Goal: Information Seeking & Learning: Compare options

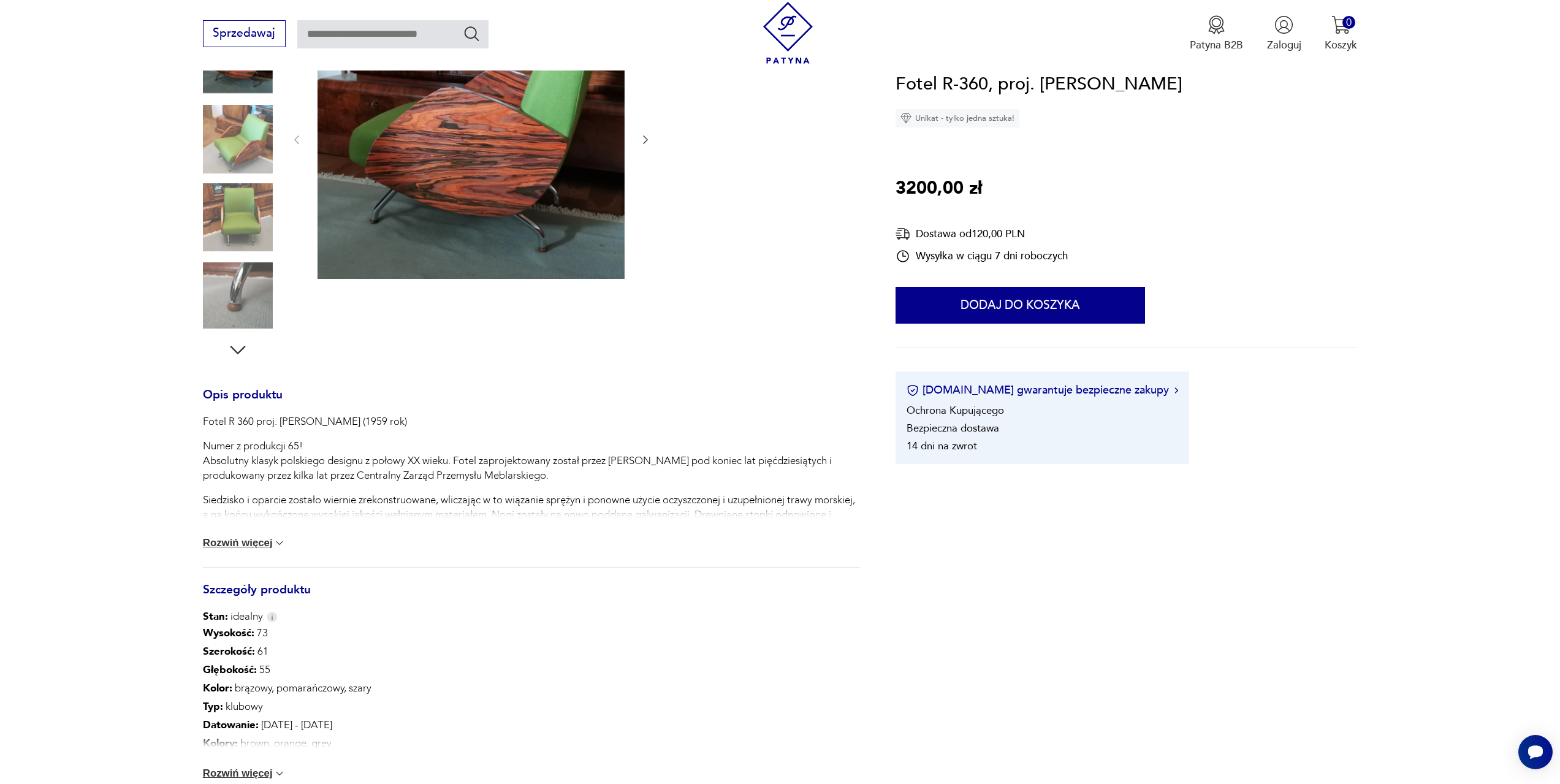
scroll to position [245, 0]
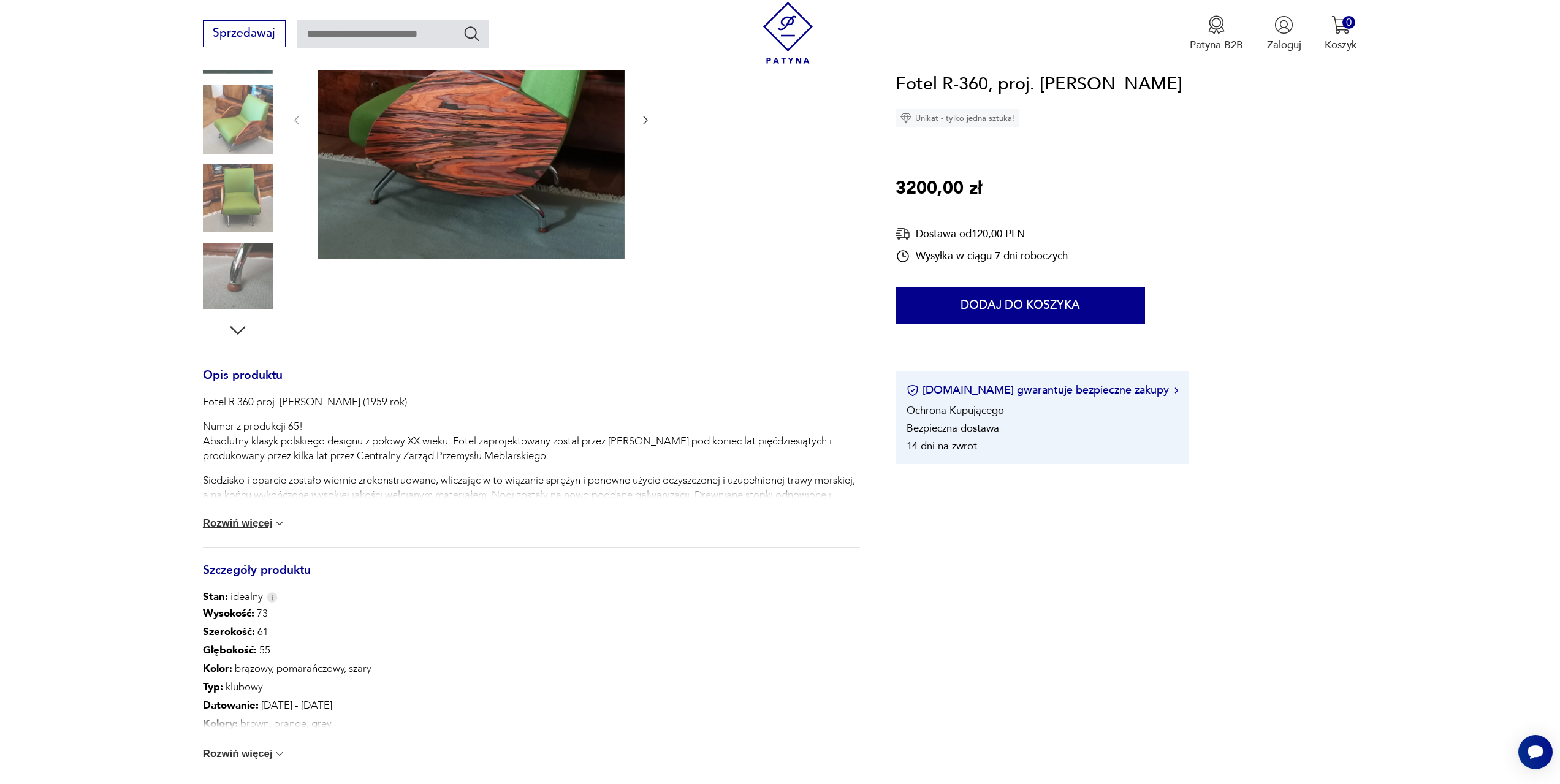
click at [261, 524] on button "Rozwiń więcej" at bounding box center [244, 524] width 83 height 12
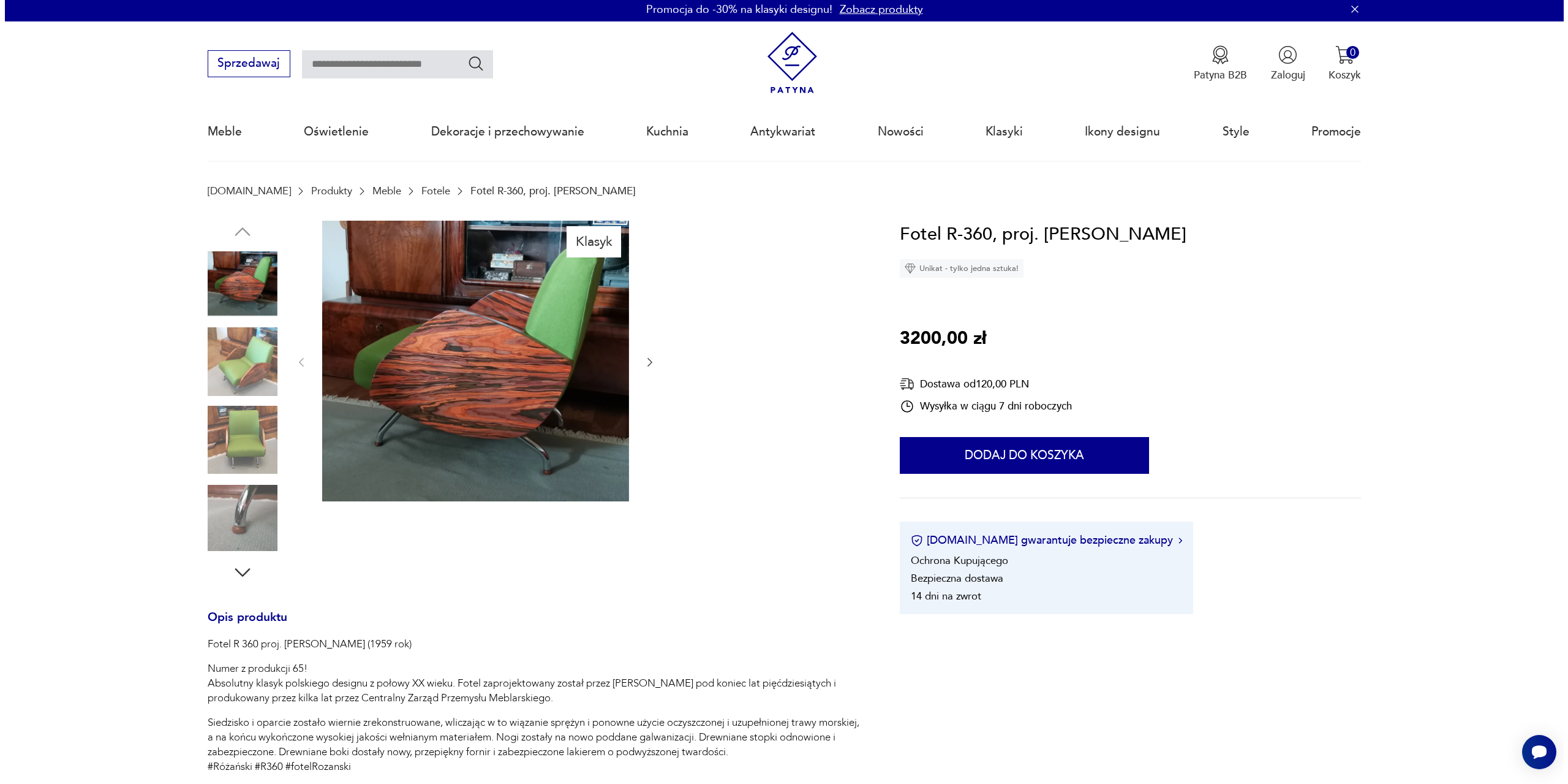
scroll to position [0, 0]
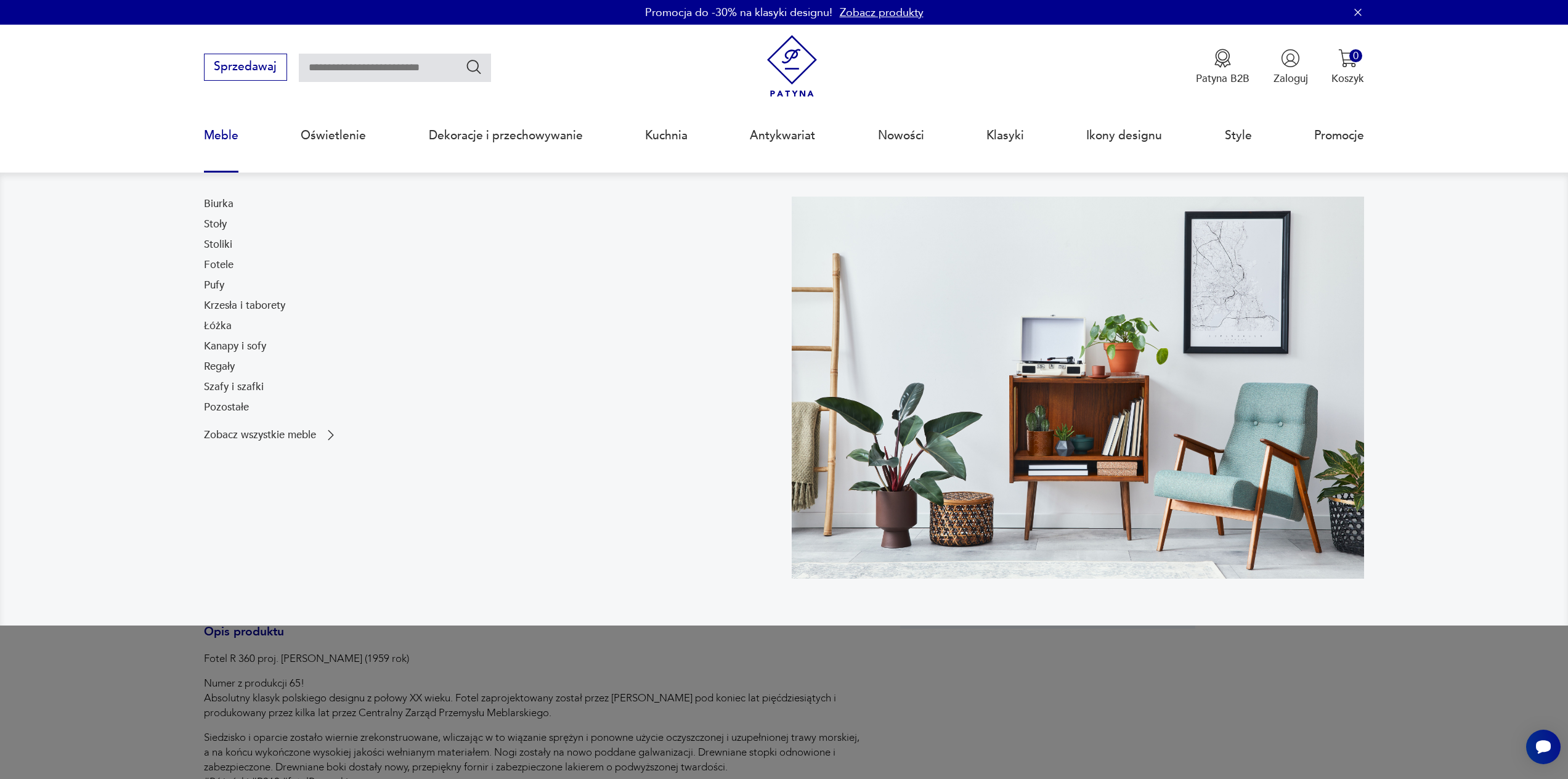
click at [230, 133] on link "Meble" at bounding box center [221, 135] width 34 height 57
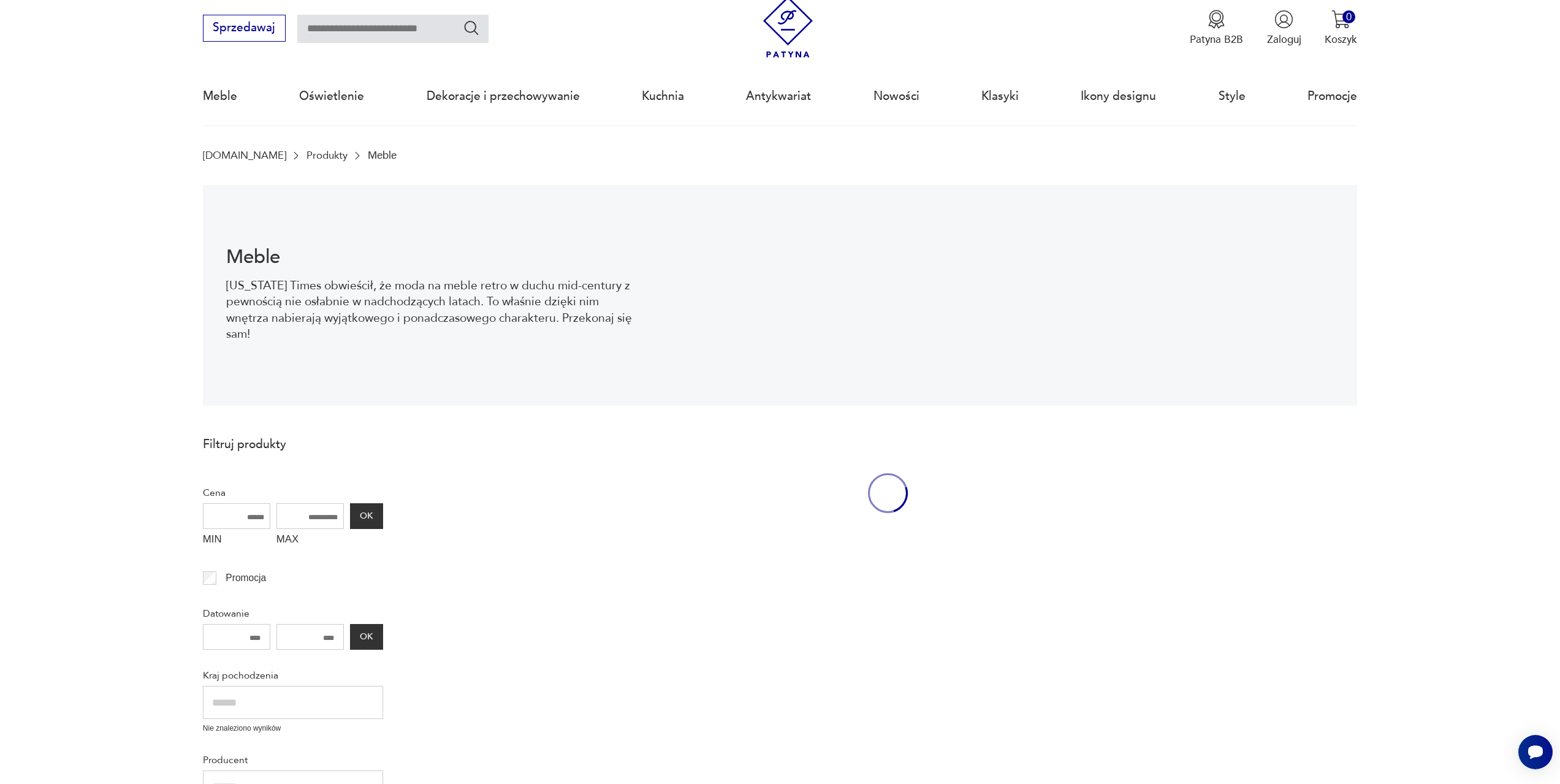
scroll to position [39, 0]
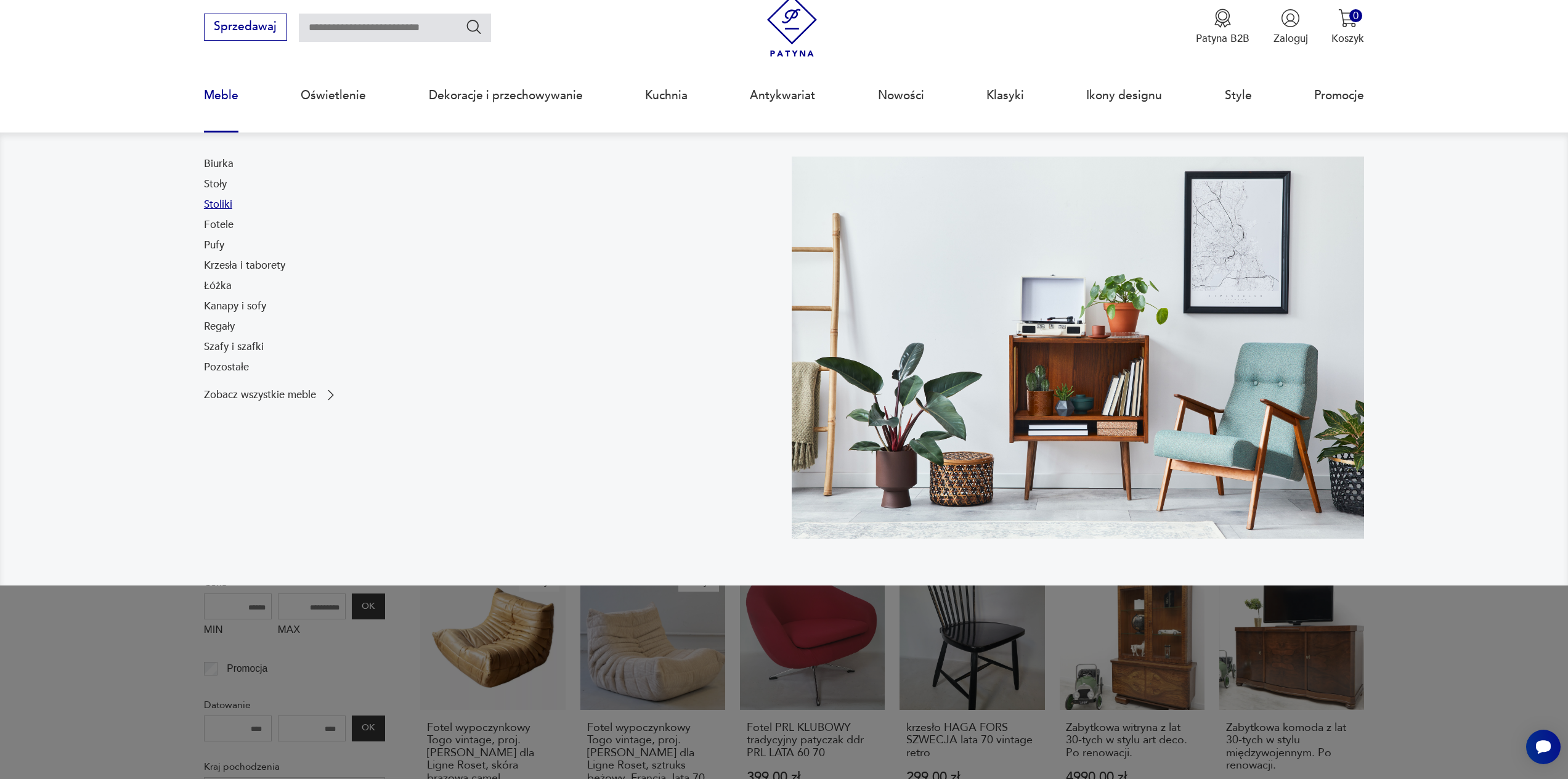
click at [216, 206] on link "Stoliki" at bounding box center [218, 204] width 28 height 15
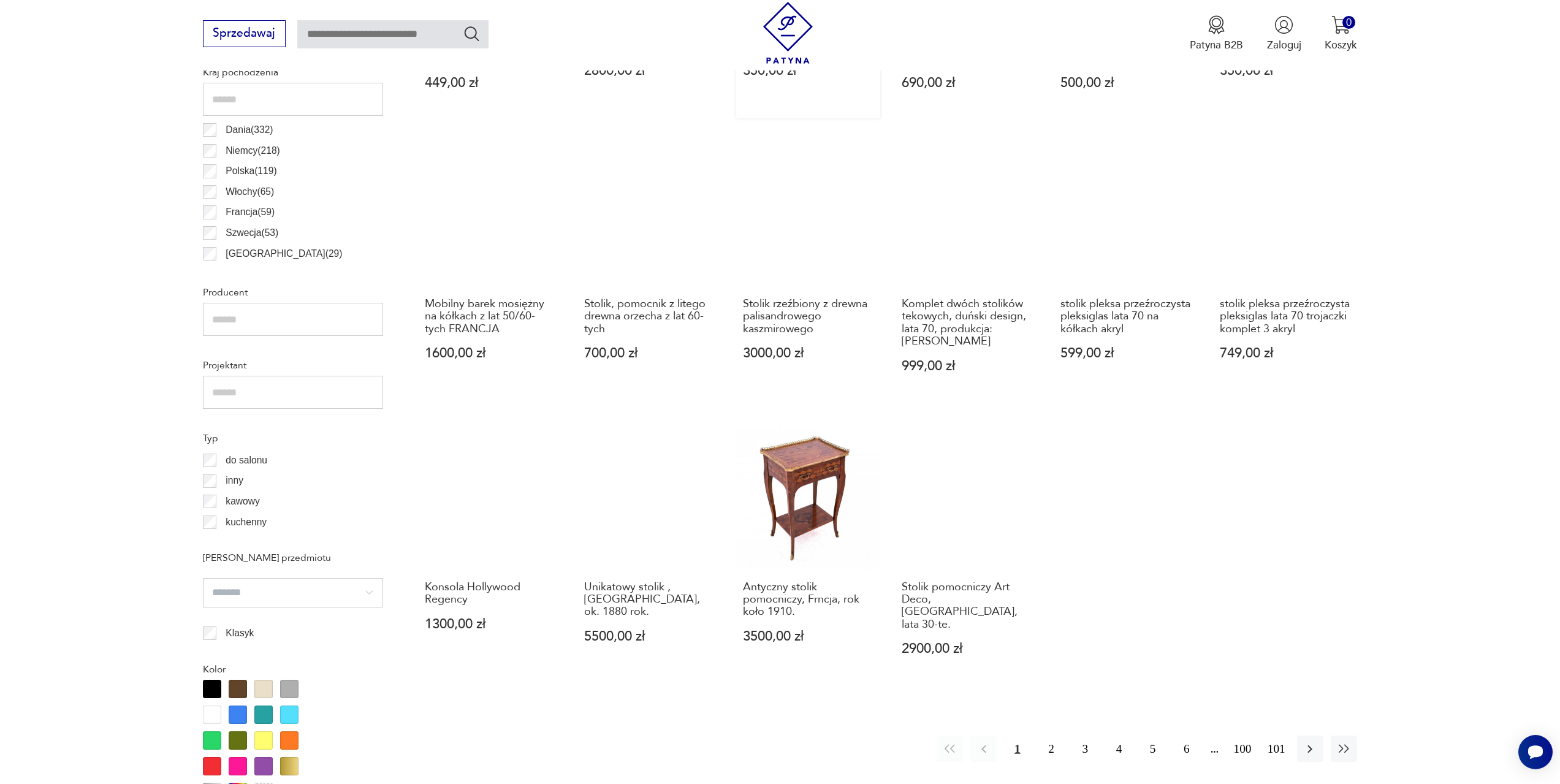
scroll to position [732, 0]
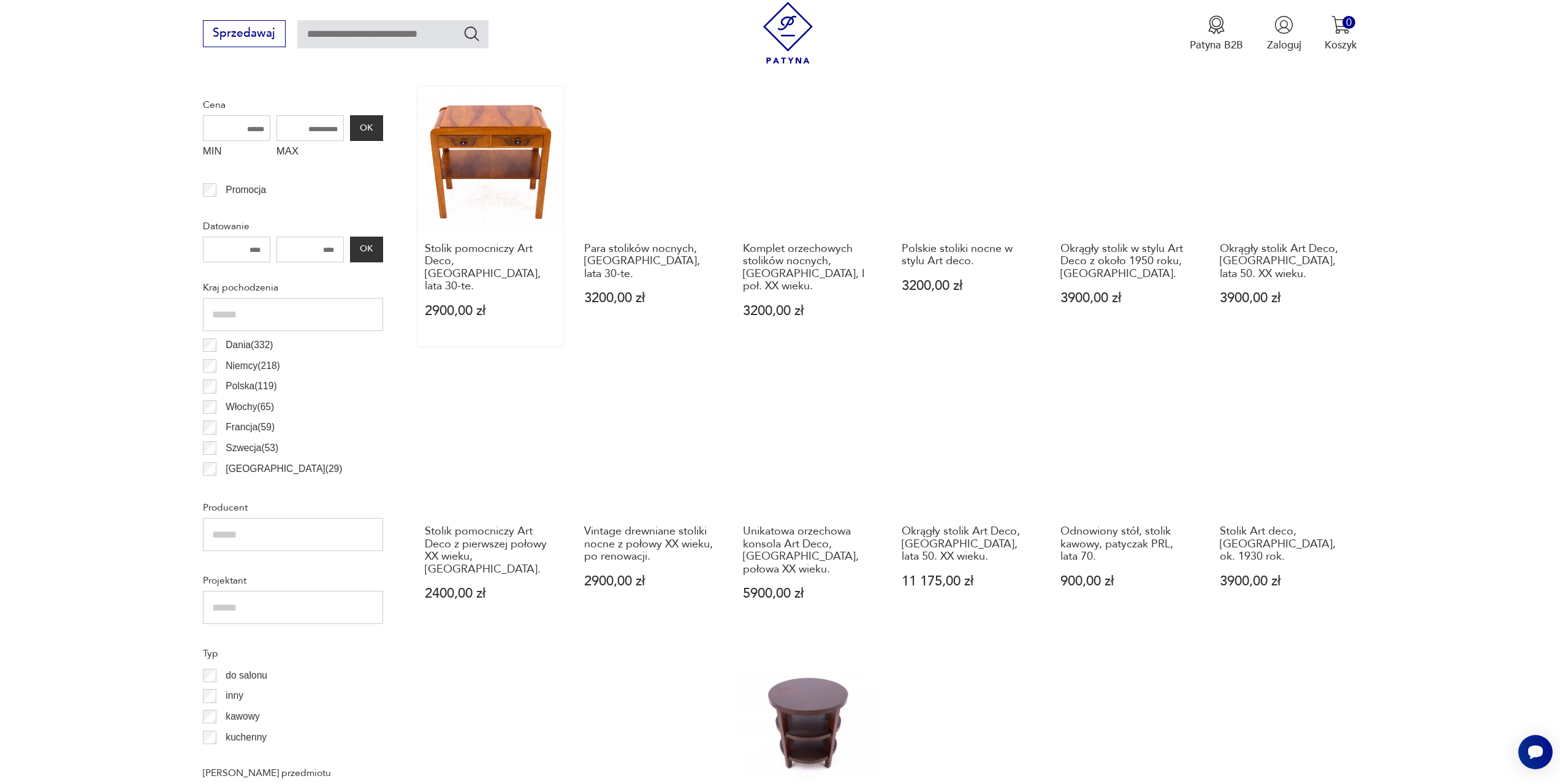
scroll to position [487, 0]
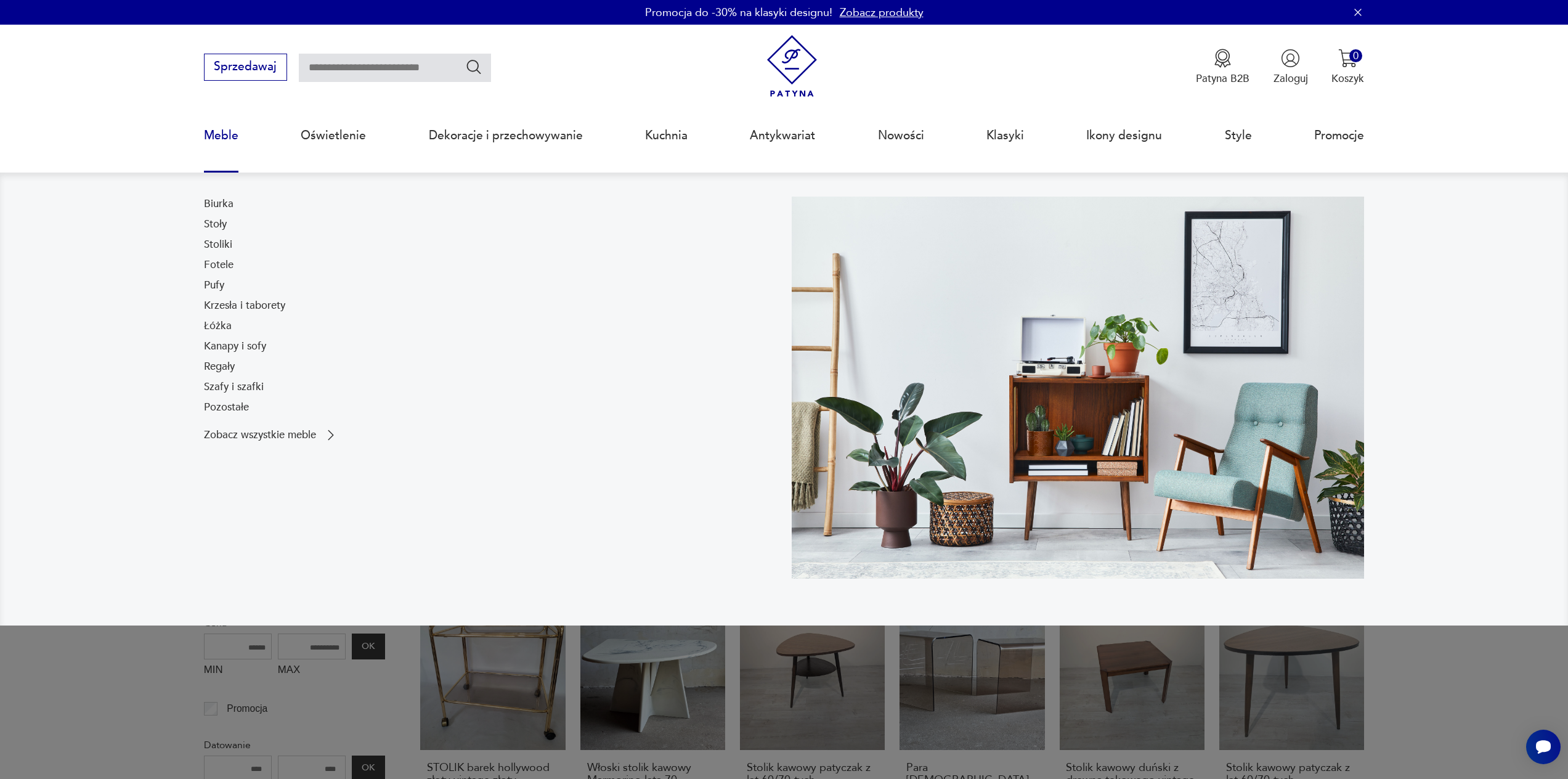
click at [243, 384] on link "Szafy i szafki" at bounding box center [233, 387] width 59 height 15
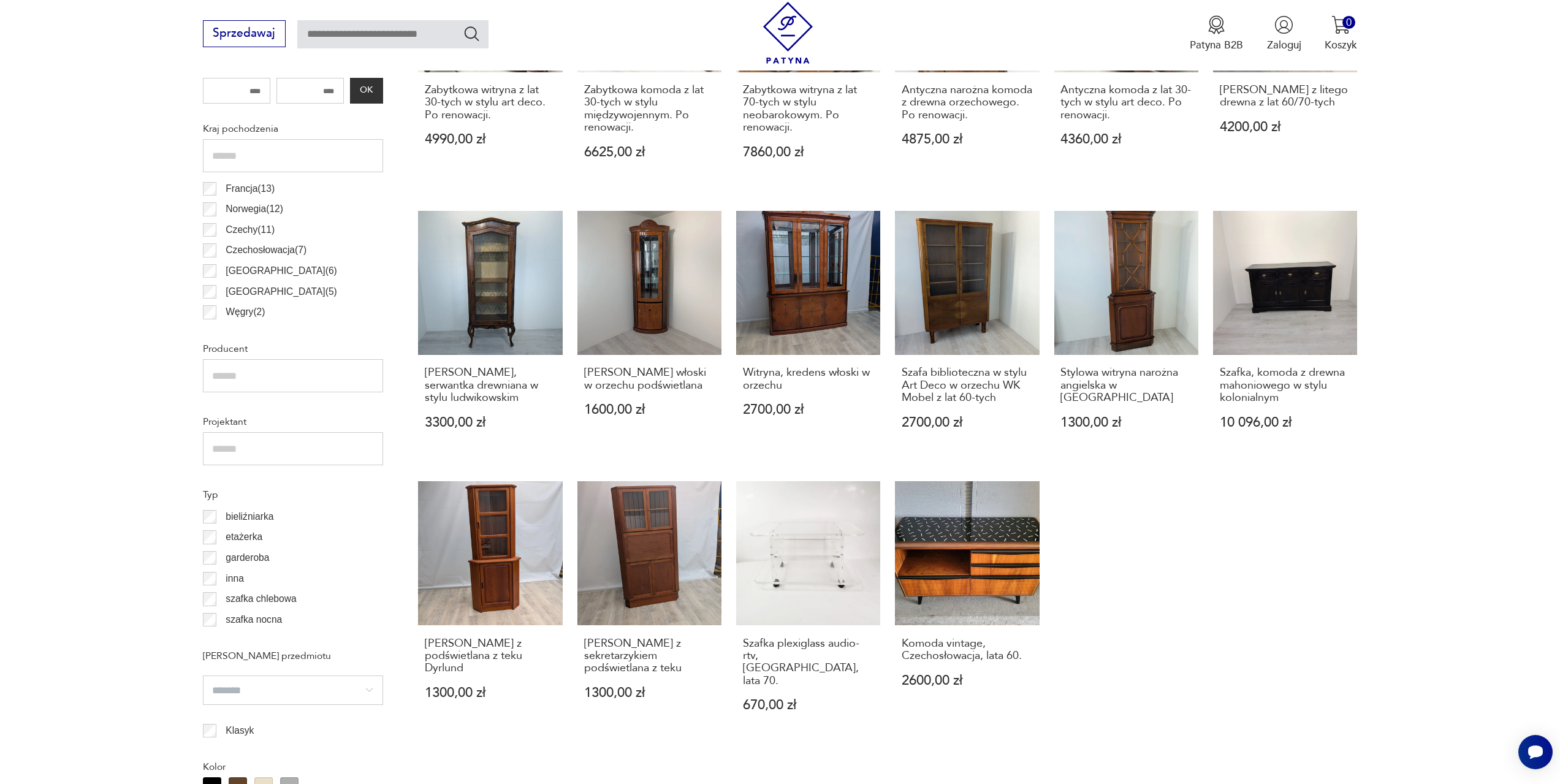
scroll to position [678, 0]
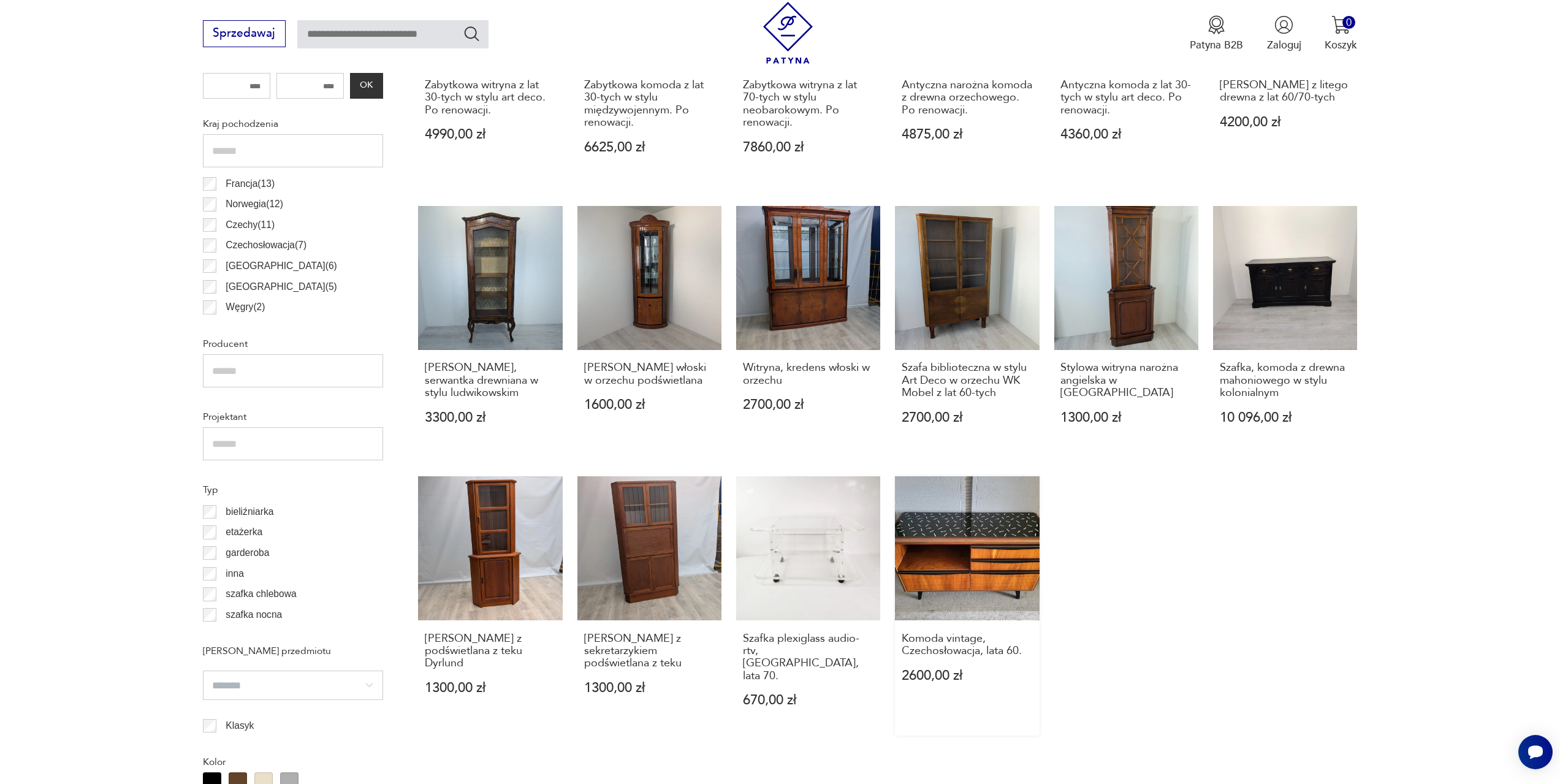
click at [1000, 556] on link "Komoda vintage, Czechosłowacja, lata 60. 2600,00 zł" at bounding box center [967, 606] width 144 height 260
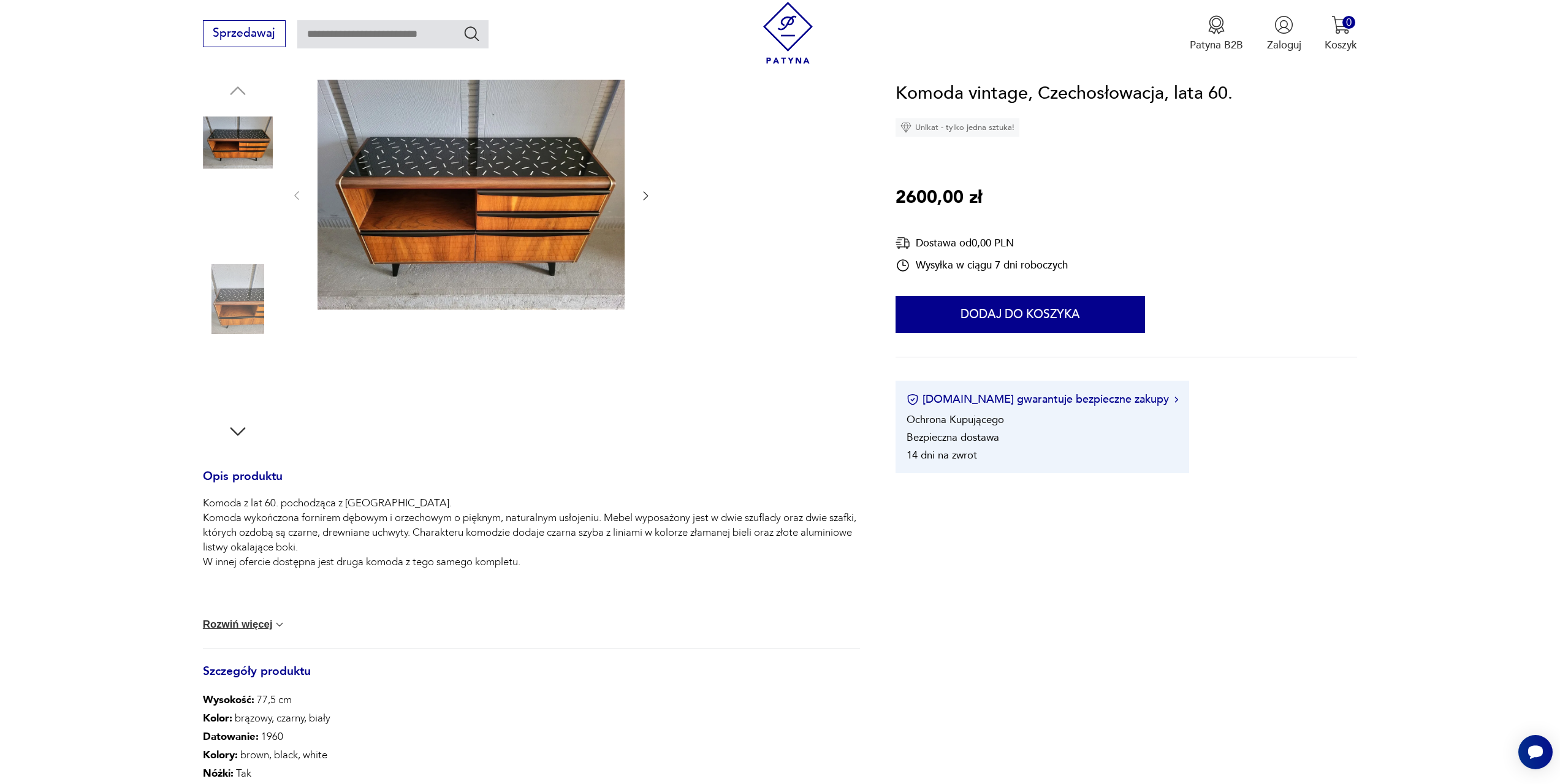
scroll to position [123, 0]
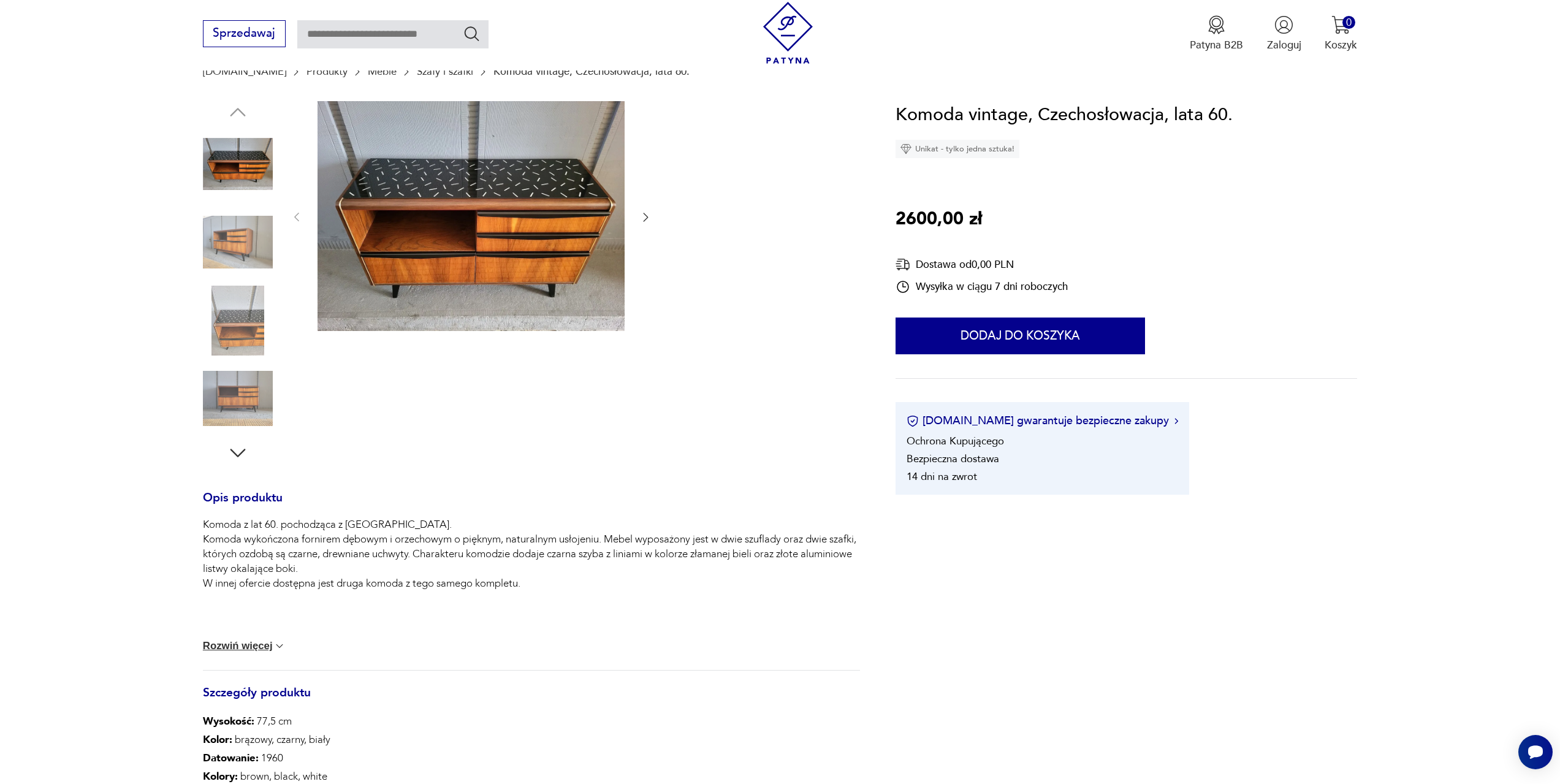
click at [260, 404] on img at bounding box center [238, 398] width 70 height 70
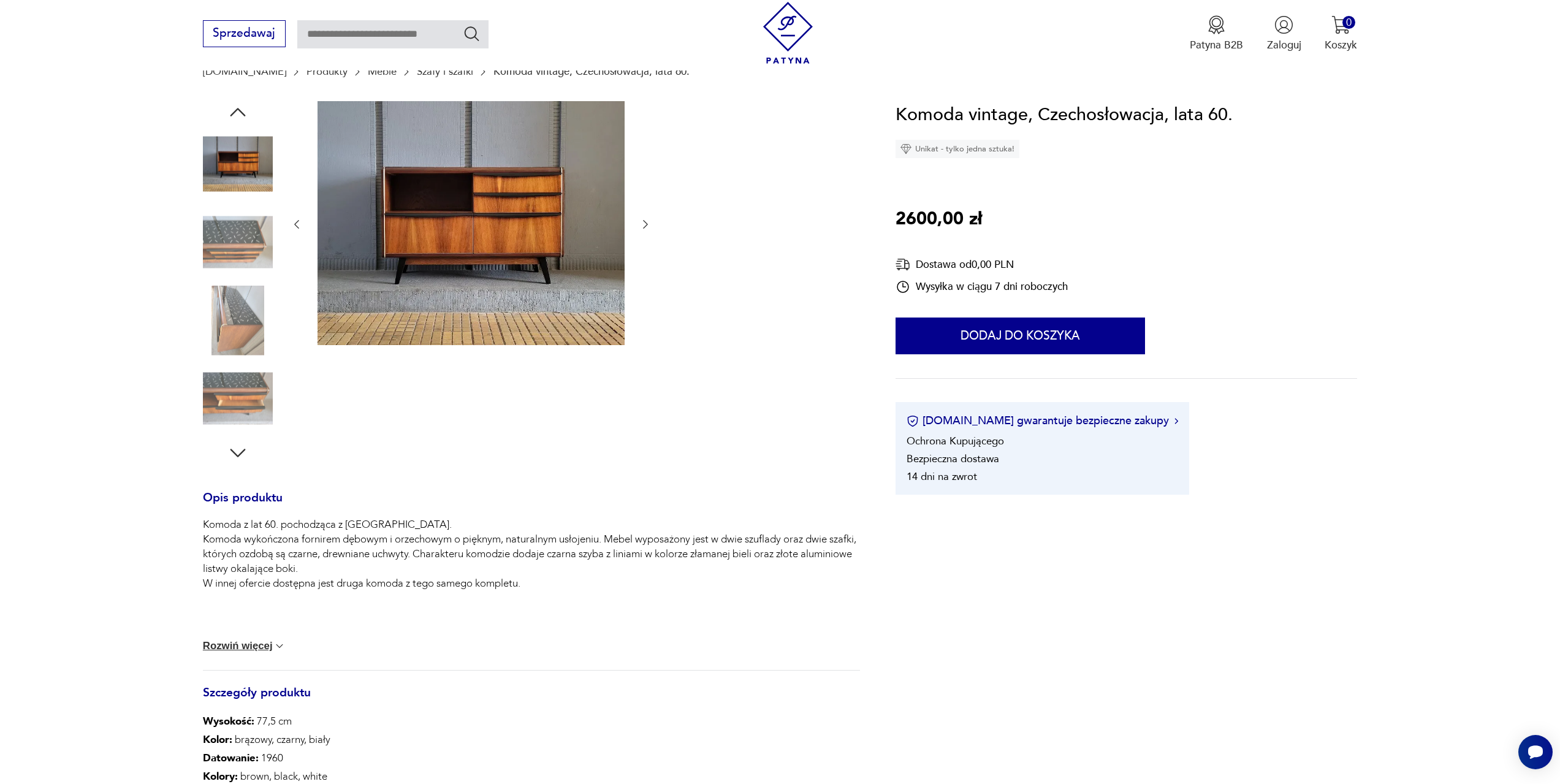
click at [243, 236] on img at bounding box center [238, 242] width 70 height 70
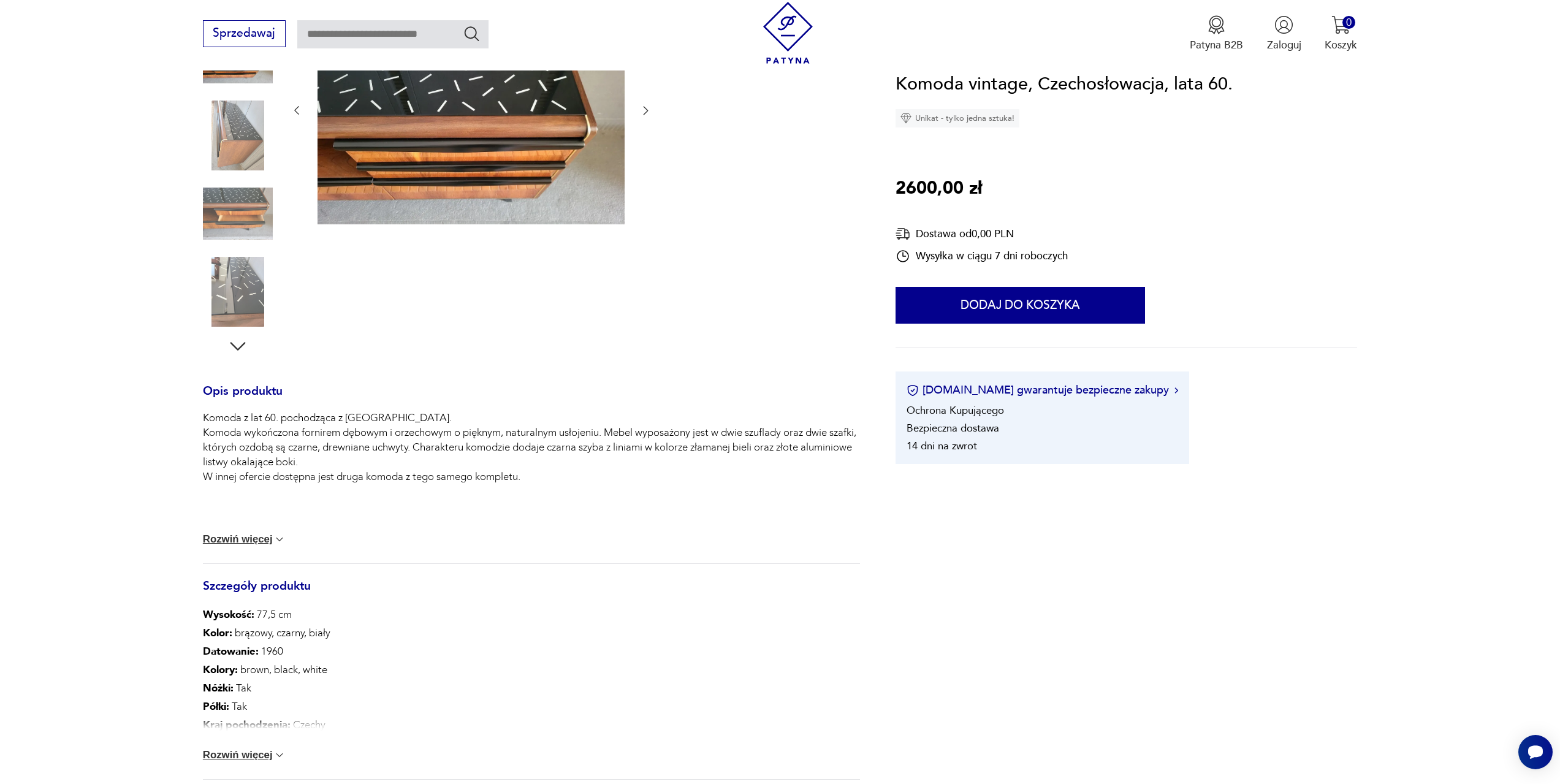
scroll to position [245, 0]
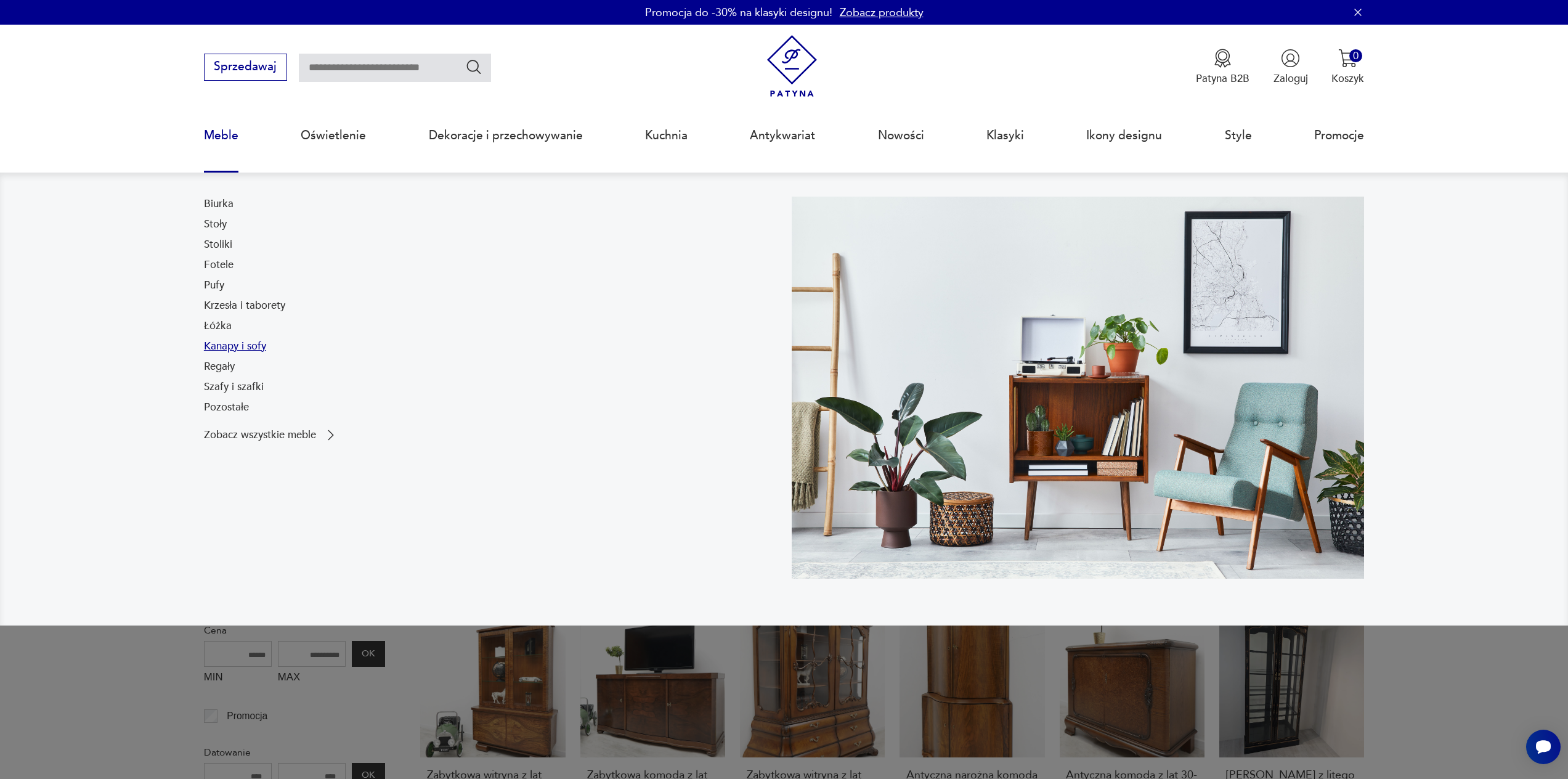
click at [227, 346] on link "Kanapy i sofy" at bounding box center [235, 346] width 62 height 15
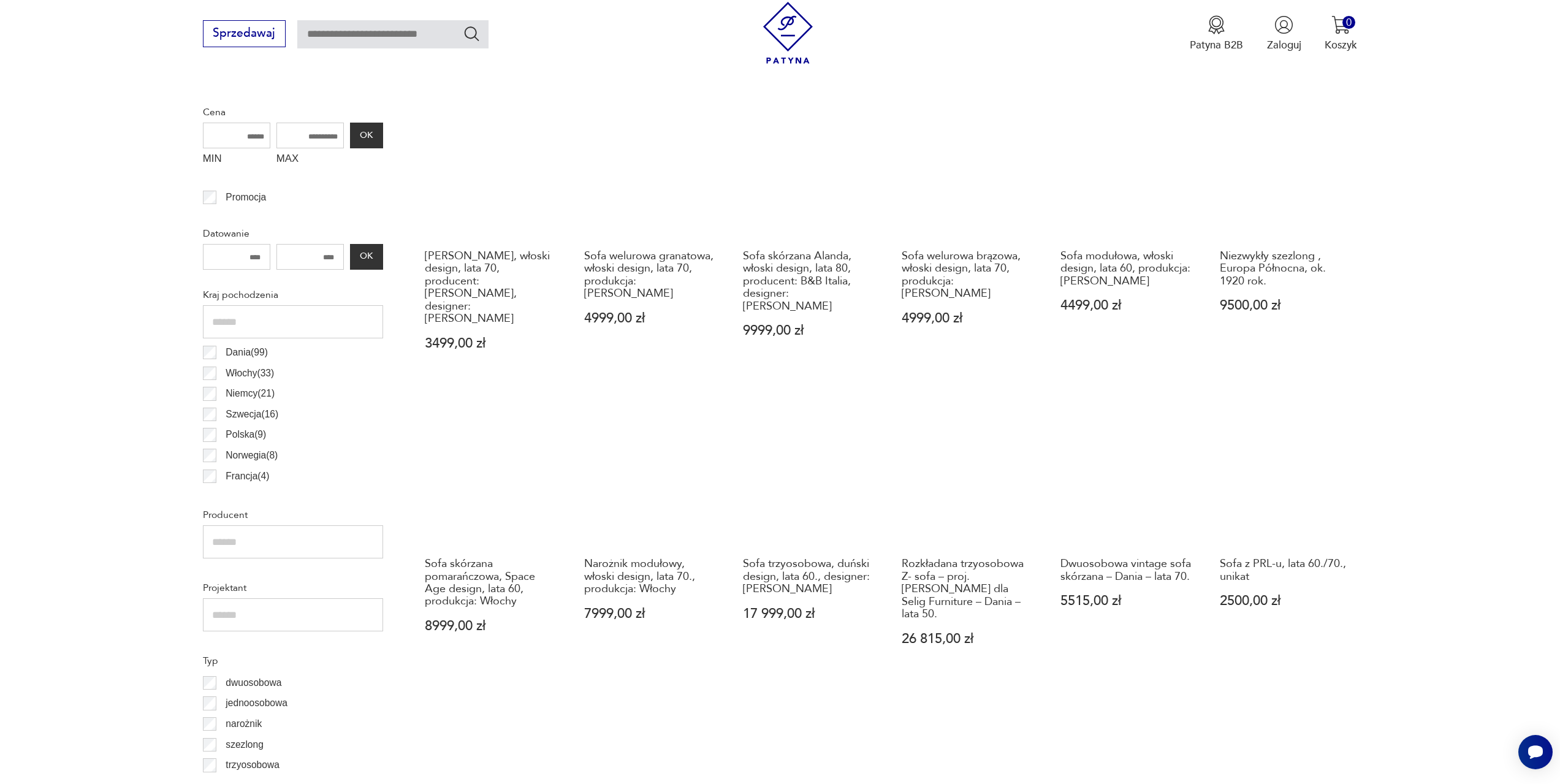
scroll to position [548, 0]
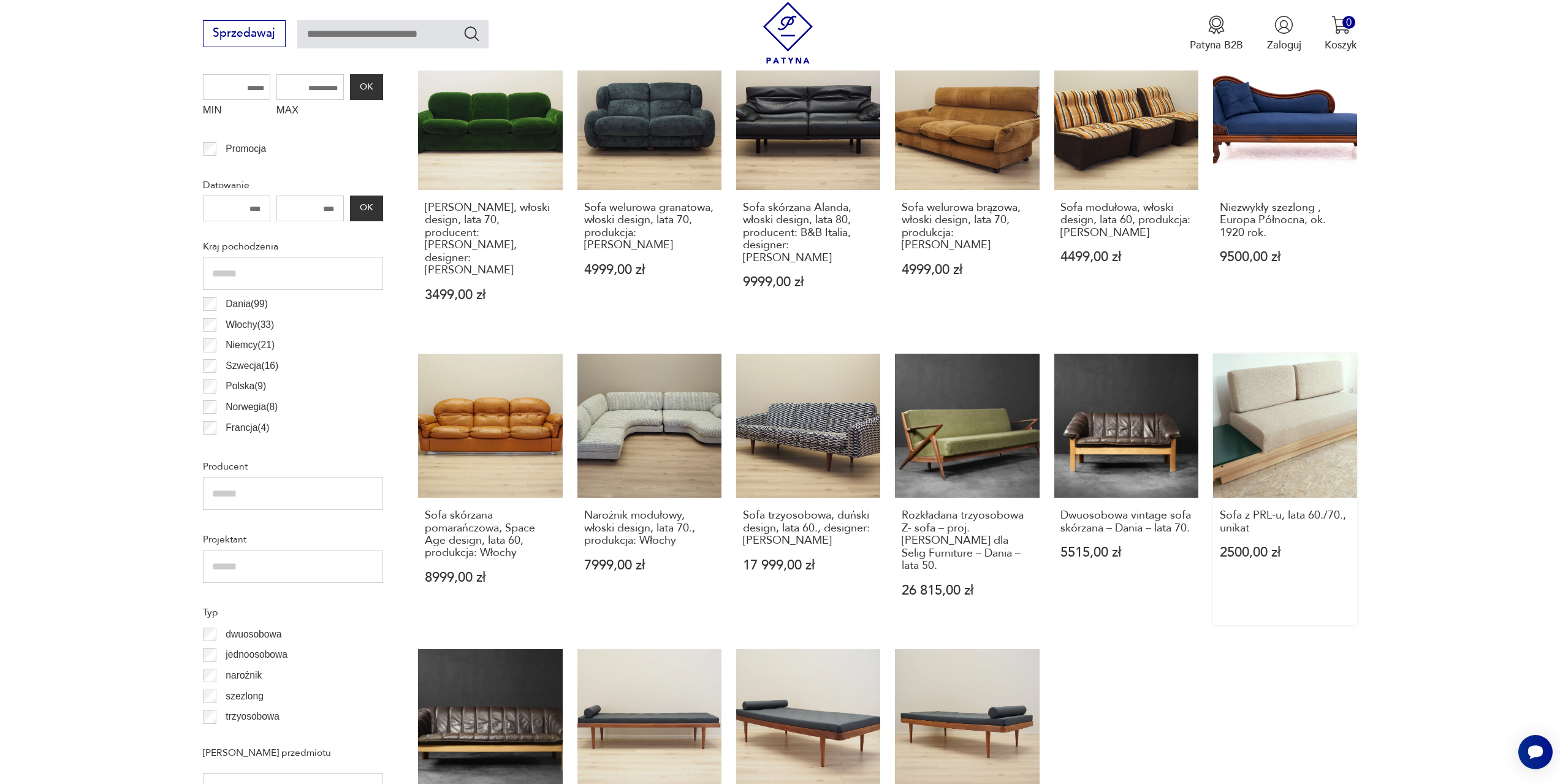
click at [1303, 401] on link "Sofa z PRL-u, lata 60./70., unikat 2500,00 zł" at bounding box center [1285, 490] width 144 height 272
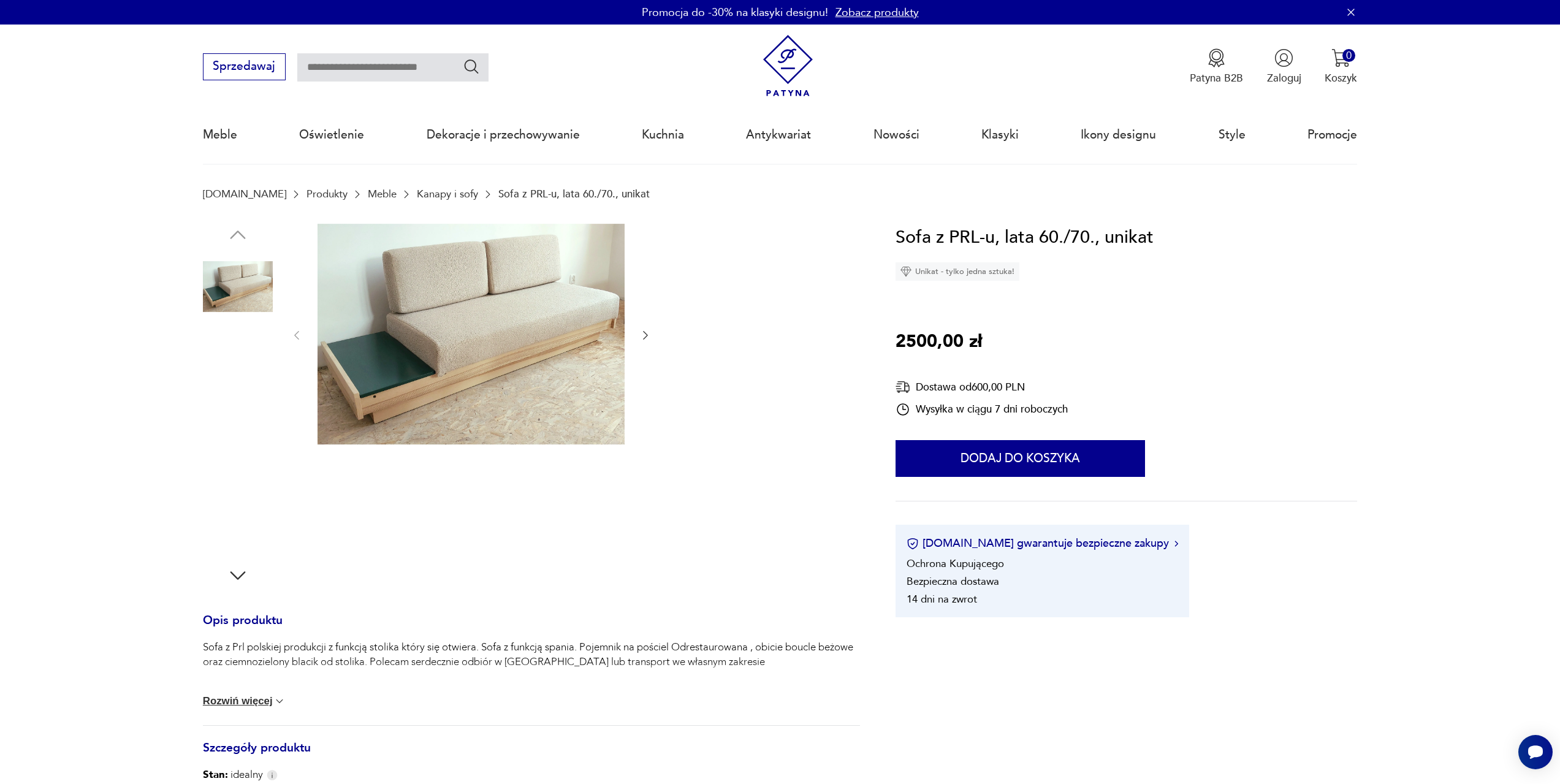
click at [224, 371] on img at bounding box center [238, 365] width 70 height 70
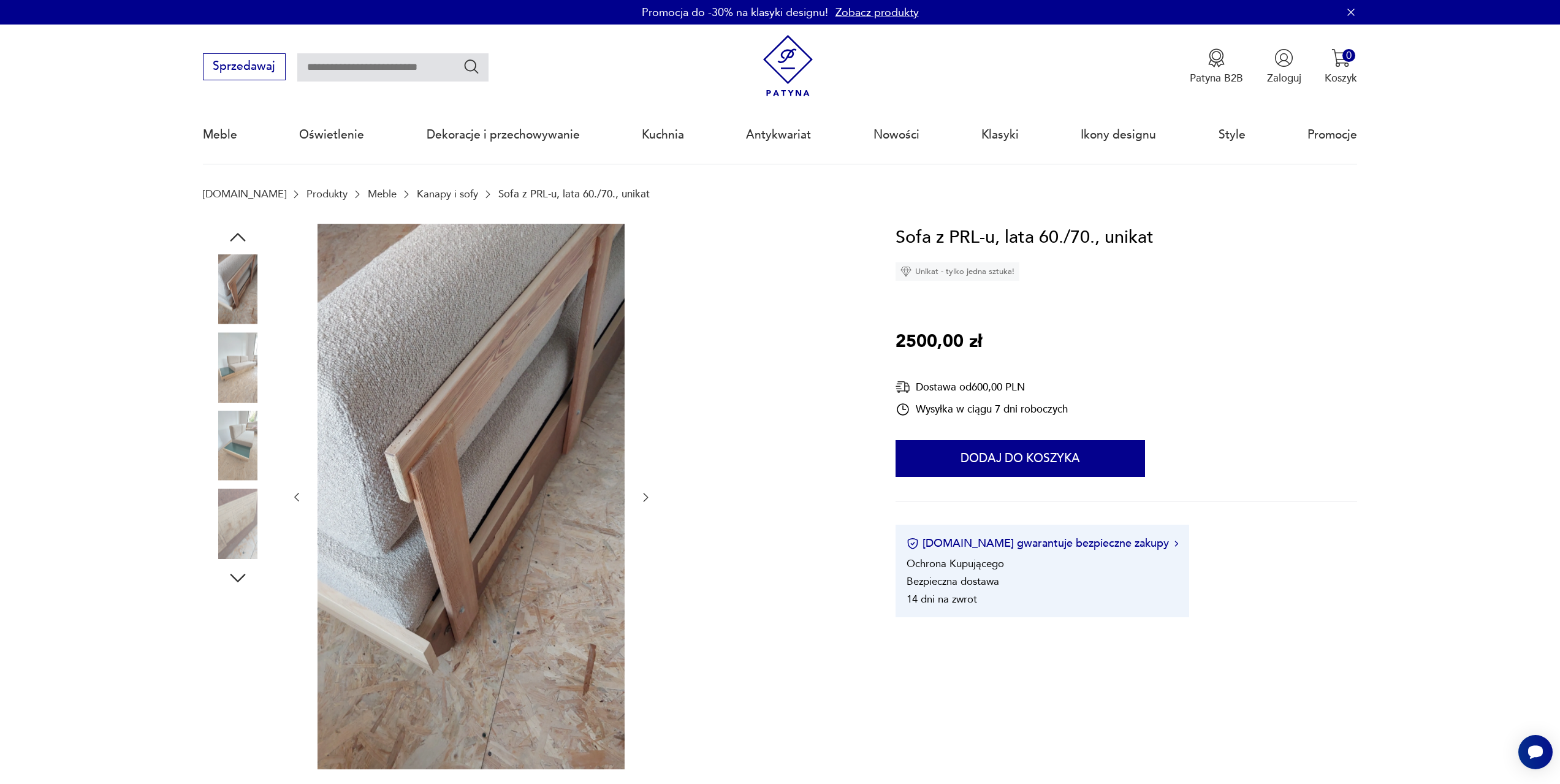
click at [243, 440] on img at bounding box center [238, 446] width 70 height 70
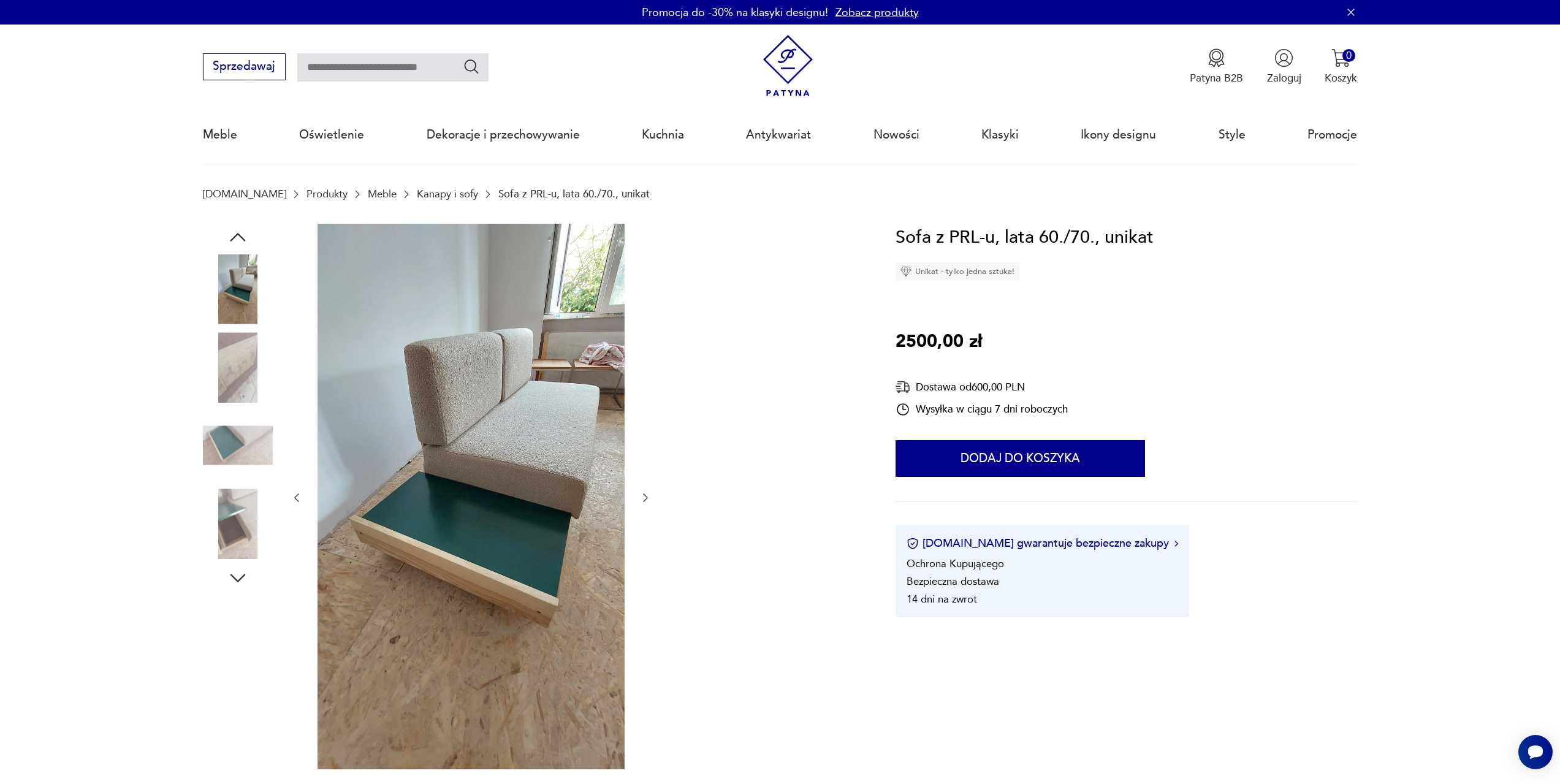
click at [233, 534] on img at bounding box center [238, 524] width 70 height 70
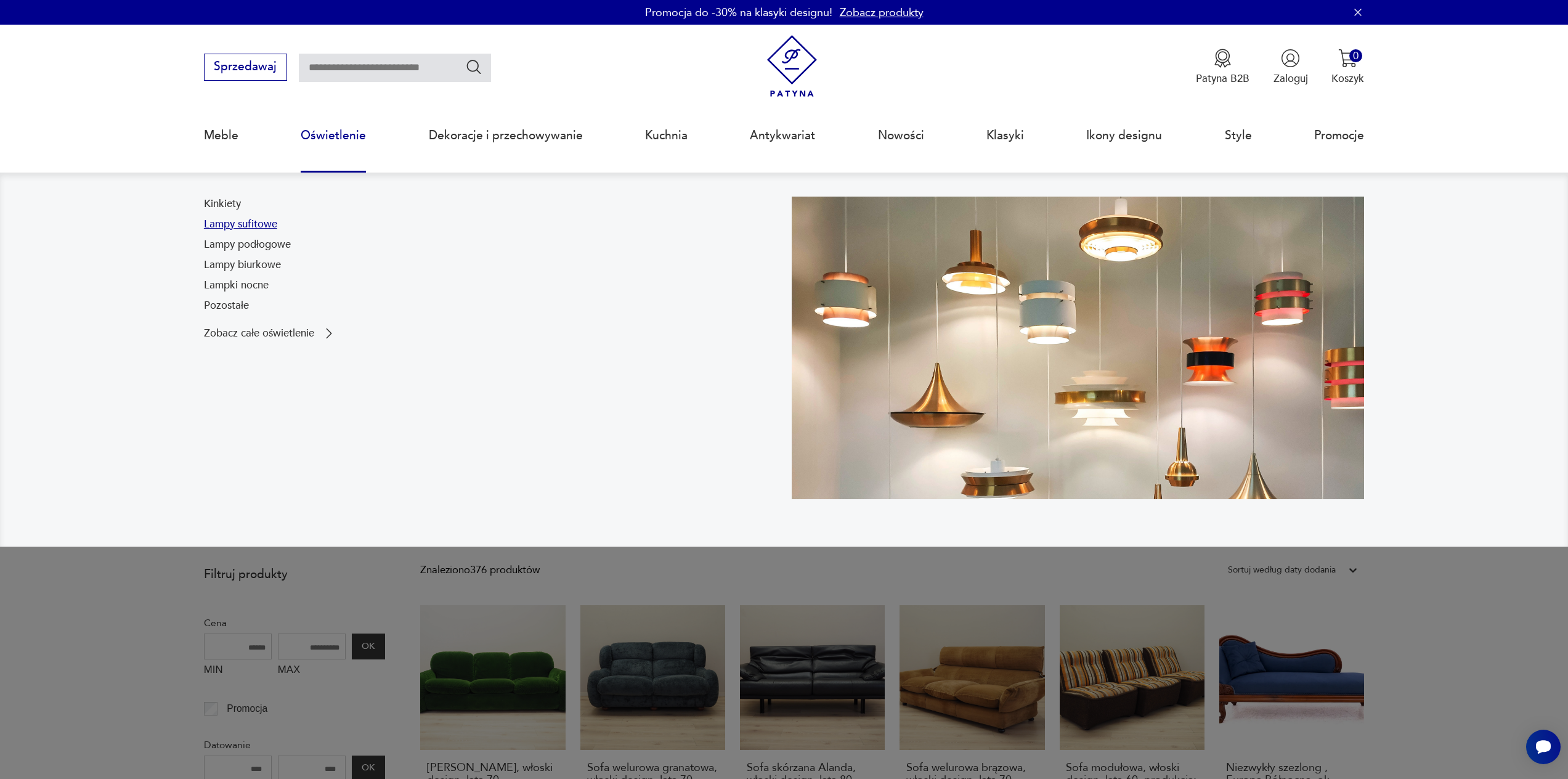
click at [260, 220] on link "Lampy sufitowe" at bounding box center [240, 224] width 73 height 15
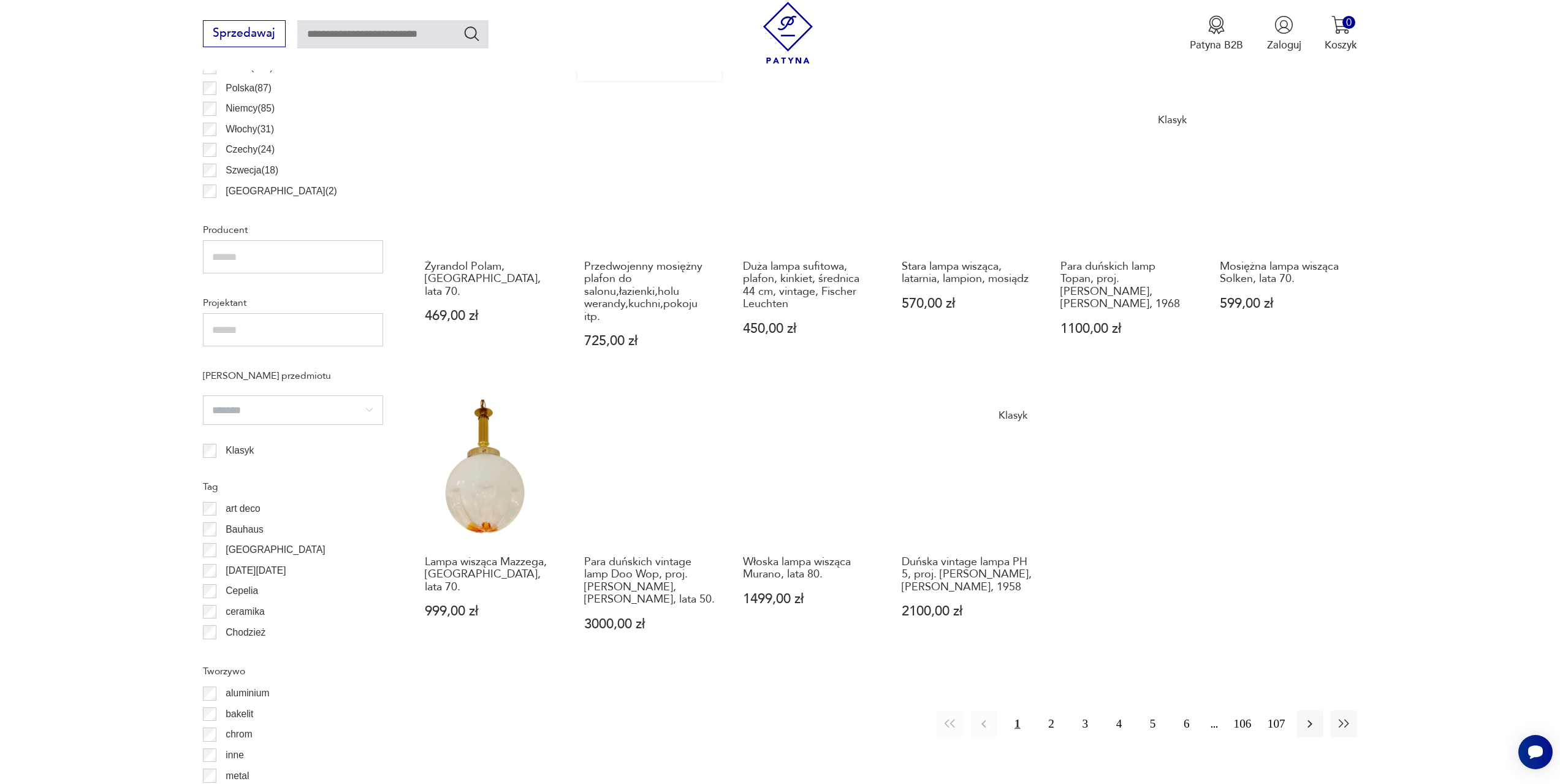
scroll to position [854, 0]
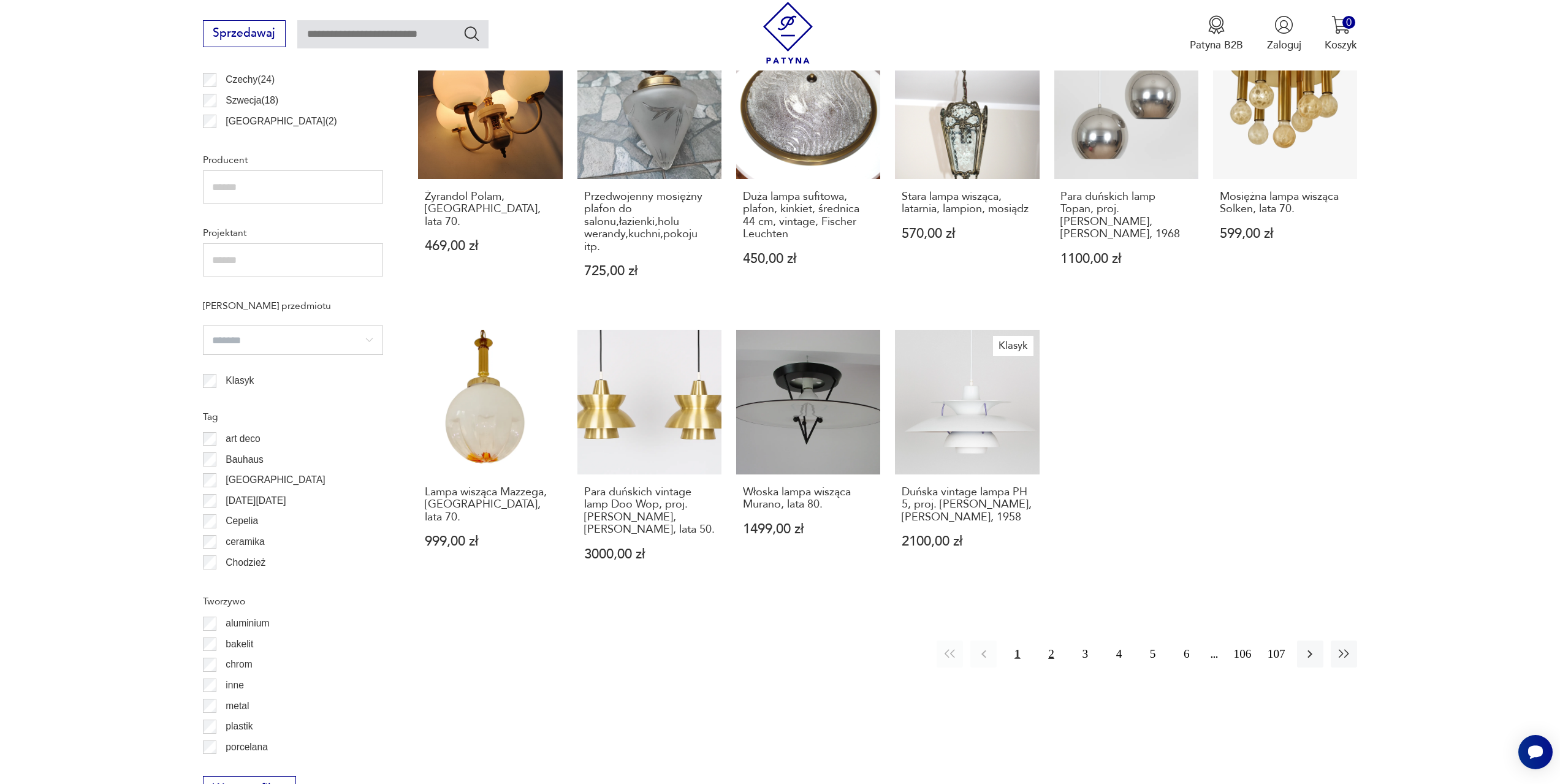
click at [1052, 640] on button "2" at bounding box center [1051, 653] width 27 height 27
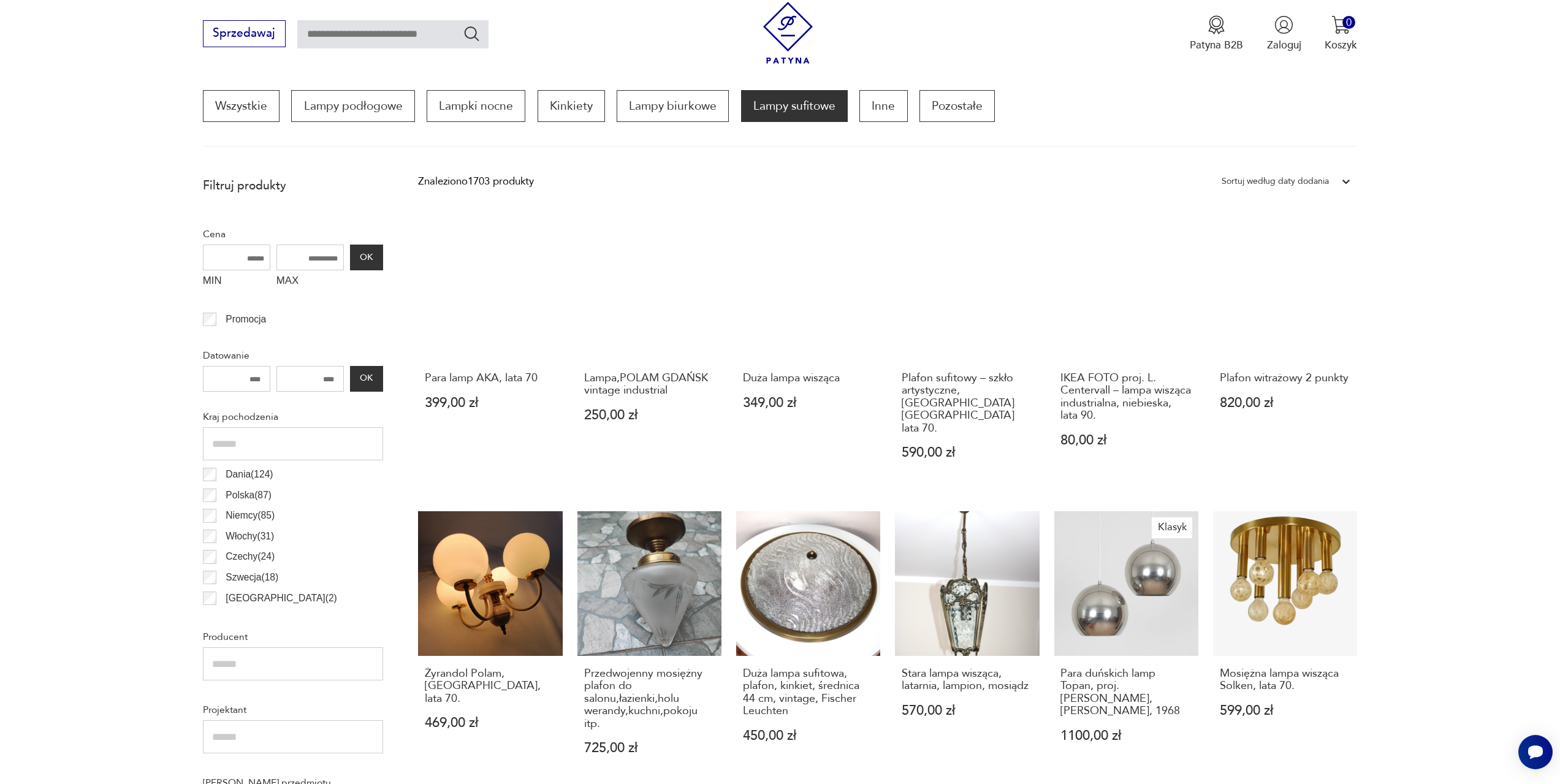
scroll to position [364, 0]
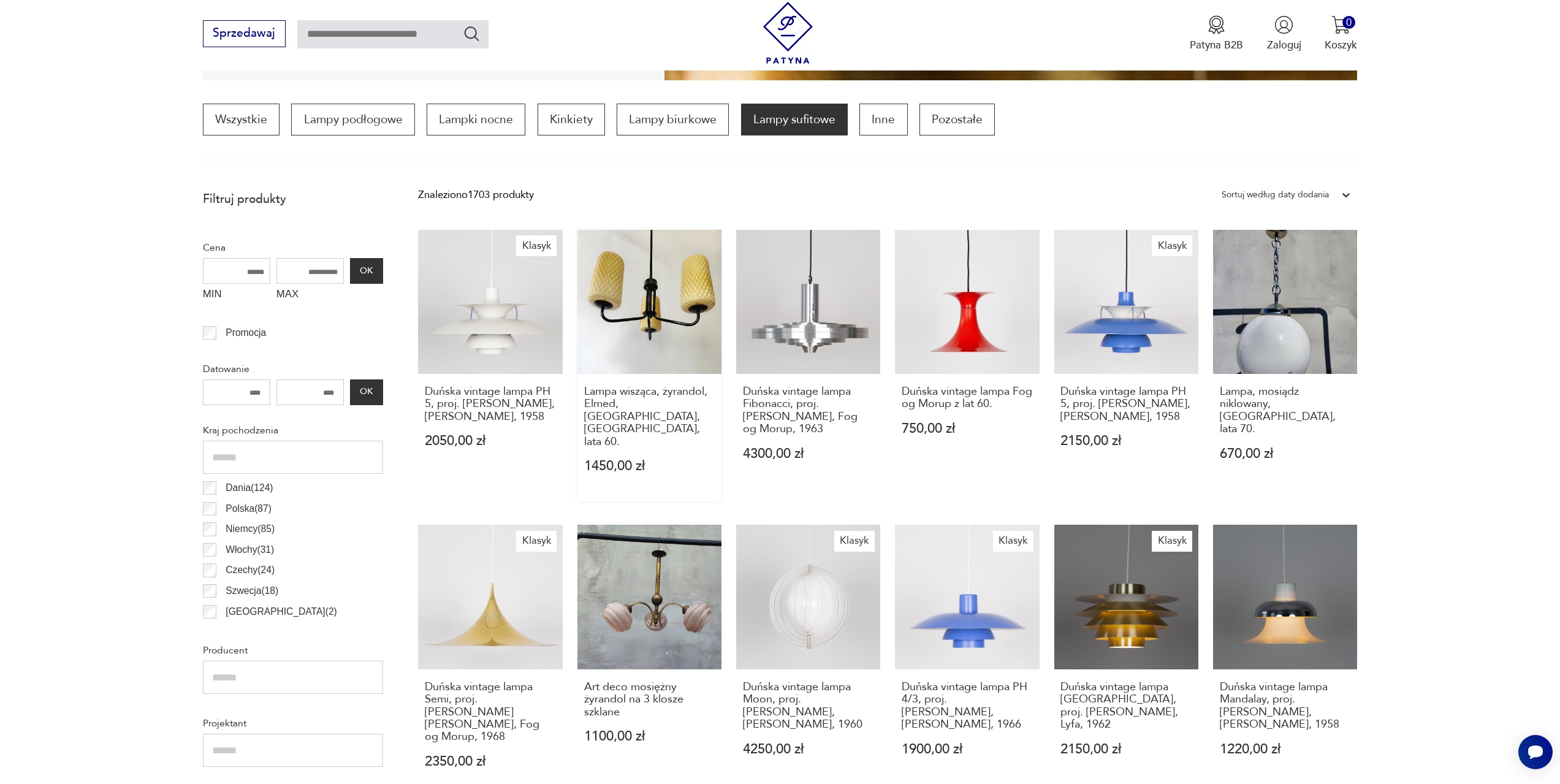
click at [648, 312] on link "Lampa wisząca, żyrandol, Elmed, [GEOGRAPHIC_DATA], [GEOGRAPHIC_DATA], lata 60. …" at bounding box center [650, 365] width 144 height 272
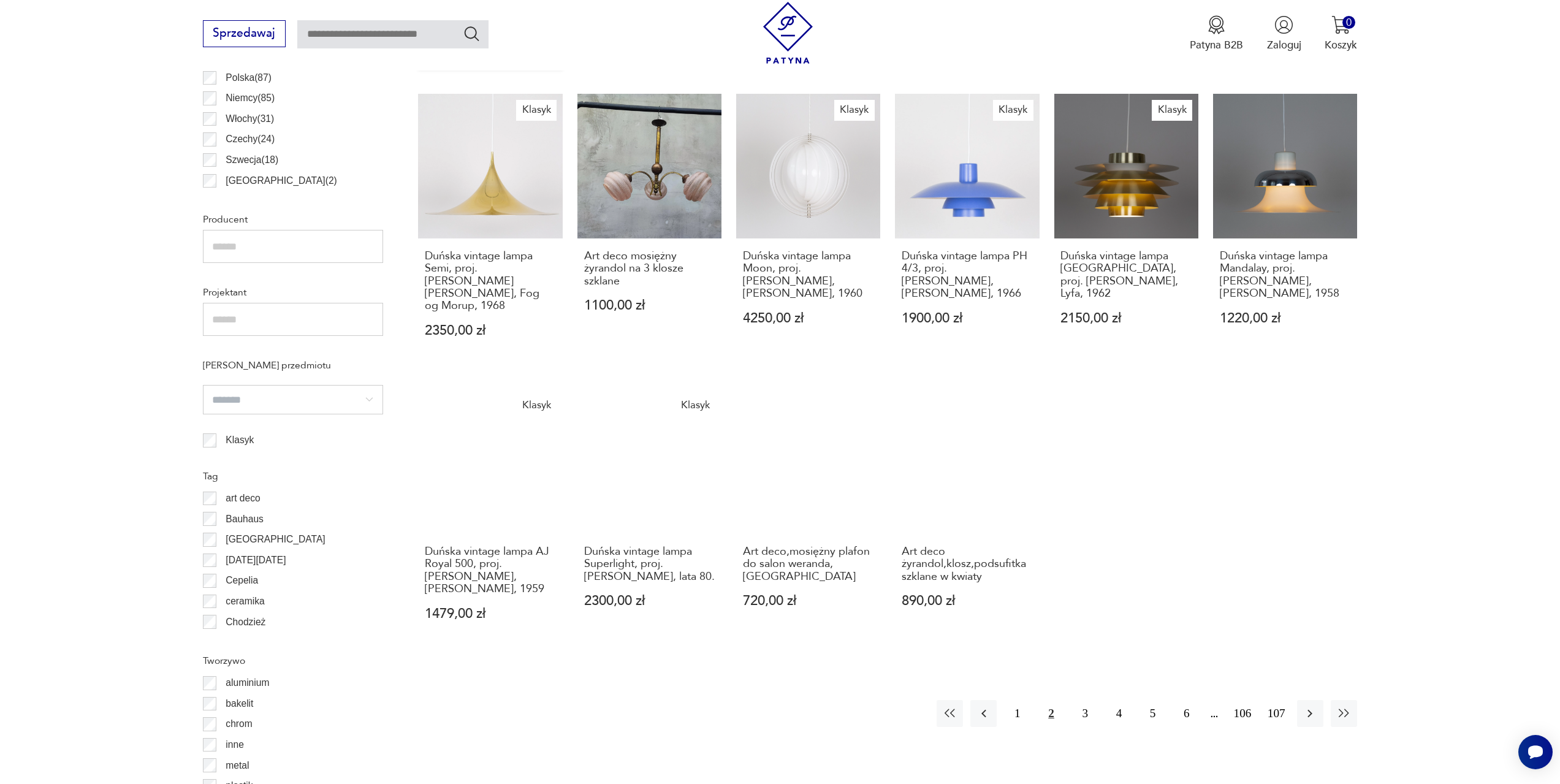
scroll to position [915, 0]
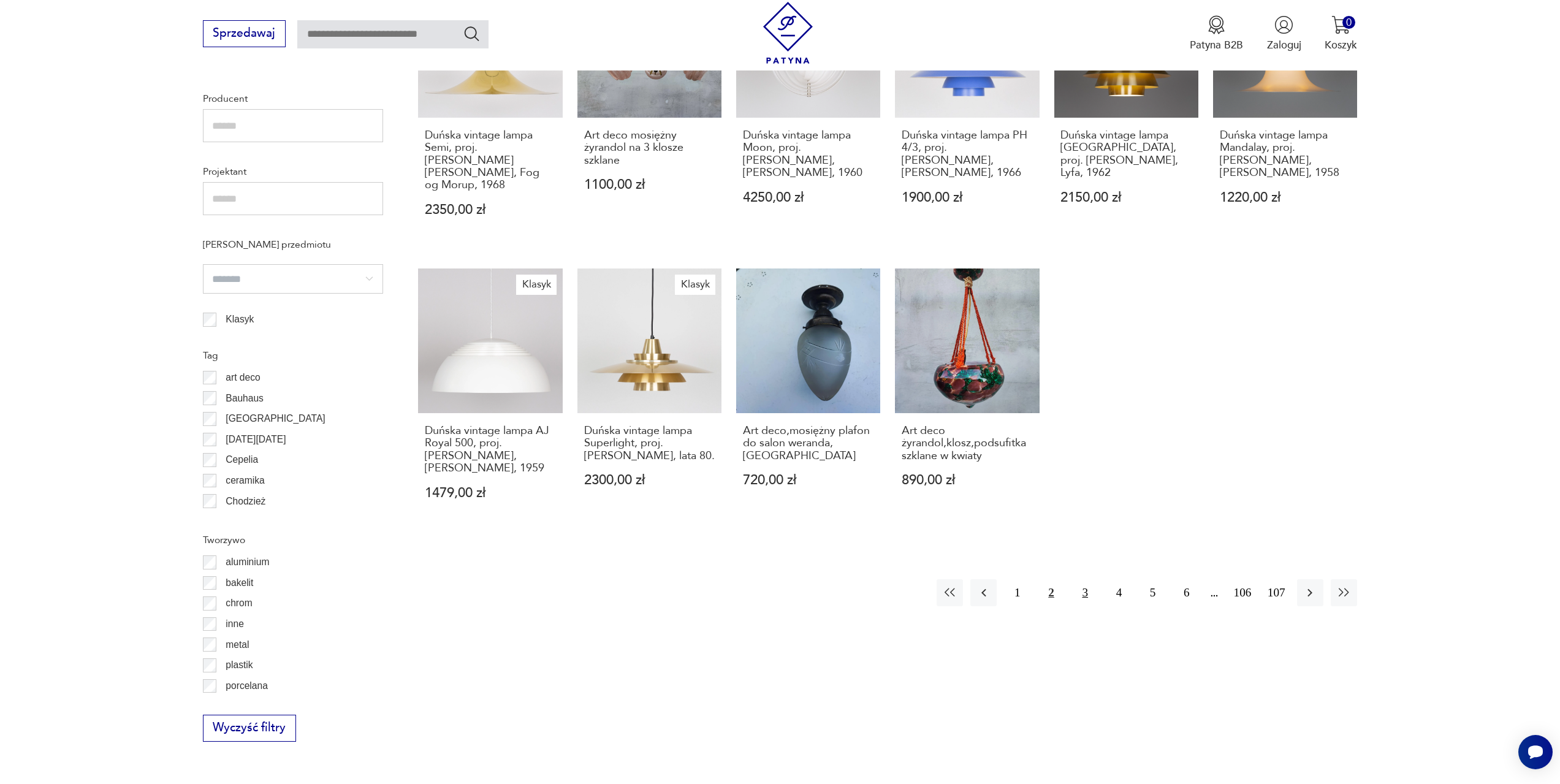
click at [1087, 579] on button "3" at bounding box center [1085, 592] width 27 height 27
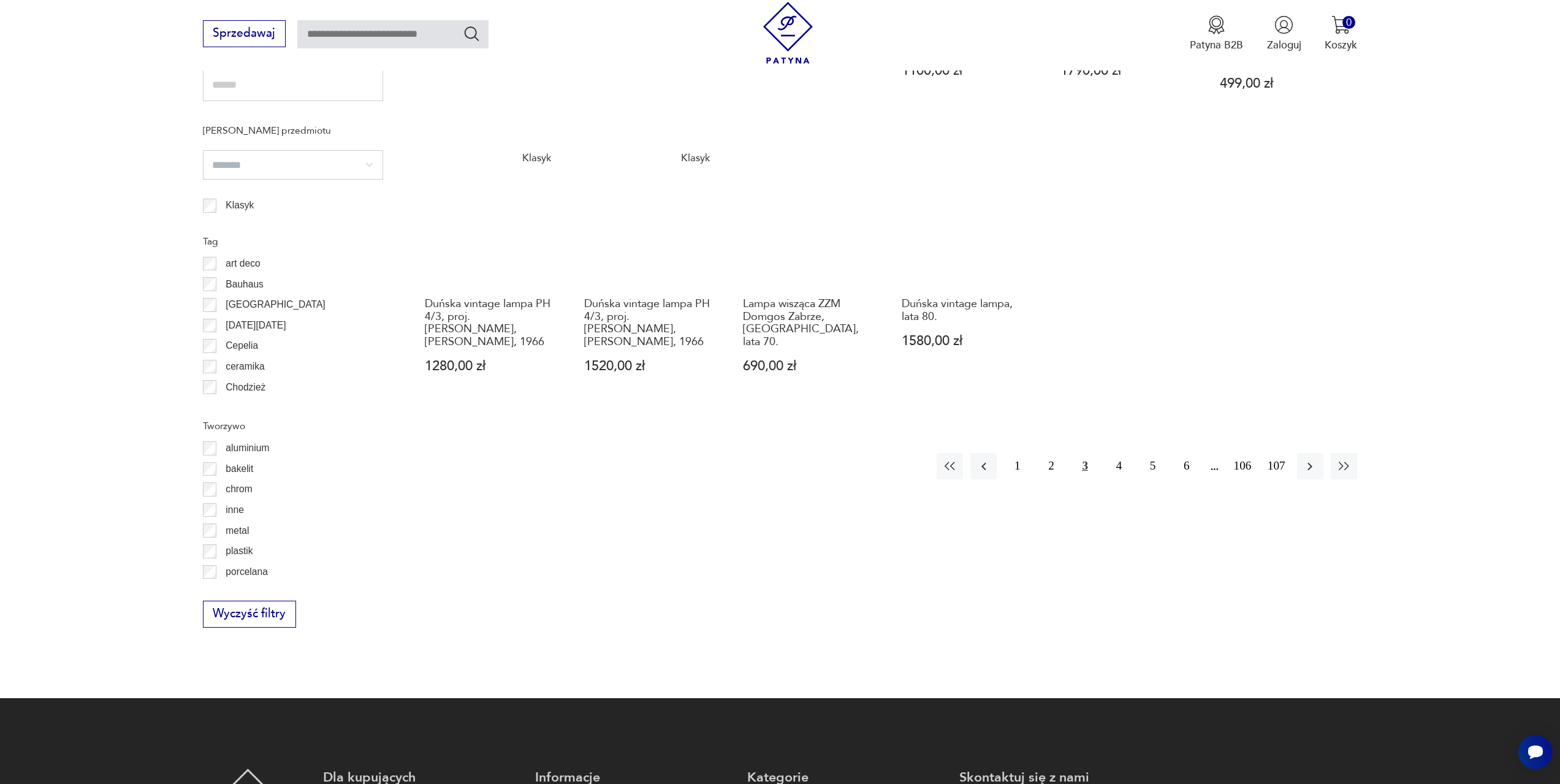
scroll to position [1038, 0]
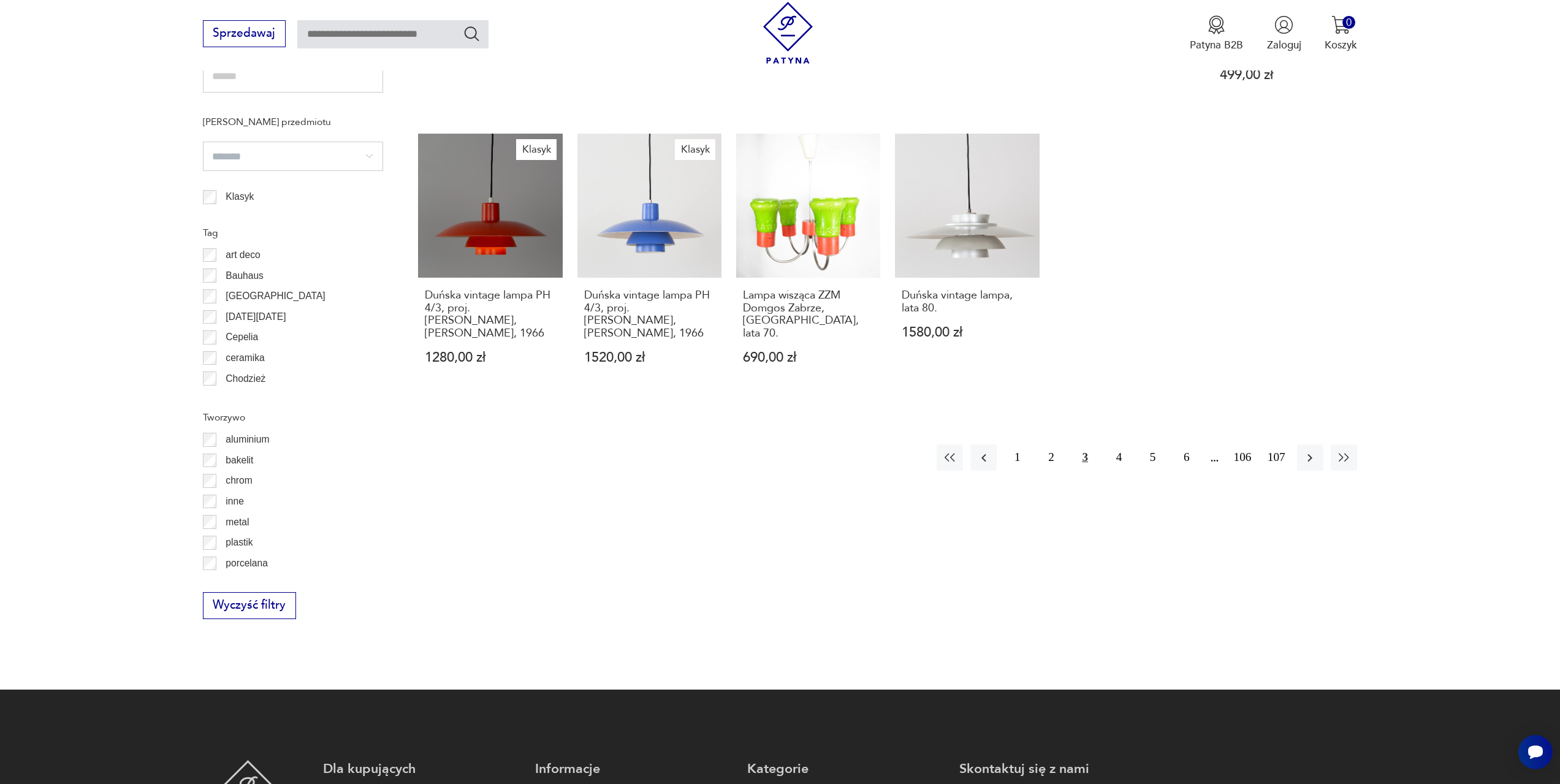
click at [247, 337] on p "Cepelia" at bounding box center [242, 337] width 33 height 16
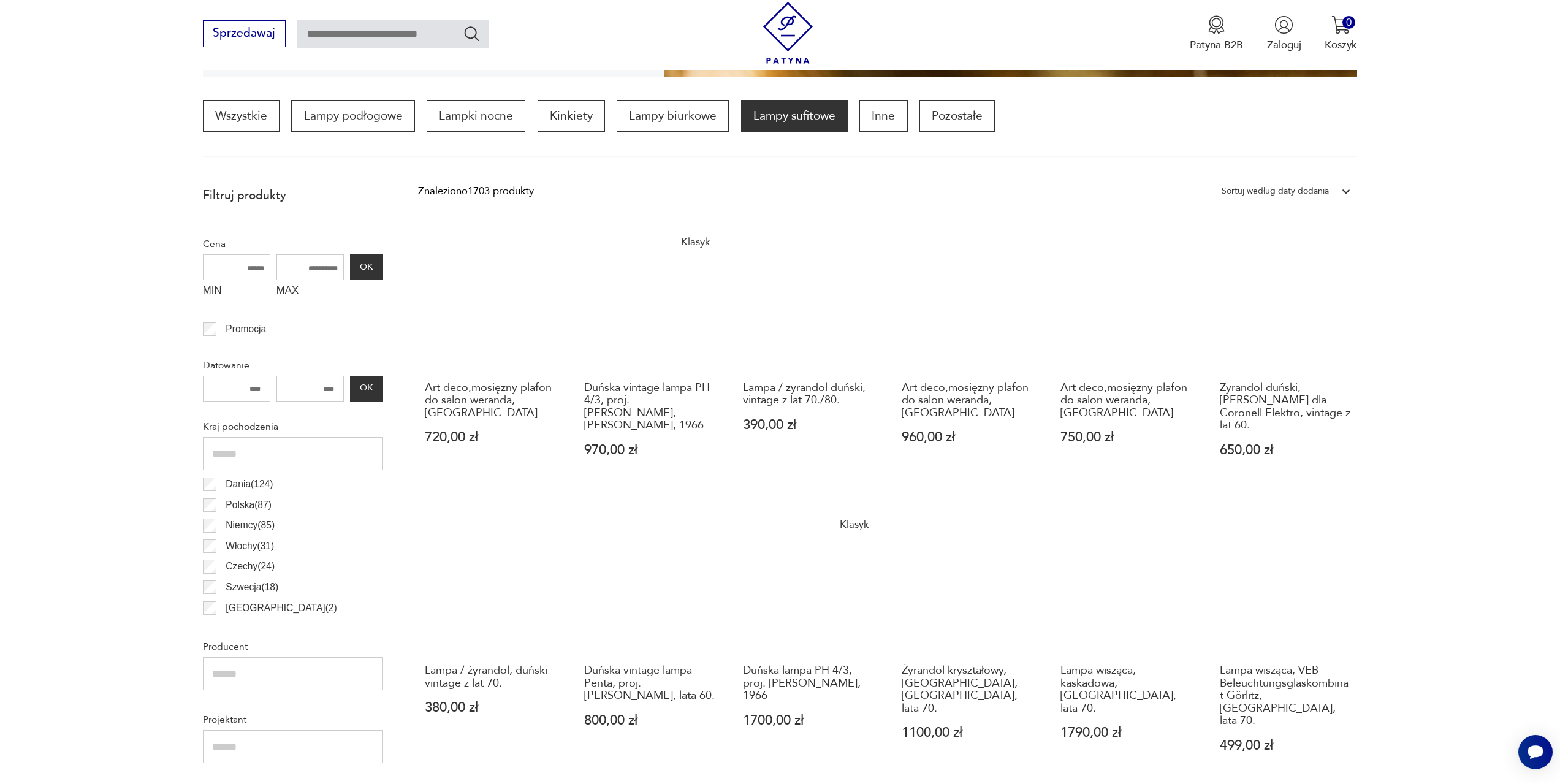
scroll to position [364, 0]
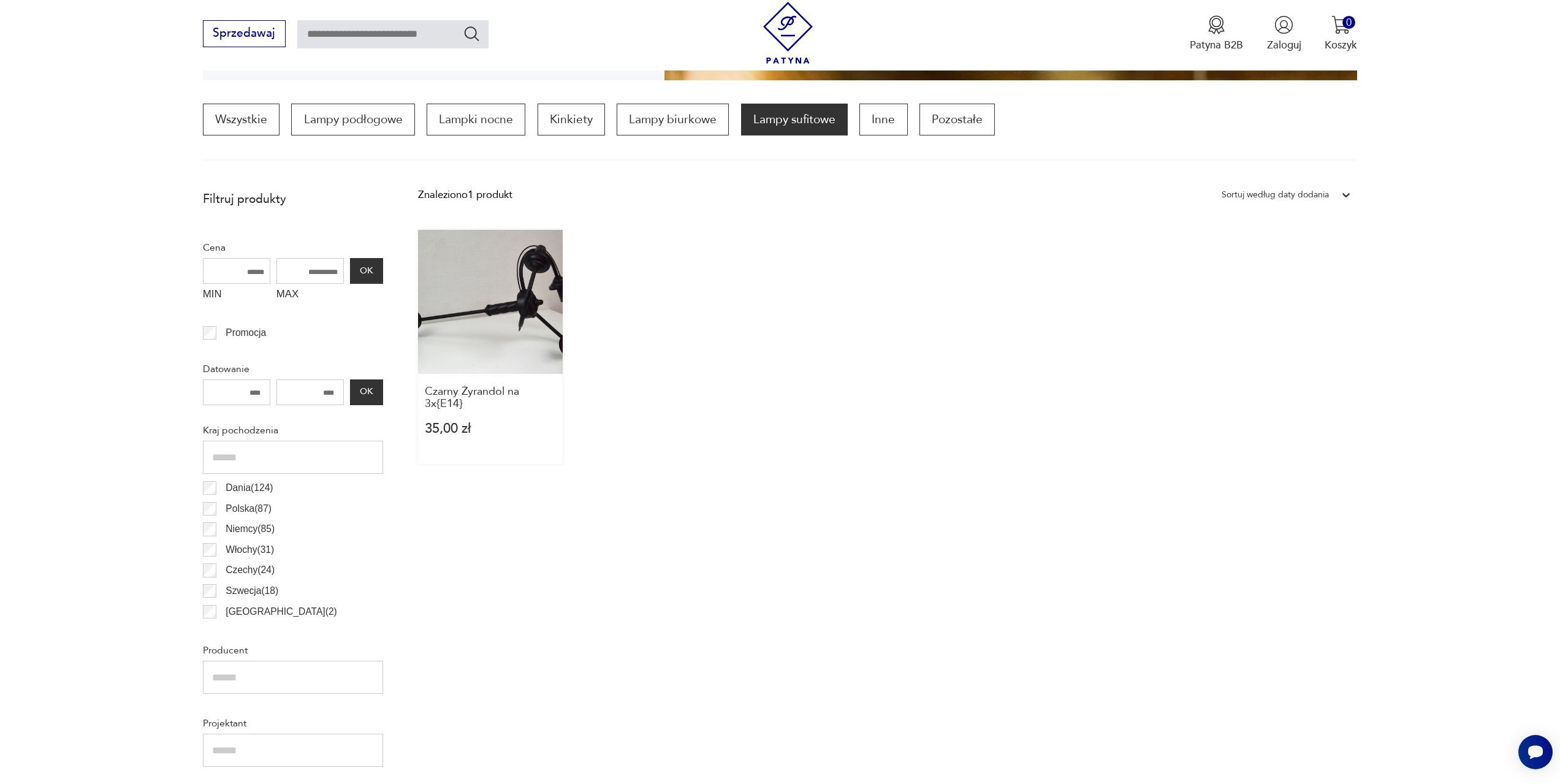
click at [508, 320] on link "Czarny Żyrandol na 3x{E14} 35,00 zł" at bounding box center [490, 346] width 144 height 234
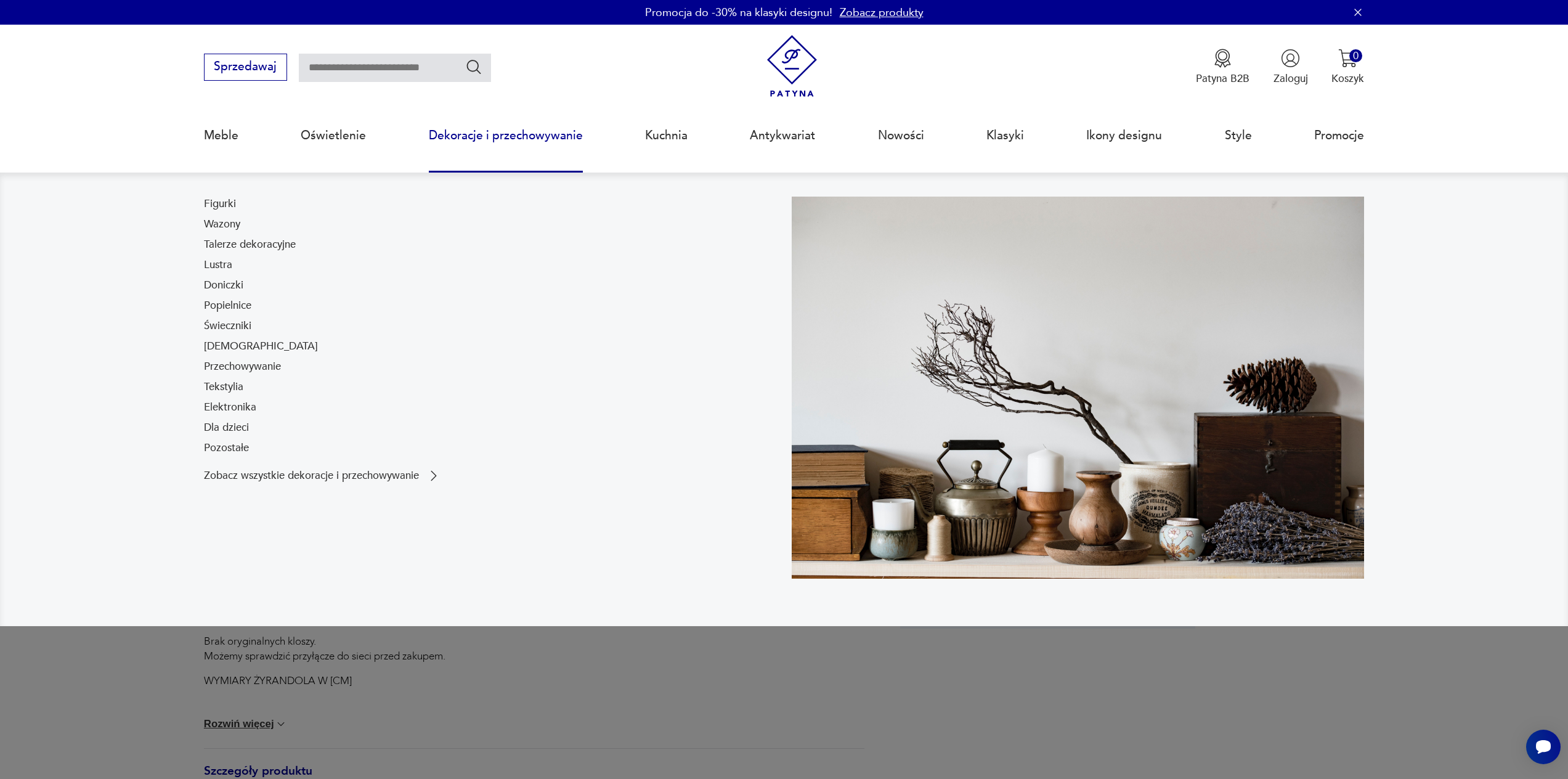
click at [551, 135] on link "Dekoracje i przechowywanie" at bounding box center [506, 135] width 154 height 57
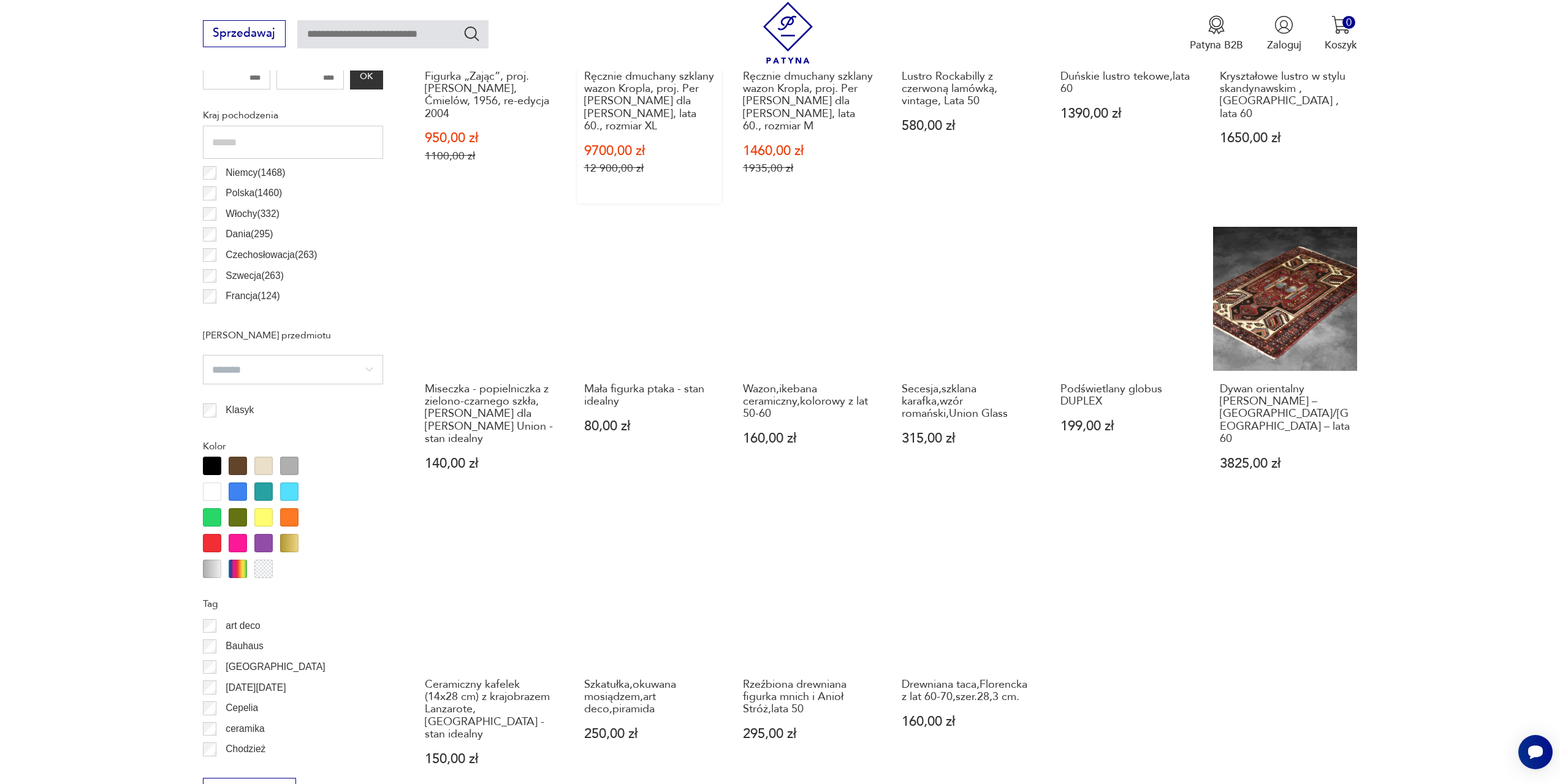
scroll to position [733, 0]
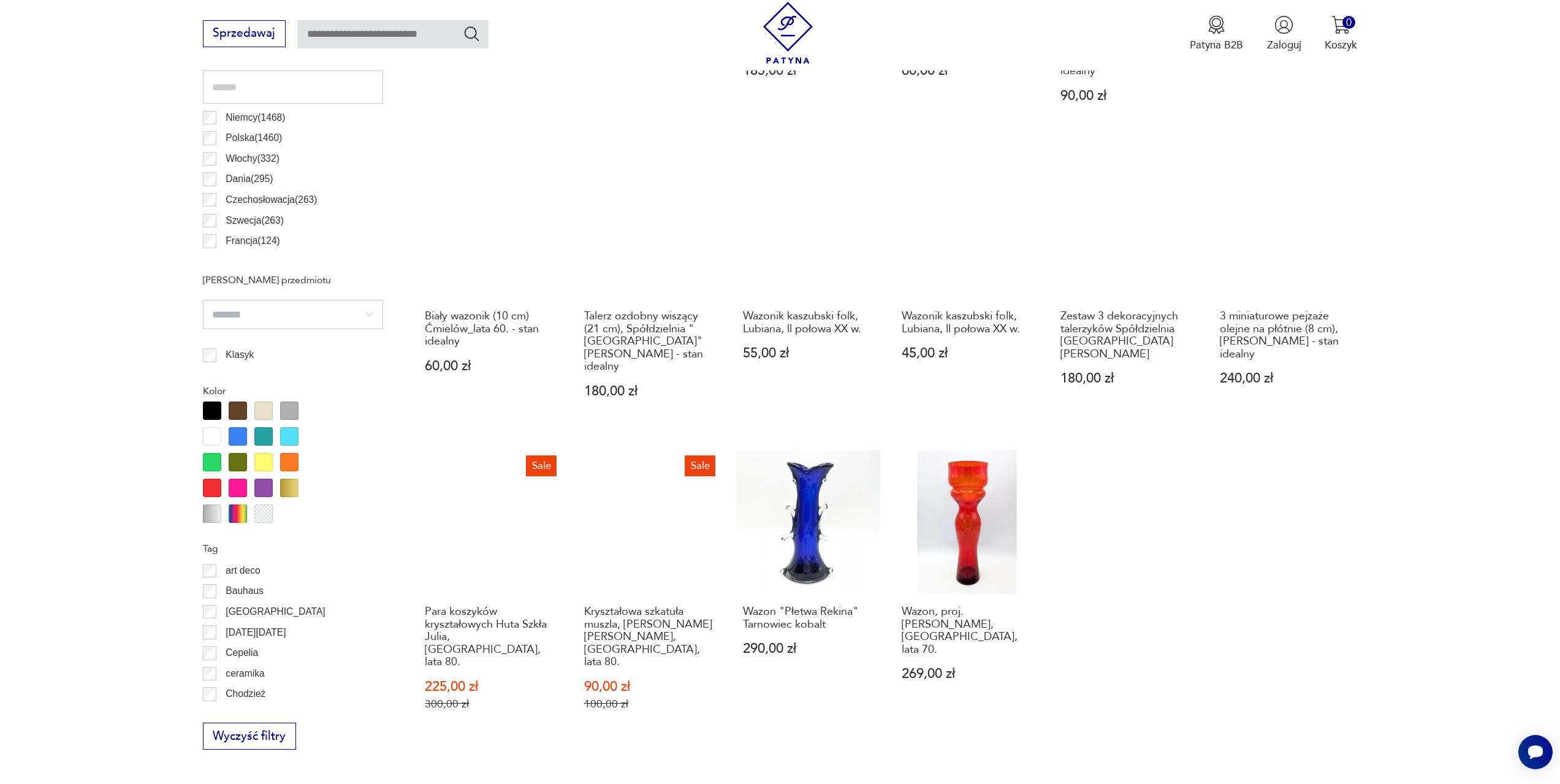
scroll to position [793, 0]
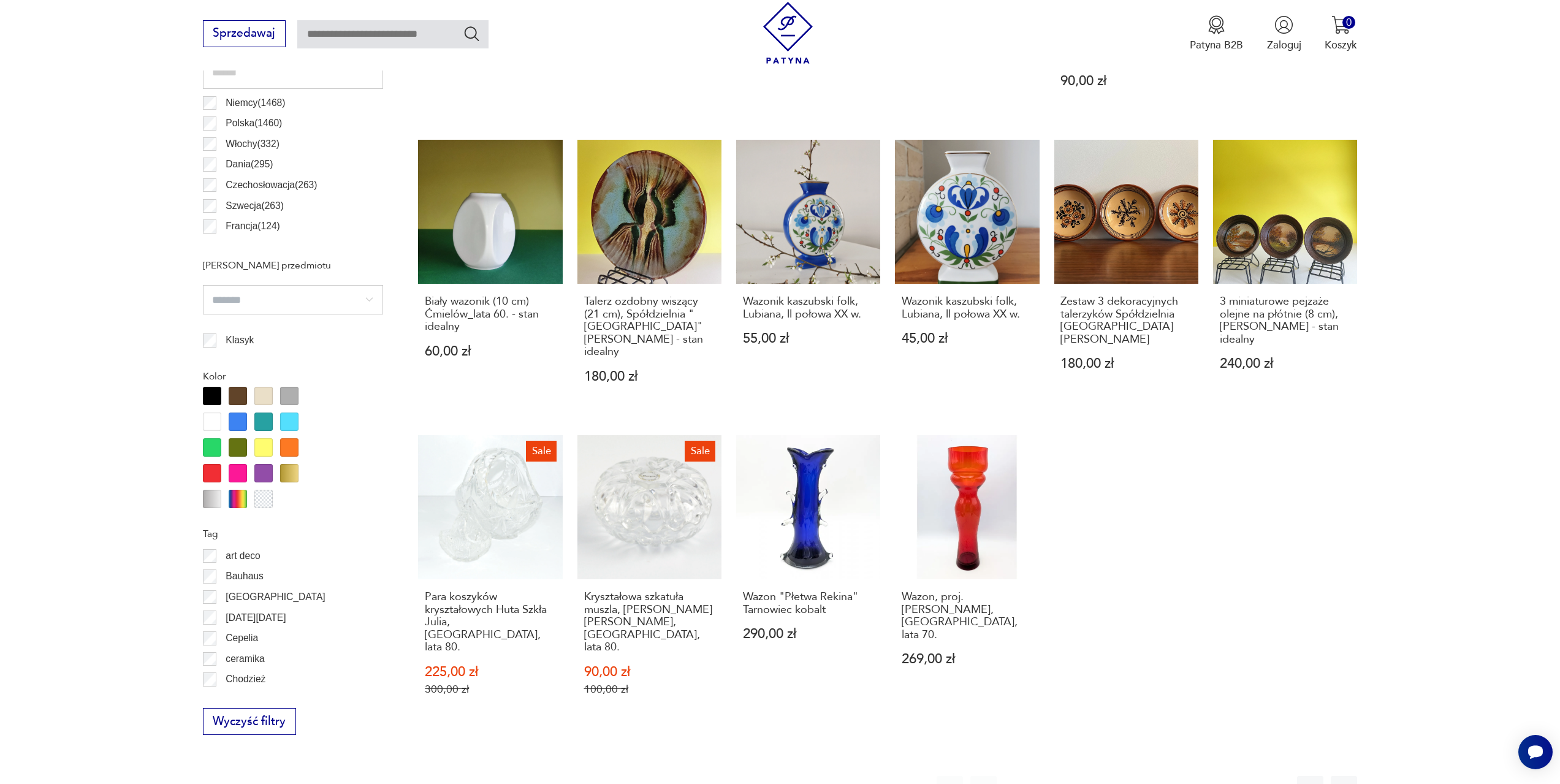
click at [1047, 775] on button "2" at bounding box center [1051, 788] width 27 height 27
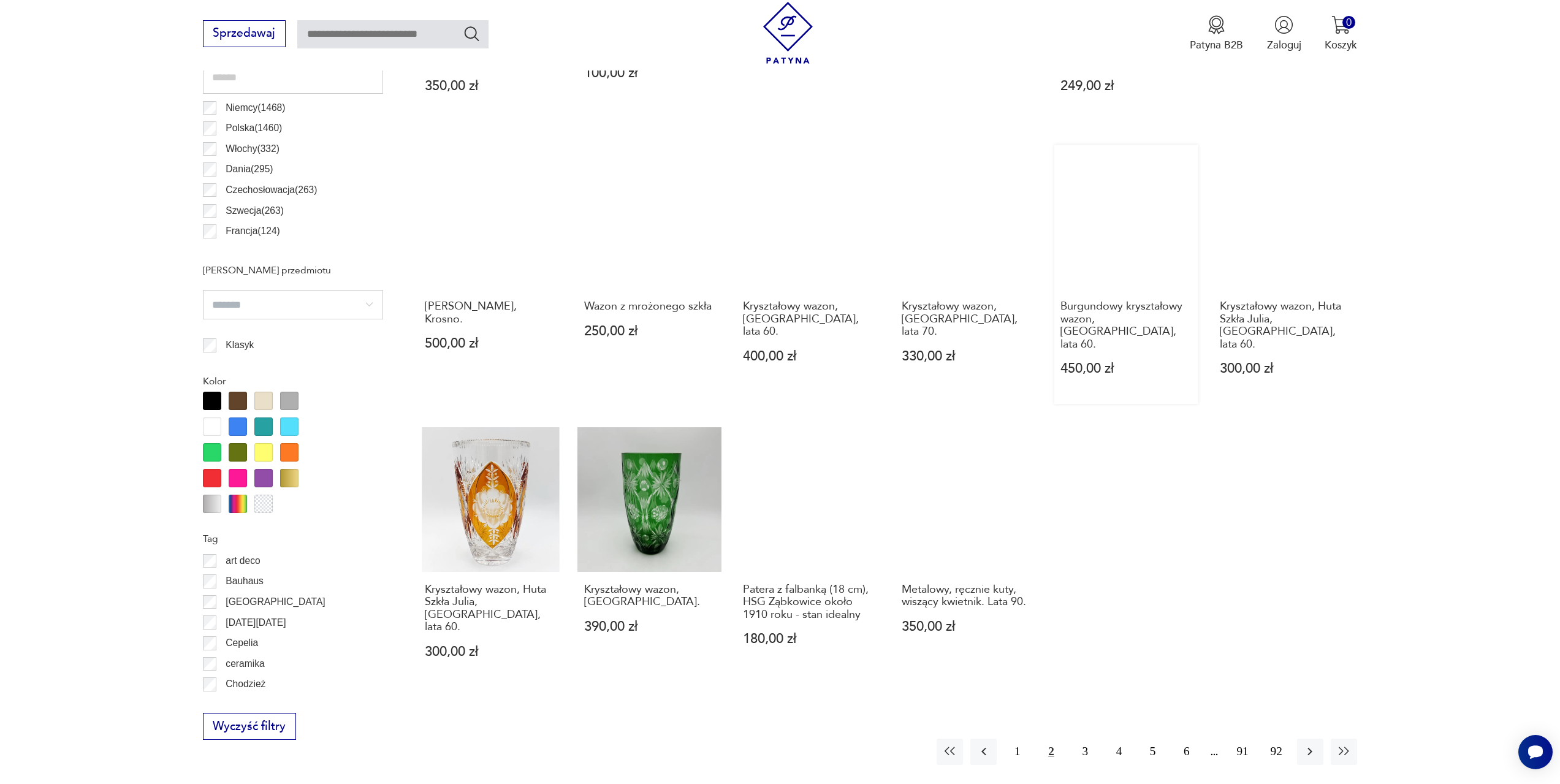
scroll to position [793, 0]
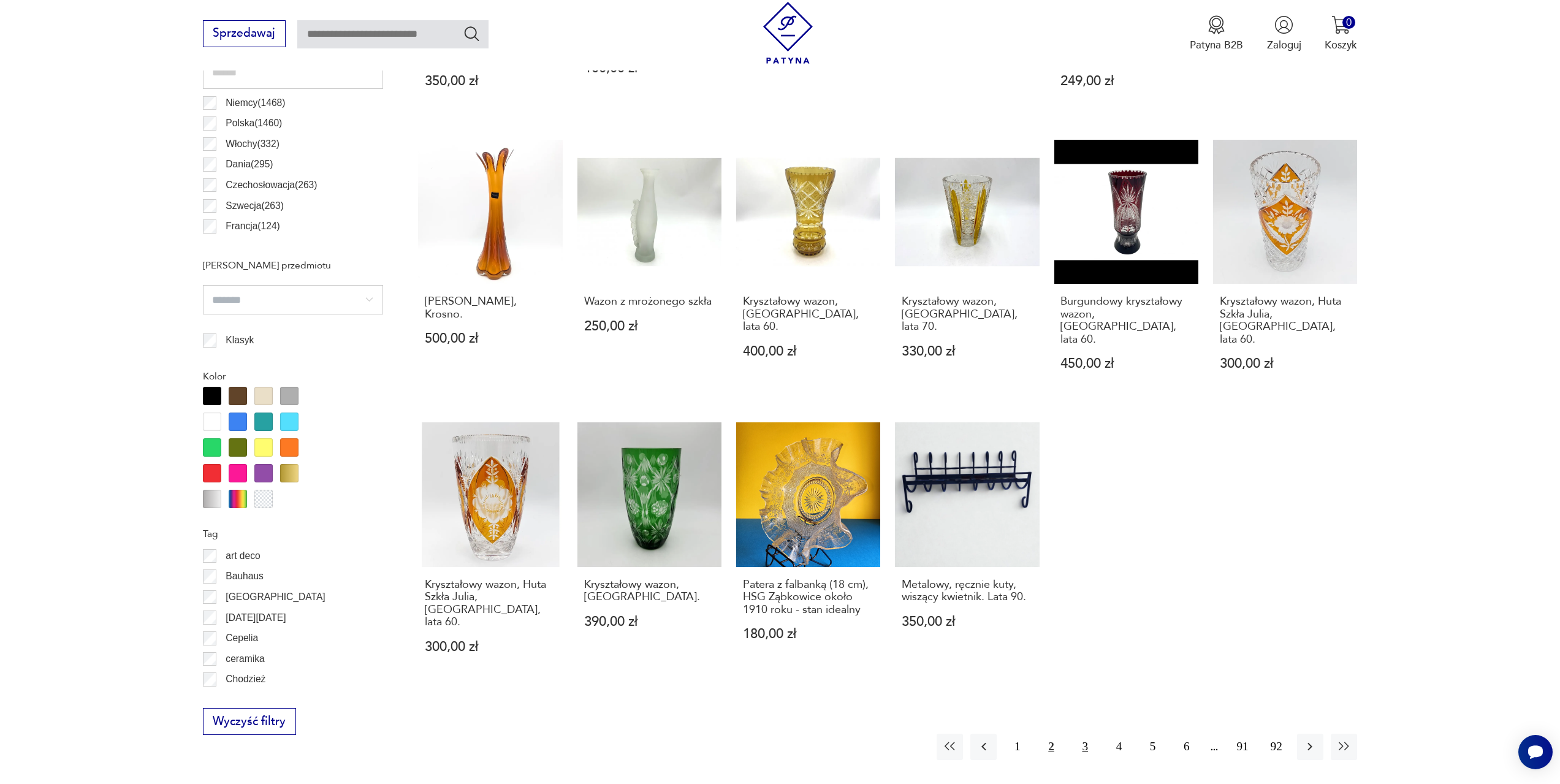
click at [1086, 733] on button "3" at bounding box center [1085, 746] width 27 height 27
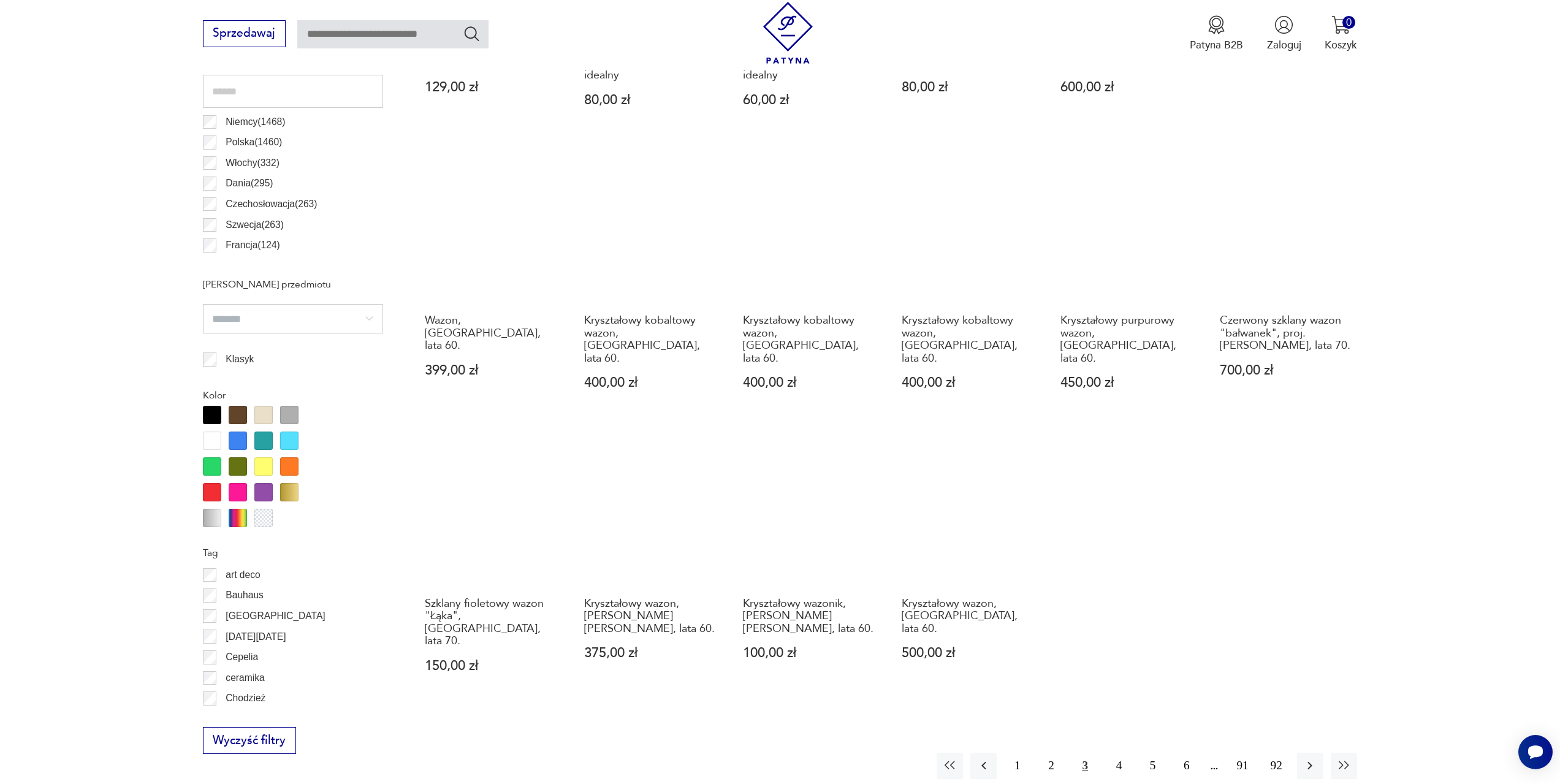
scroll to position [854, 0]
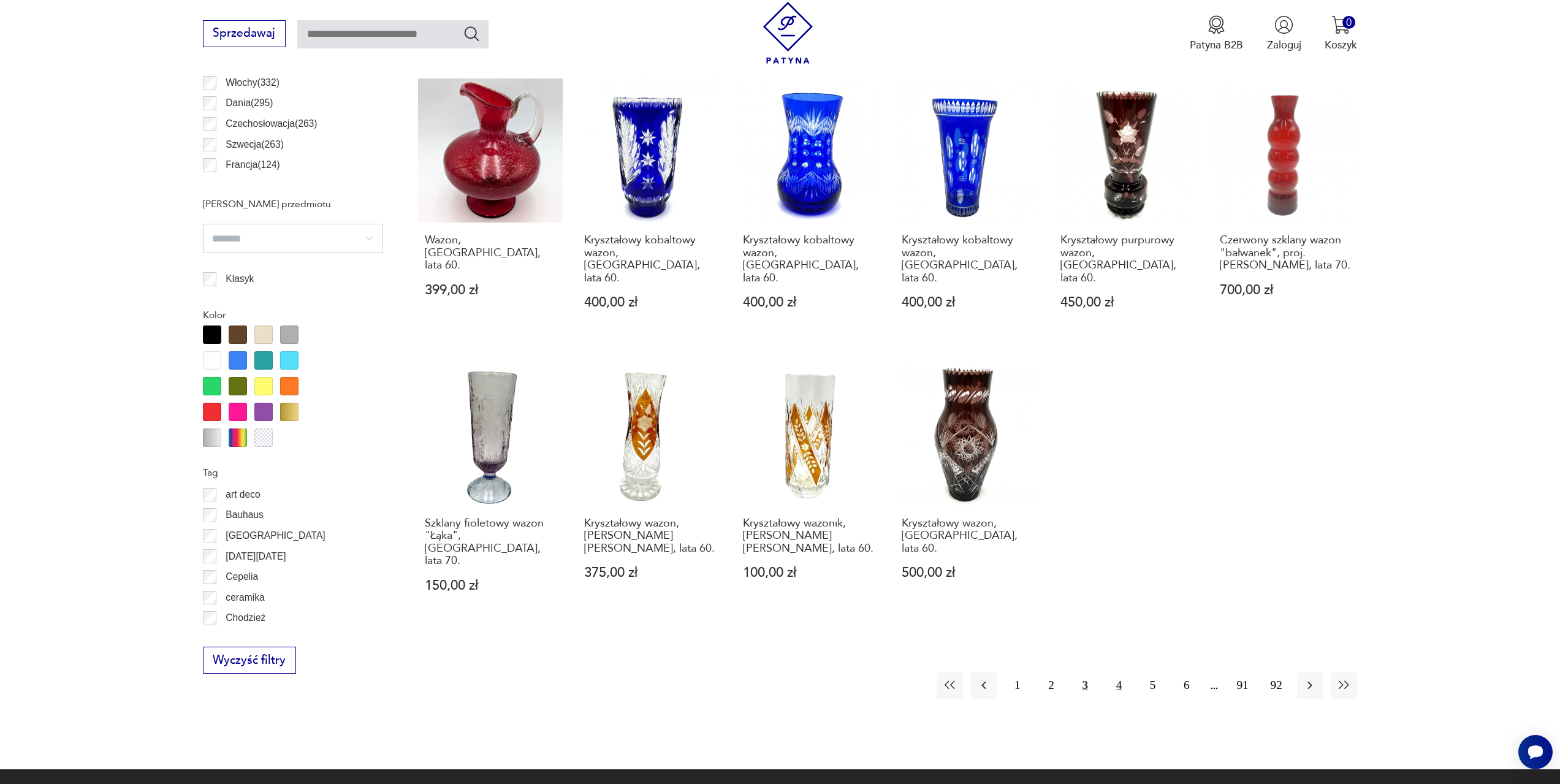
click at [1119, 673] on button "4" at bounding box center [1119, 685] width 27 height 27
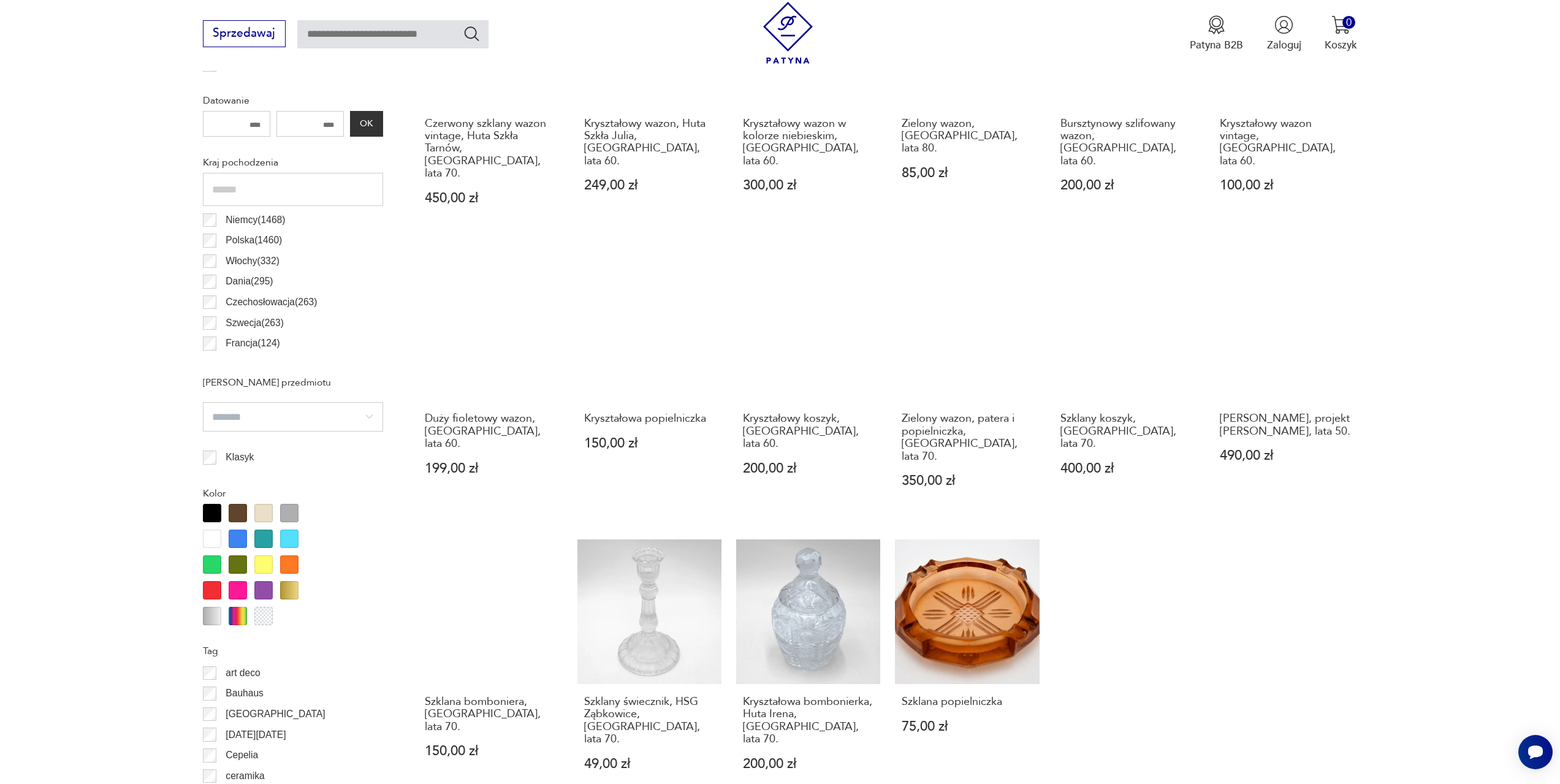
scroll to position [732, 0]
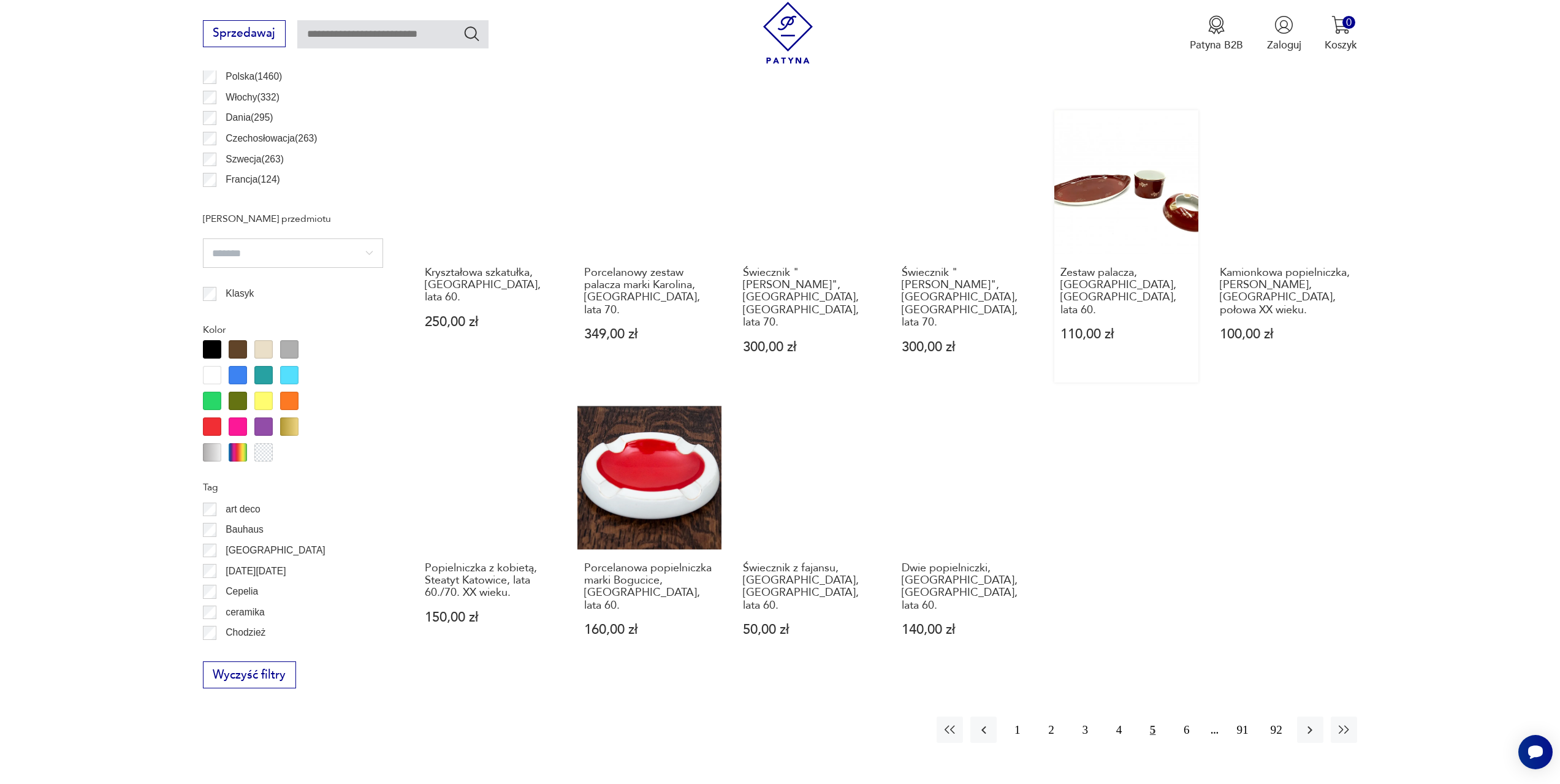
scroll to position [854, 0]
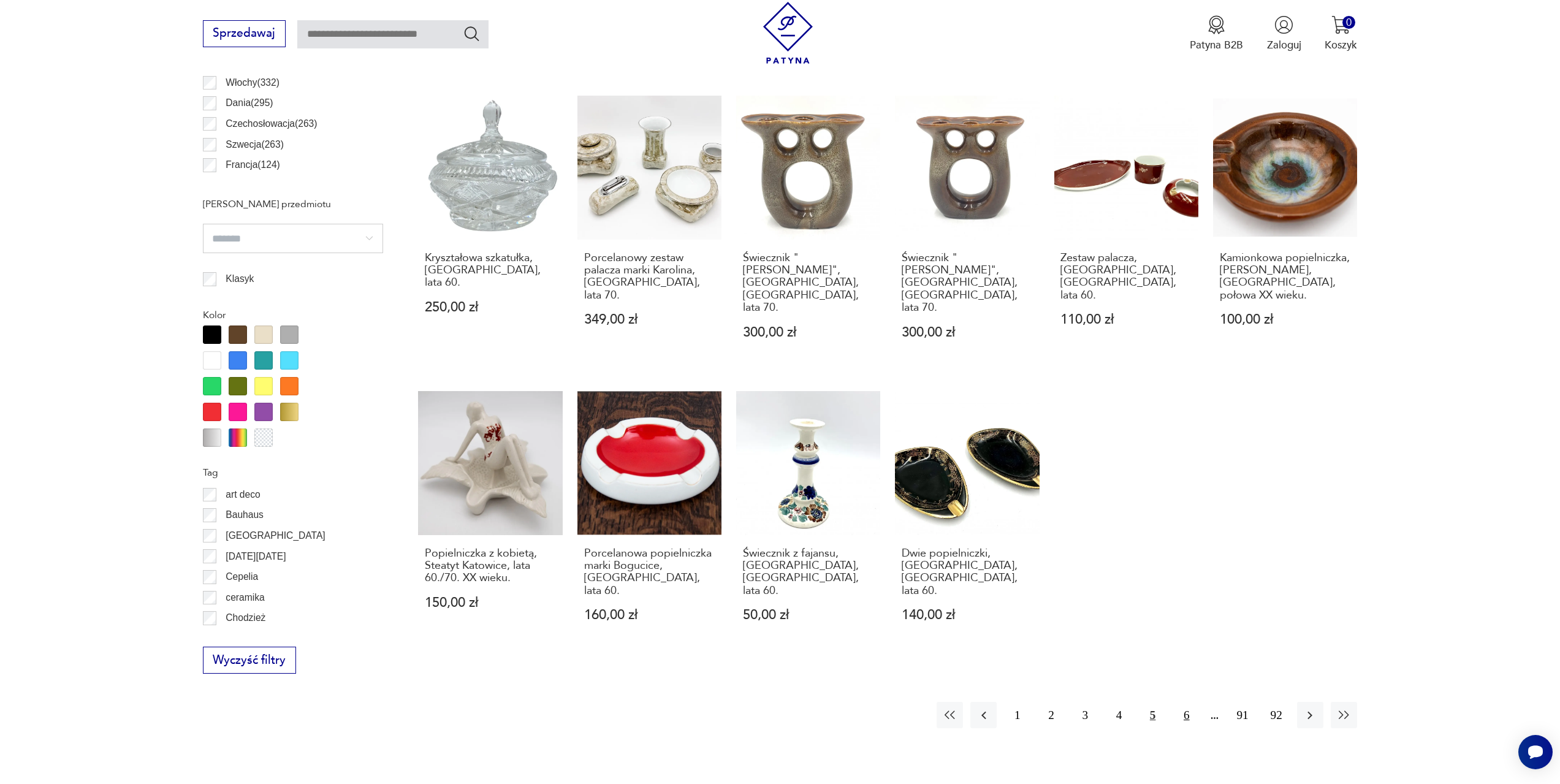
click at [1183, 702] on button "6" at bounding box center [1186, 715] width 27 height 27
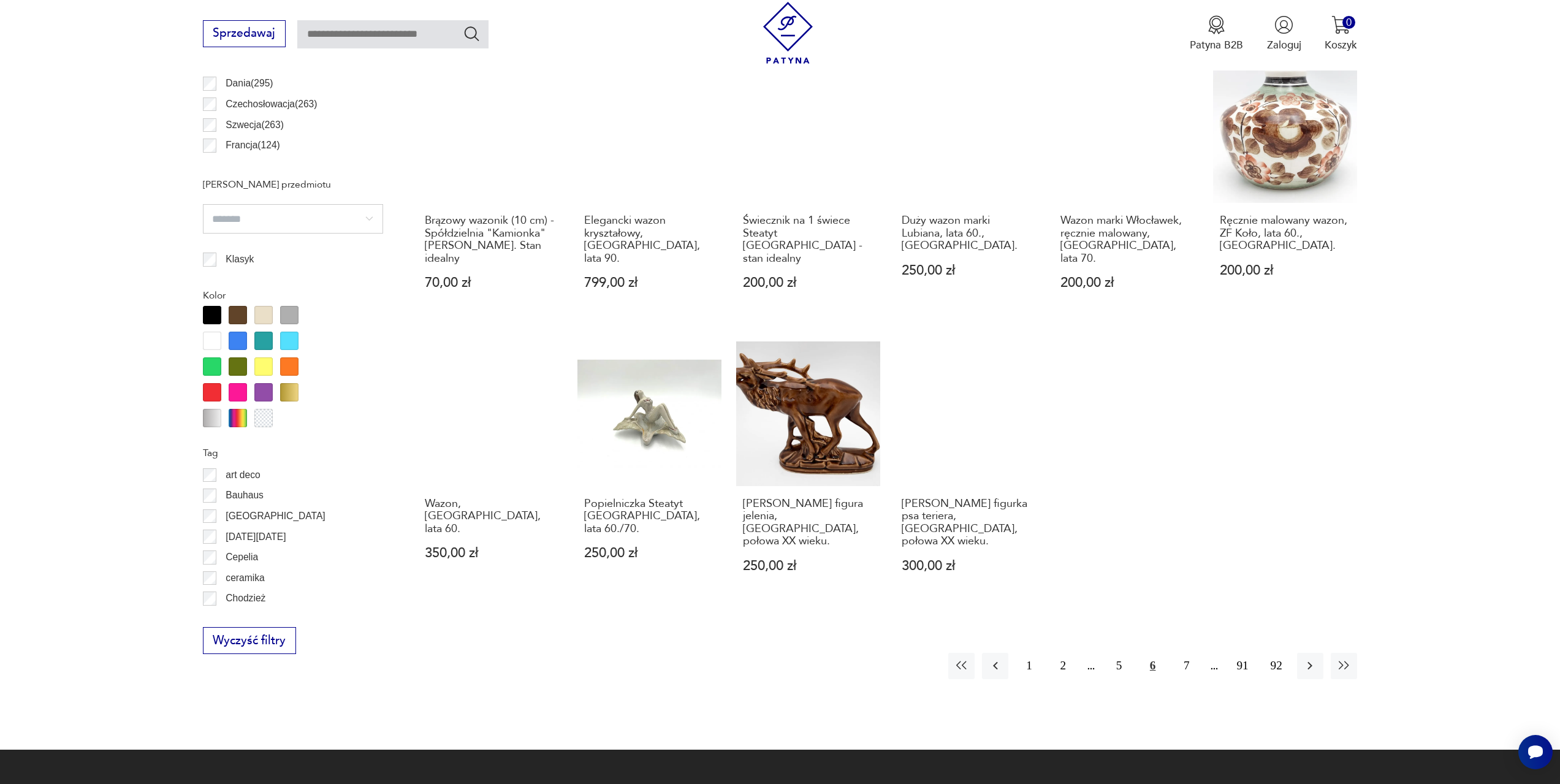
scroll to position [915, 0]
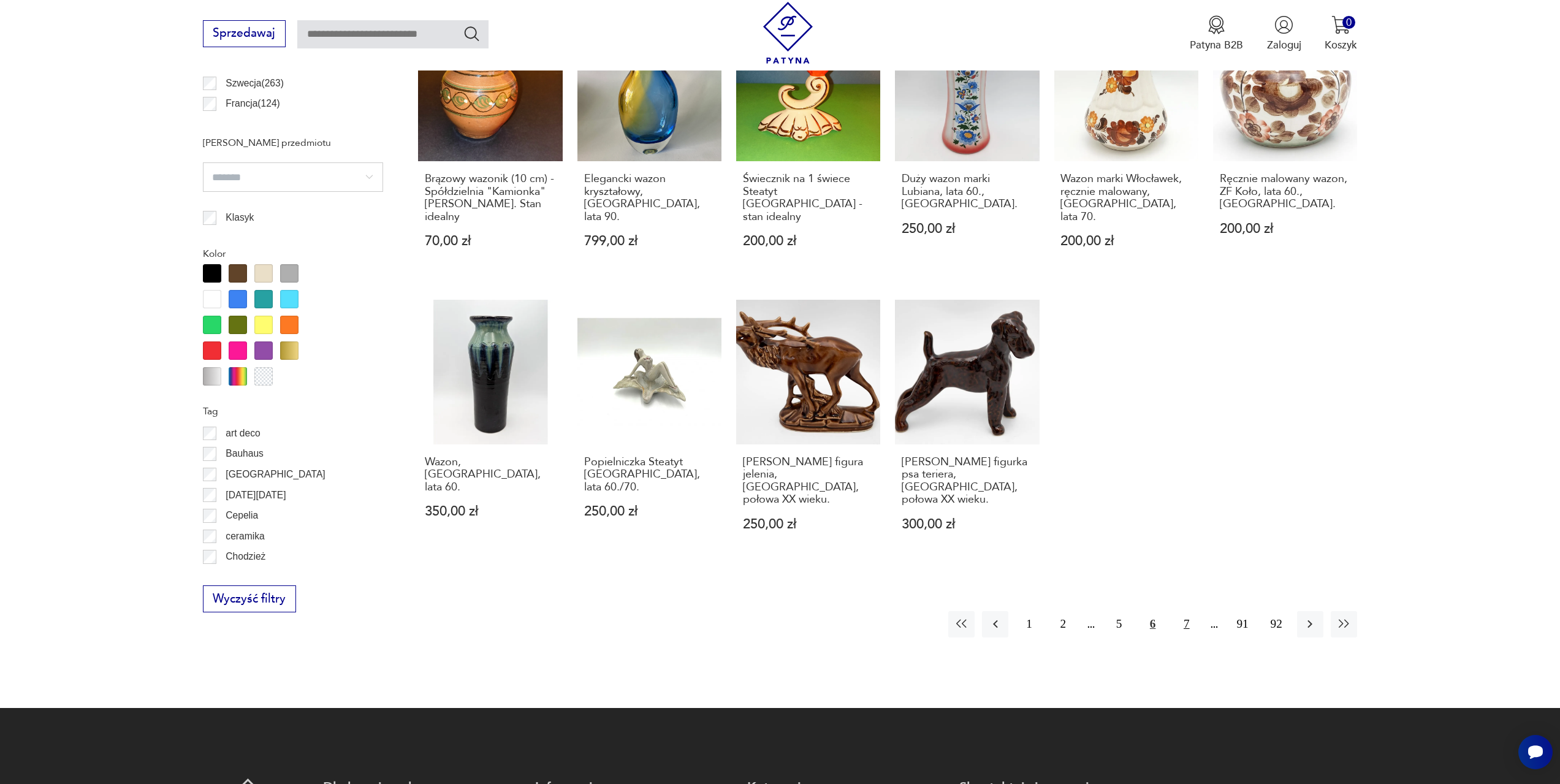
click at [1191, 611] on button "7" at bounding box center [1186, 624] width 27 height 27
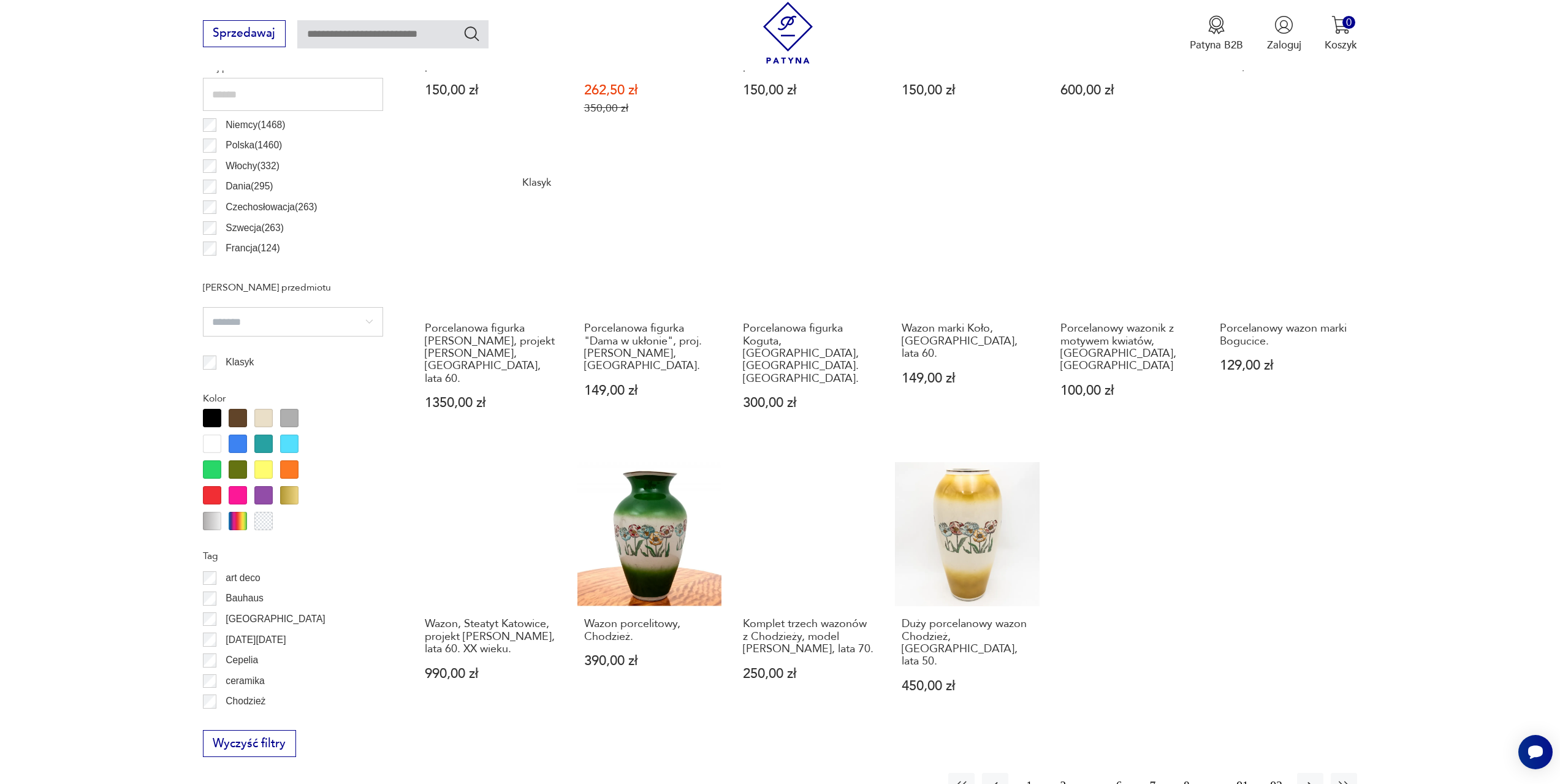
scroll to position [793, 0]
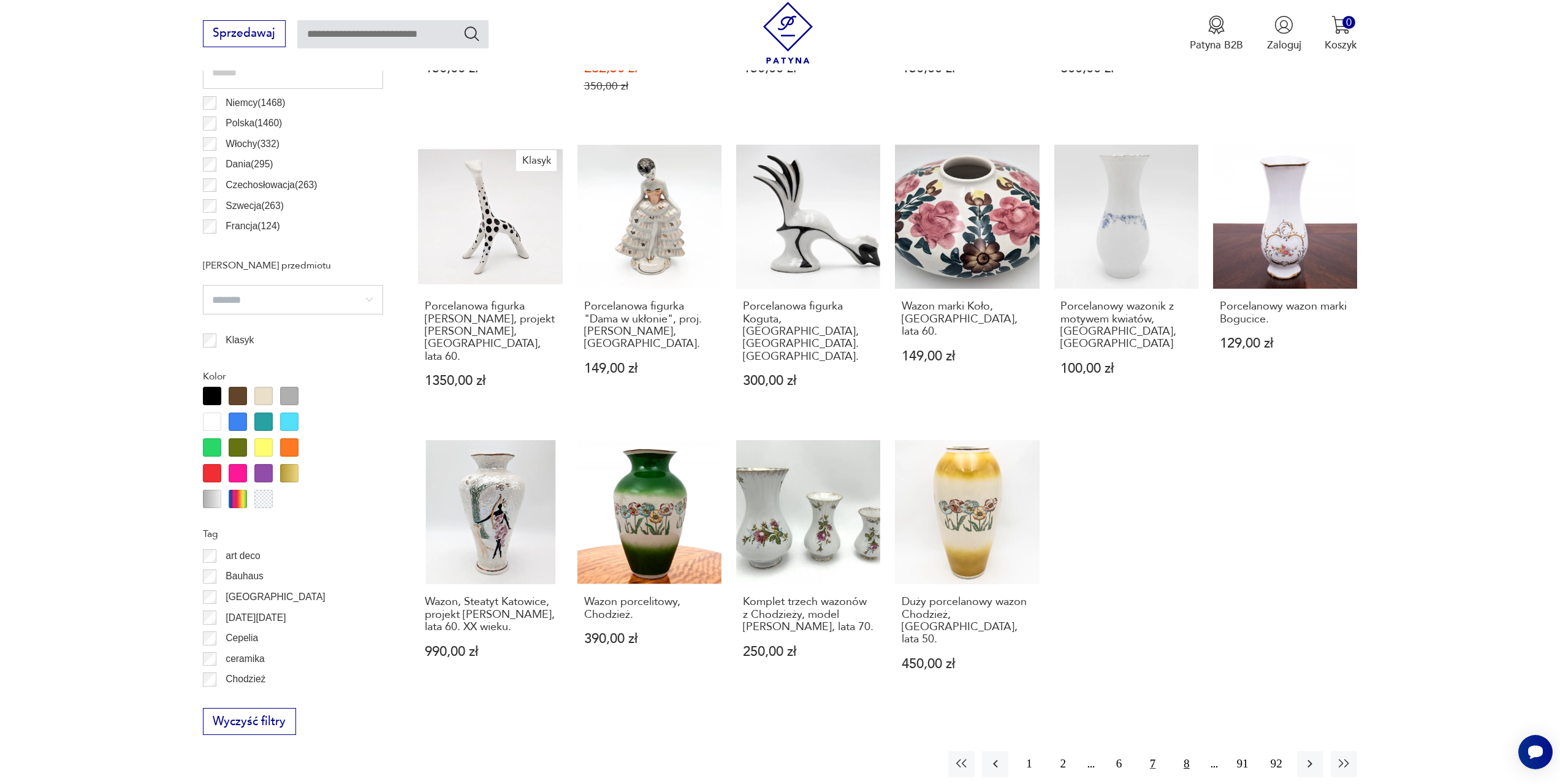
click at [1187, 751] on button "8" at bounding box center [1186, 763] width 27 height 27
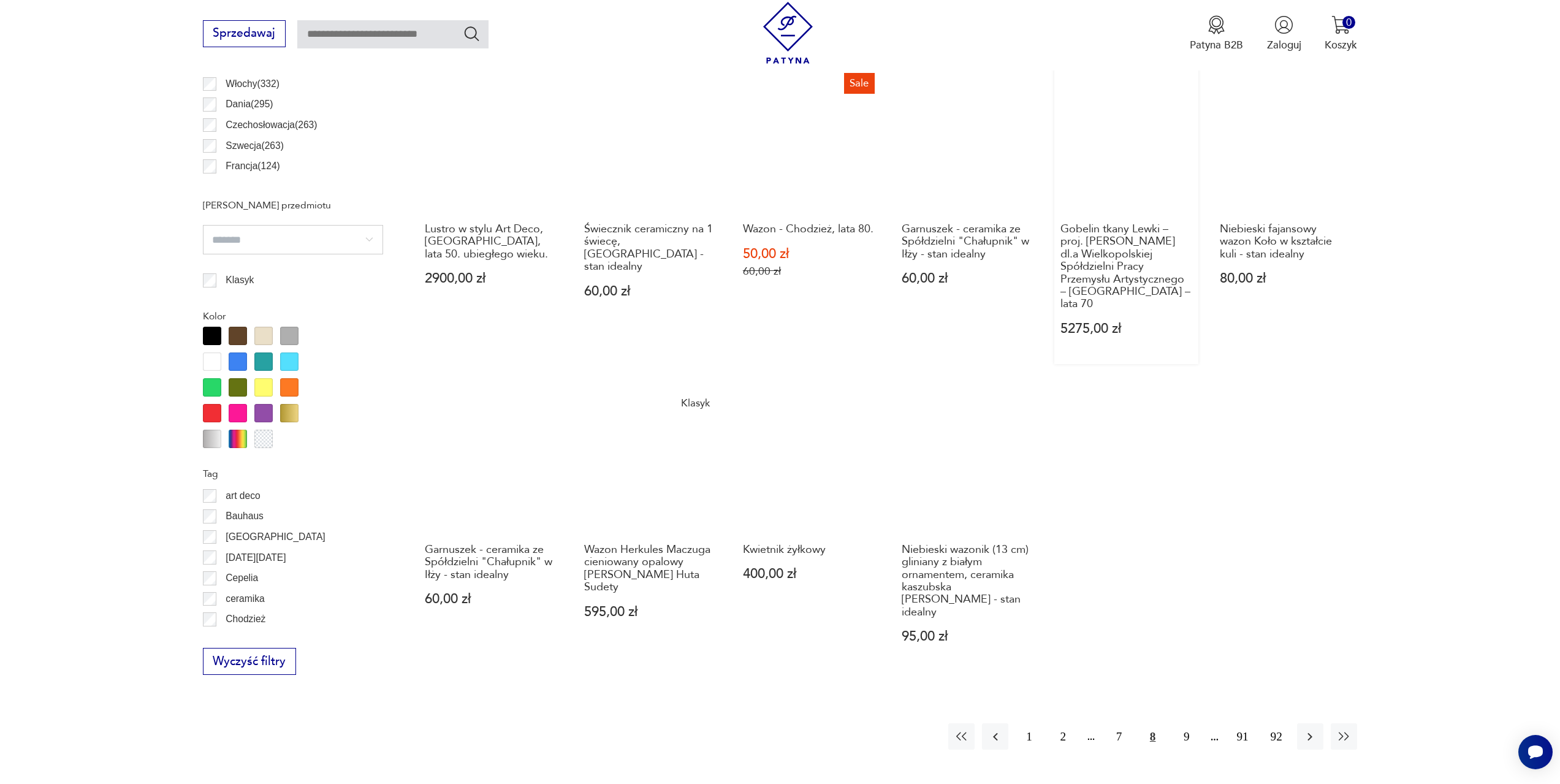
scroll to position [854, 0]
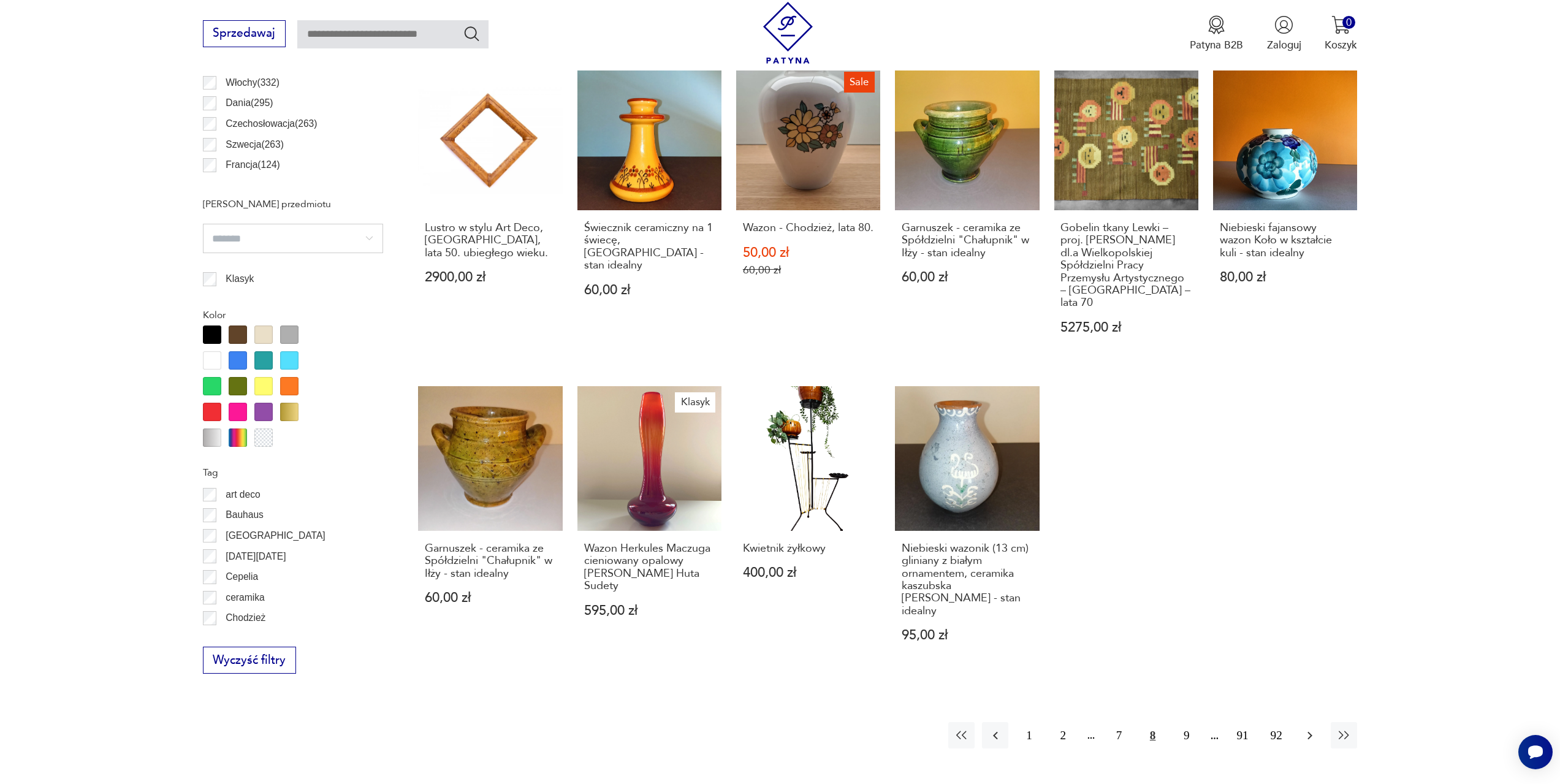
click at [1304, 728] on icon "button" at bounding box center [1310, 735] width 15 height 15
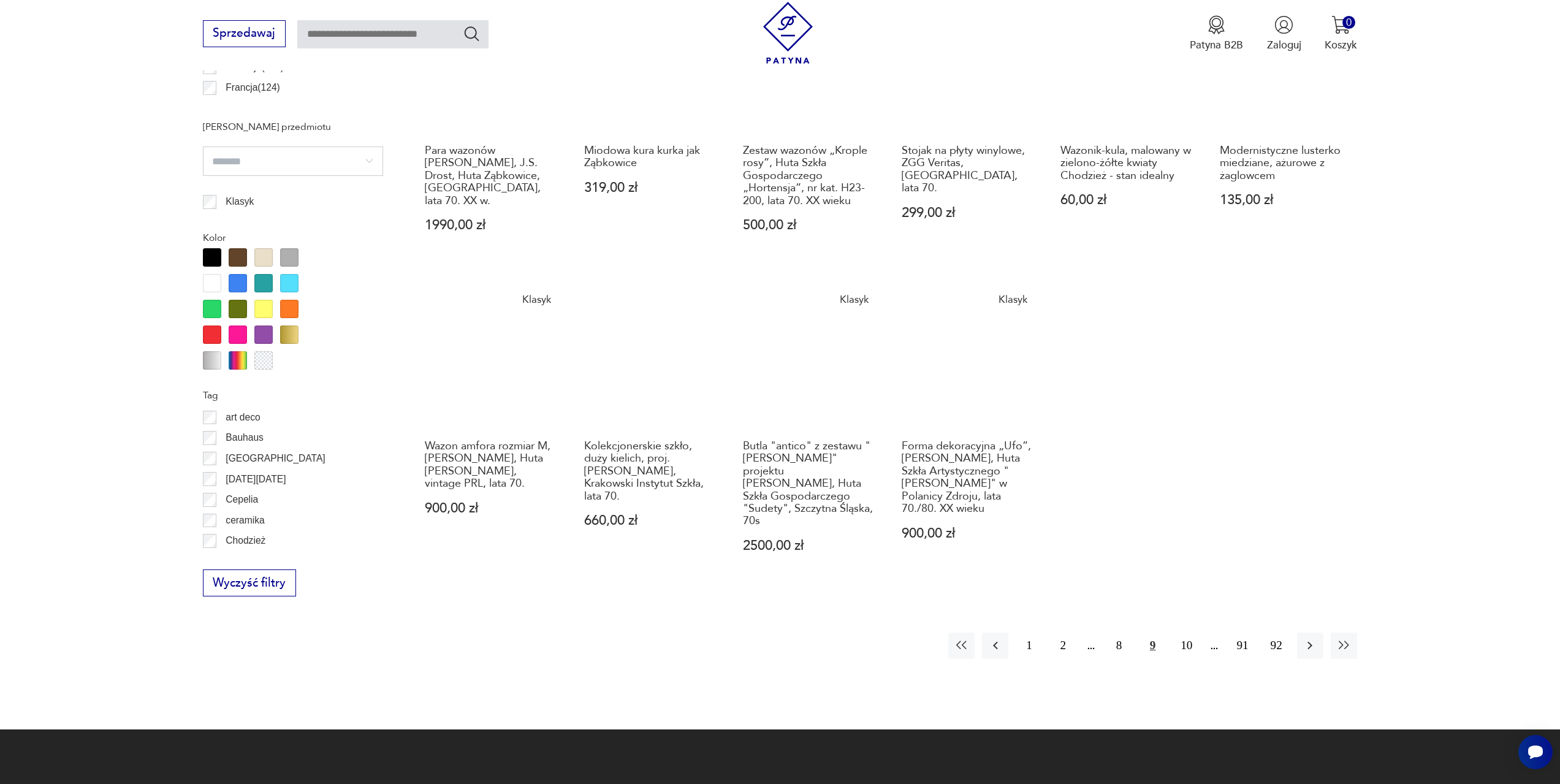
scroll to position [977, 0]
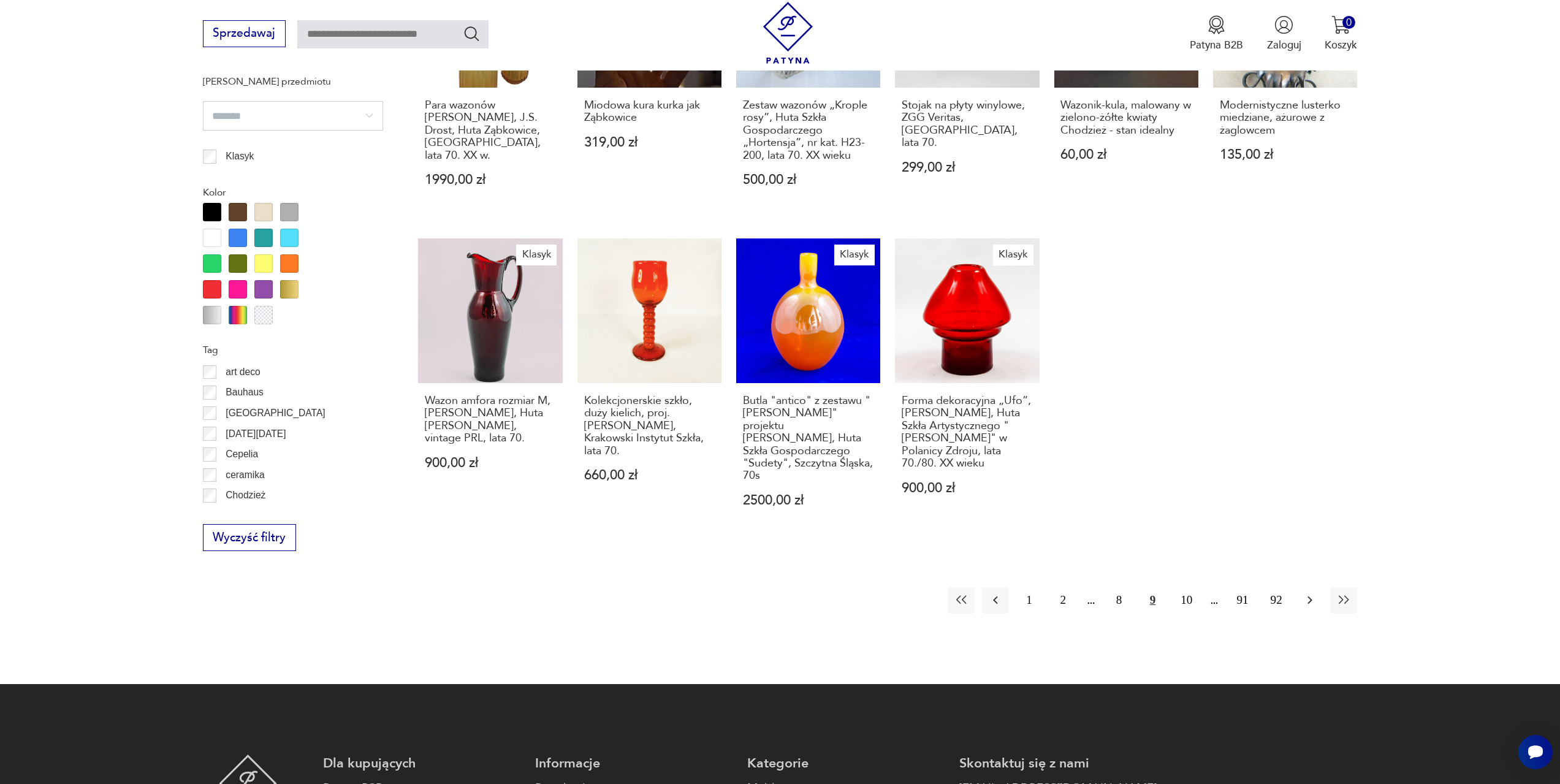
click at [1310, 596] on icon "button" at bounding box center [1311, 600] width 5 height 8
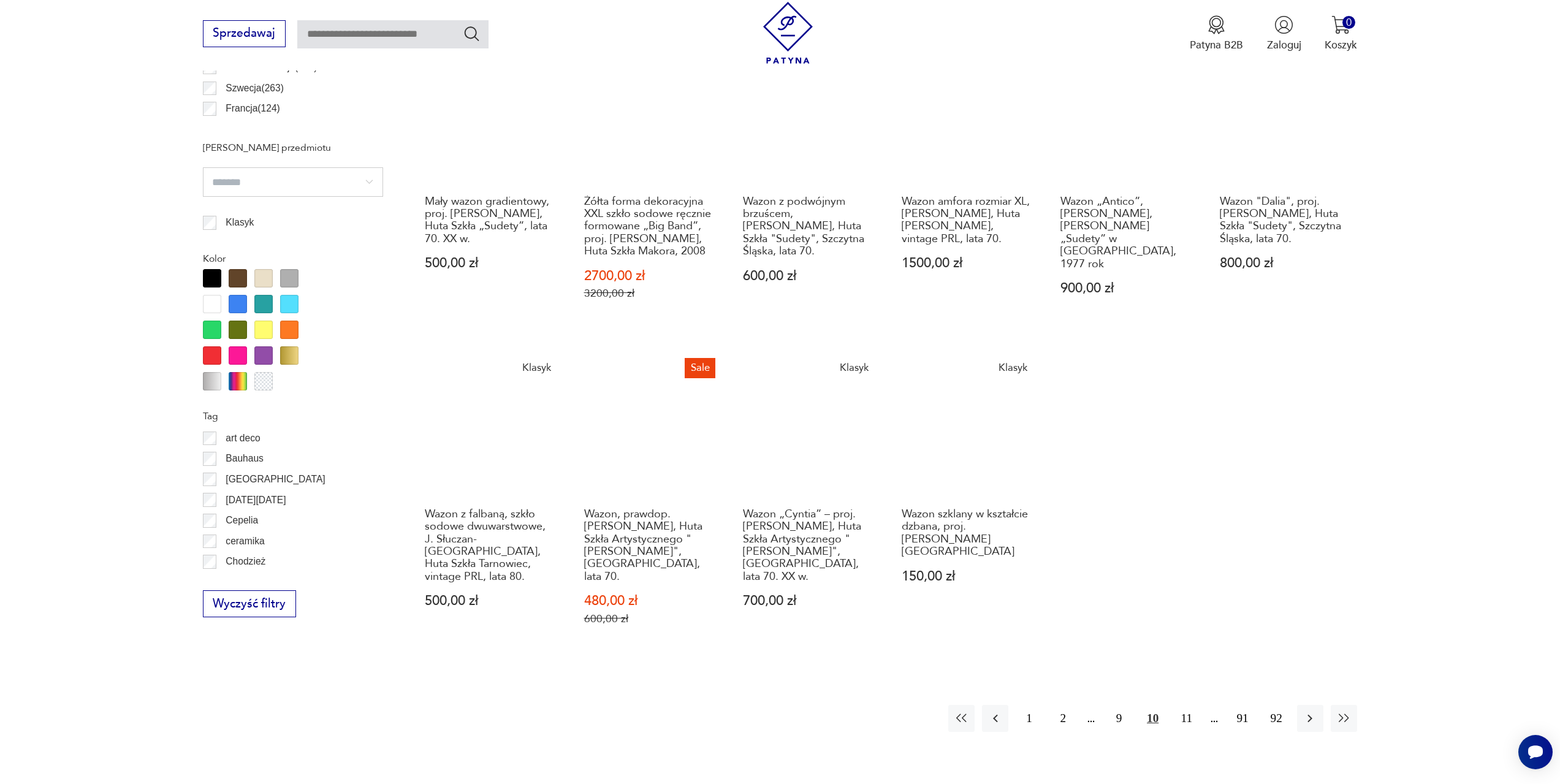
scroll to position [915, 0]
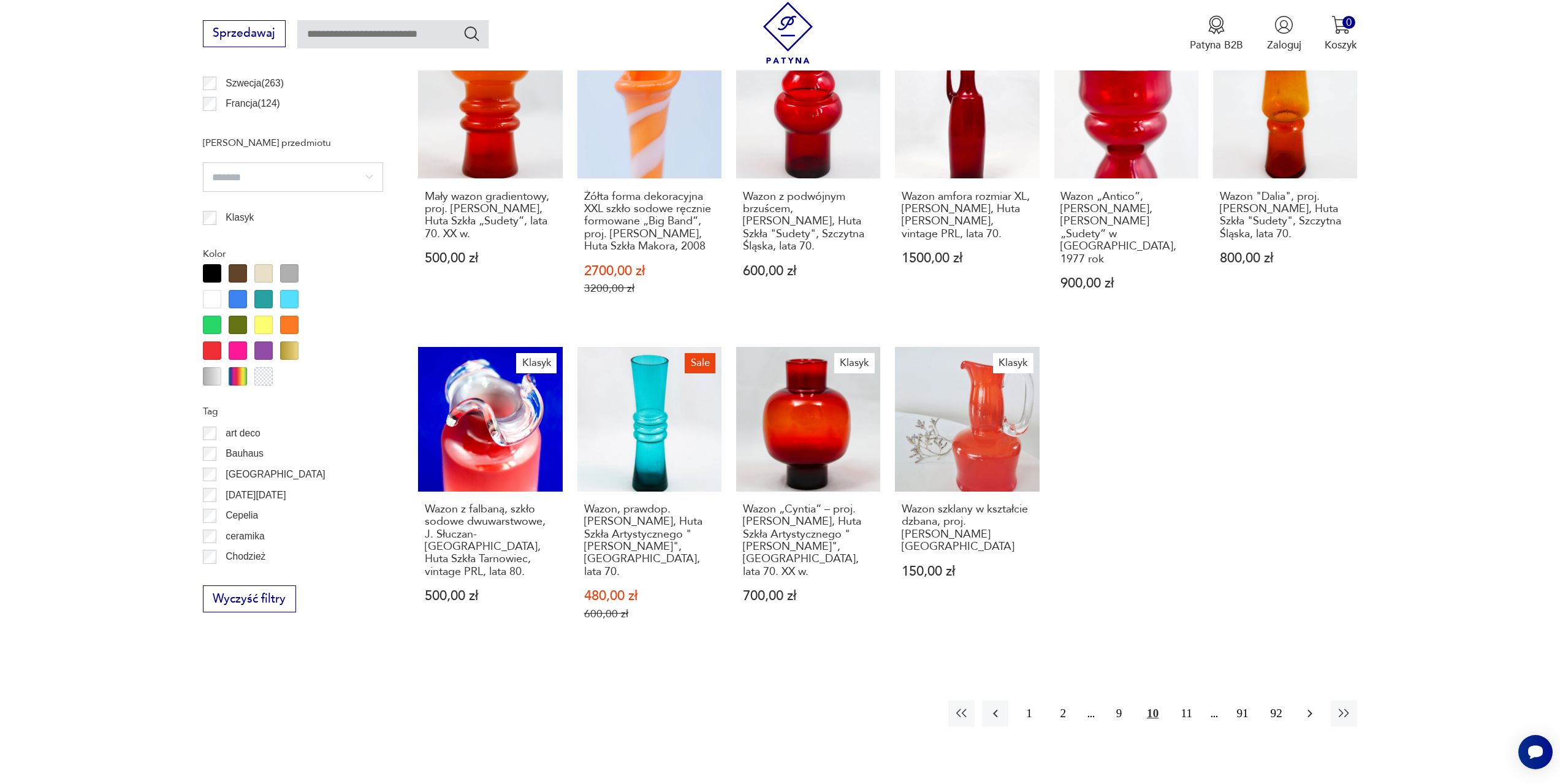
click at [1305, 706] on icon "button" at bounding box center [1310, 713] width 15 height 15
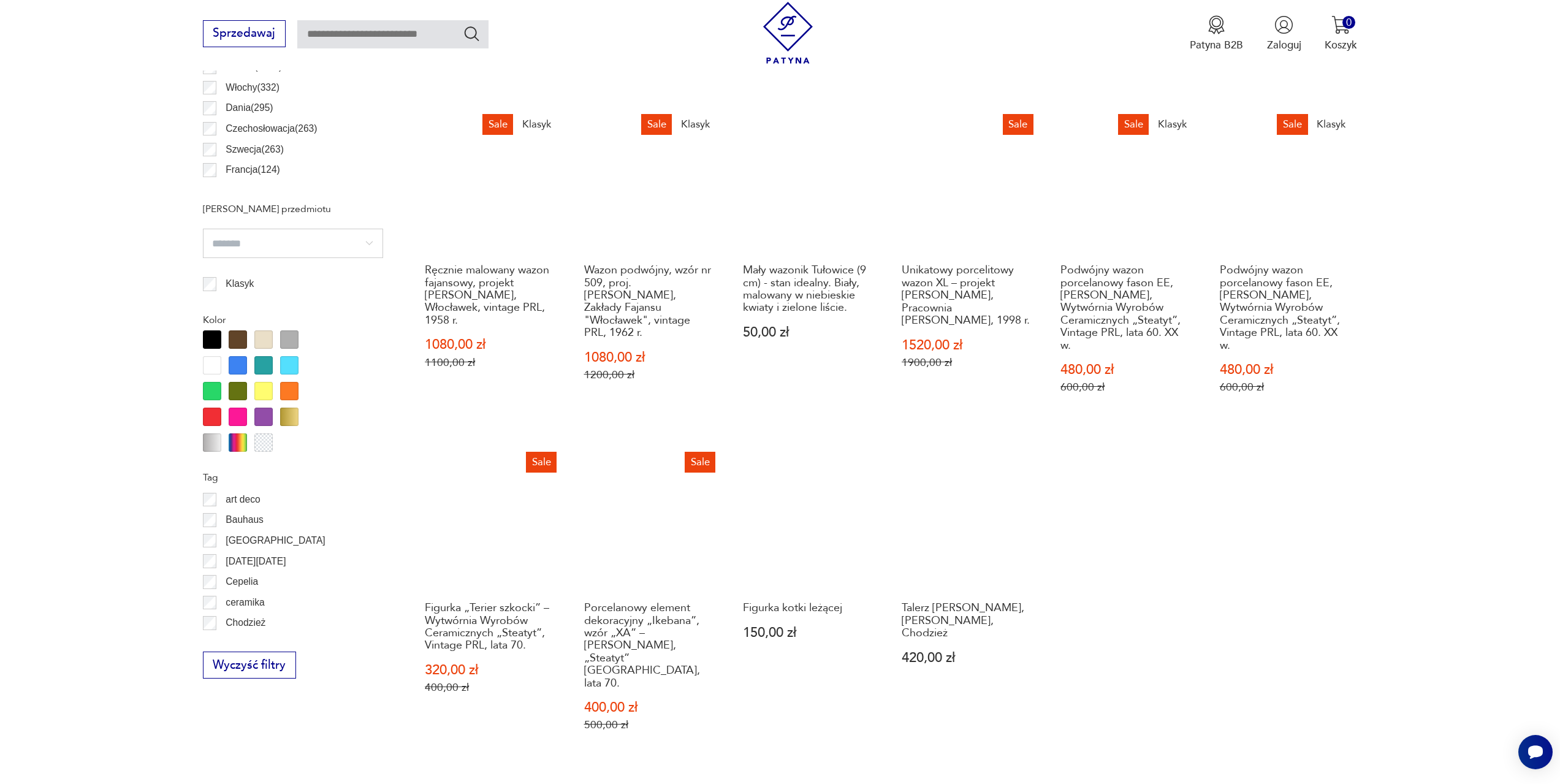
scroll to position [854, 0]
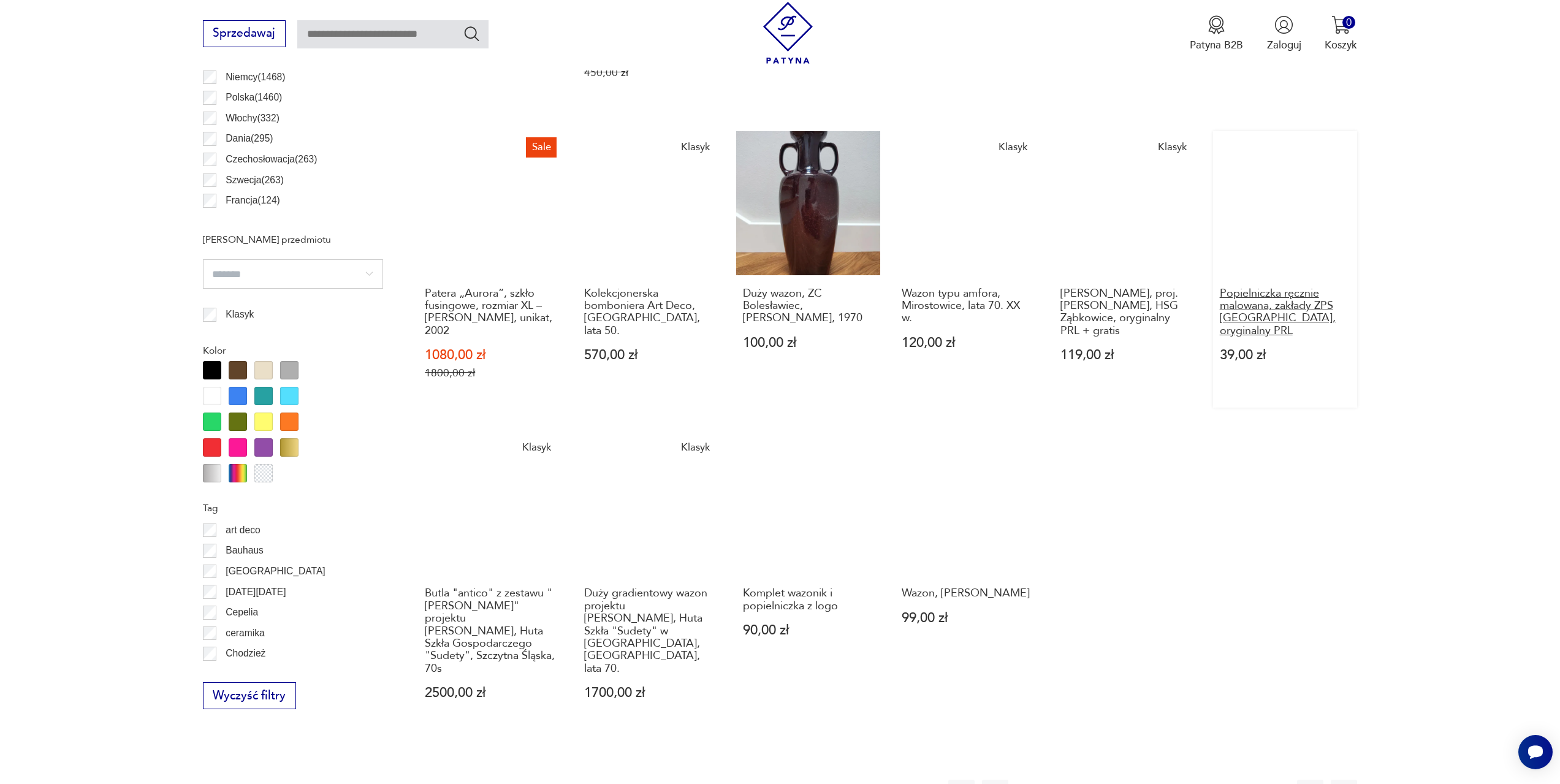
scroll to position [854, 0]
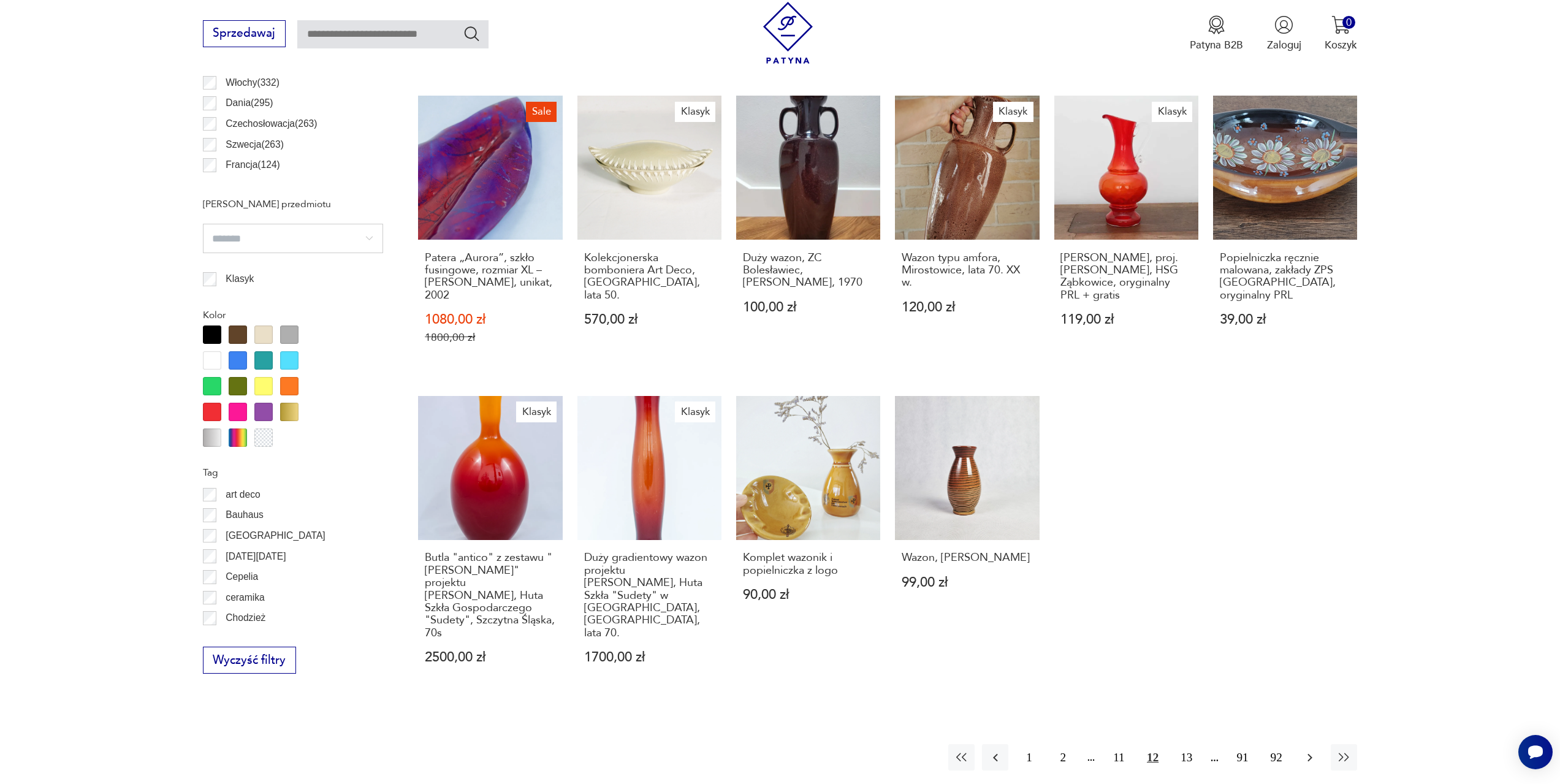
click at [1311, 753] on icon "button" at bounding box center [1311, 757] width 5 height 8
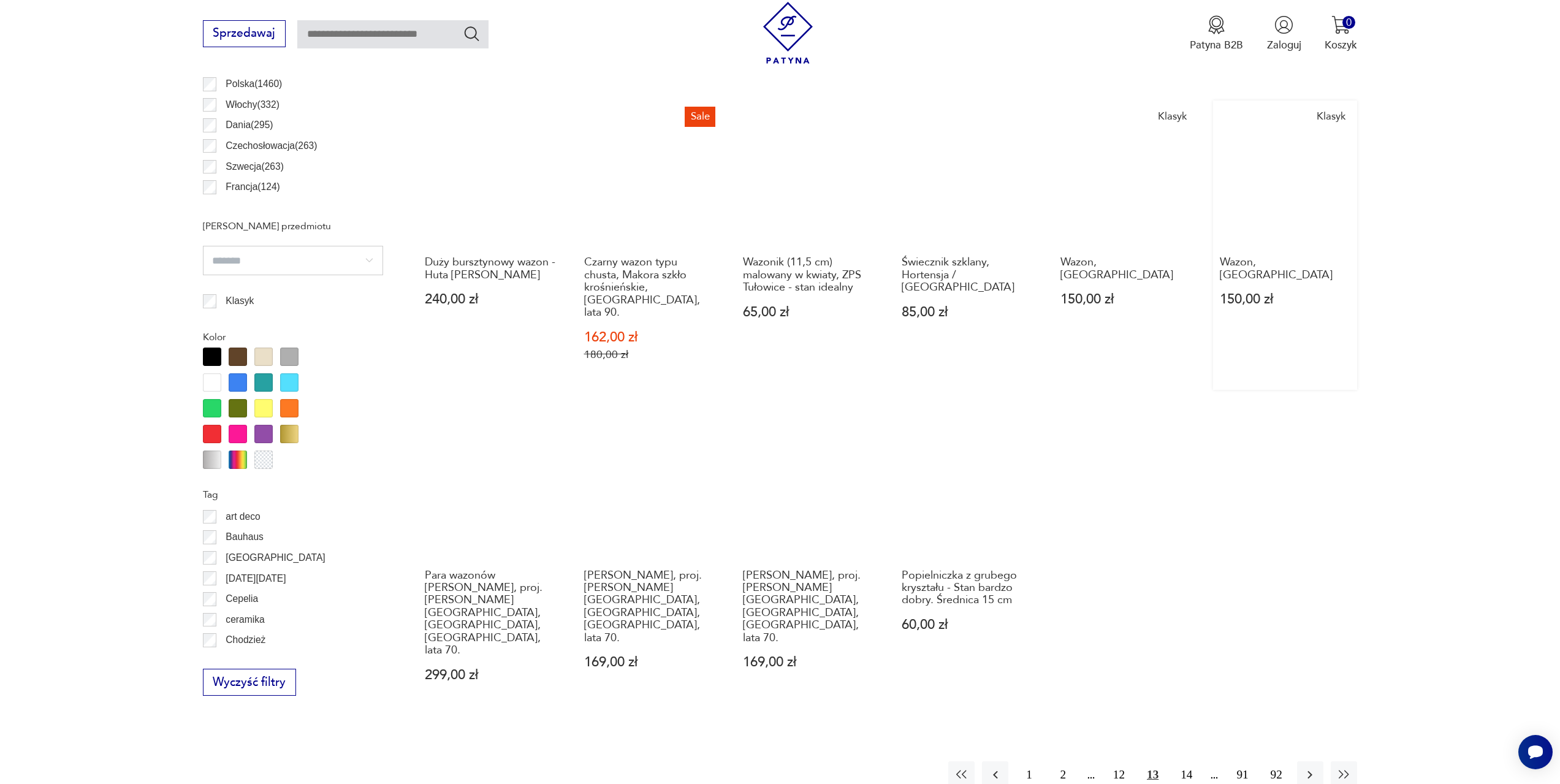
scroll to position [854, 0]
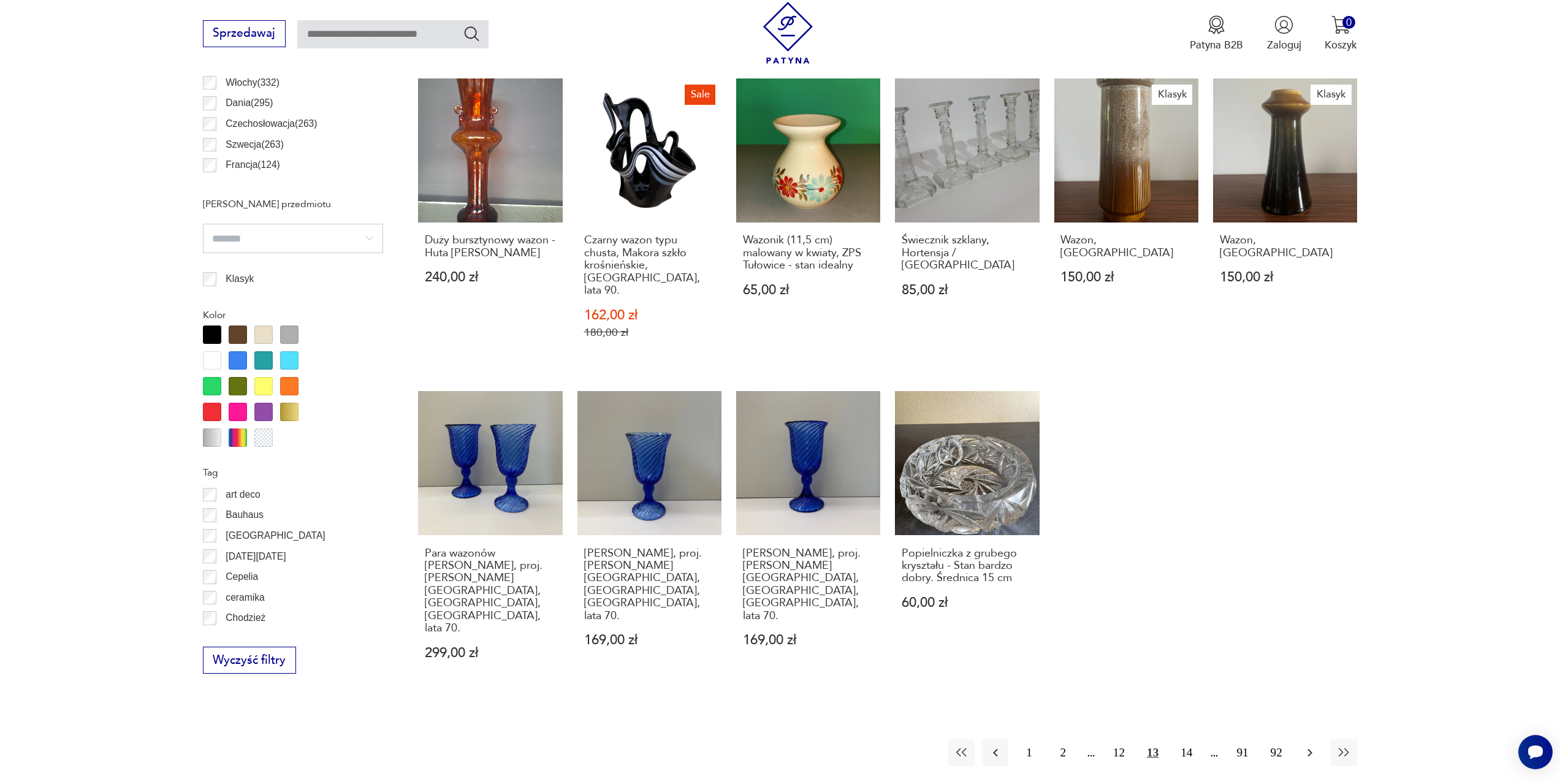
click at [1307, 745] on icon "button" at bounding box center [1310, 752] width 15 height 15
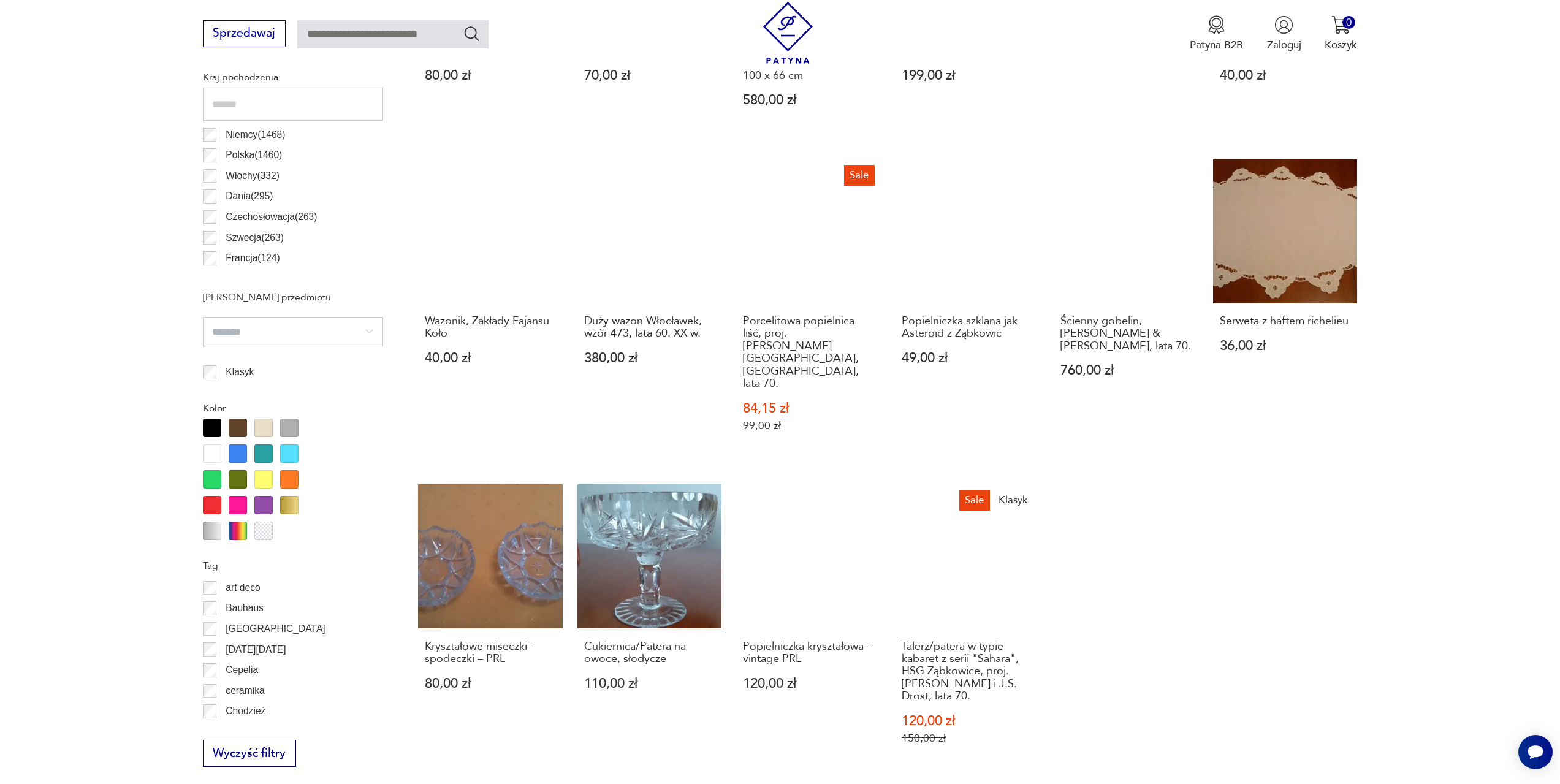
scroll to position [793, 0]
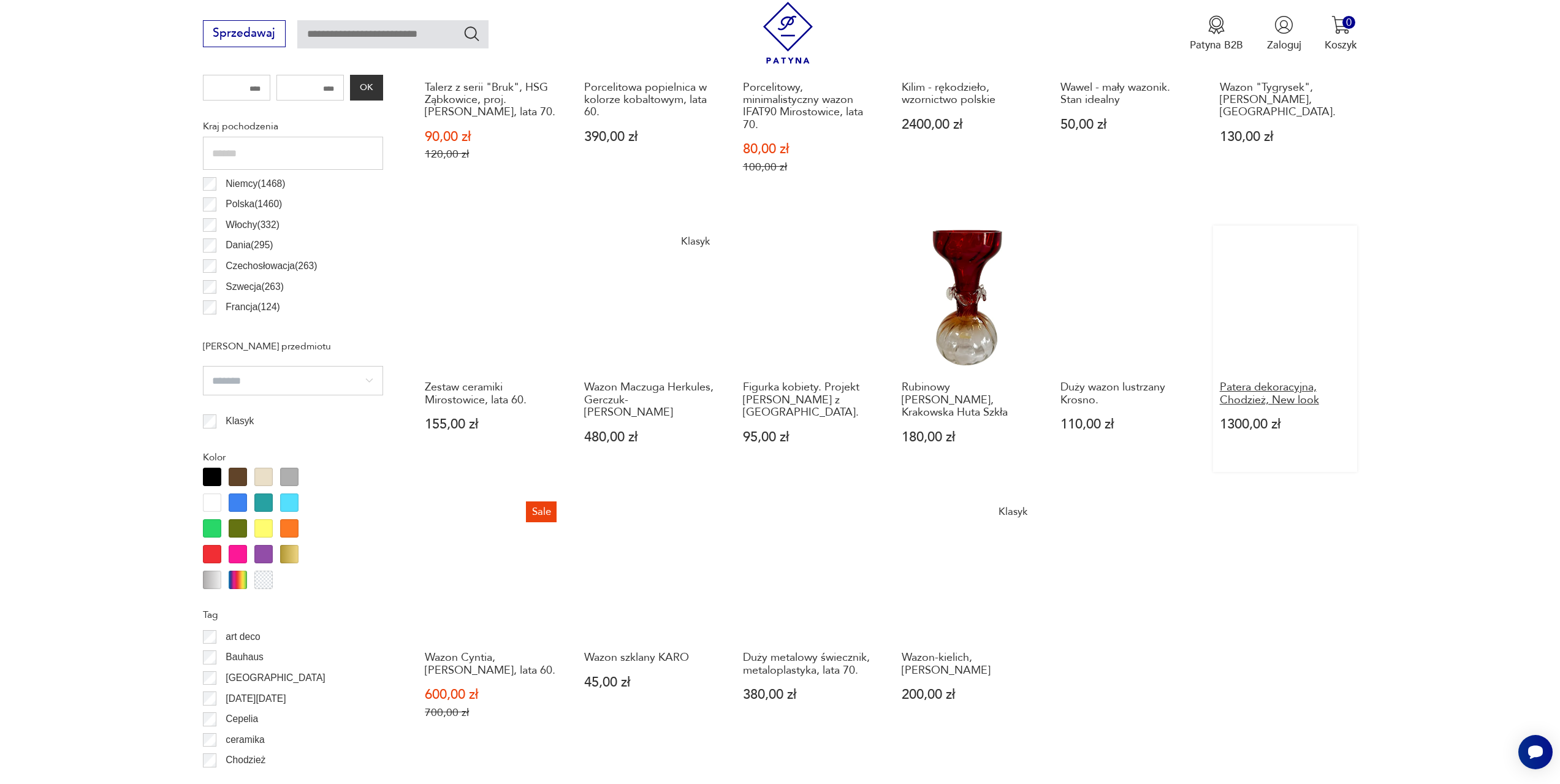
scroll to position [793, 0]
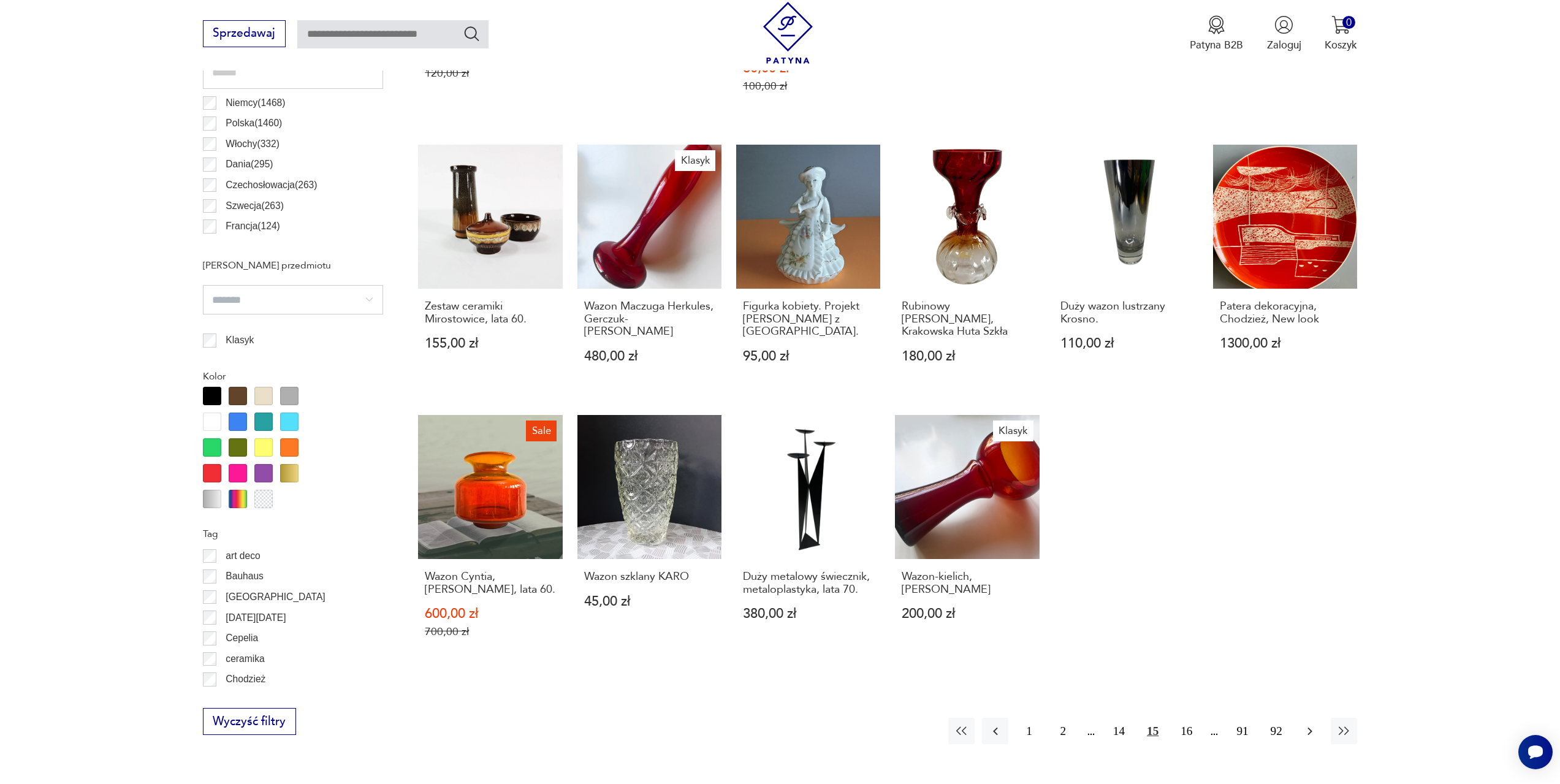
click at [1307, 724] on icon "button" at bounding box center [1310, 731] width 15 height 15
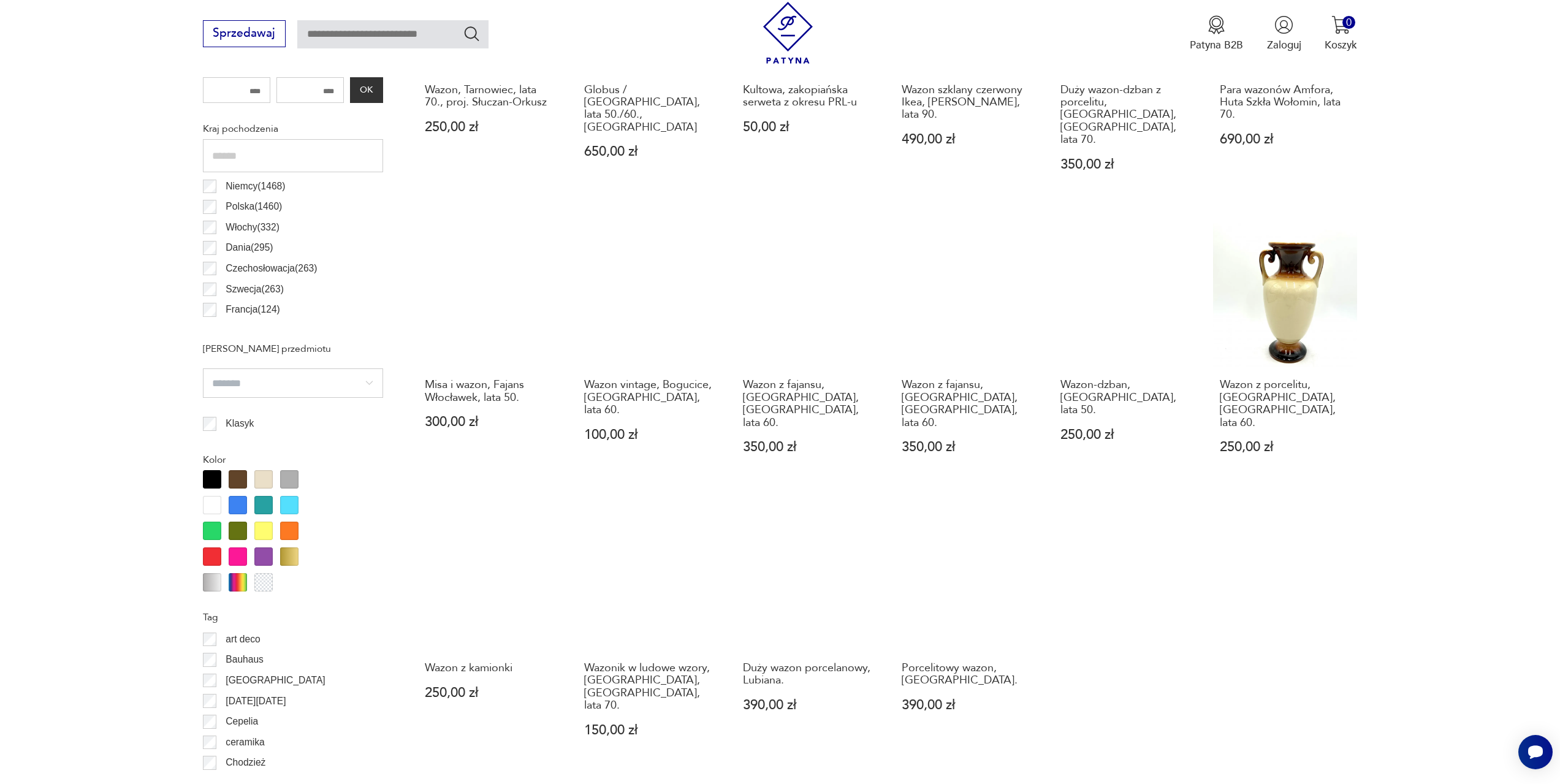
scroll to position [732, 0]
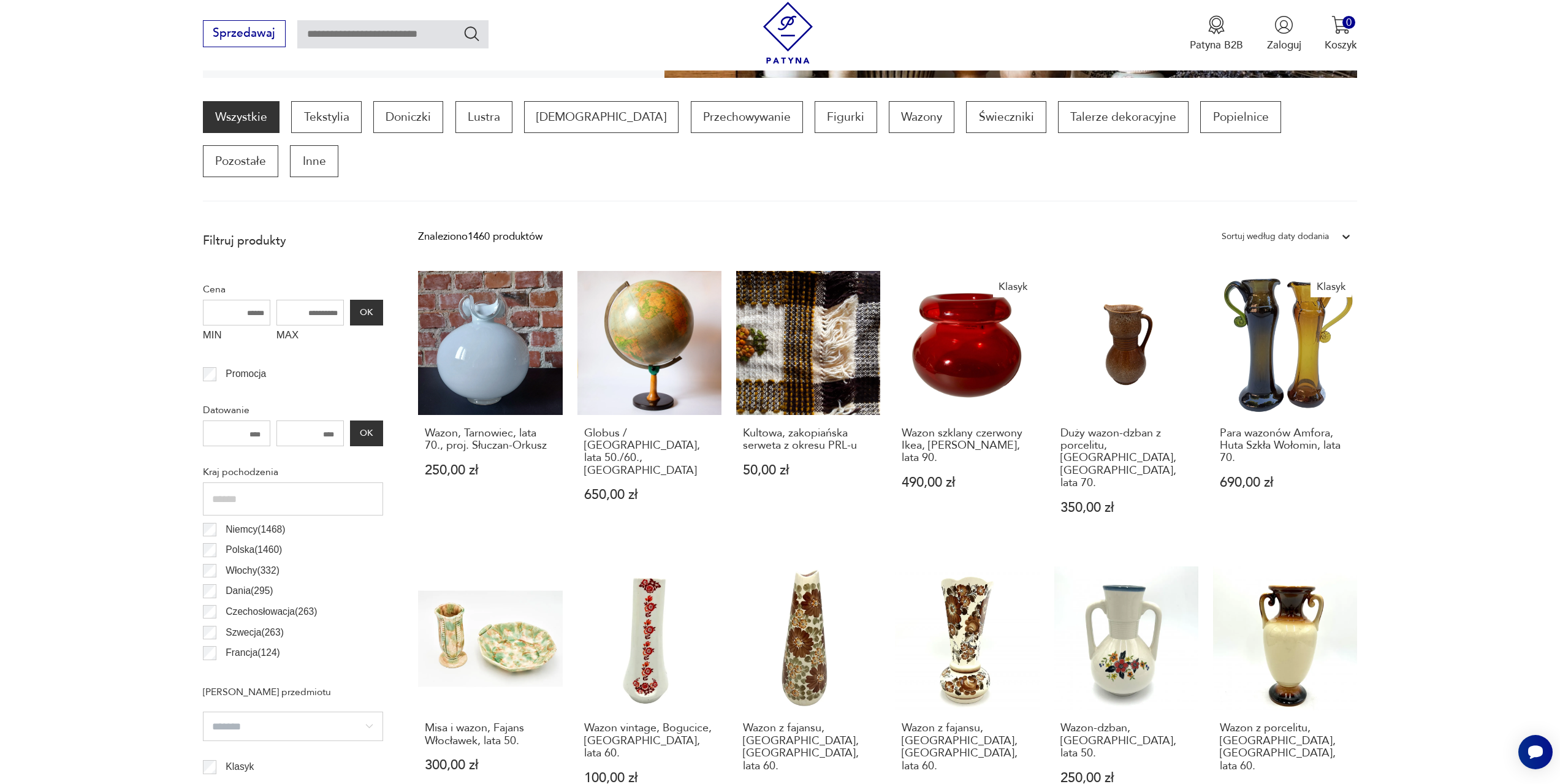
scroll to position [364, 0]
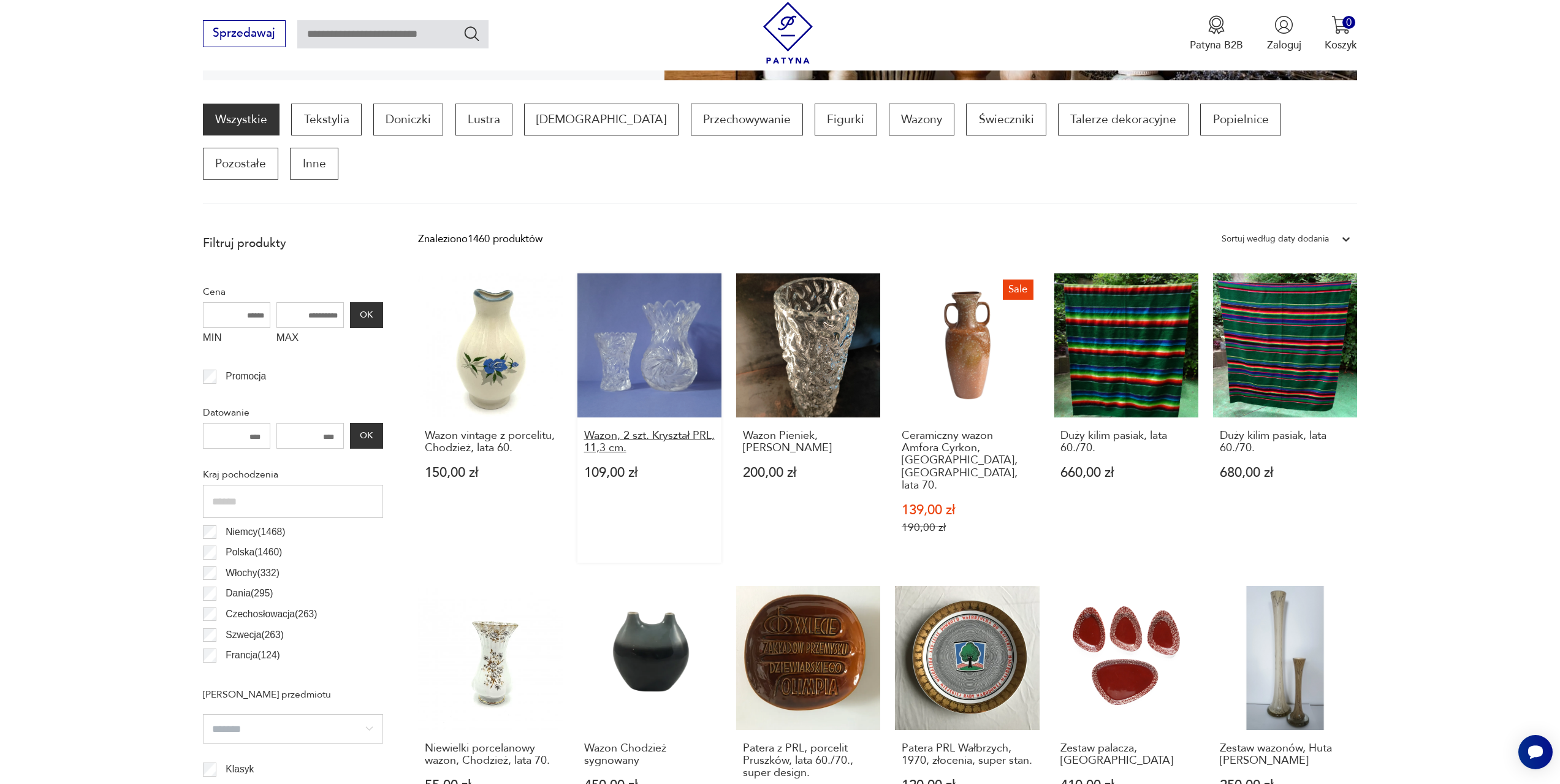
click at [656, 429] on h3 "Wazon, 2 szt. Kryształ PRL, 11,3 cm." at bounding box center [650, 441] width 131 height 25
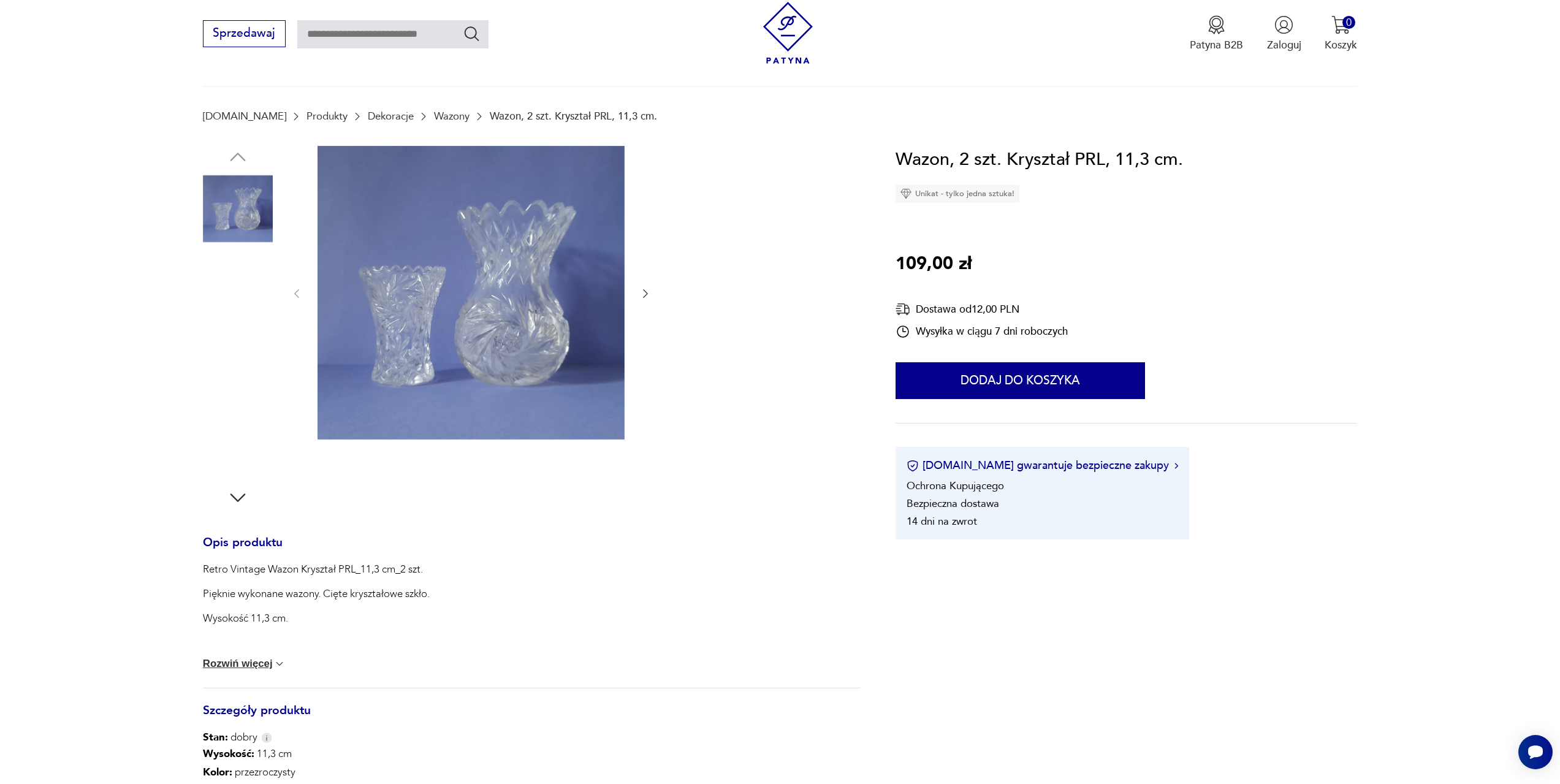
scroll to position [62, 0]
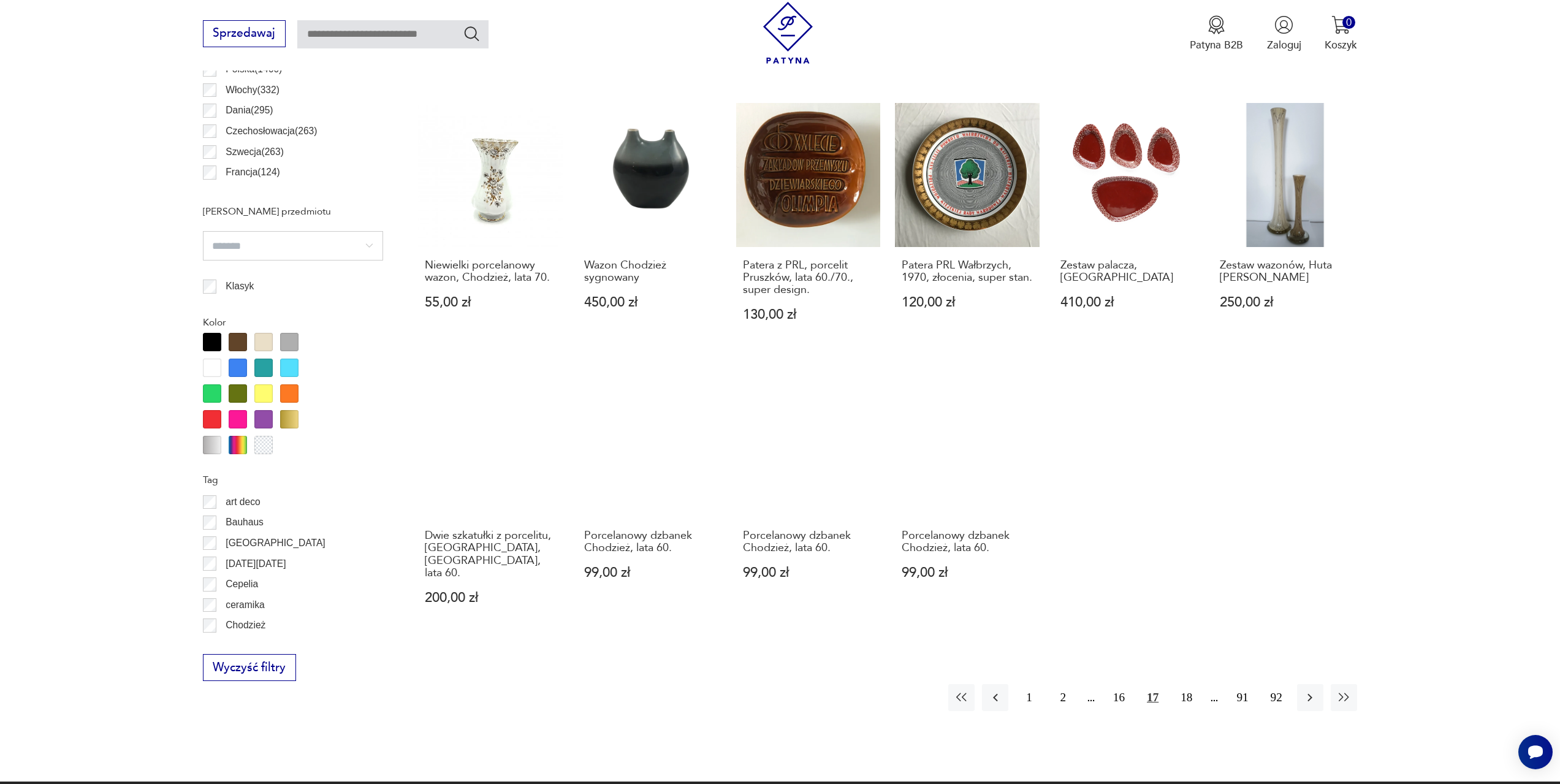
scroll to position [854, 0]
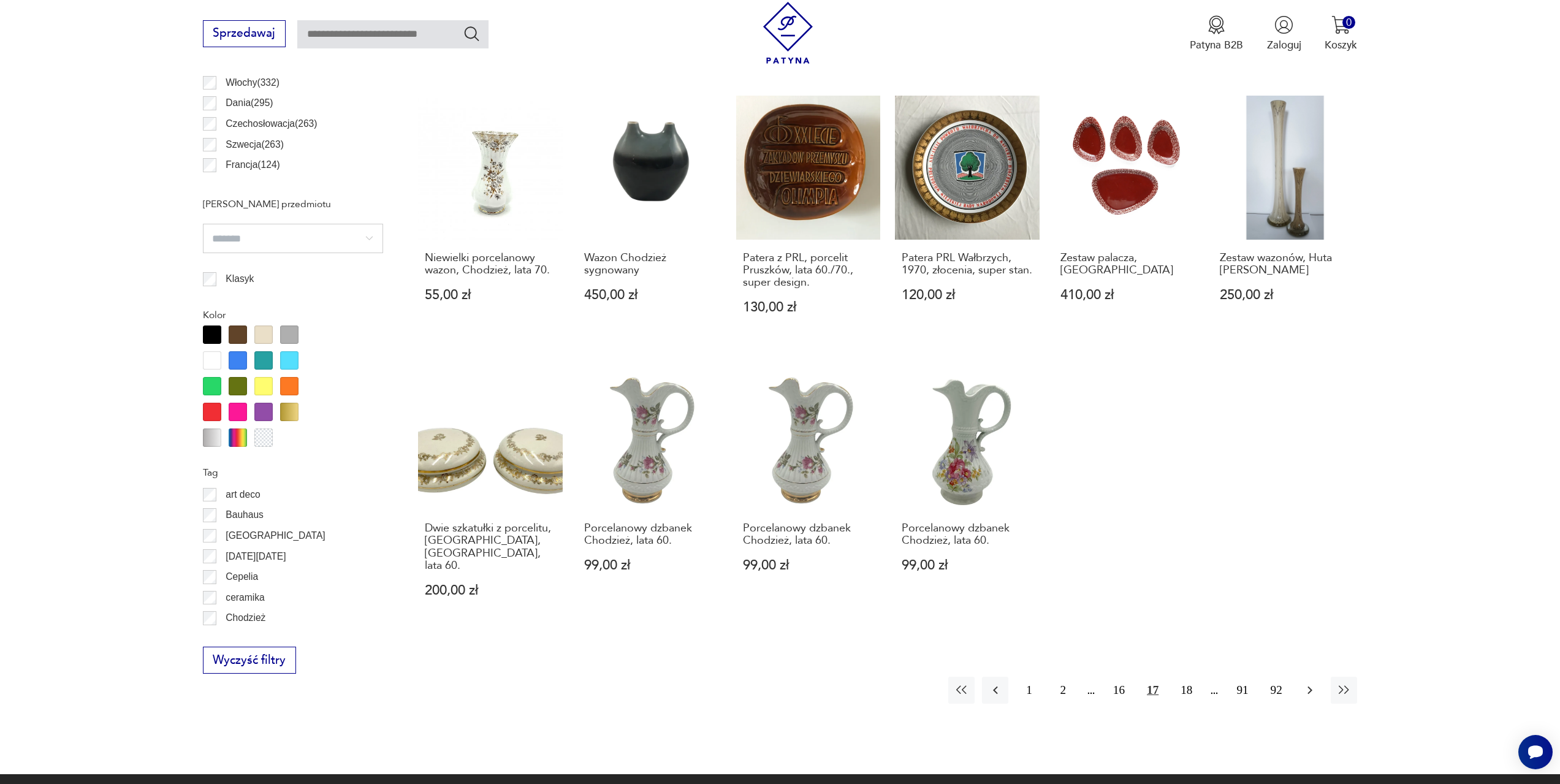
click at [1313, 683] on icon "button" at bounding box center [1310, 690] width 15 height 15
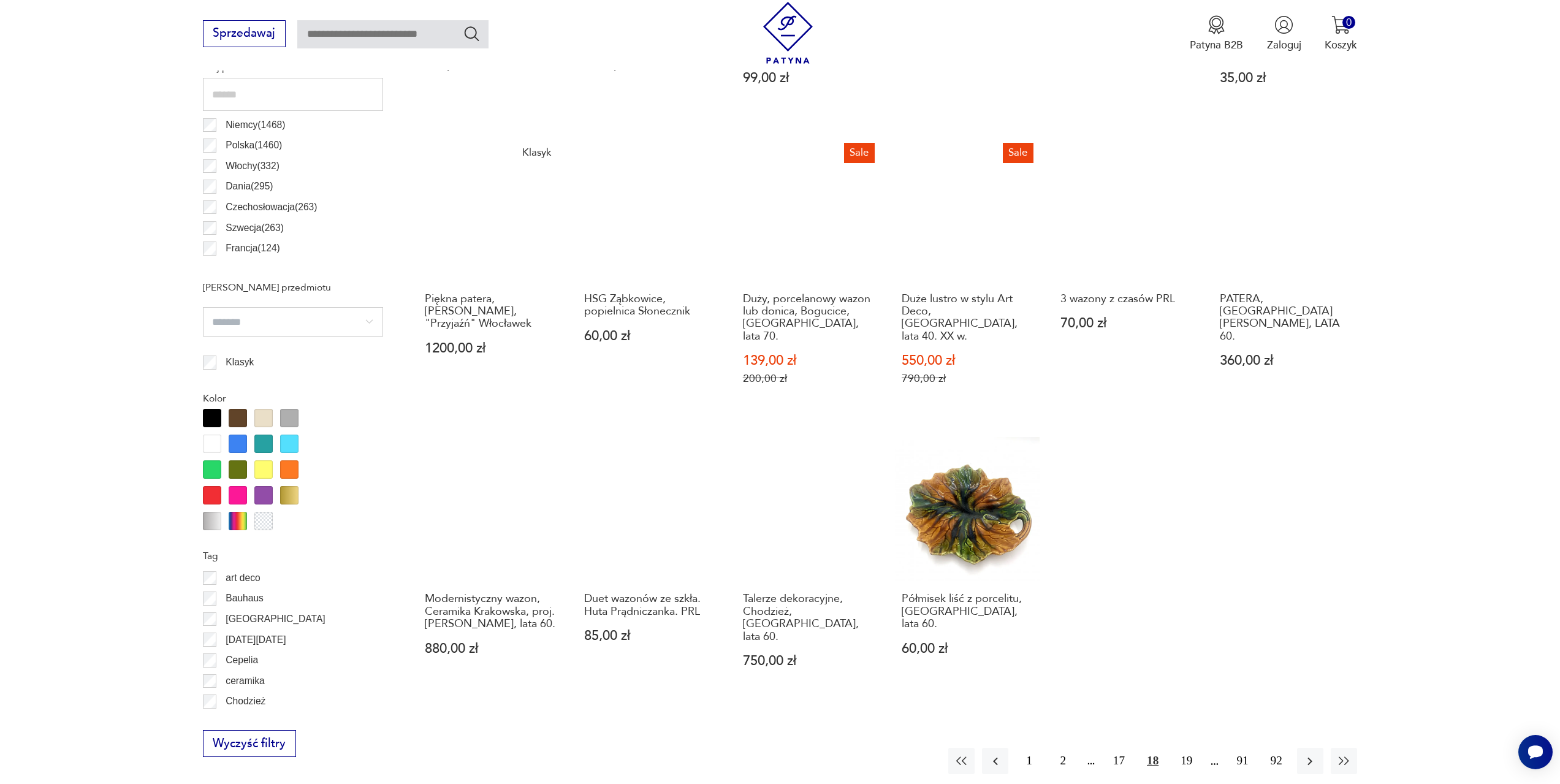
scroll to position [793, 0]
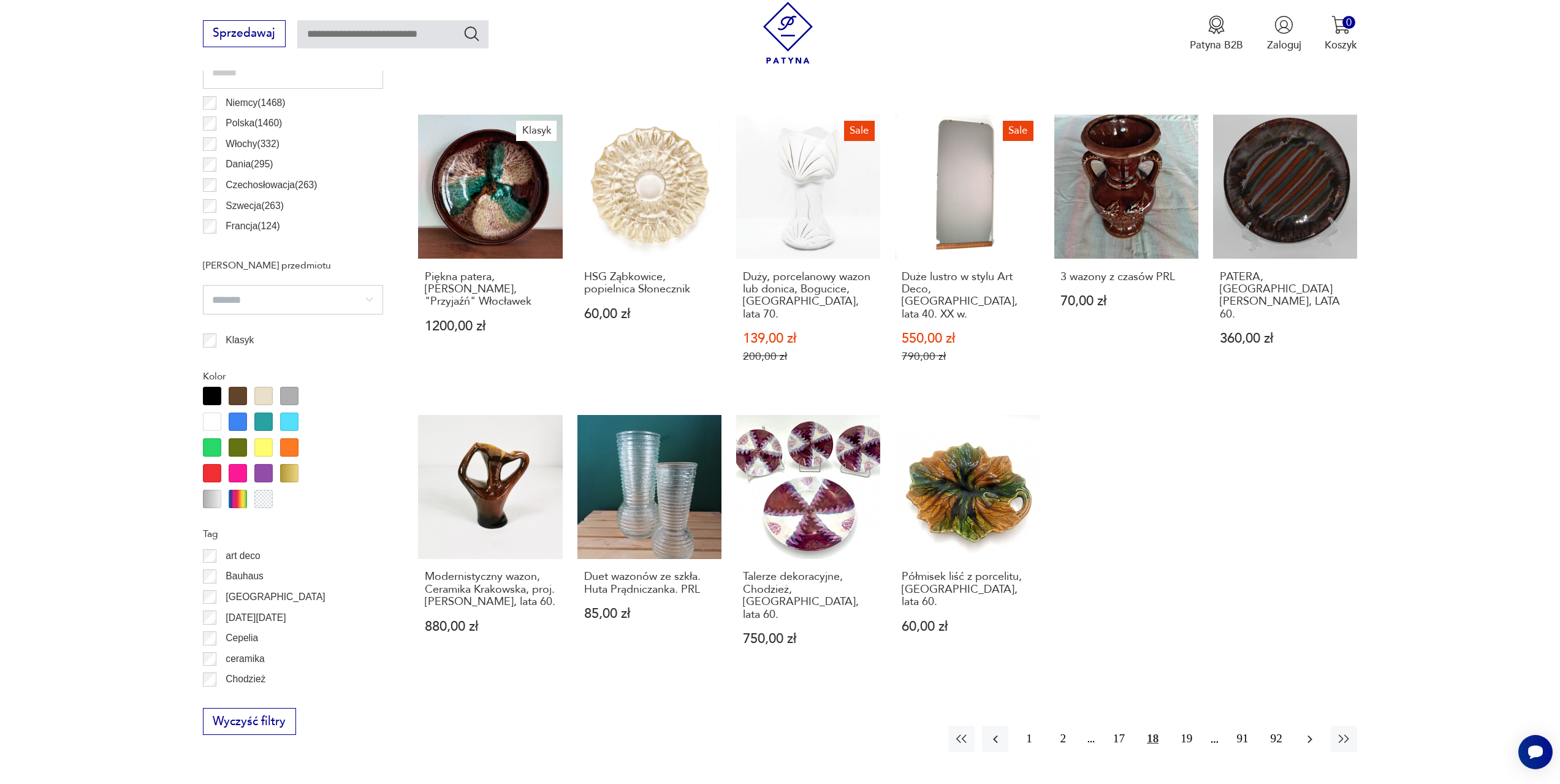
click at [1316, 732] on icon "button" at bounding box center [1310, 739] width 15 height 15
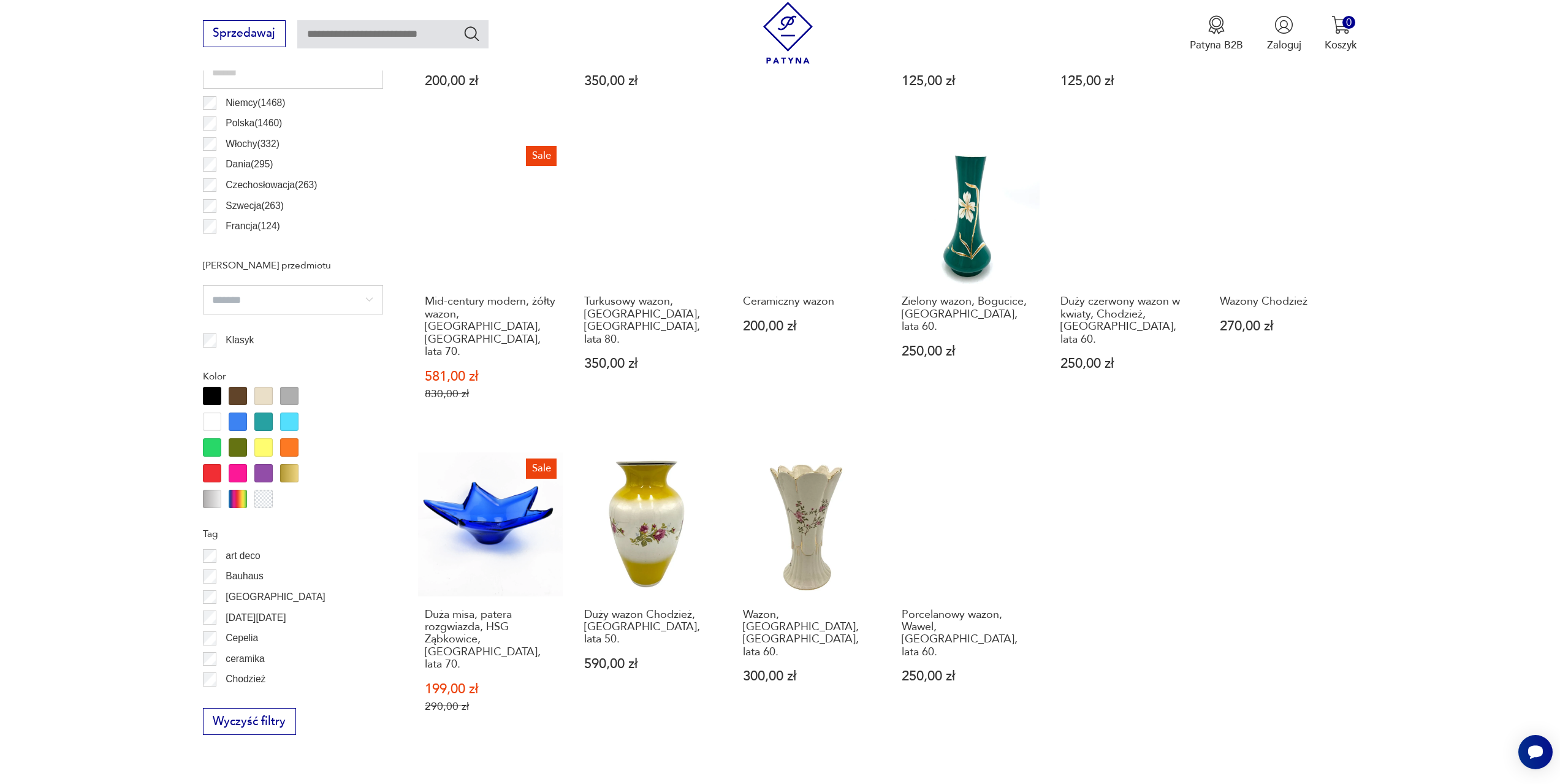
scroll to position [854, 0]
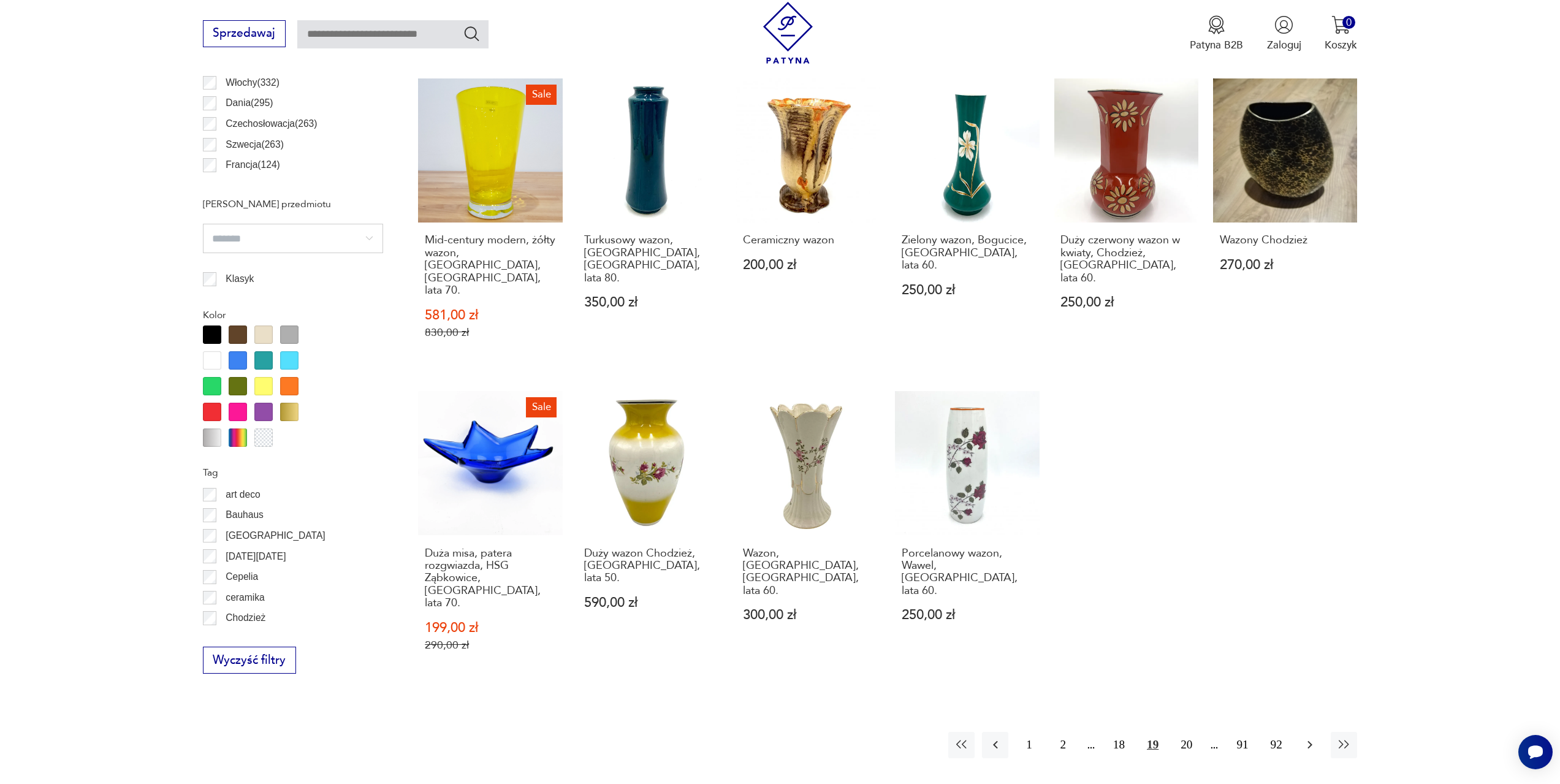
click at [1305, 737] on icon "button" at bounding box center [1310, 744] width 15 height 15
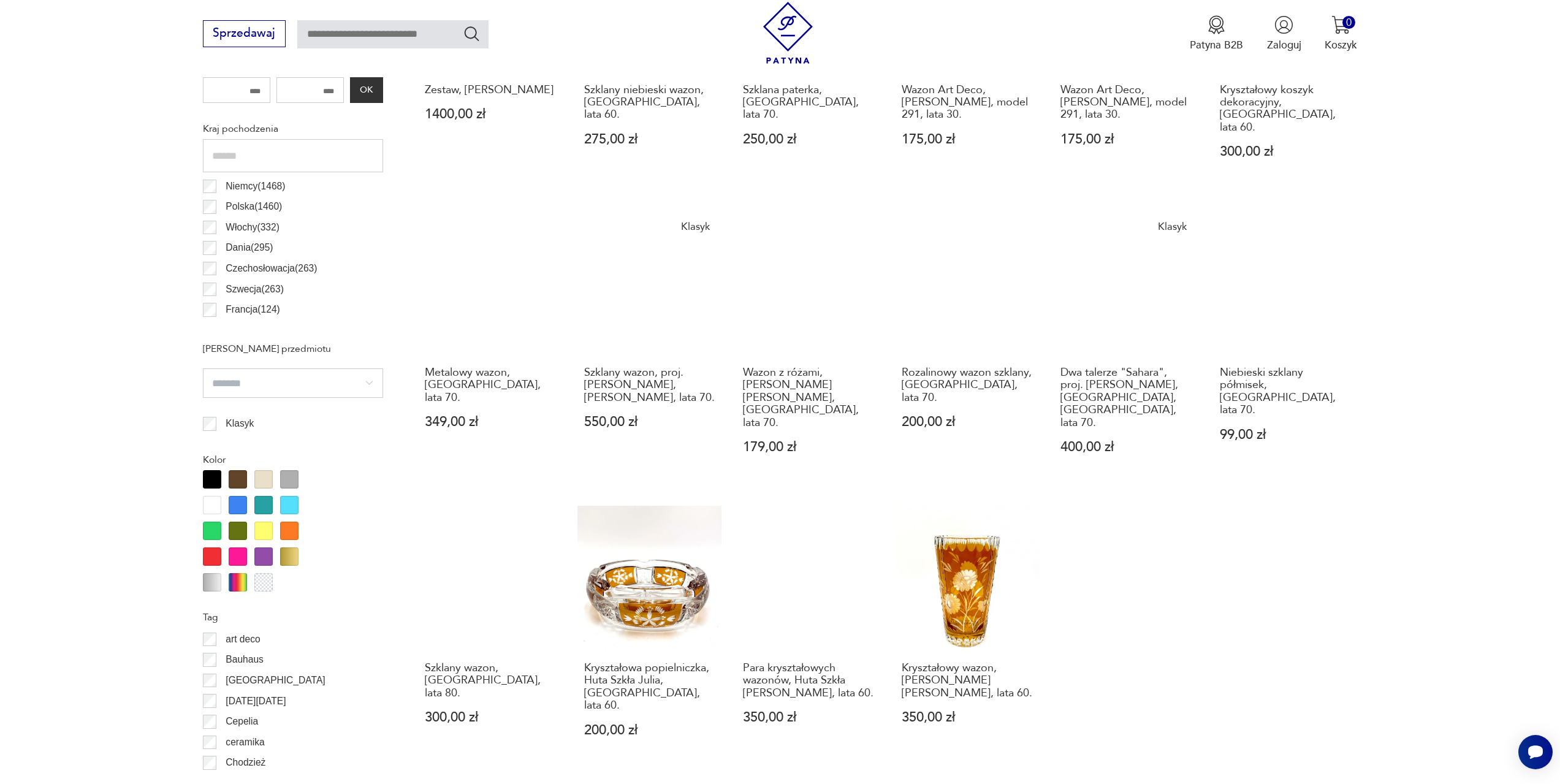
scroll to position [732, 0]
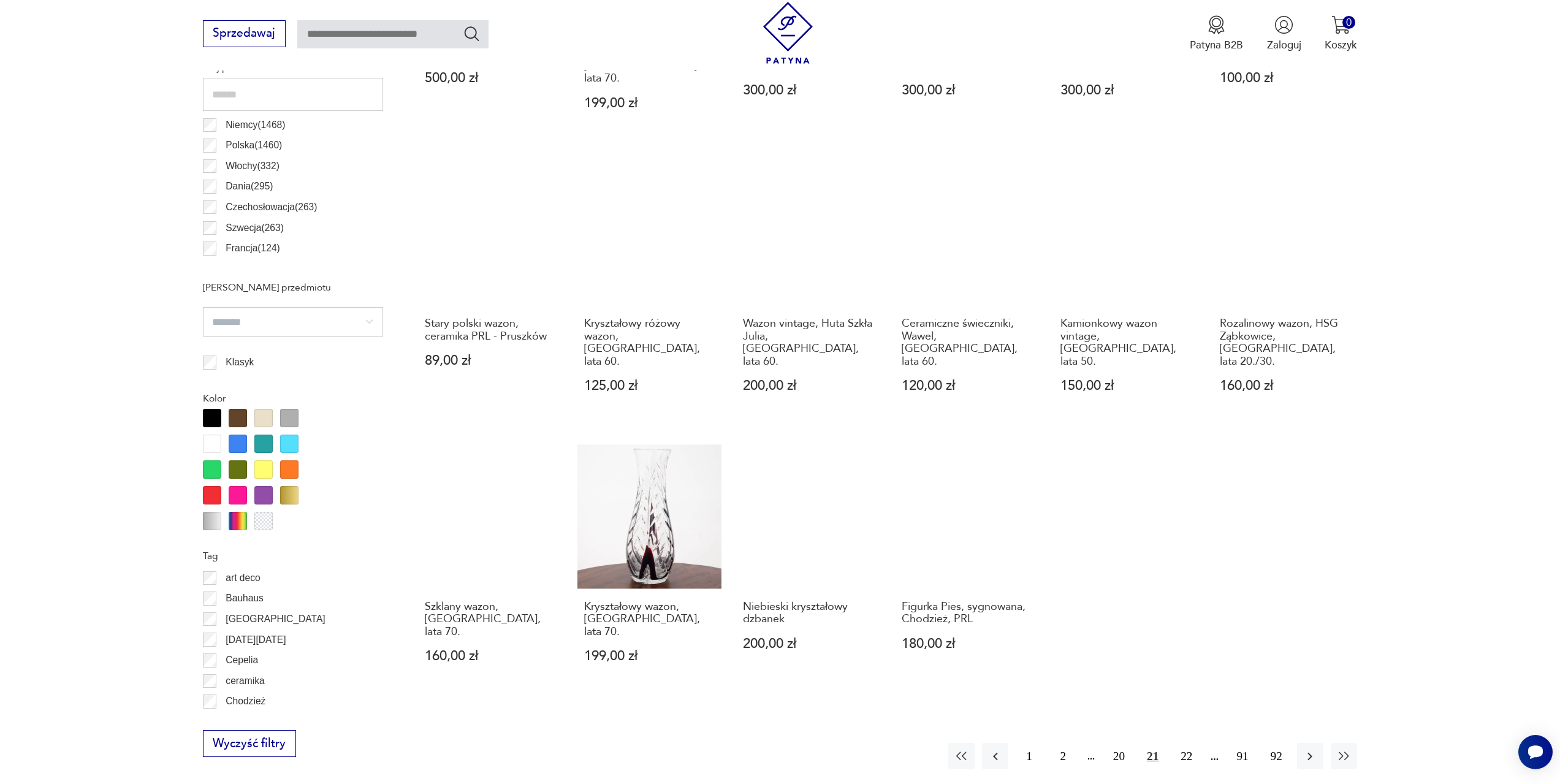
scroll to position [793, 0]
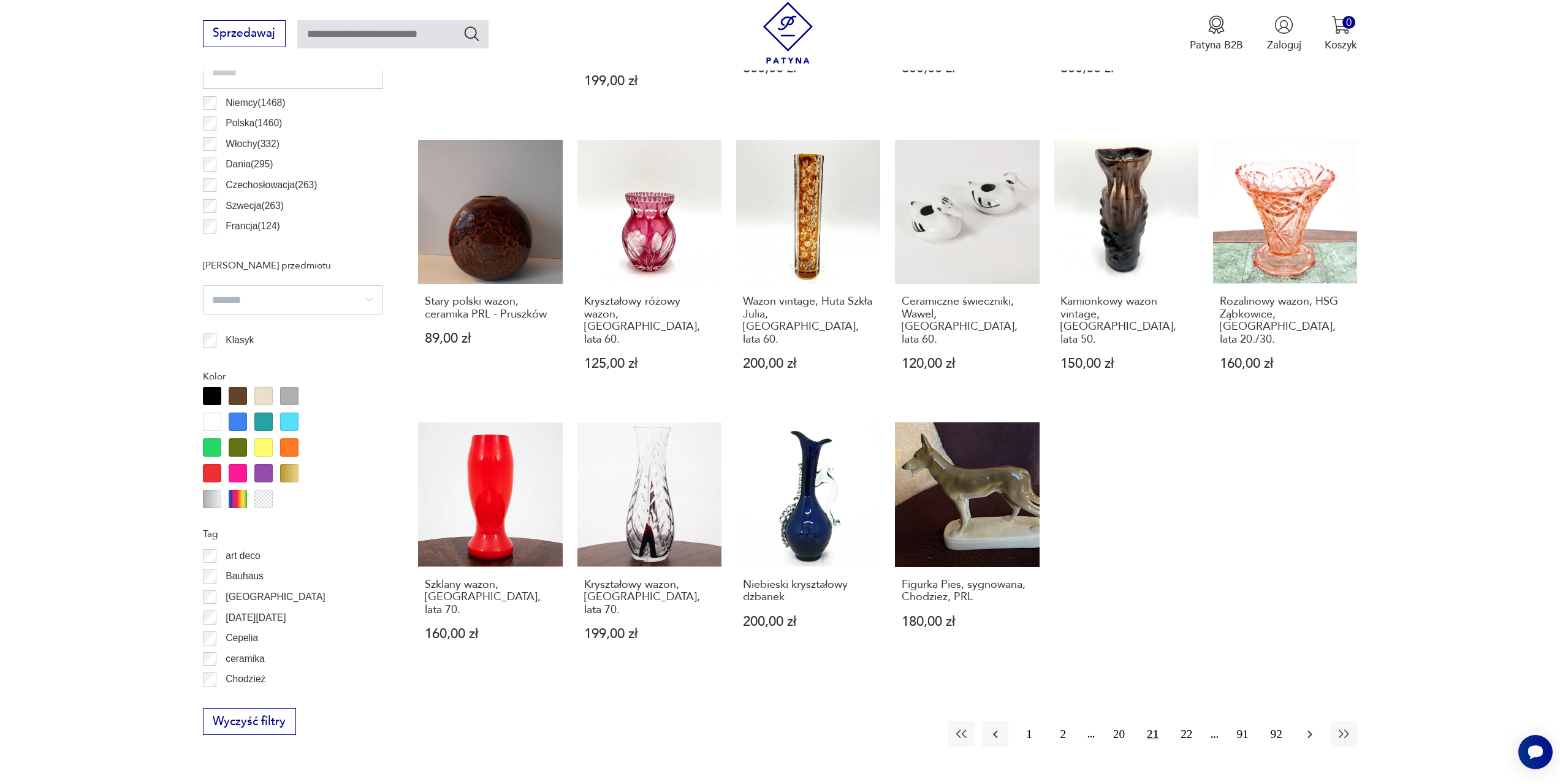
click at [1313, 727] on icon "button" at bounding box center [1310, 733] width 15 height 15
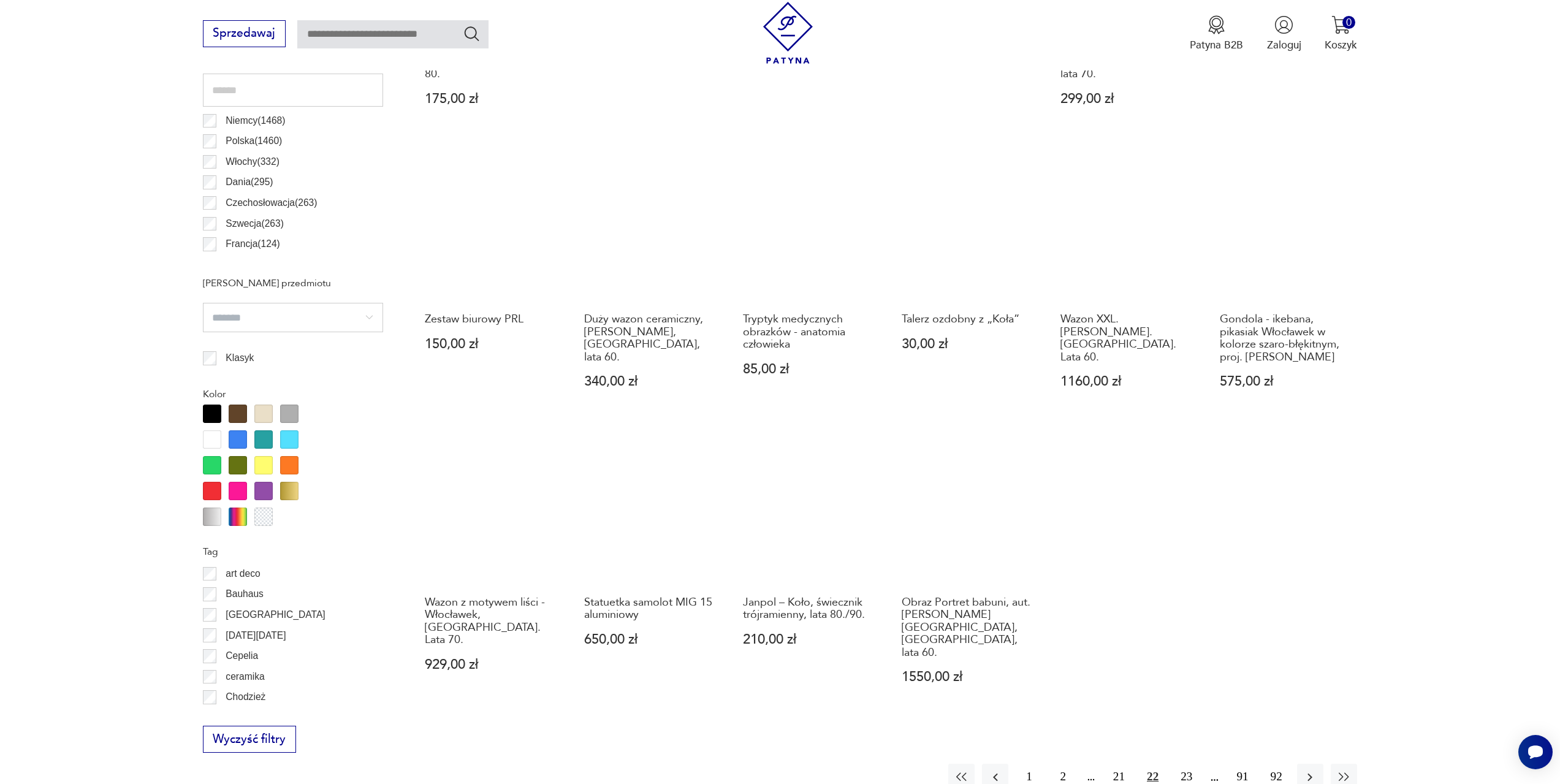
scroll to position [793, 0]
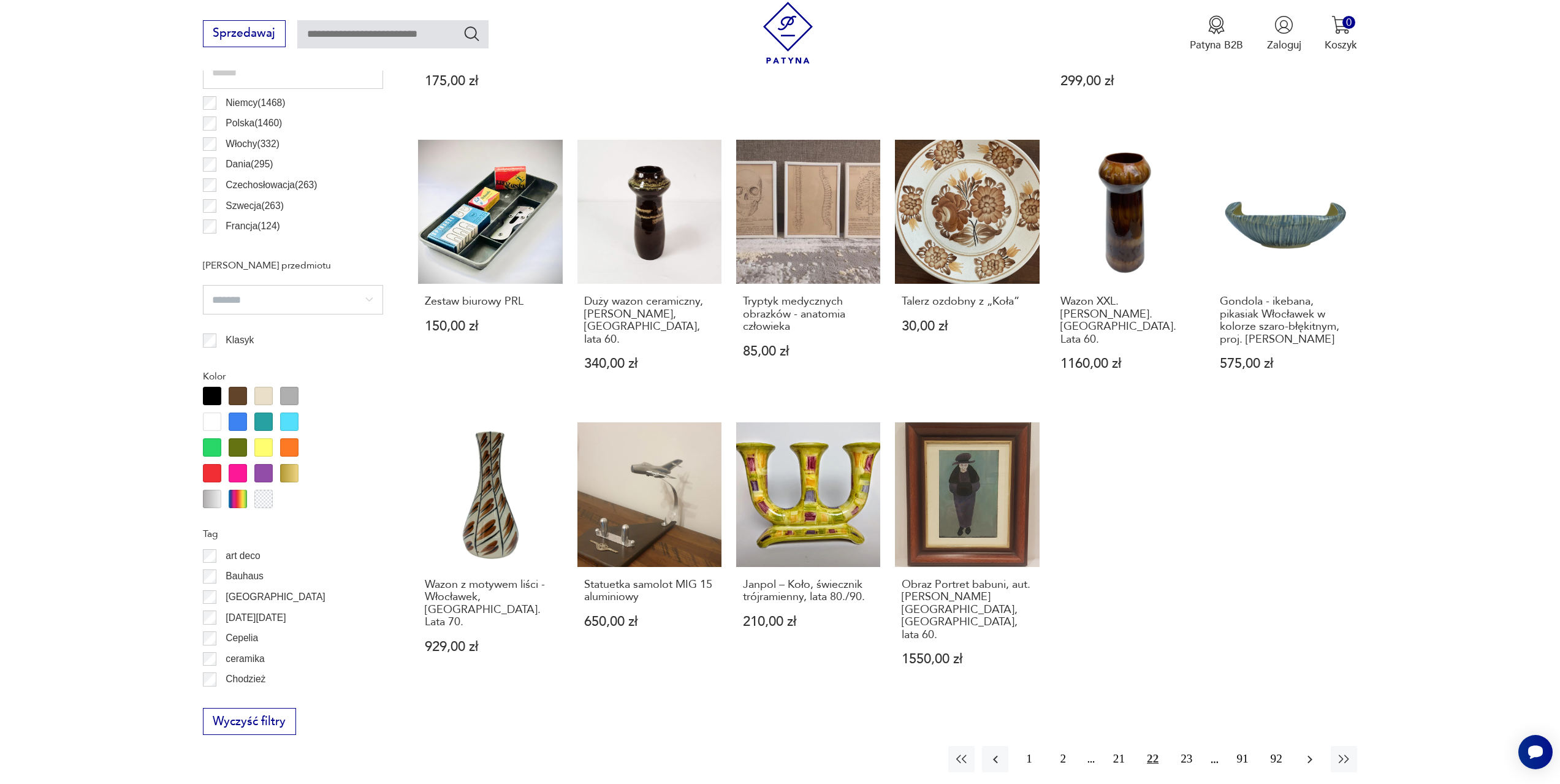
click at [1313, 752] on icon "button" at bounding box center [1310, 759] width 15 height 15
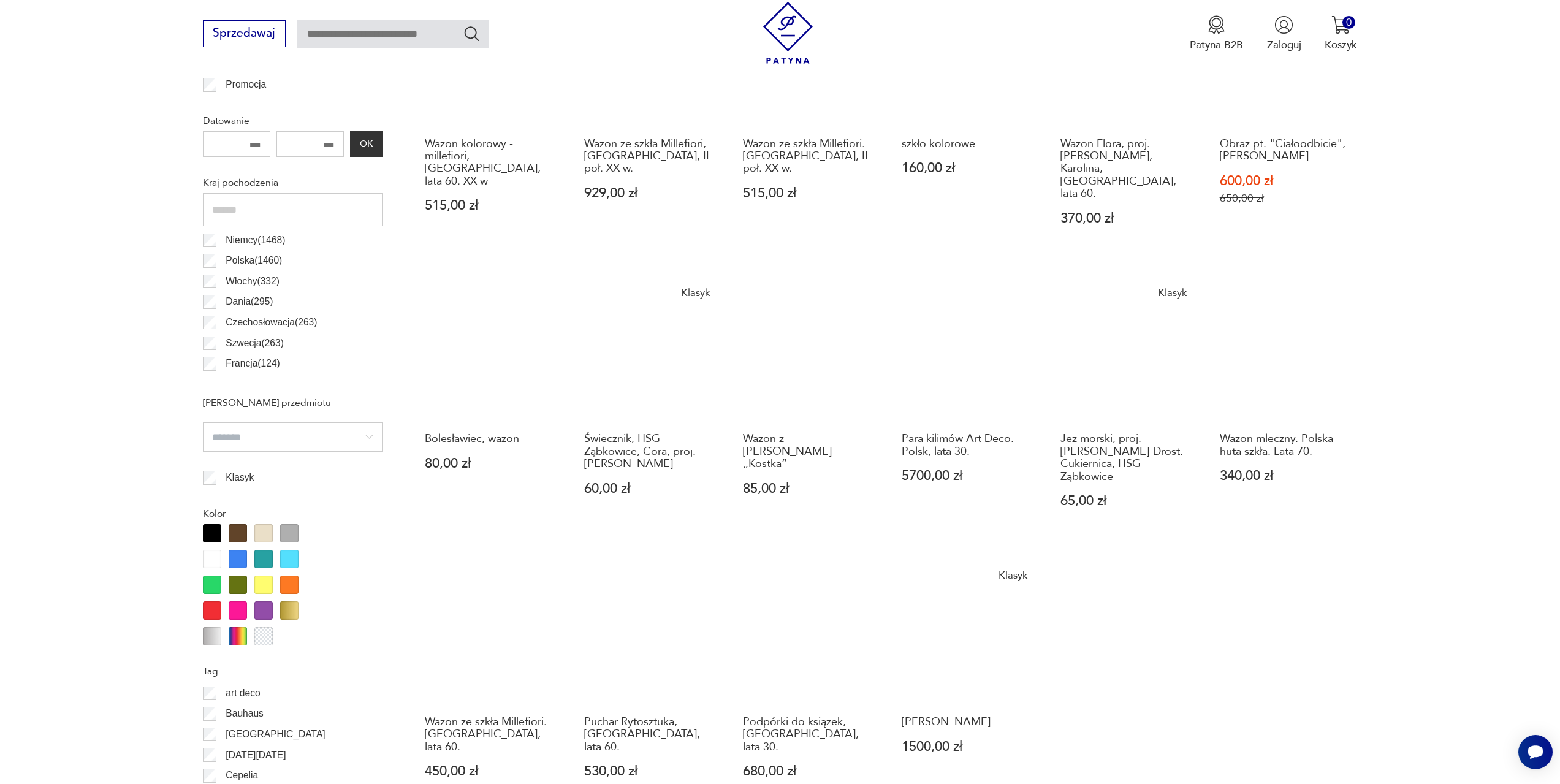
scroll to position [793, 0]
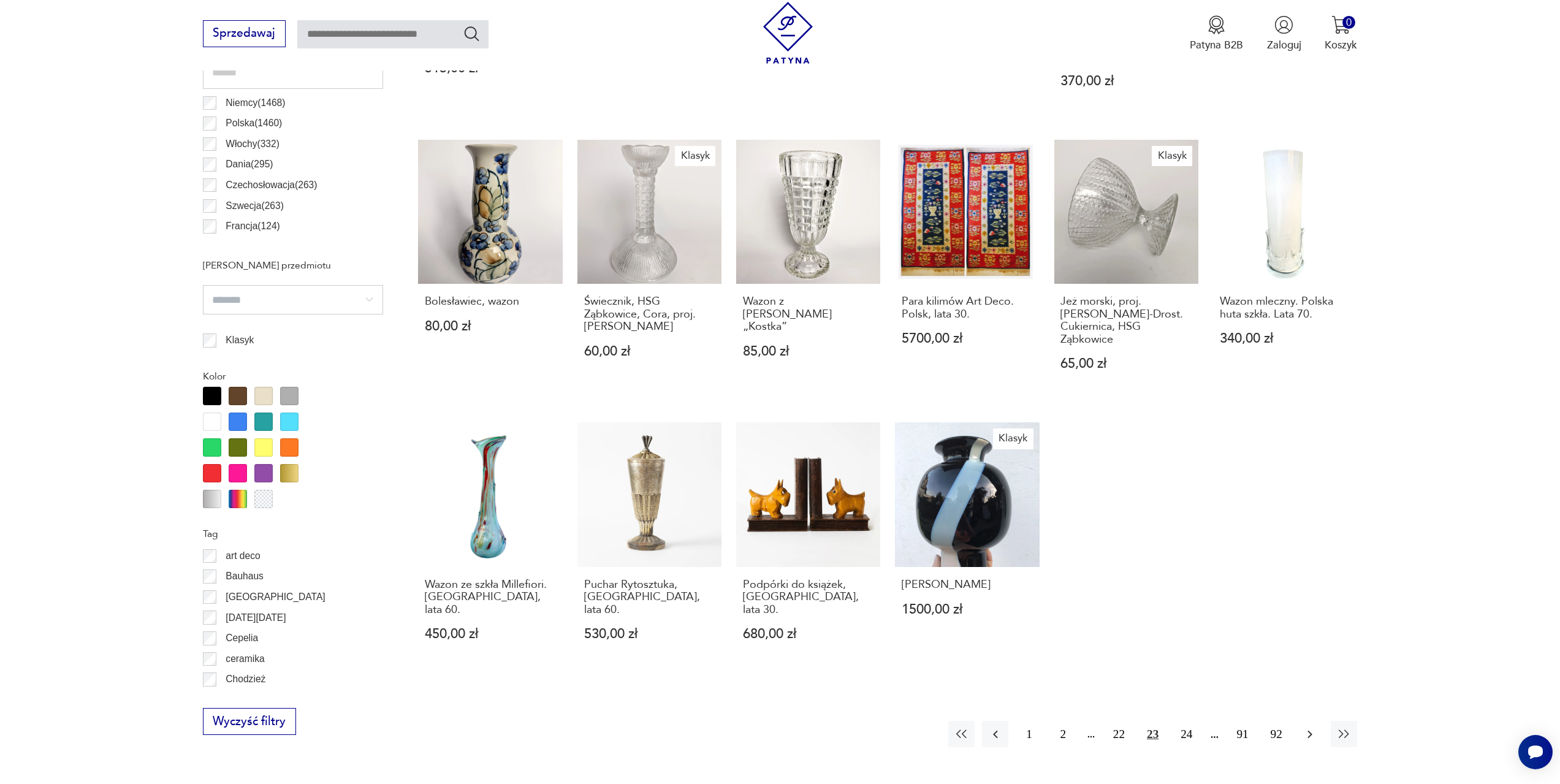
click at [1307, 727] on icon "button" at bounding box center [1310, 733] width 15 height 15
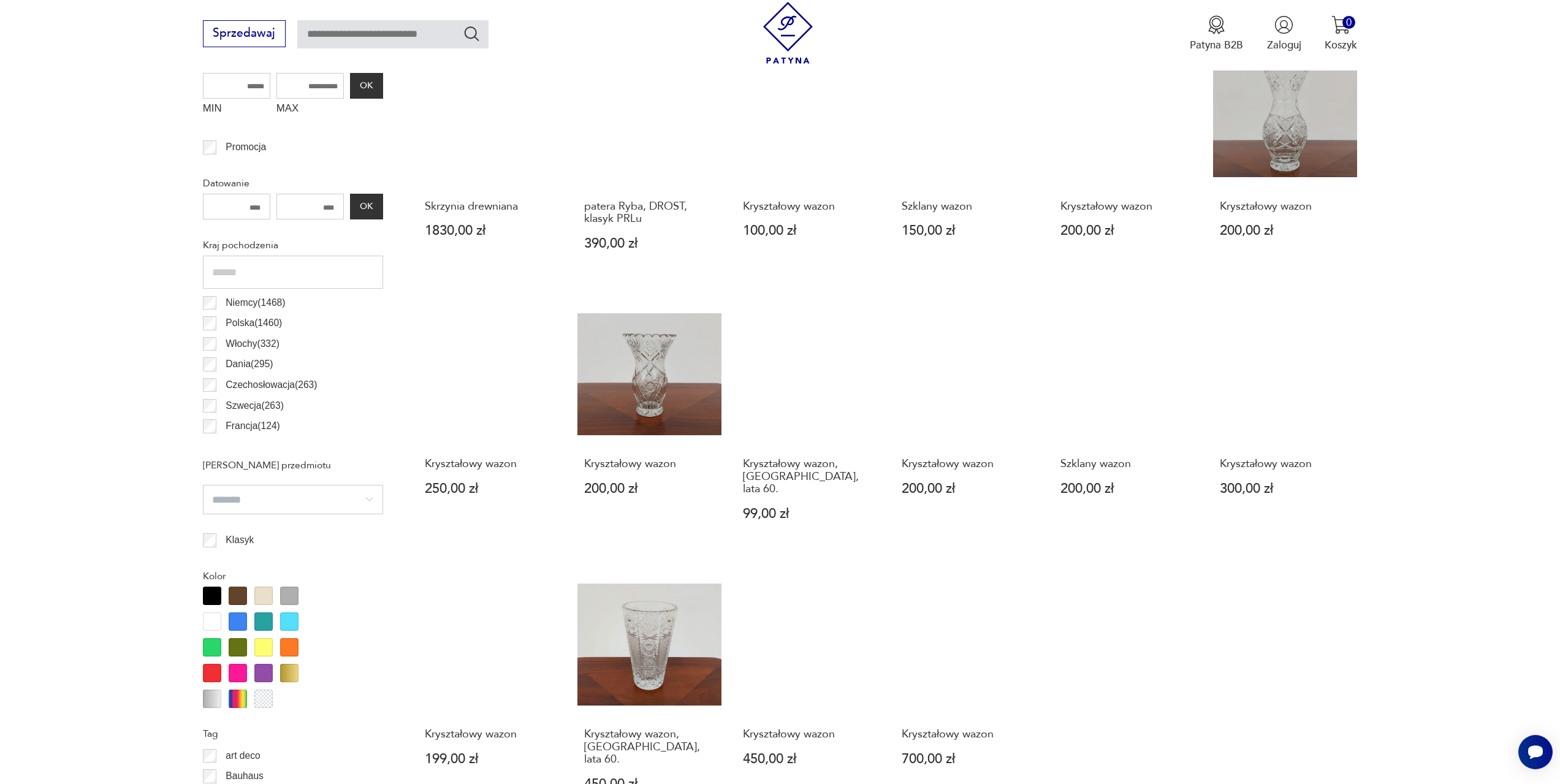
scroll to position [732, 0]
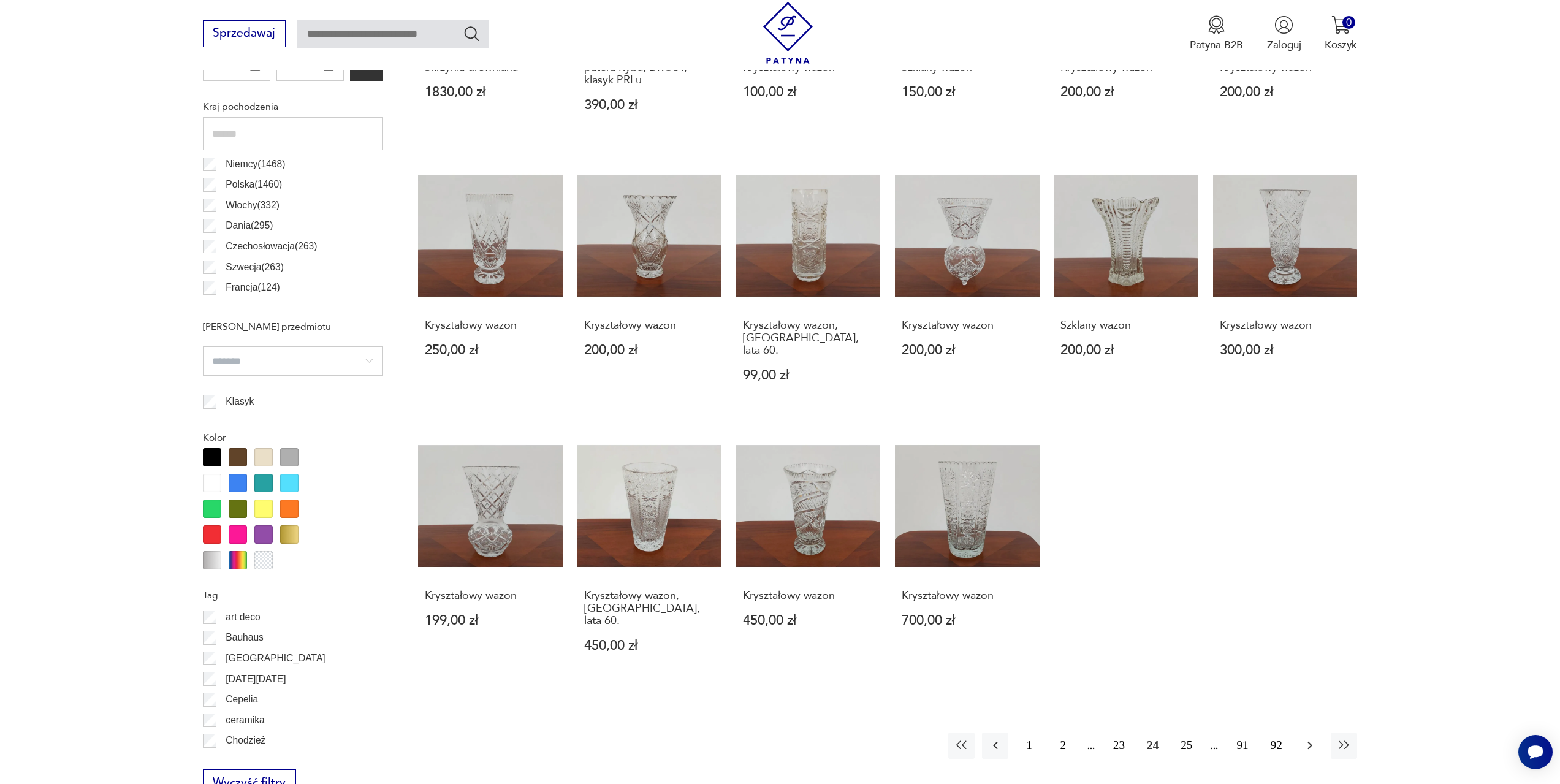
click at [1307, 738] on icon "button" at bounding box center [1310, 745] width 15 height 15
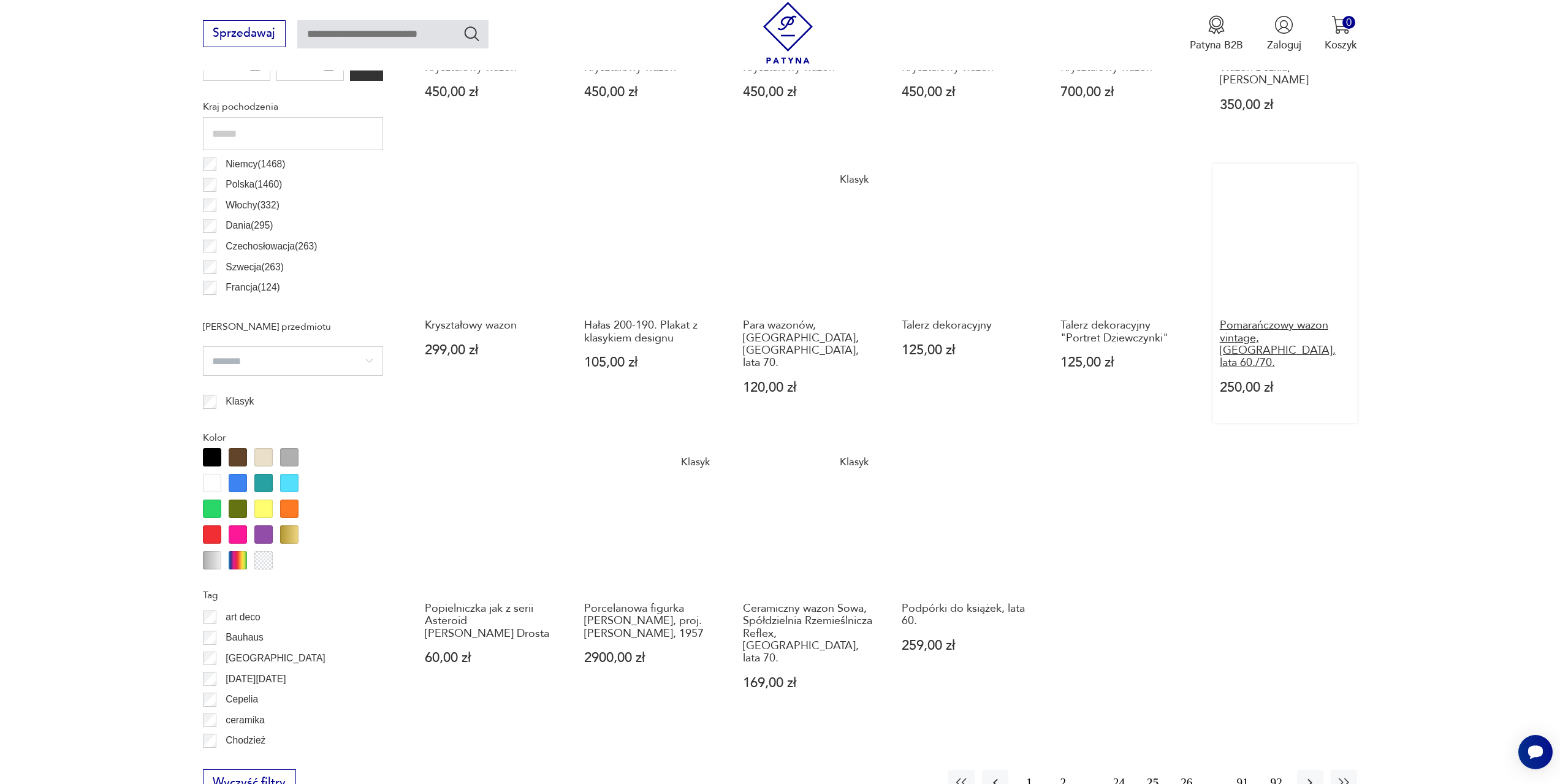
scroll to position [793, 0]
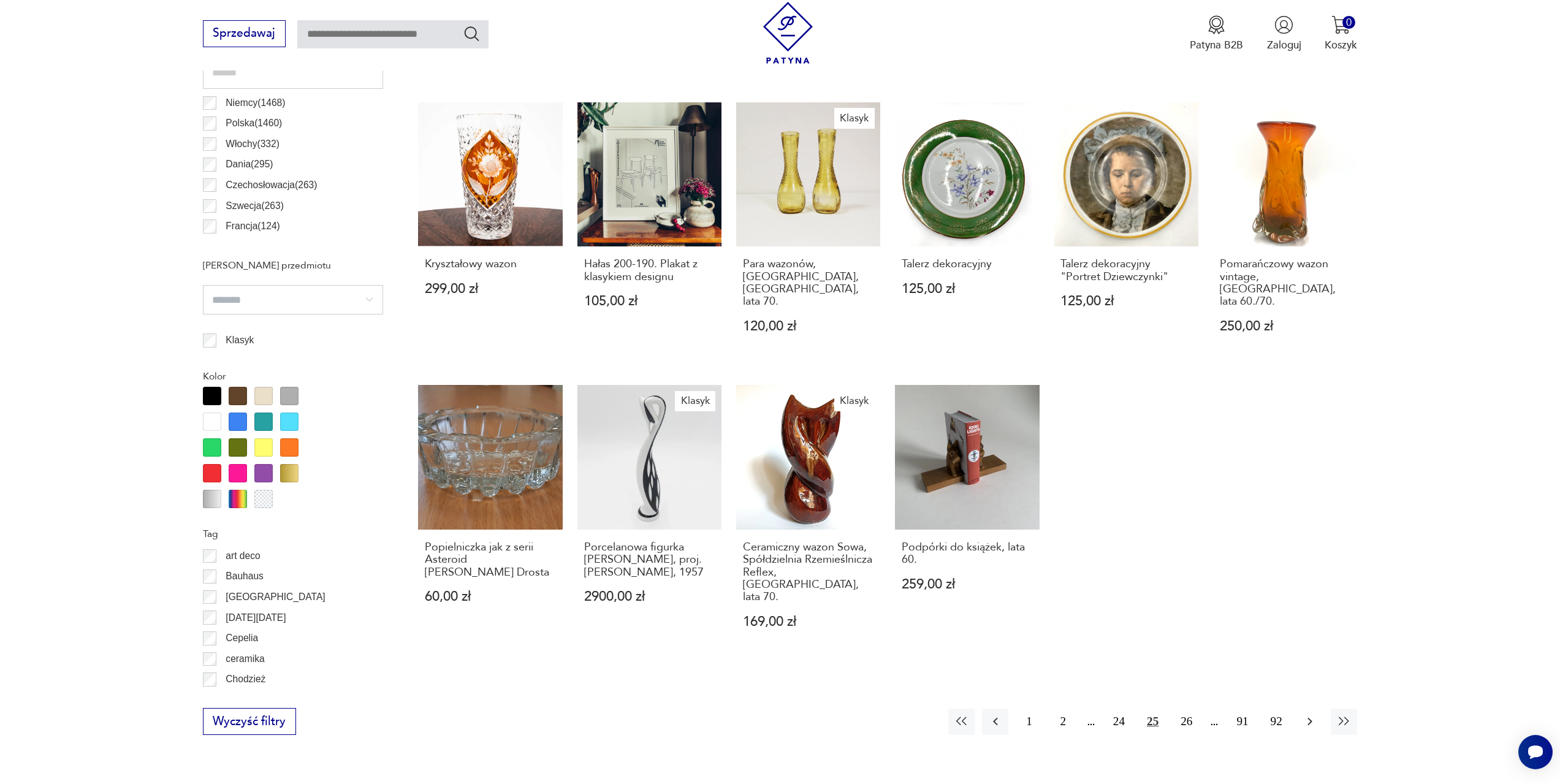
click at [1314, 714] on icon "button" at bounding box center [1310, 721] width 15 height 15
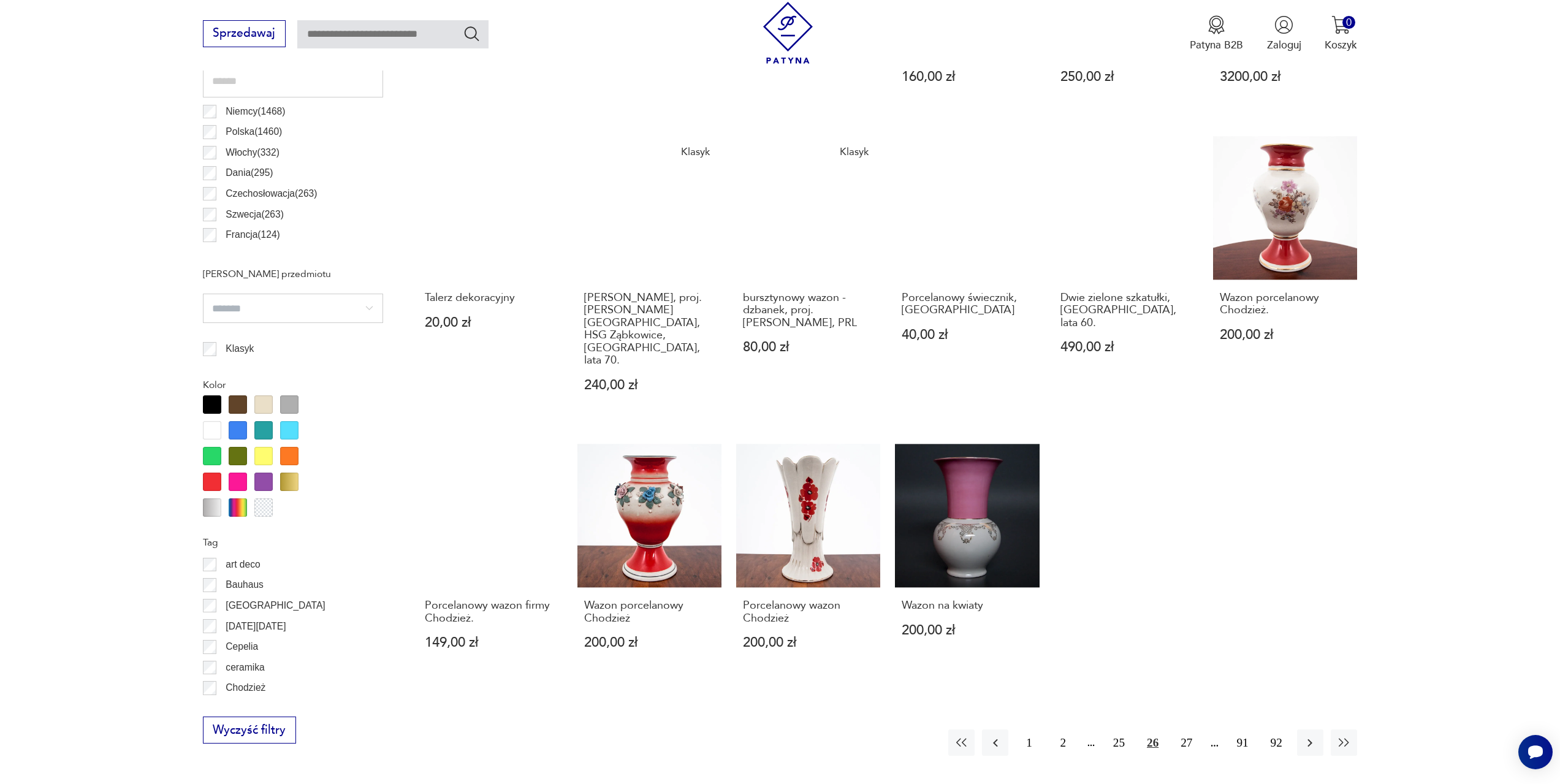
scroll to position [793, 0]
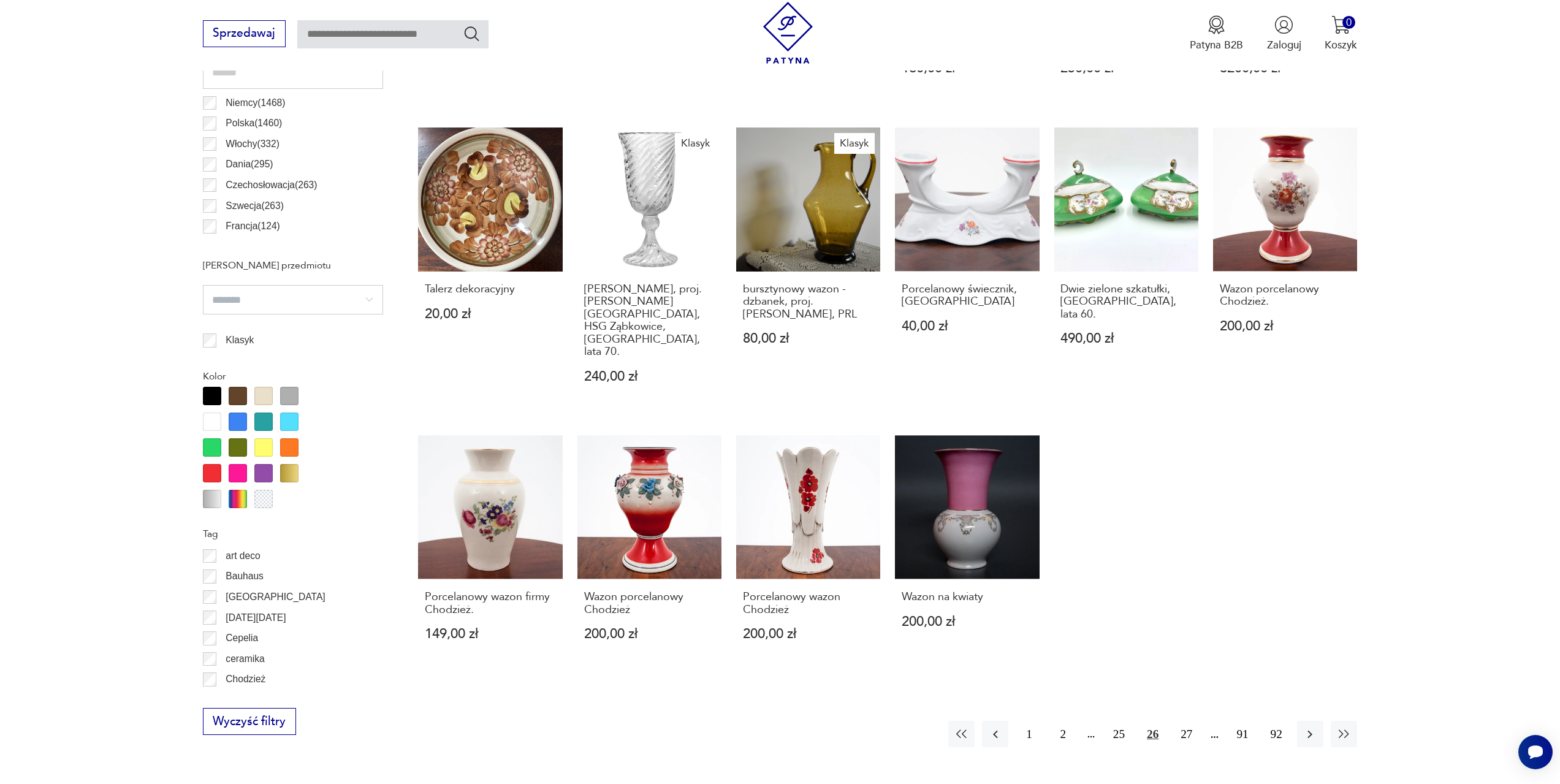
click at [1314, 727] on icon "button" at bounding box center [1310, 733] width 15 height 15
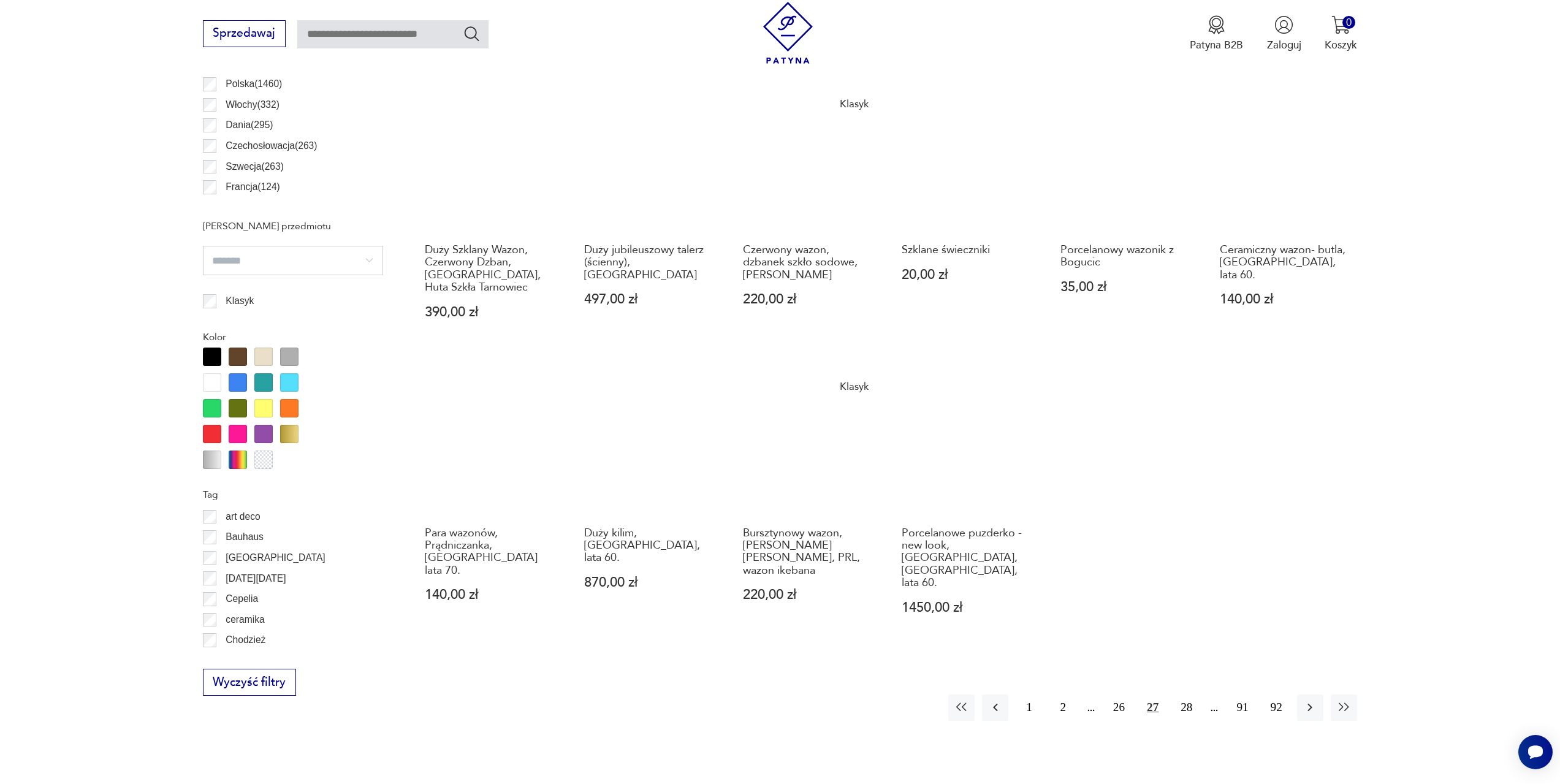
scroll to position [854, 0]
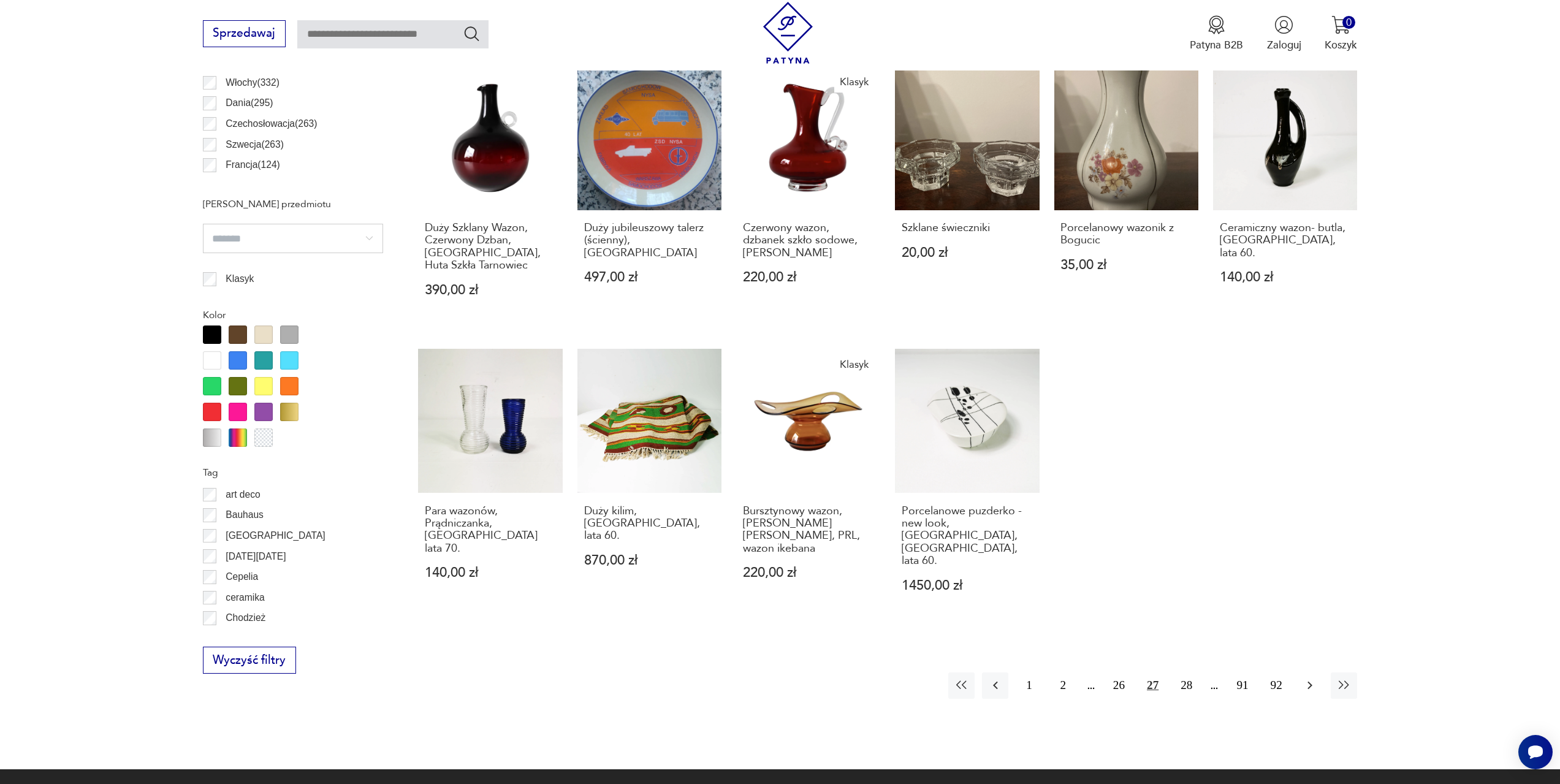
click at [1307, 678] on icon "button" at bounding box center [1310, 685] width 15 height 15
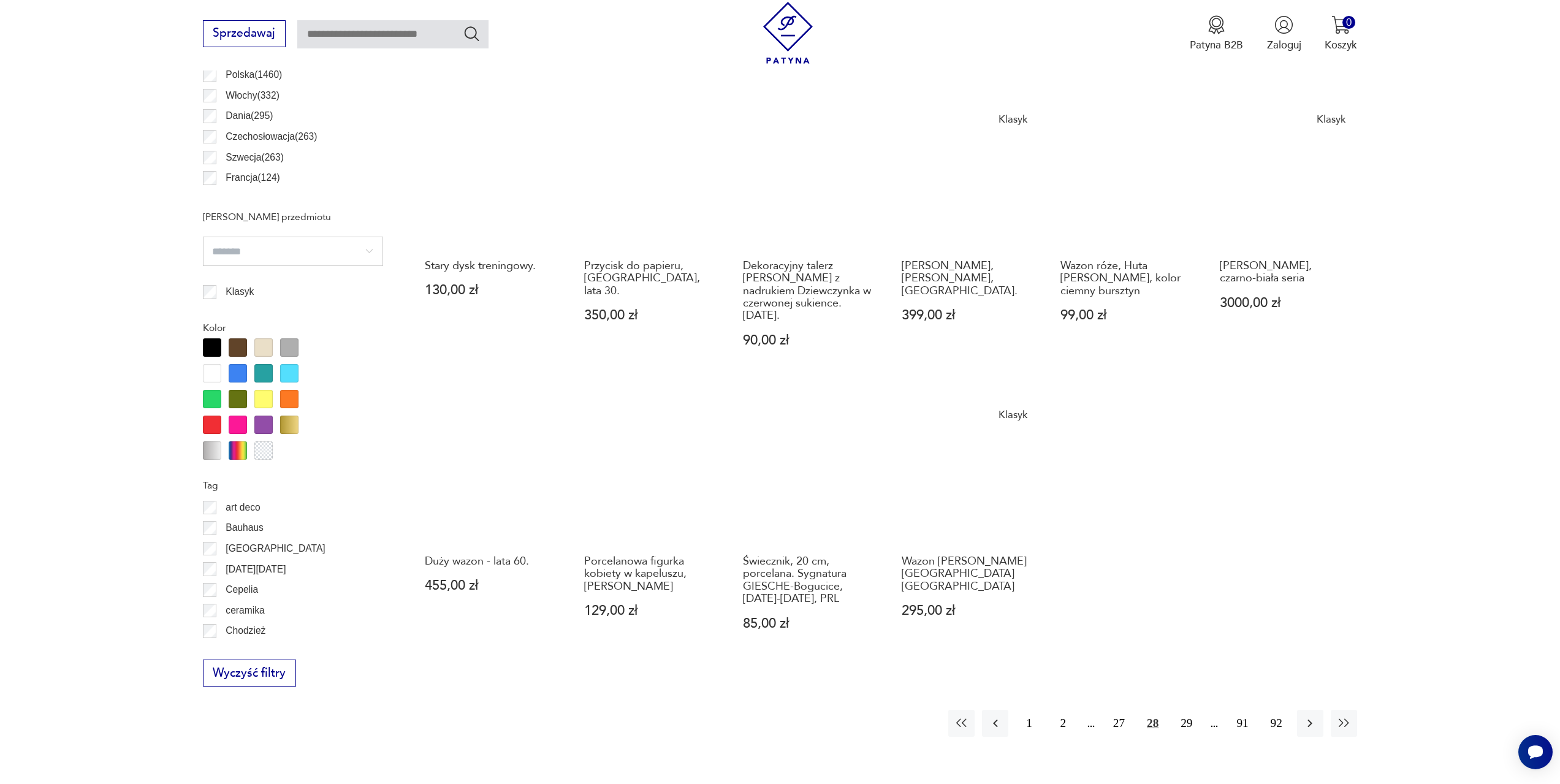
scroll to position [854, 0]
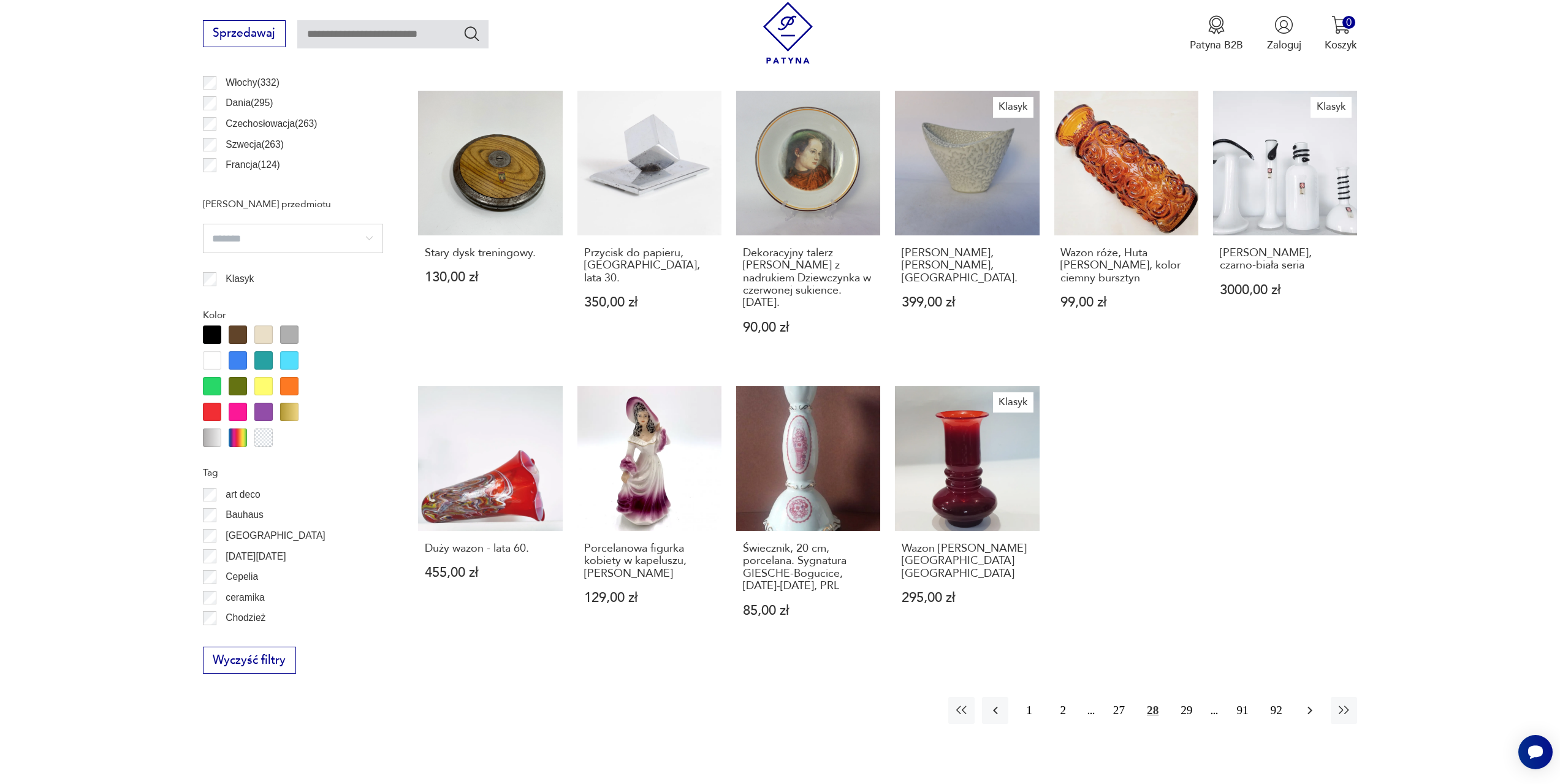
click at [1304, 703] on icon "button" at bounding box center [1310, 709] width 15 height 15
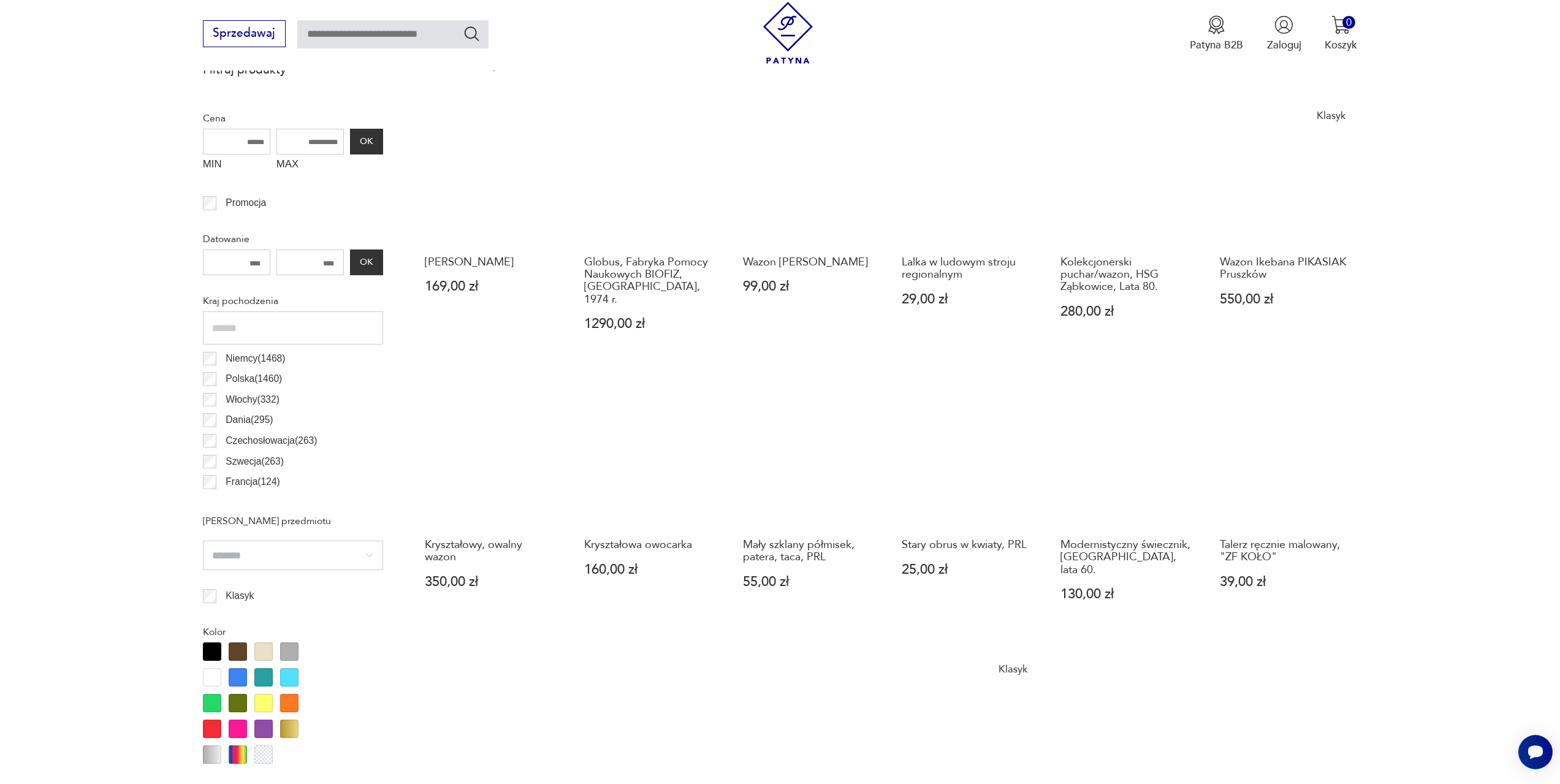
scroll to position [548, 0]
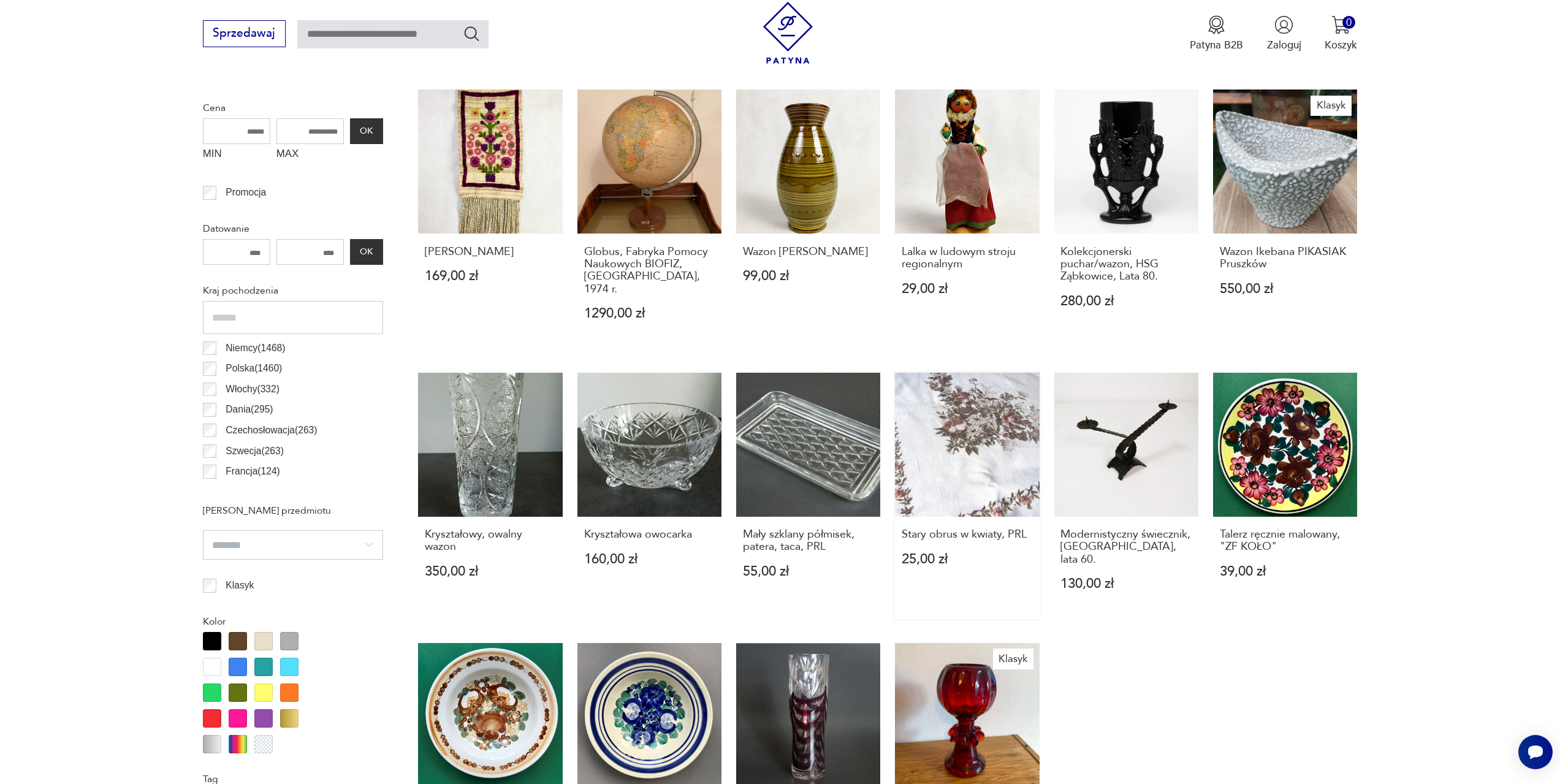
click at [981, 388] on link "Stary obrus w kwiaty, PRL 25,00 zł" at bounding box center [967, 496] width 144 height 247
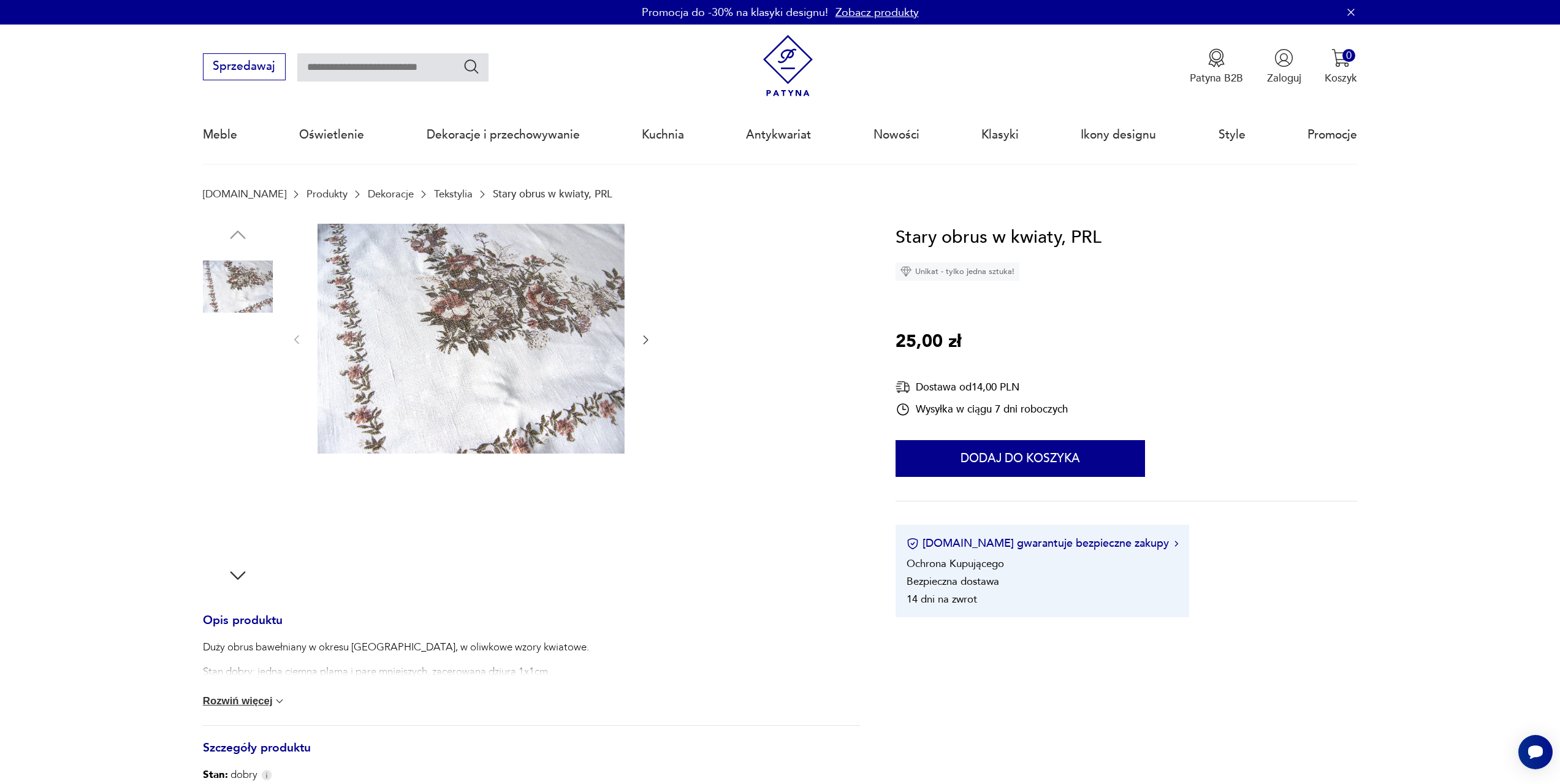
click at [246, 292] on img at bounding box center [238, 287] width 70 height 70
click at [237, 368] on img at bounding box center [238, 365] width 70 height 70
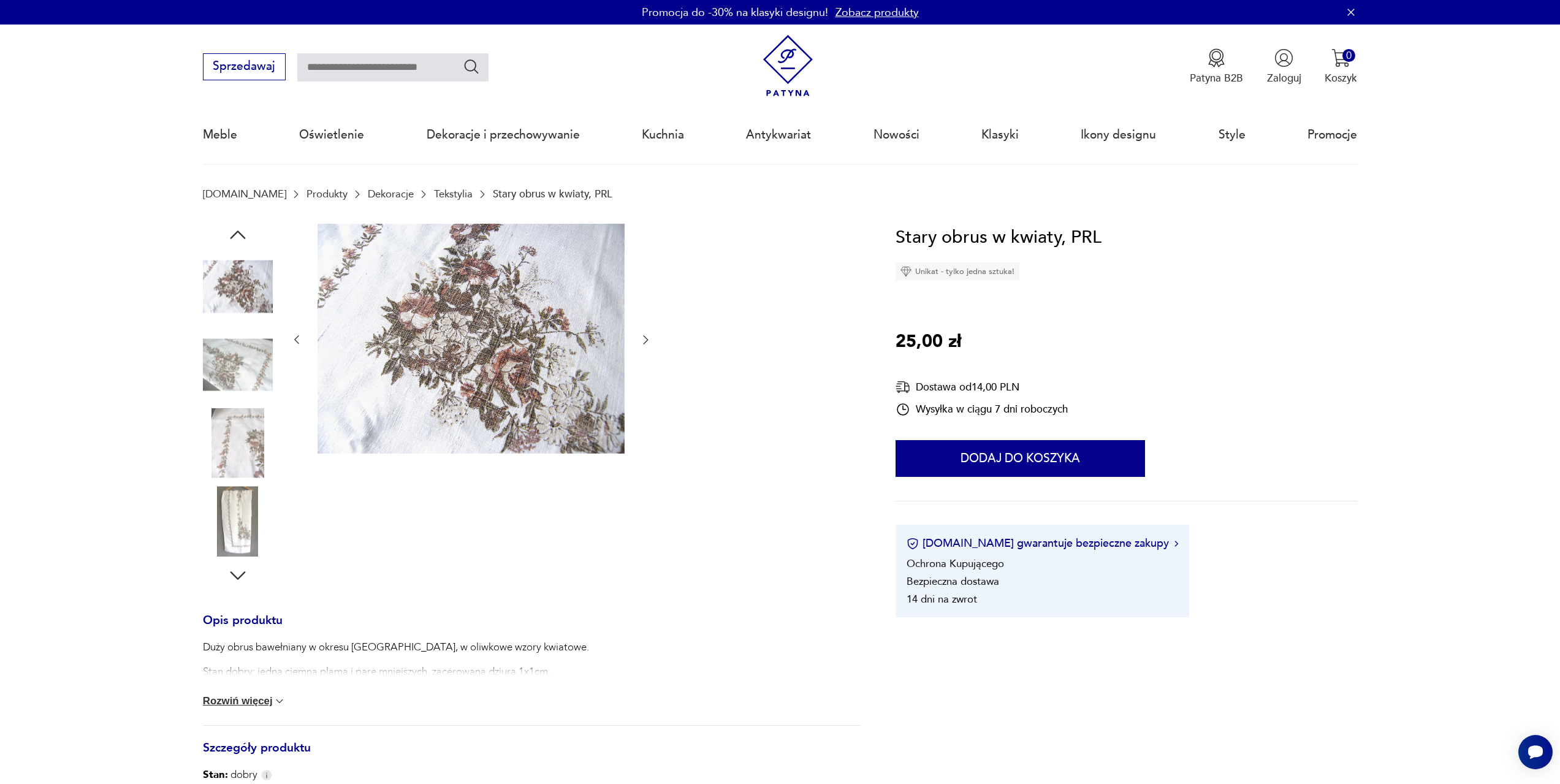
click at [264, 697] on button "Rozwiń więcej" at bounding box center [244, 701] width 83 height 12
click at [643, 337] on icon "button" at bounding box center [645, 339] width 12 height 12
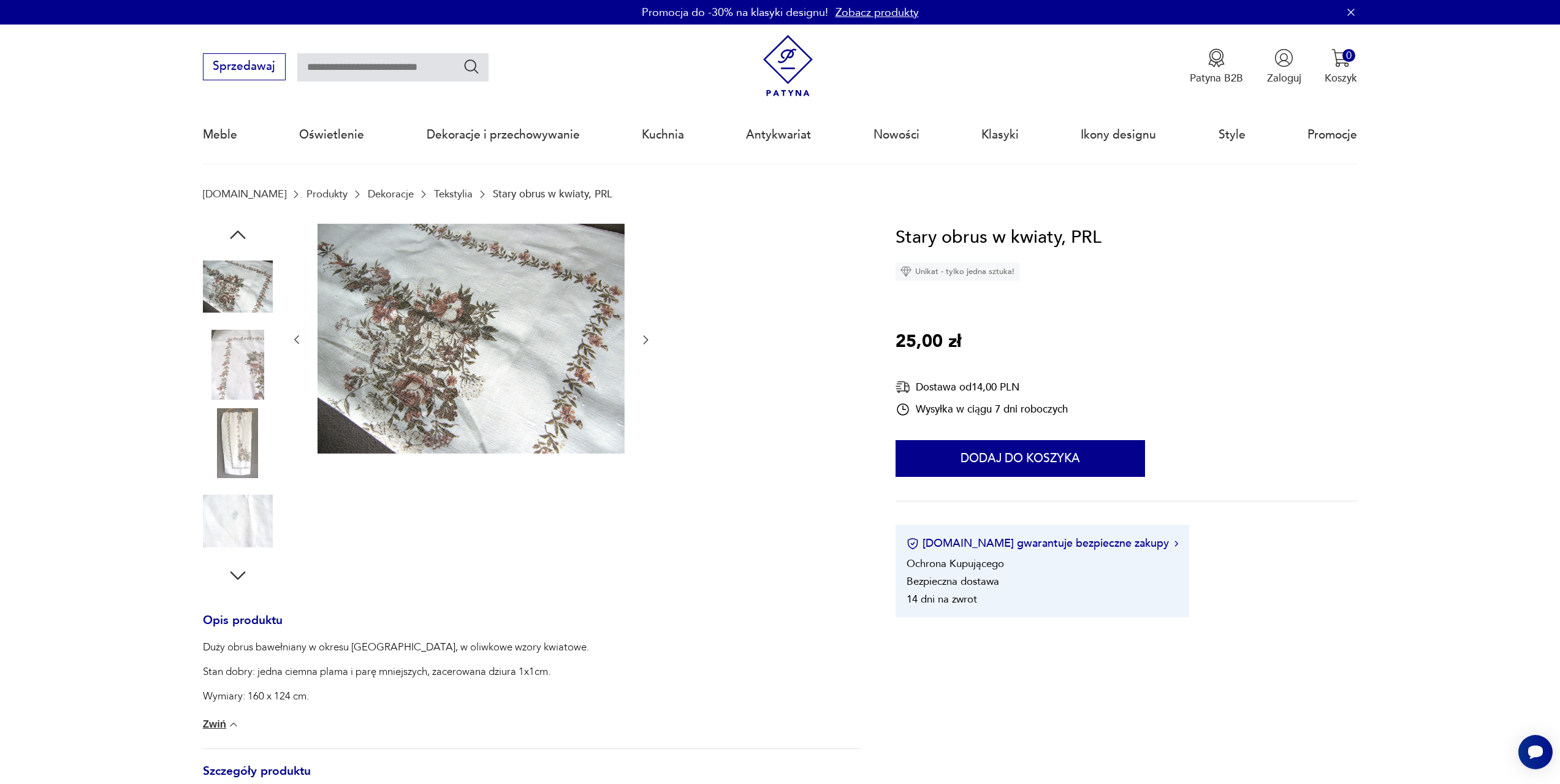
click at [643, 337] on icon "button" at bounding box center [645, 339] width 12 height 12
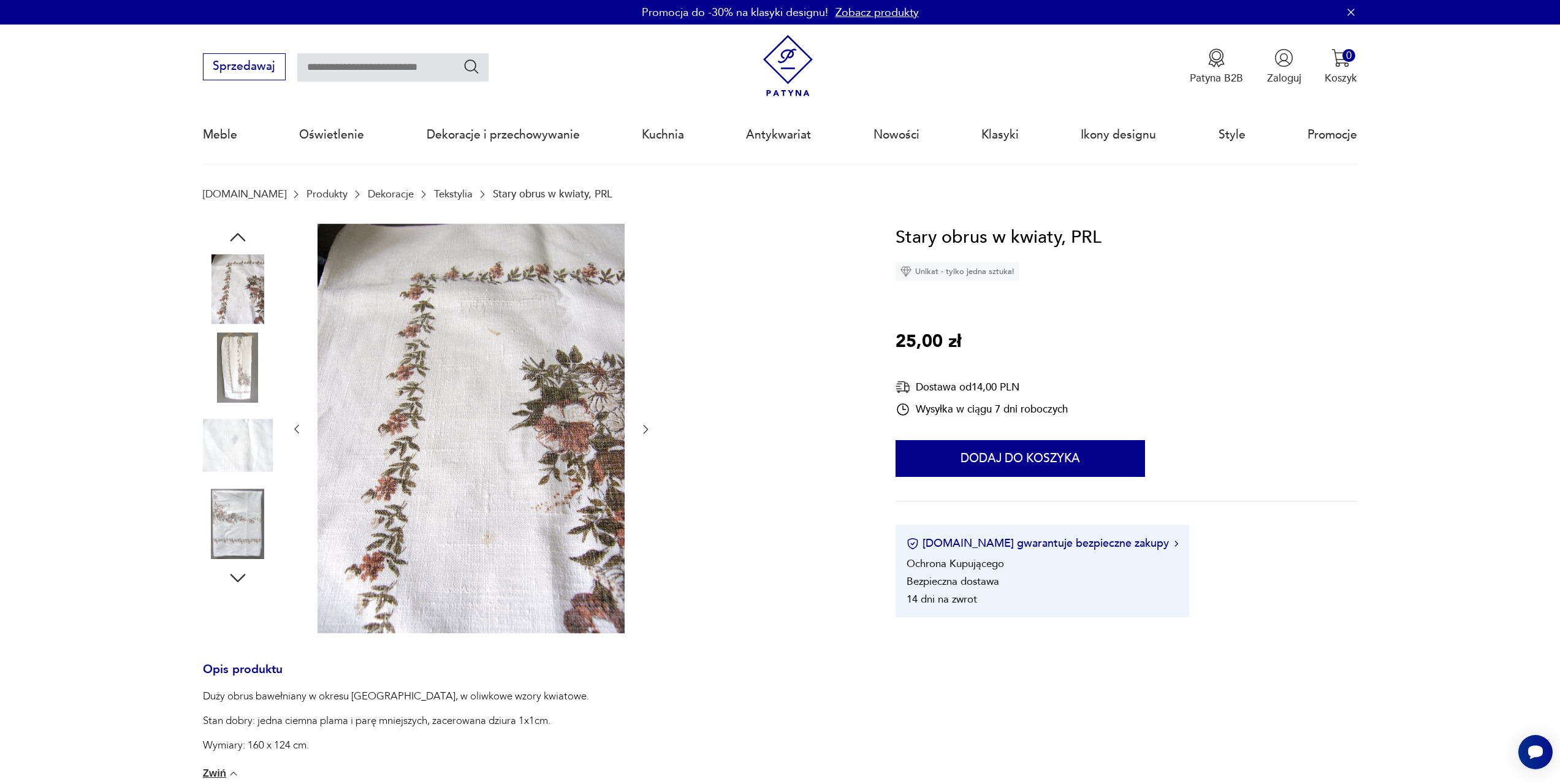
click at [643, 337] on div at bounding box center [471, 429] width 362 height 412
click at [652, 429] on div at bounding box center [531, 429] width 657 height 412
click at [649, 429] on icon "button" at bounding box center [645, 428] width 12 height 12
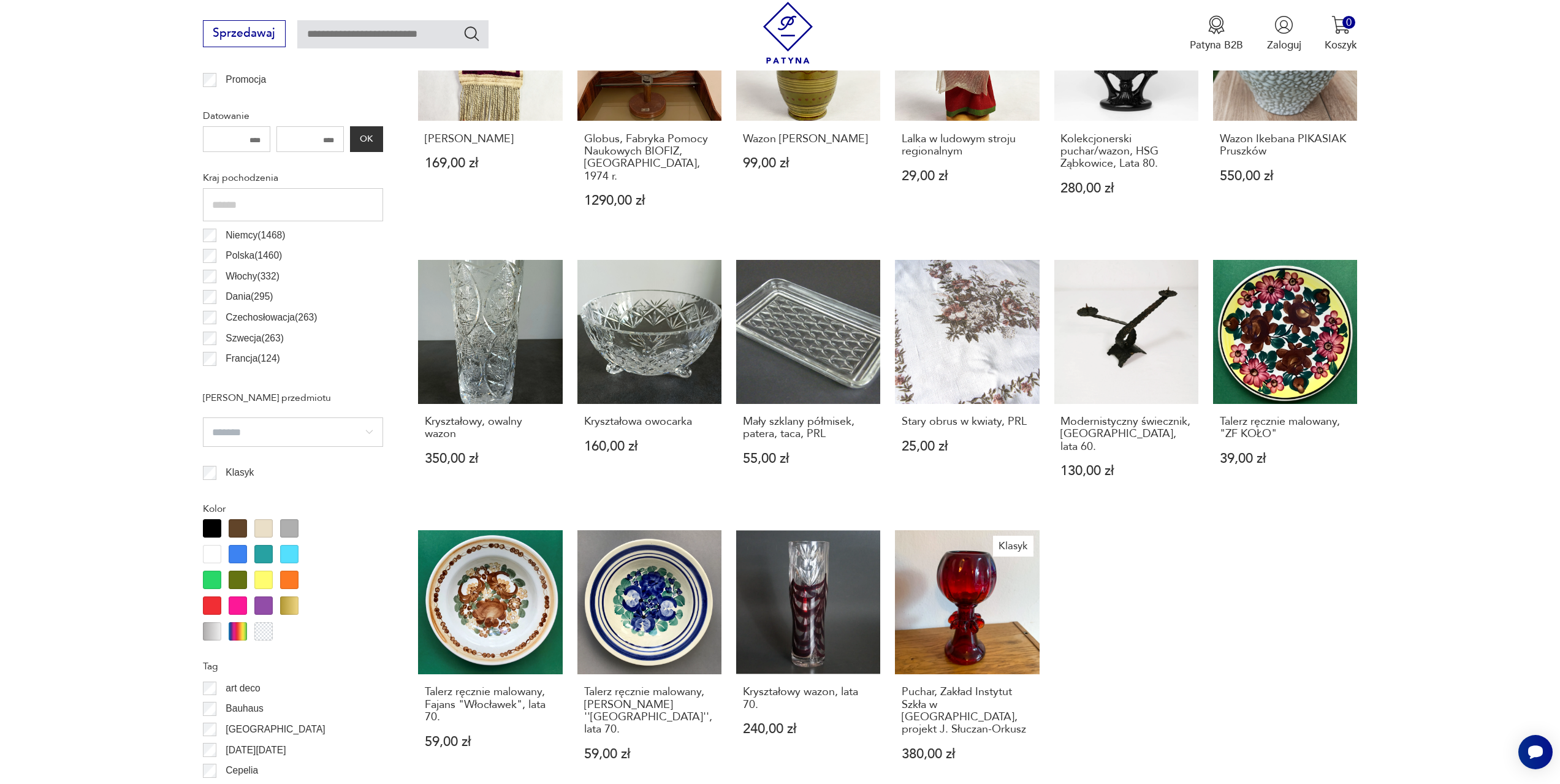
scroll to position [732, 0]
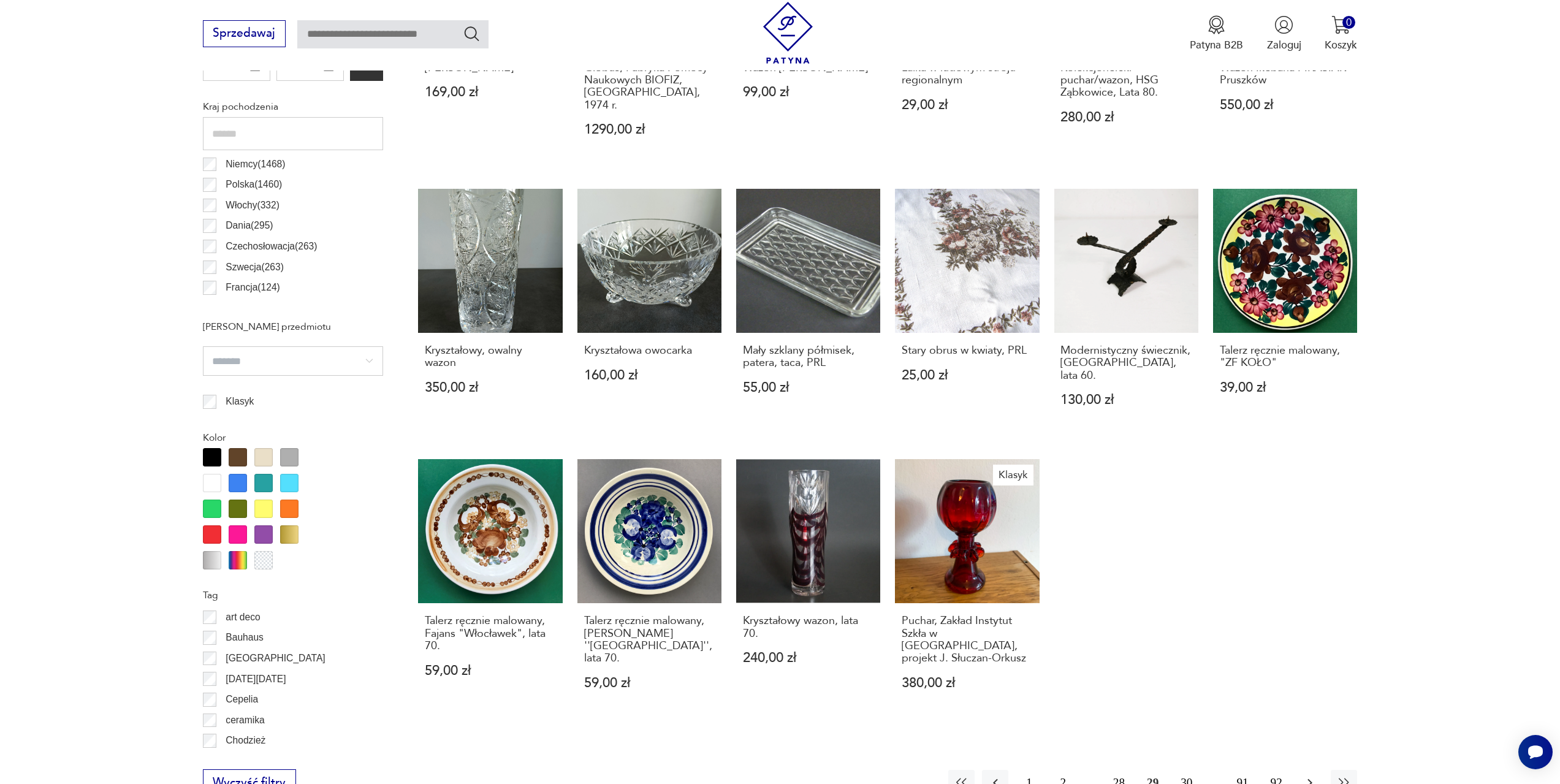
click at [1309, 775] on icon "button" at bounding box center [1310, 782] width 15 height 15
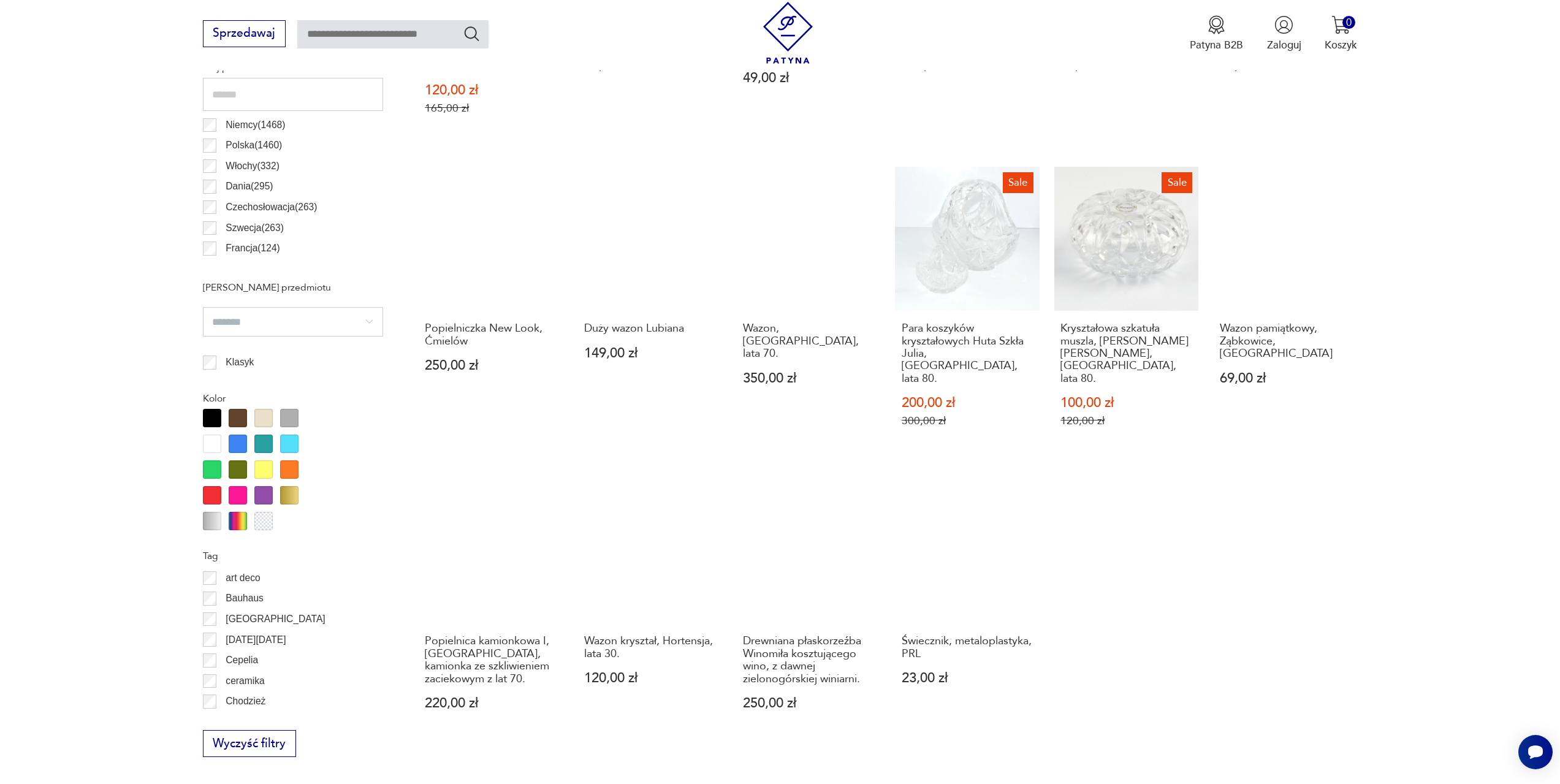
scroll to position [793, 0]
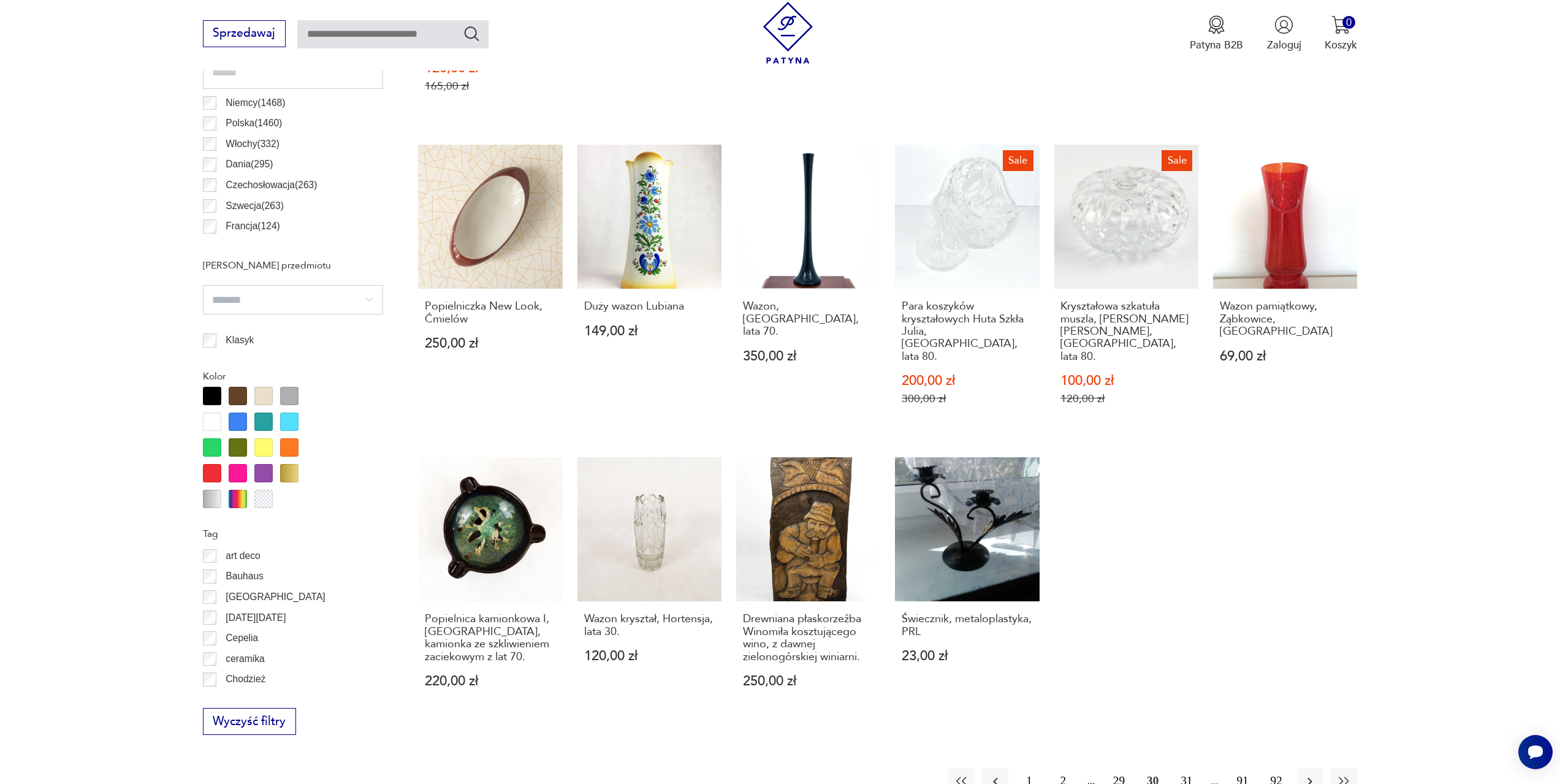
click at [1290, 707] on section "Filtruj produkty Cena MIN MAX OK Promocja Datowanie OK Kraj pochodzenia [DEMOGR…" at bounding box center [780, 332] width 1560 height 1066
click at [1313, 774] on icon "button" at bounding box center [1310, 781] width 15 height 15
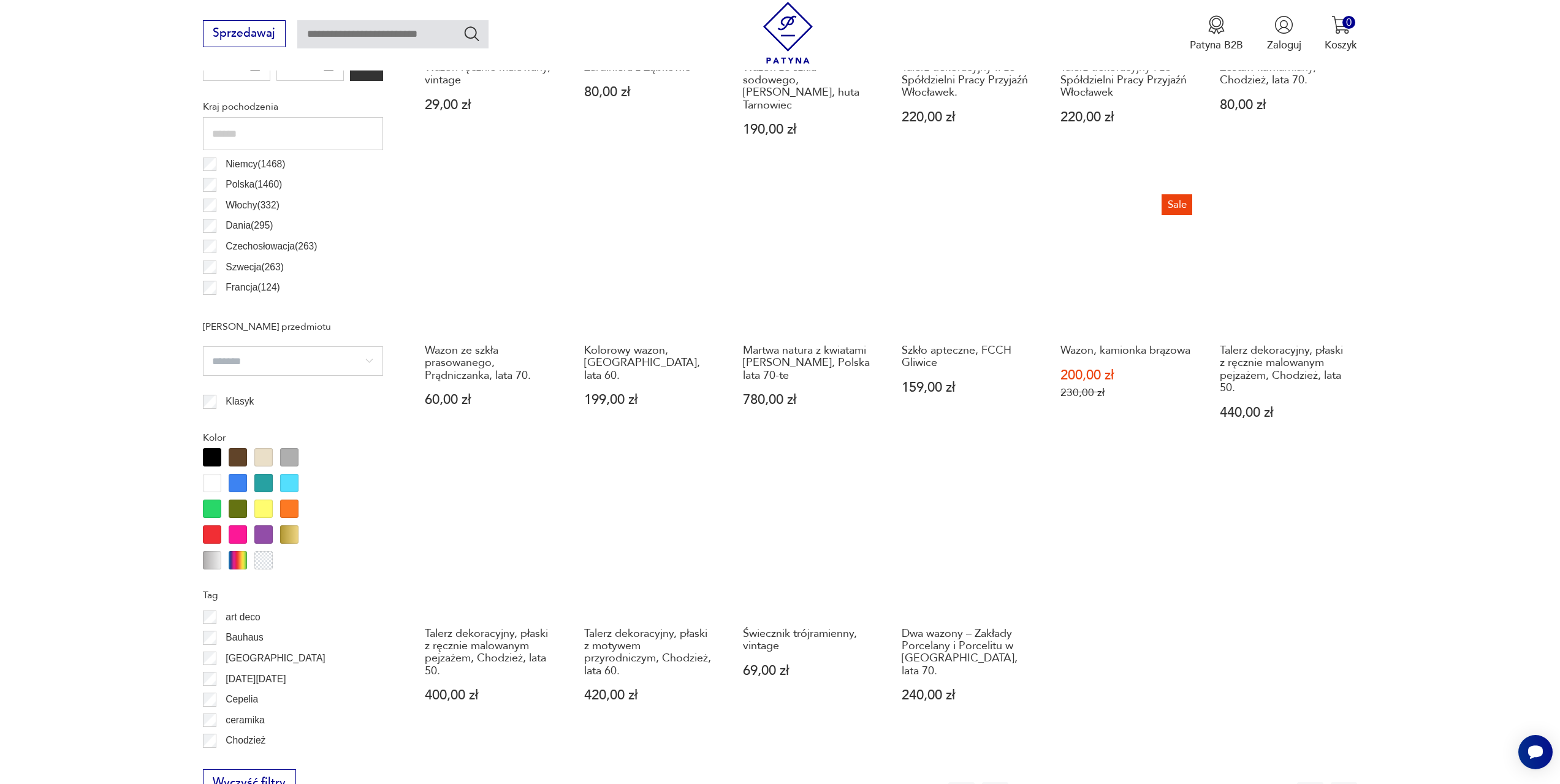
scroll to position [793, 0]
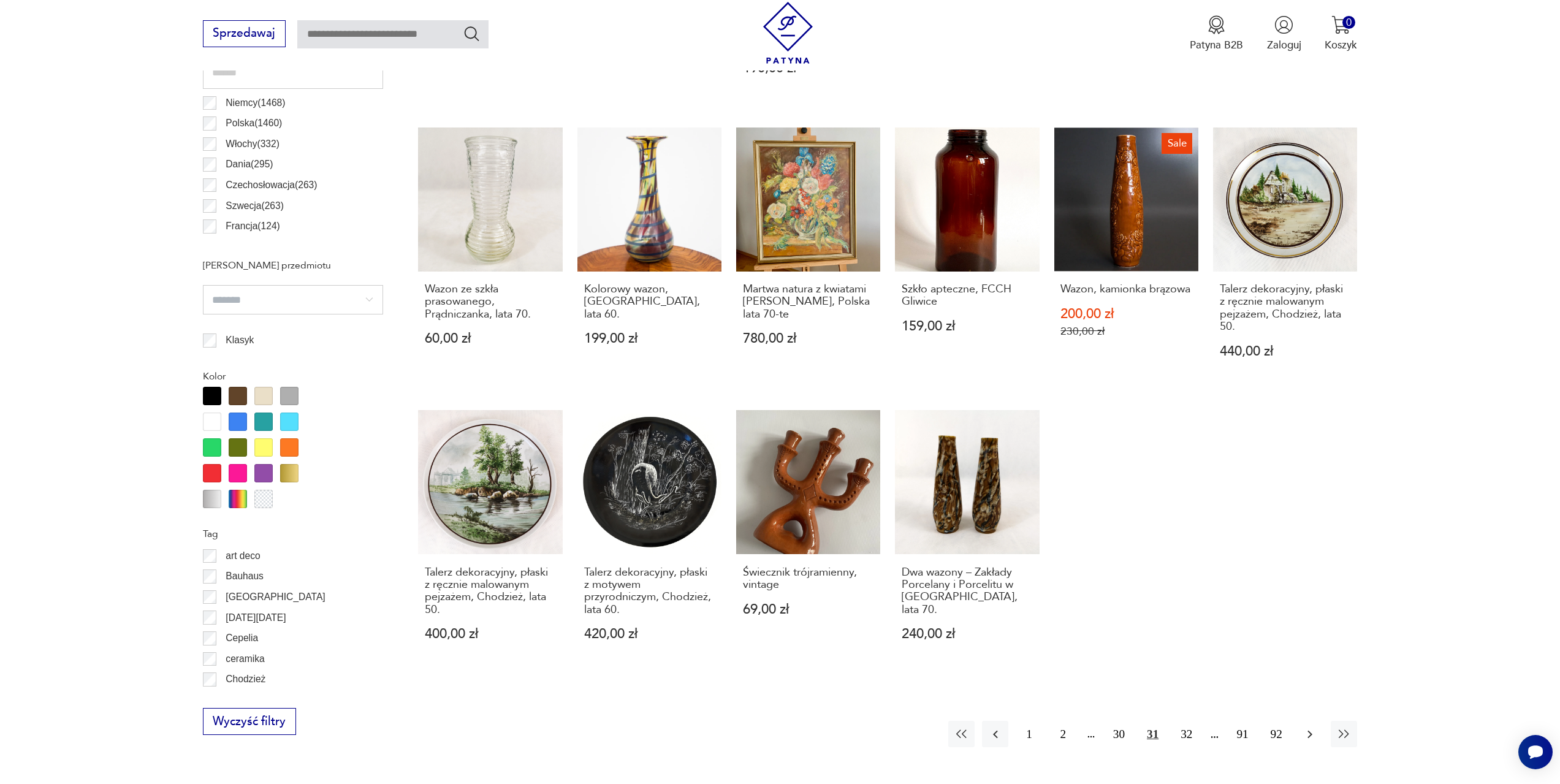
click at [1310, 730] on icon "button" at bounding box center [1311, 733] width 5 height 8
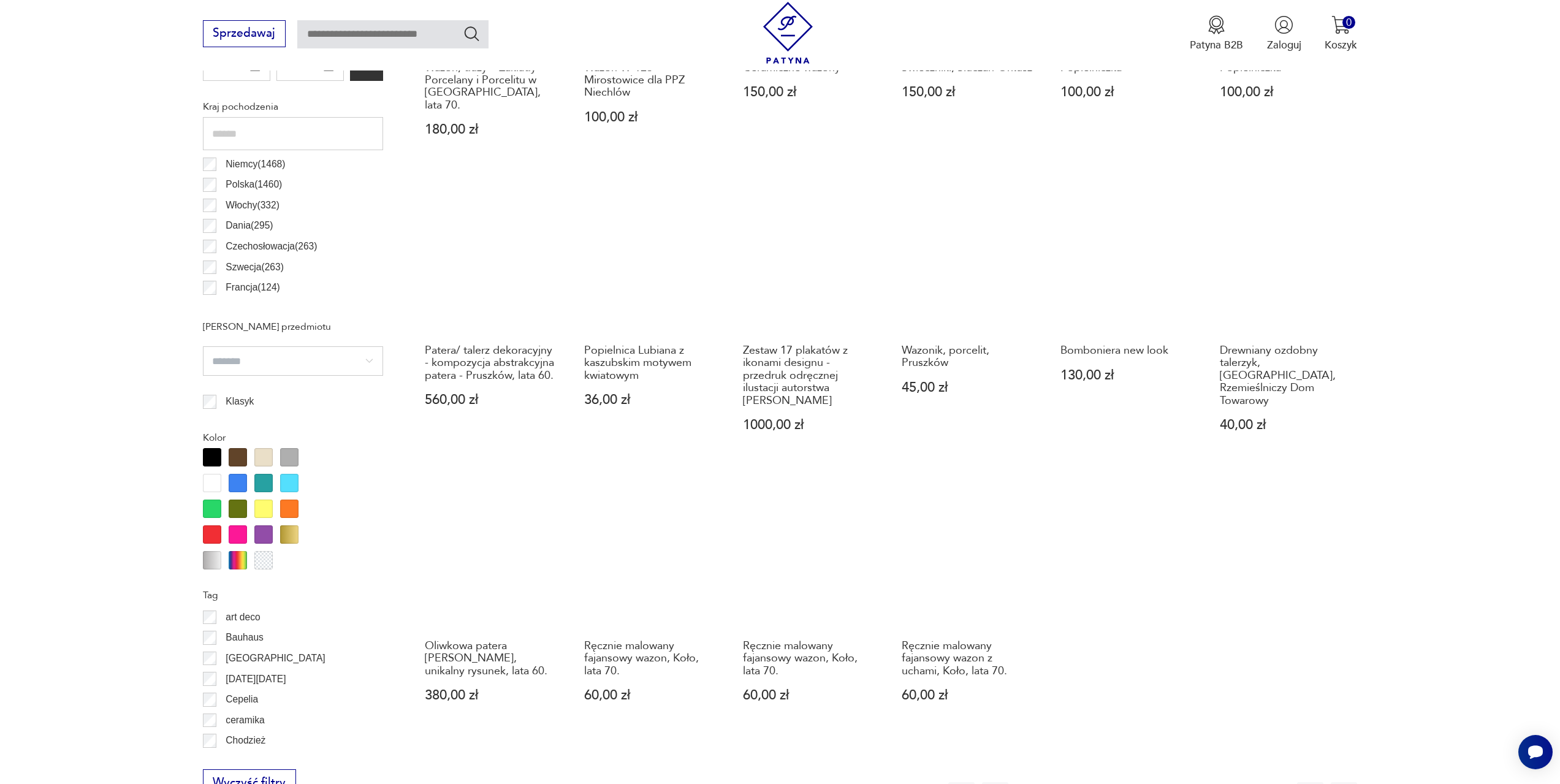
scroll to position [793, 0]
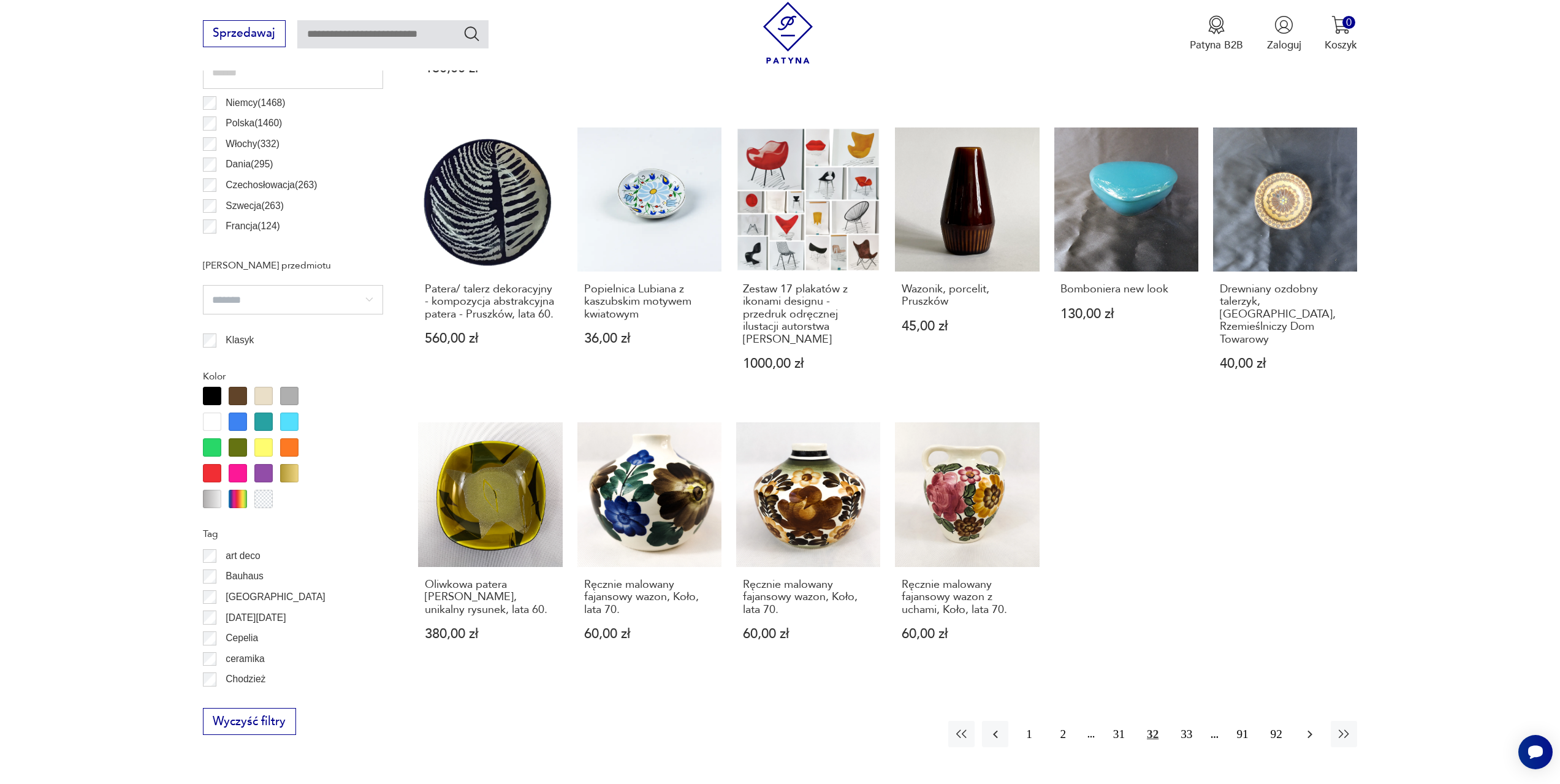
click at [1306, 727] on icon "button" at bounding box center [1310, 733] width 15 height 15
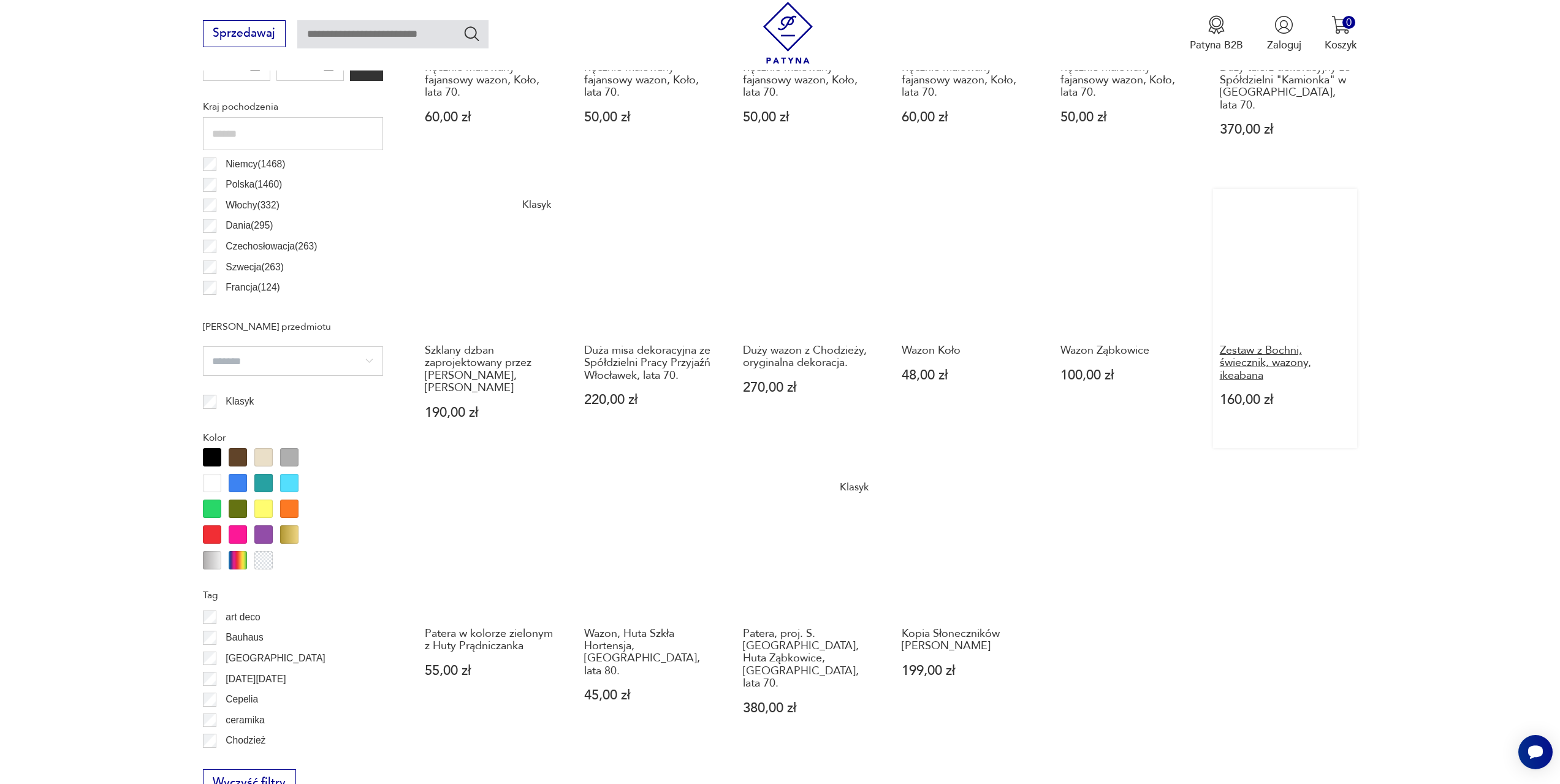
scroll to position [793, 0]
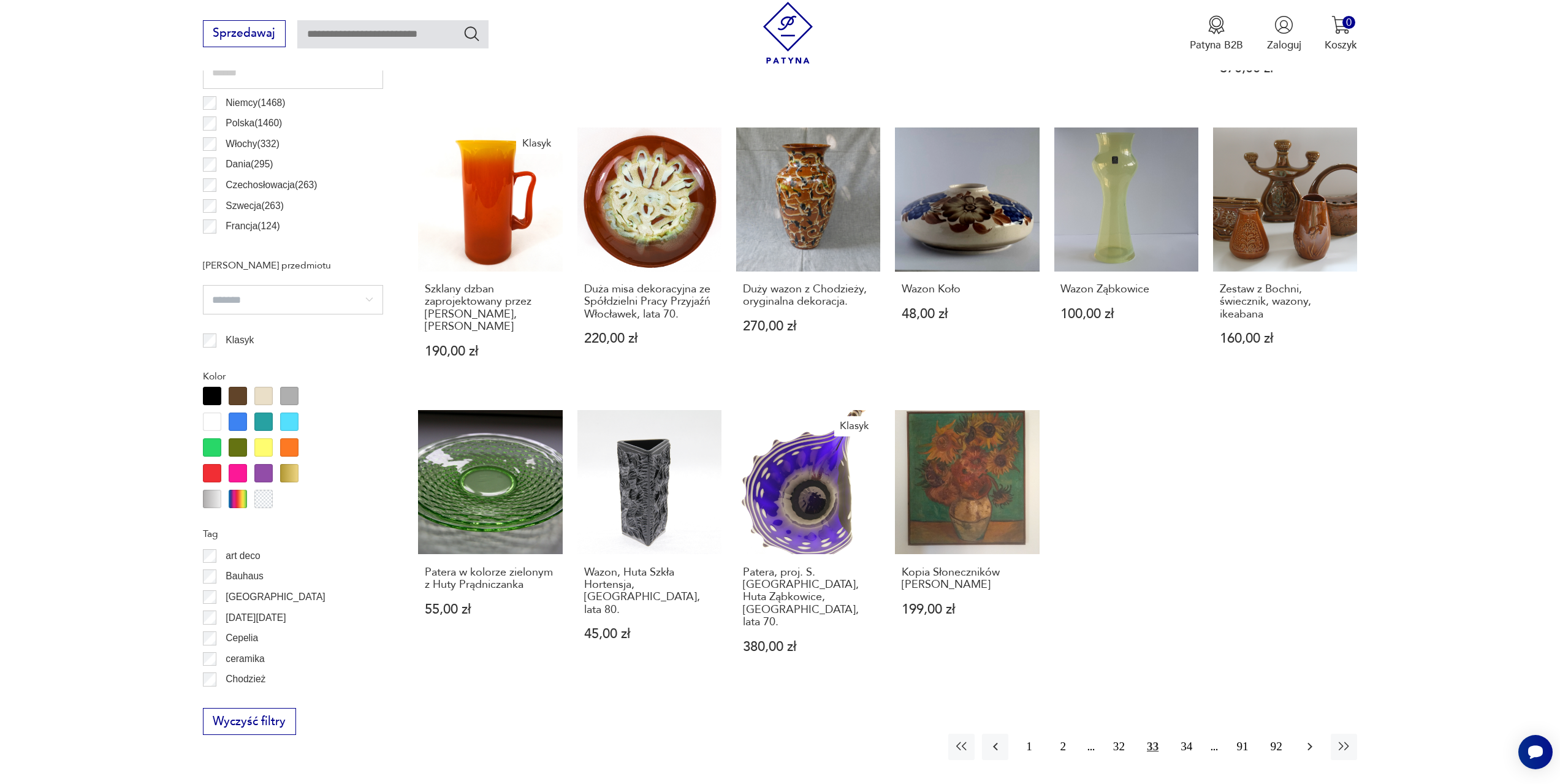
click at [1308, 739] on icon "button" at bounding box center [1310, 745] width 15 height 15
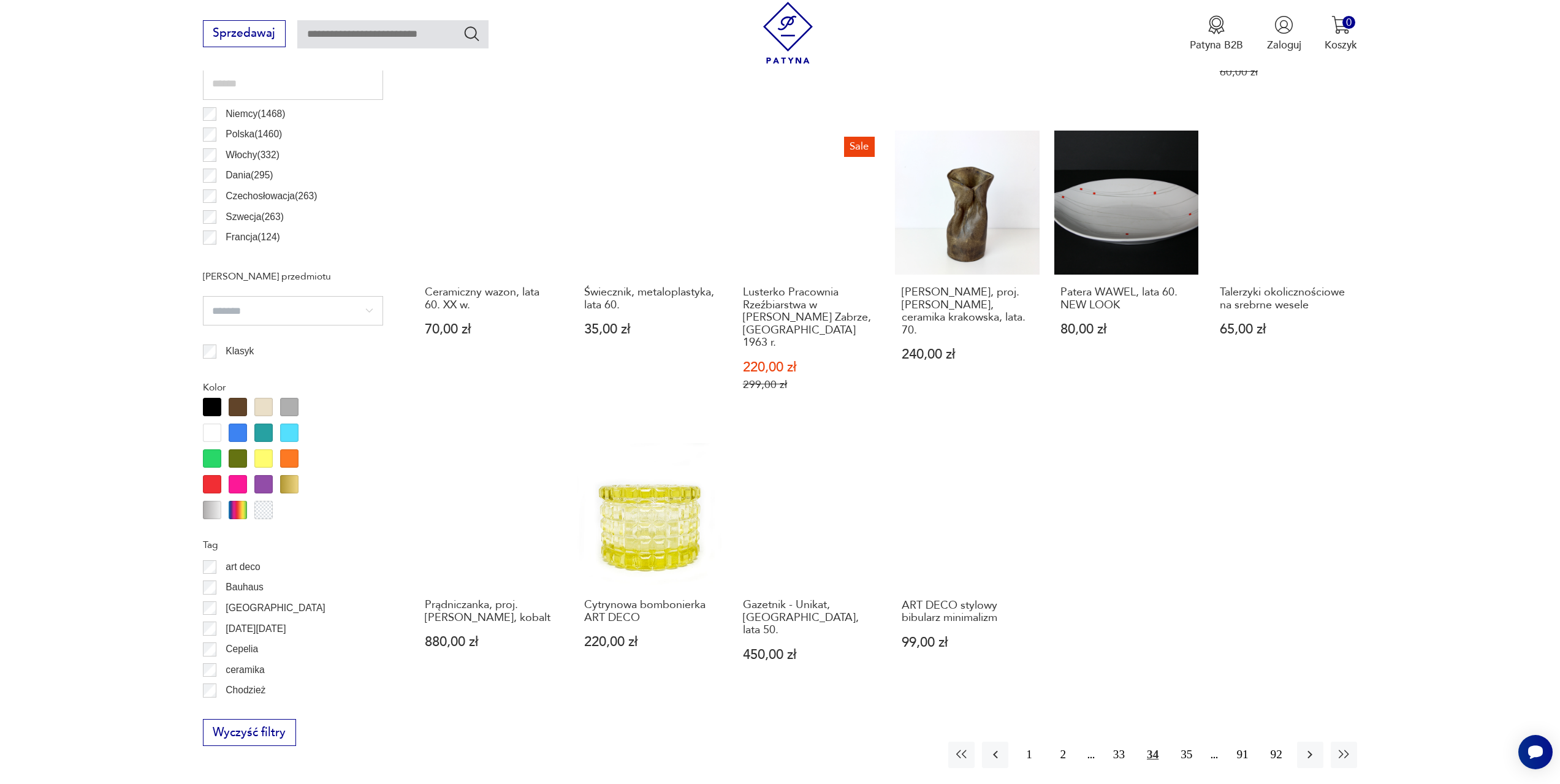
scroll to position [793, 0]
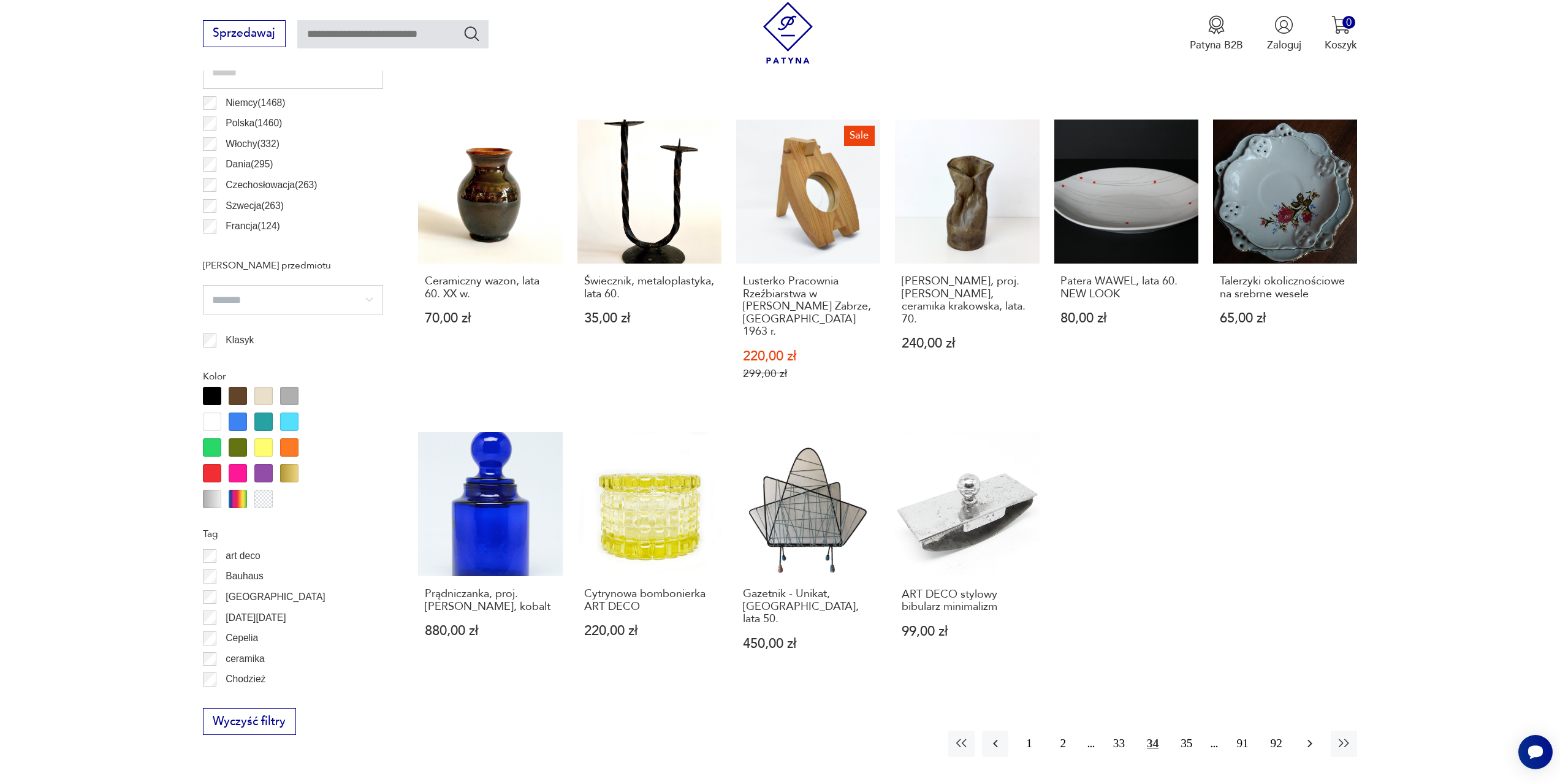
click at [1308, 736] on icon "button" at bounding box center [1310, 743] width 15 height 15
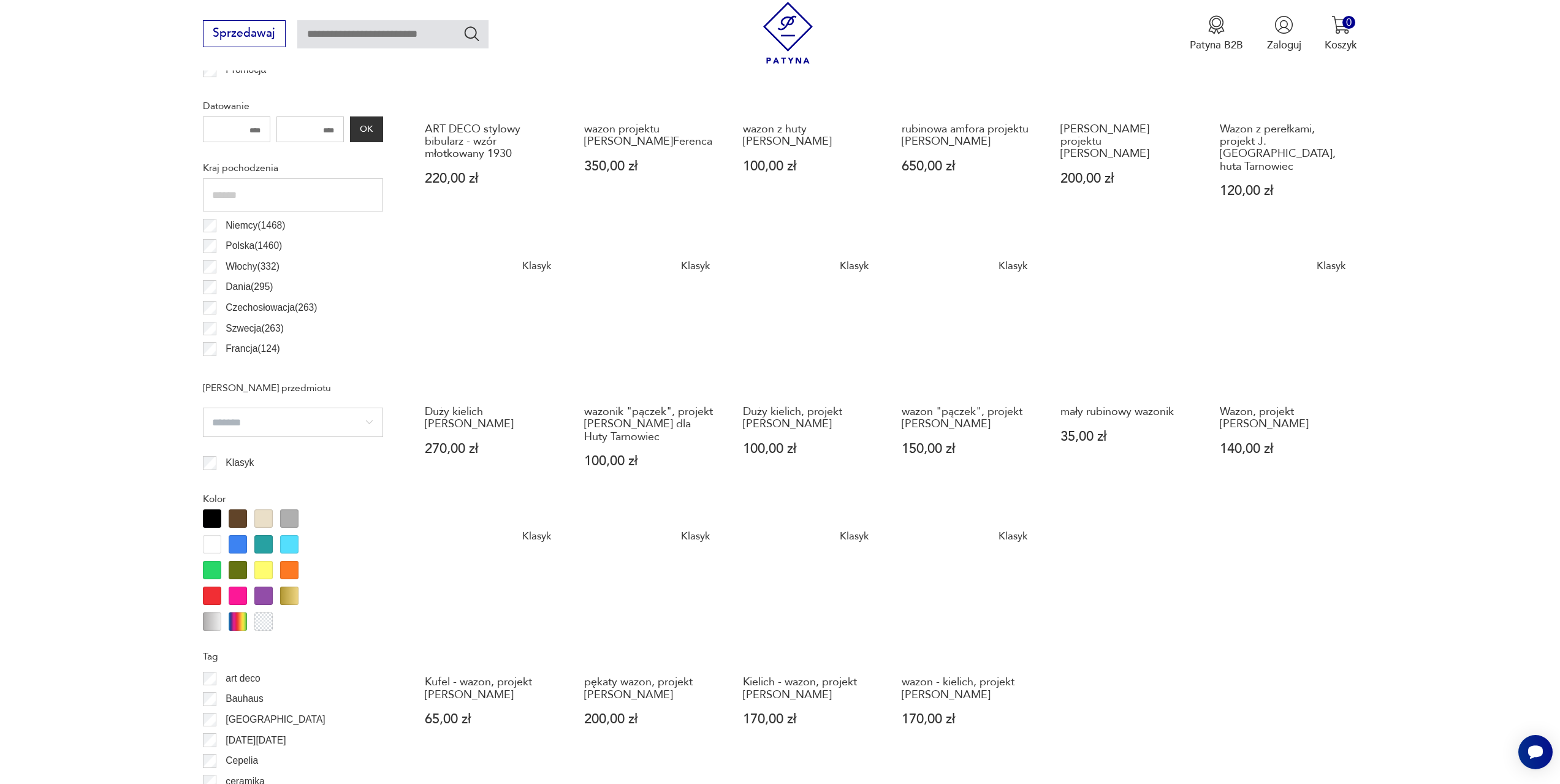
scroll to position [732, 0]
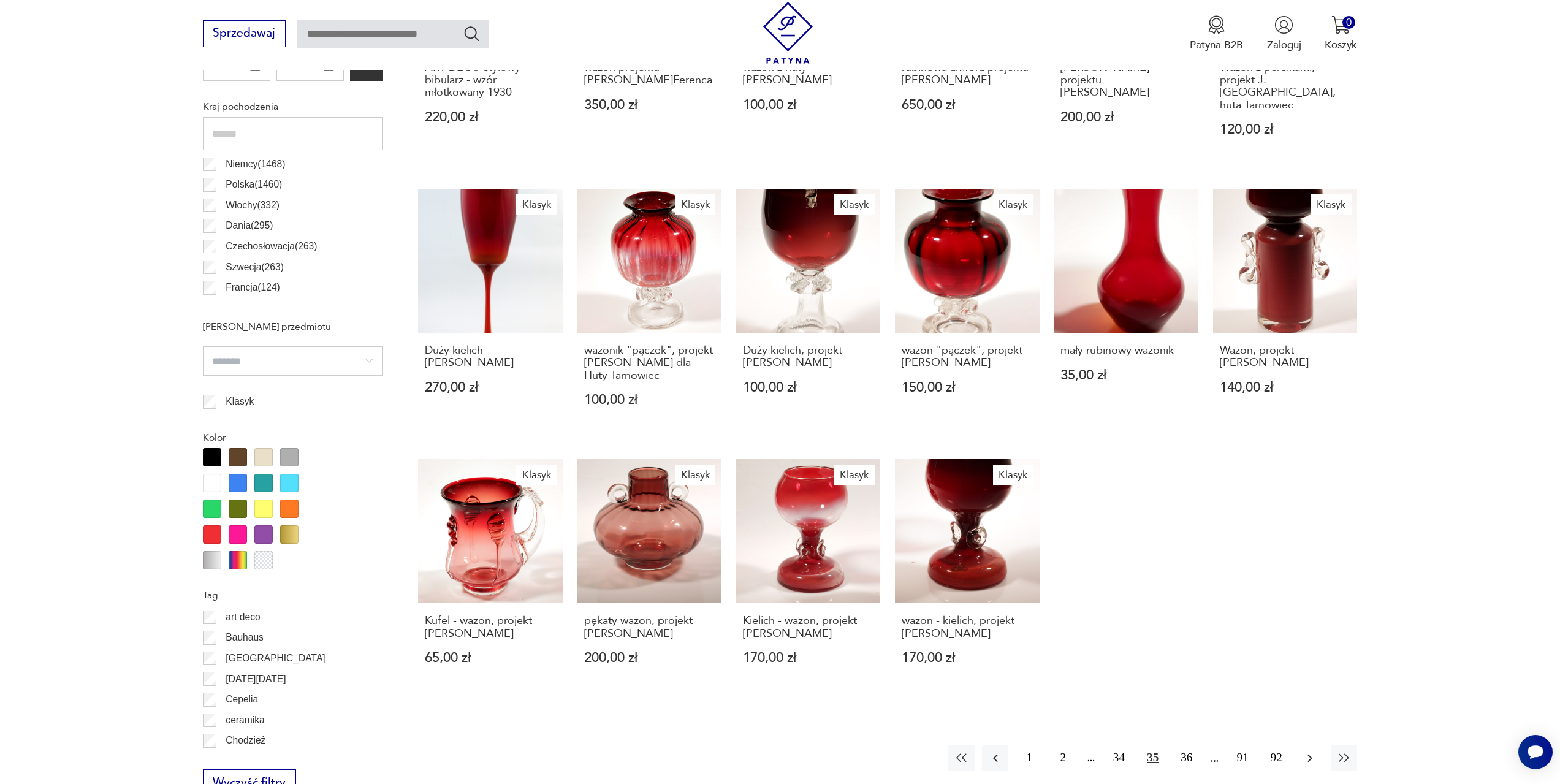
click at [1315, 751] on icon "button" at bounding box center [1310, 757] width 15 height 15
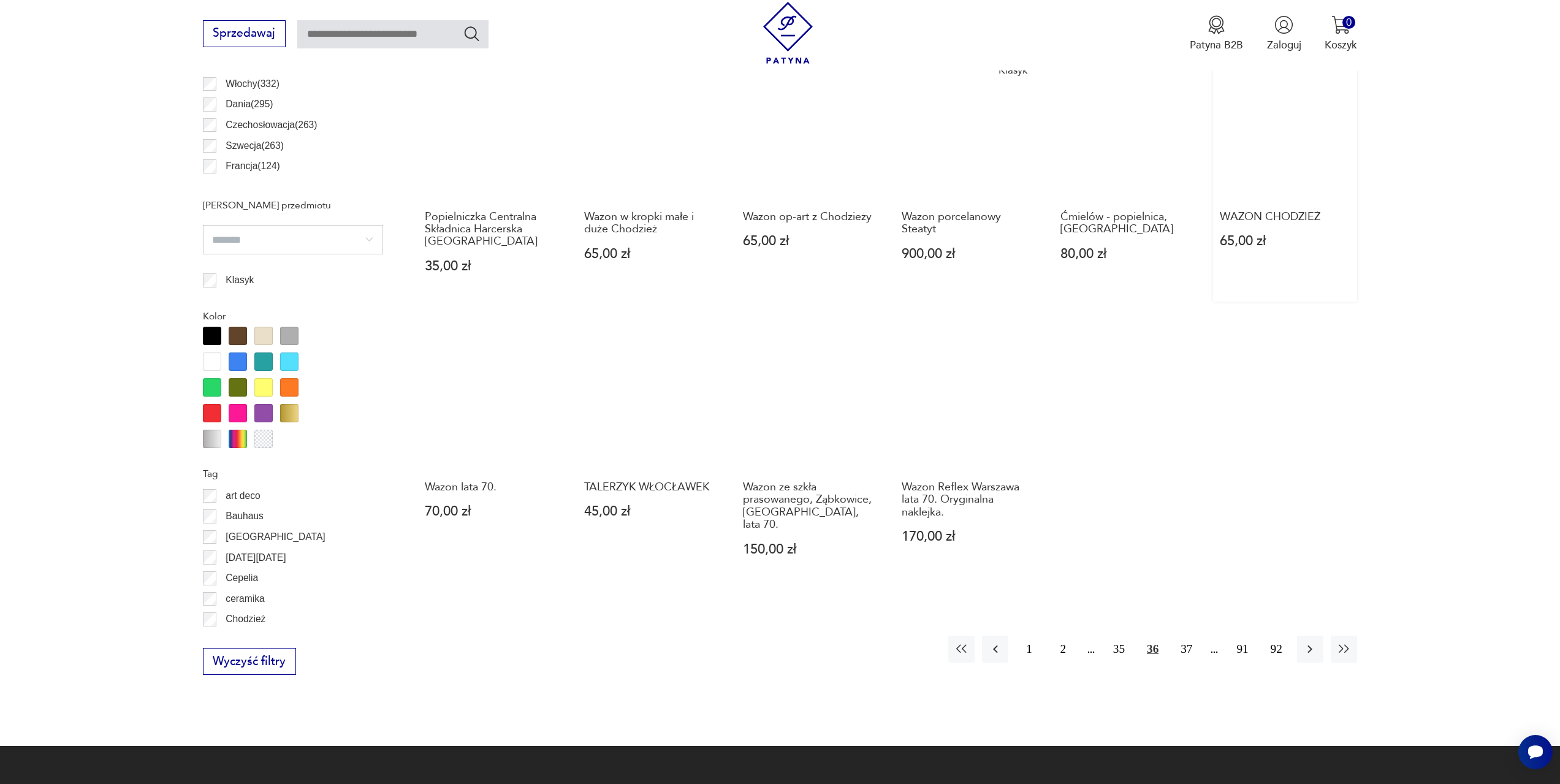
scroll to position [854, 0]
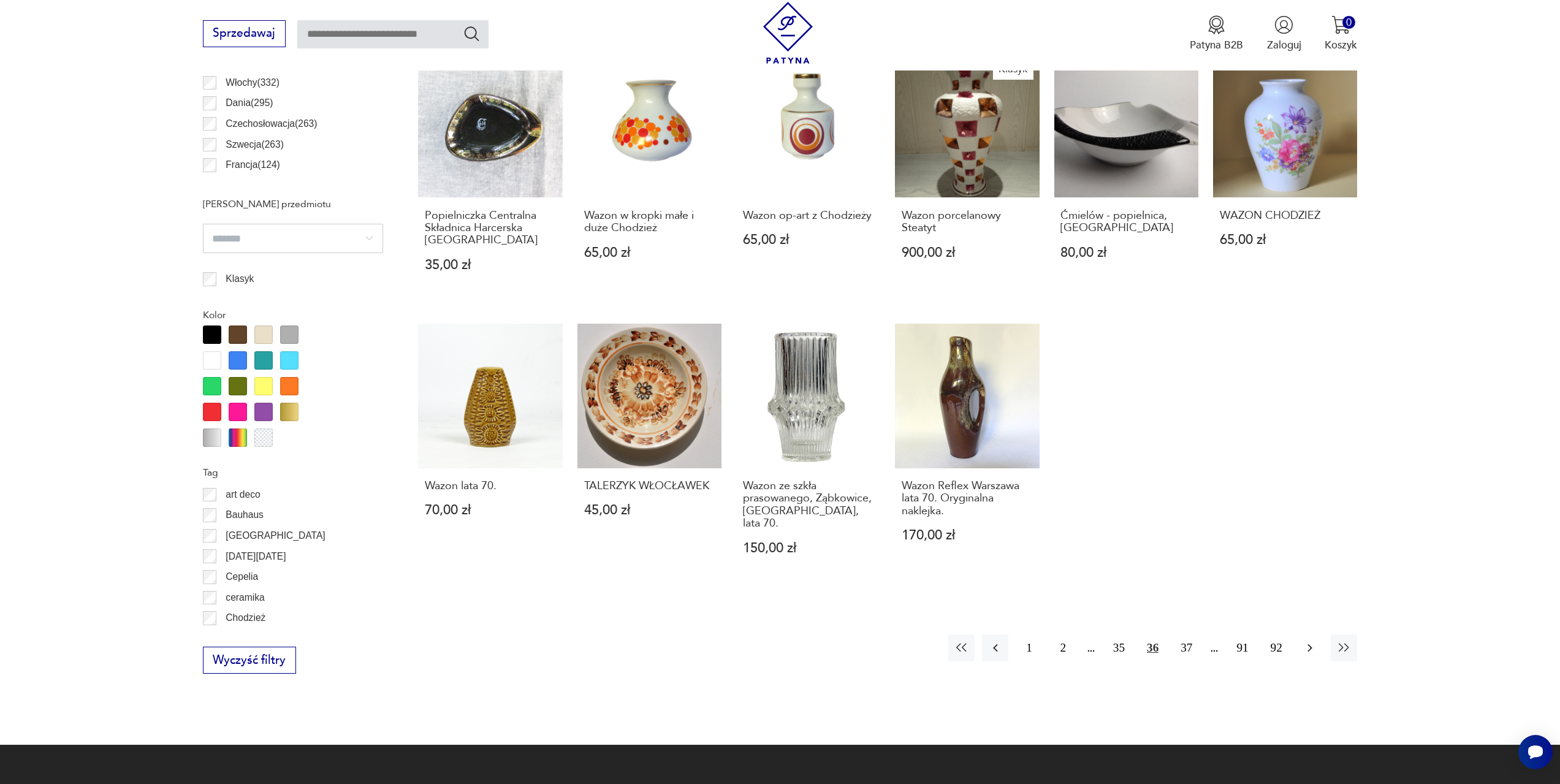
click at [1311, 640] on icon "button" at bounding box center [1310, 647] width 15 height 15
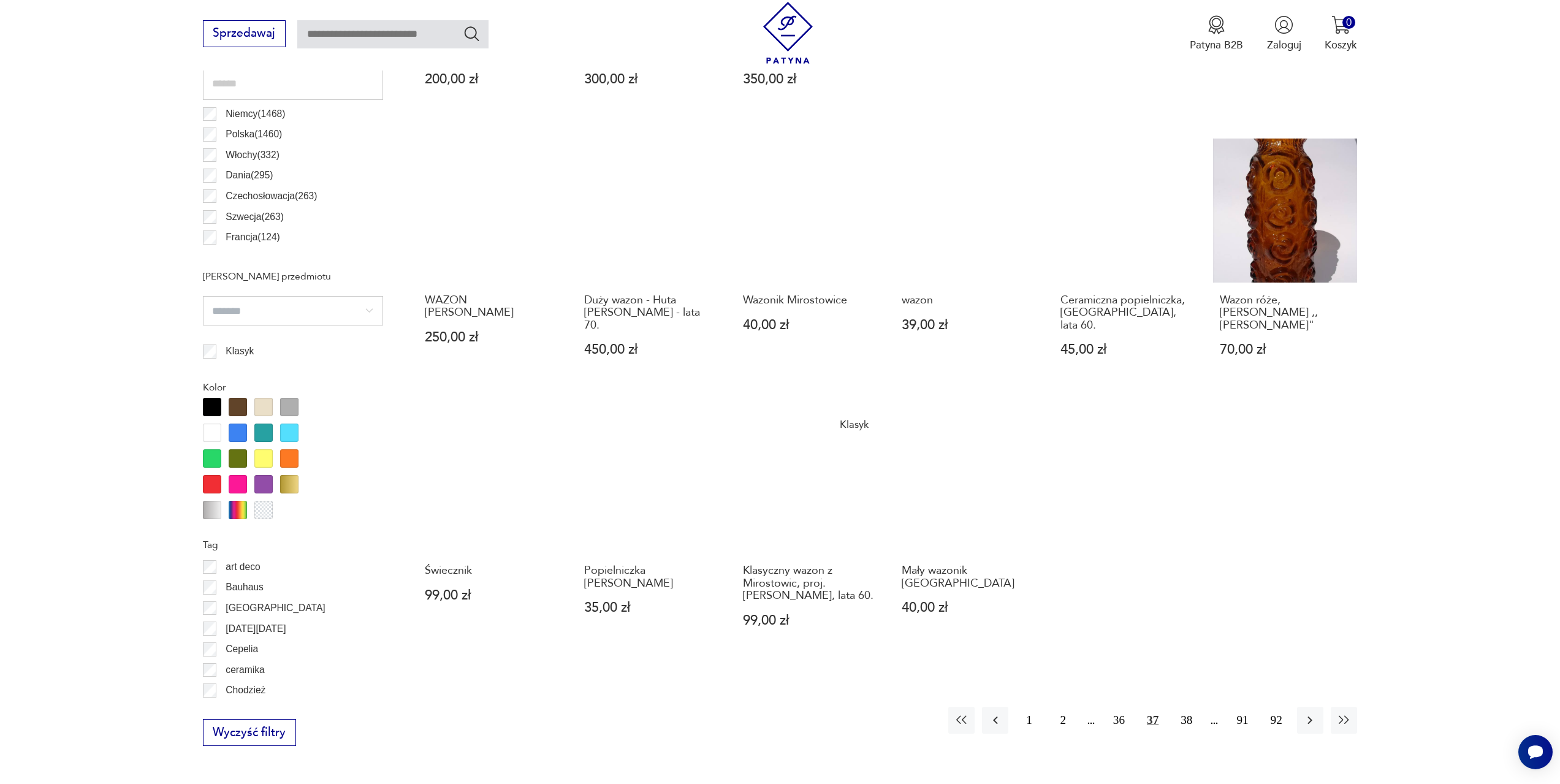
scroll to position [793, 0]
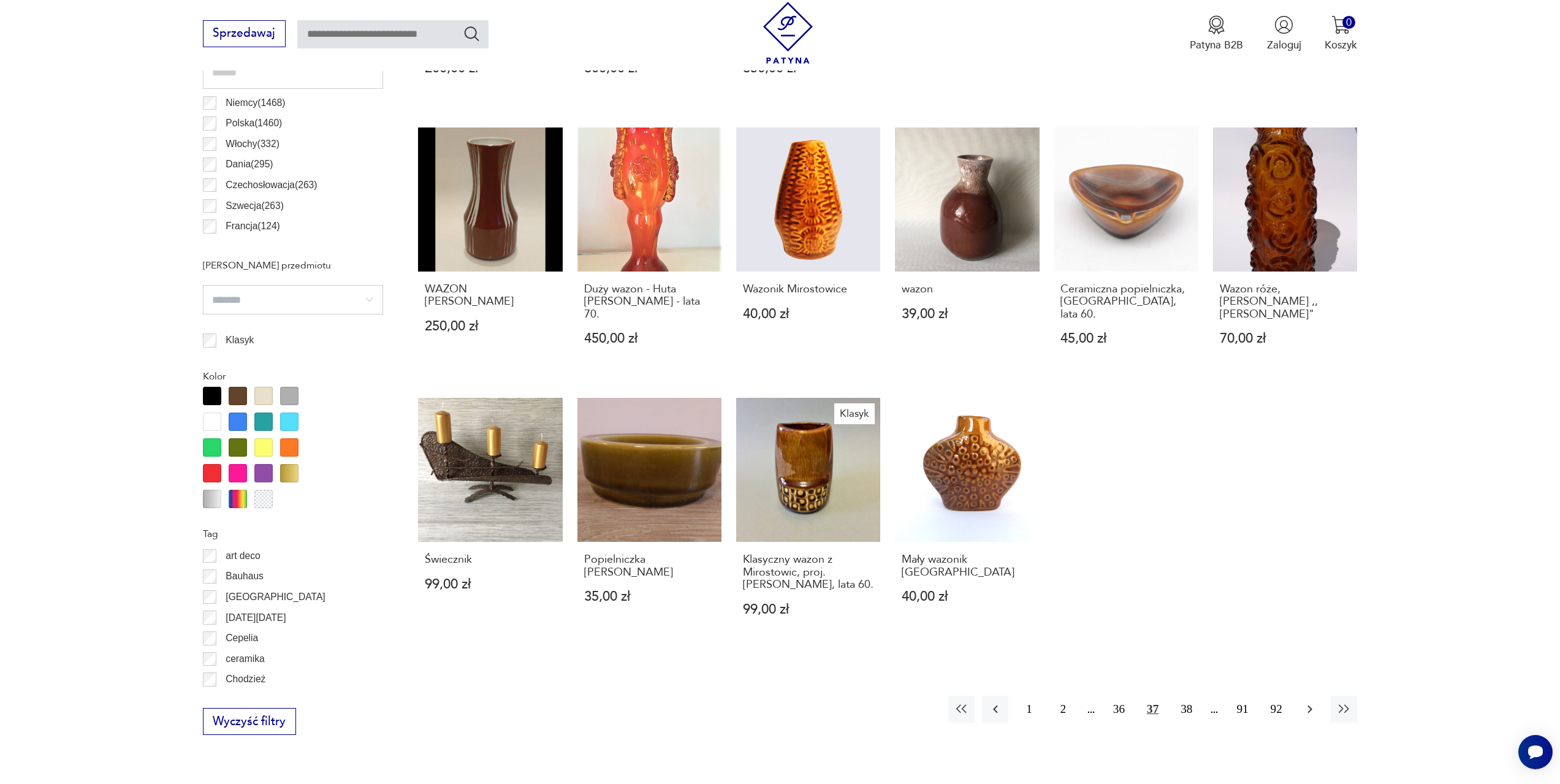
click at [1303, 702] on icon "button" at bounding box center [1310, 709] width 15 height 15
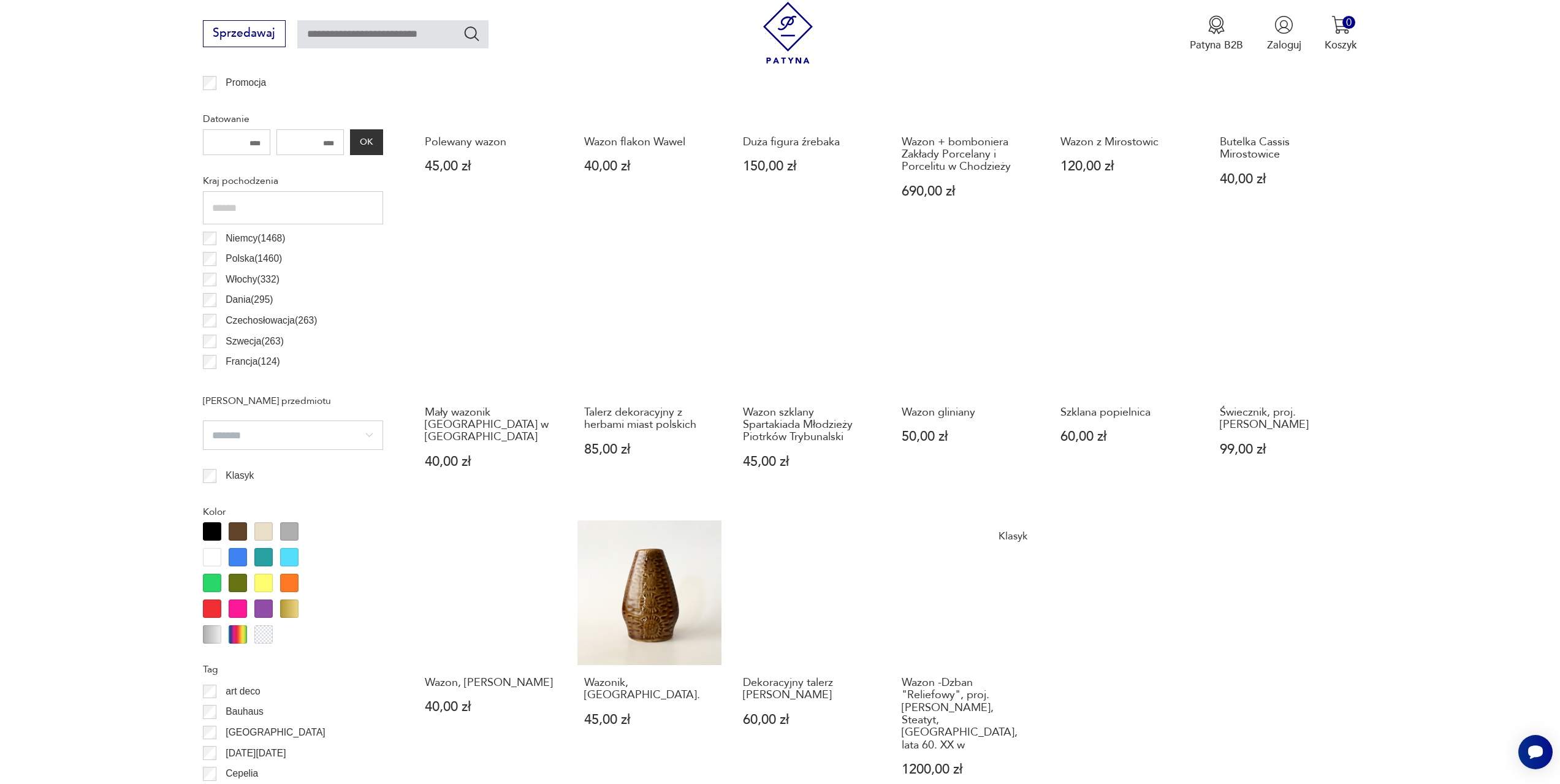
scroll to position [732, 0]
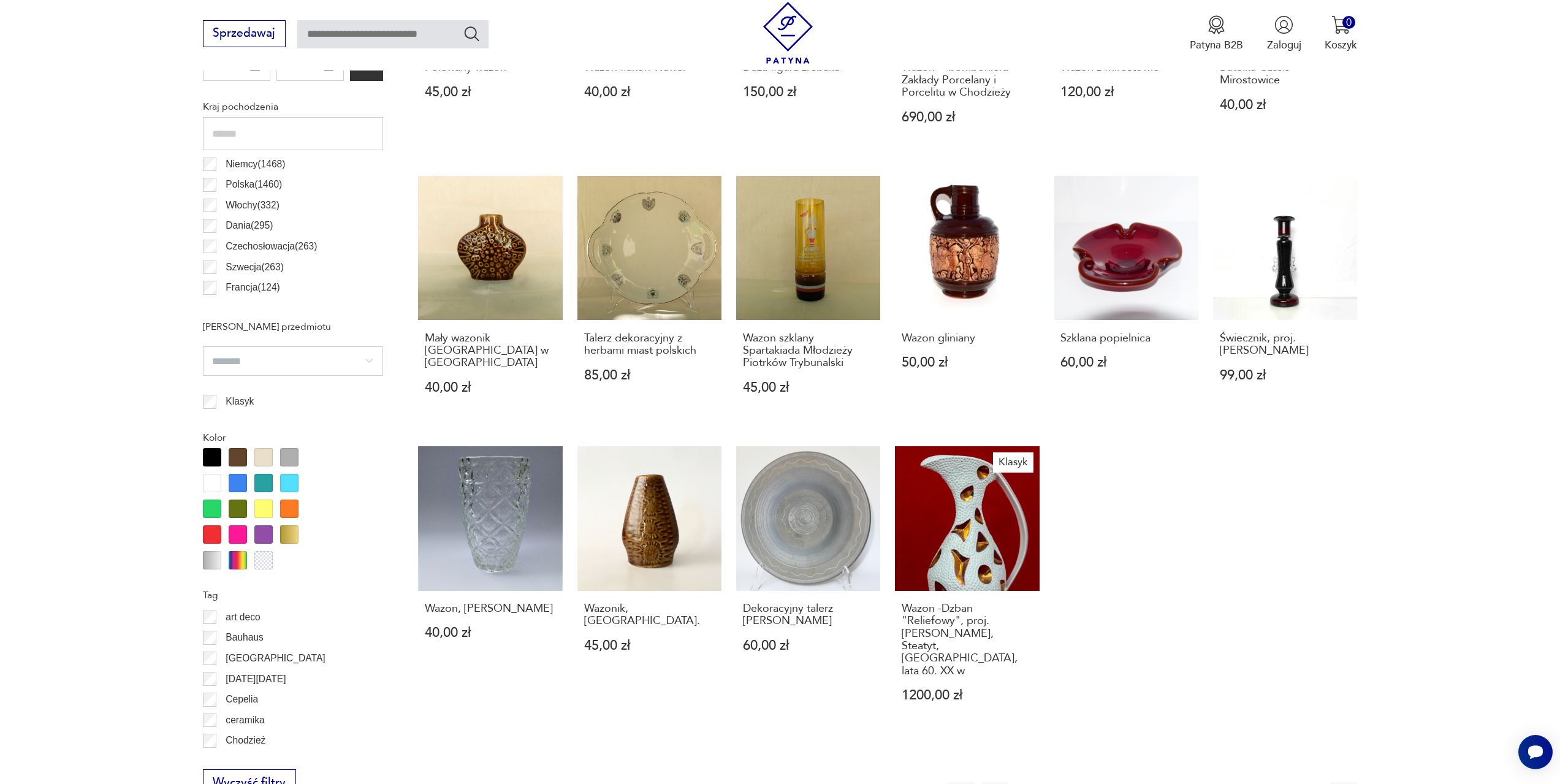
click at [1305, 783] on icon "button" at bounding box center [1310, 795] width 15 height 15
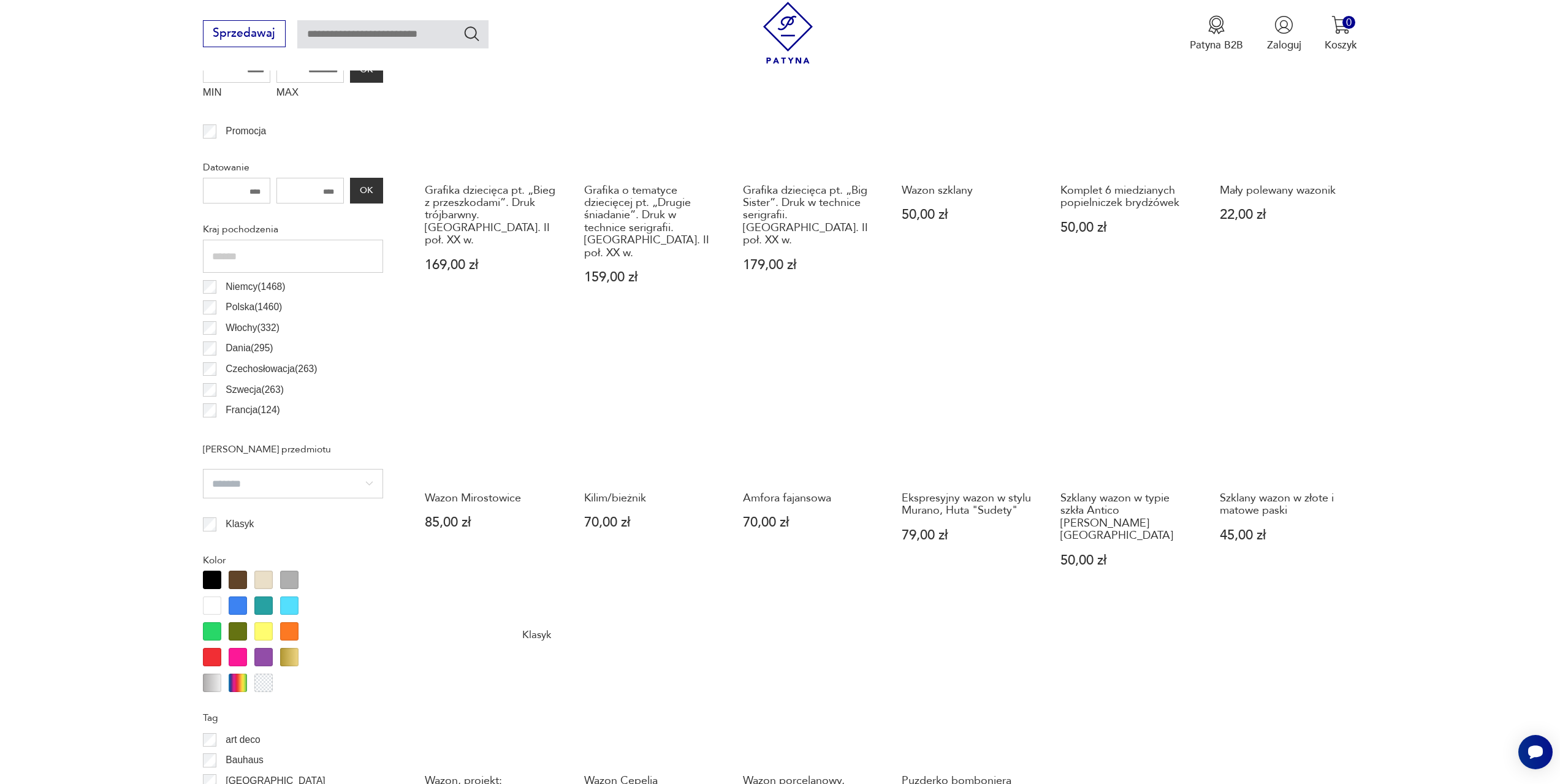
scroll to position [670, 0]
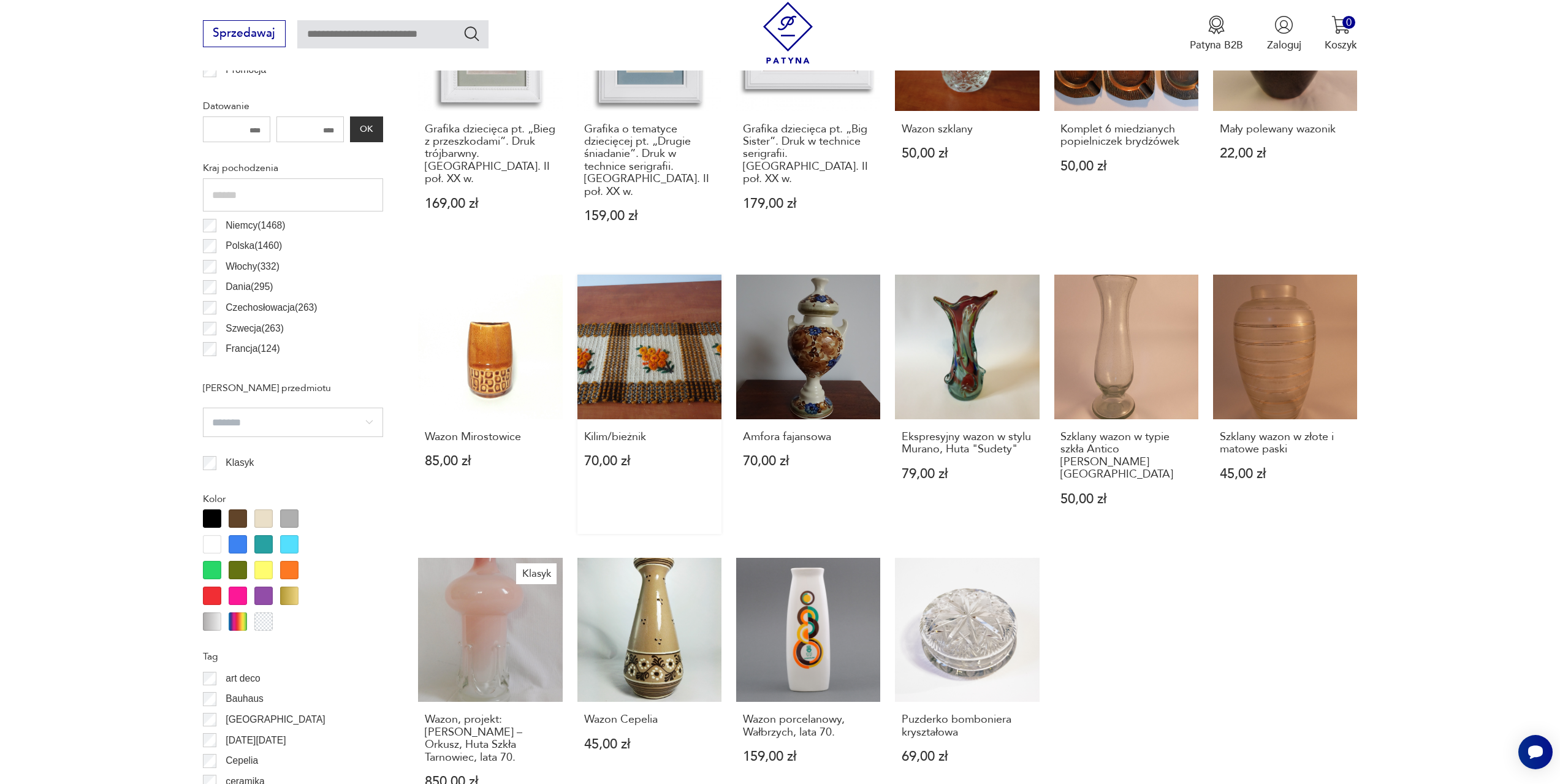
click at [679, 313] on link "Kilim/bieżnik 70,00 zł" at bounding box center [650, 404] width 144 height 260
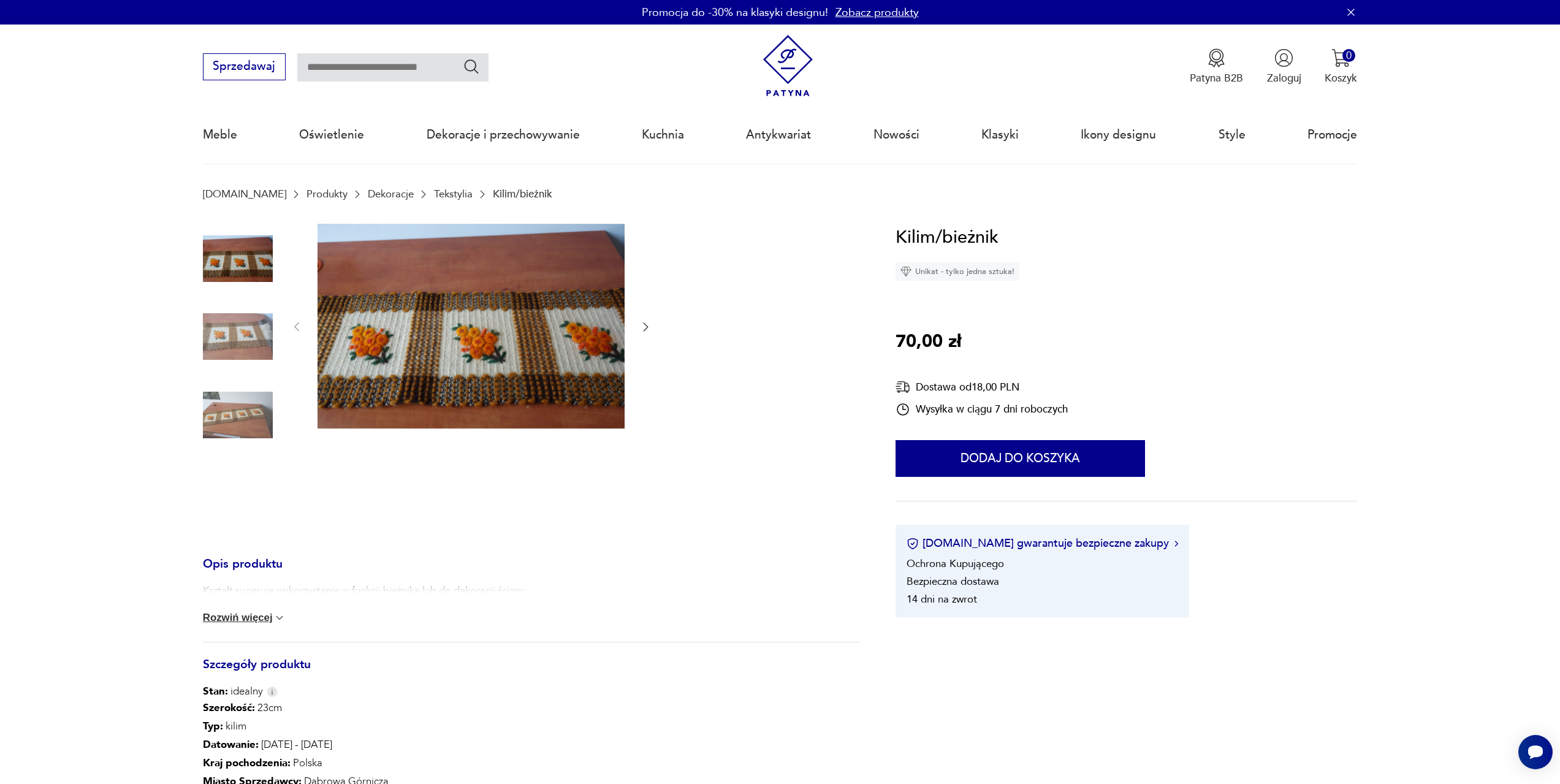
click at [265, 617] on button "Rozwiń więcej" at bounding box center [244, 618] width 83 height 12
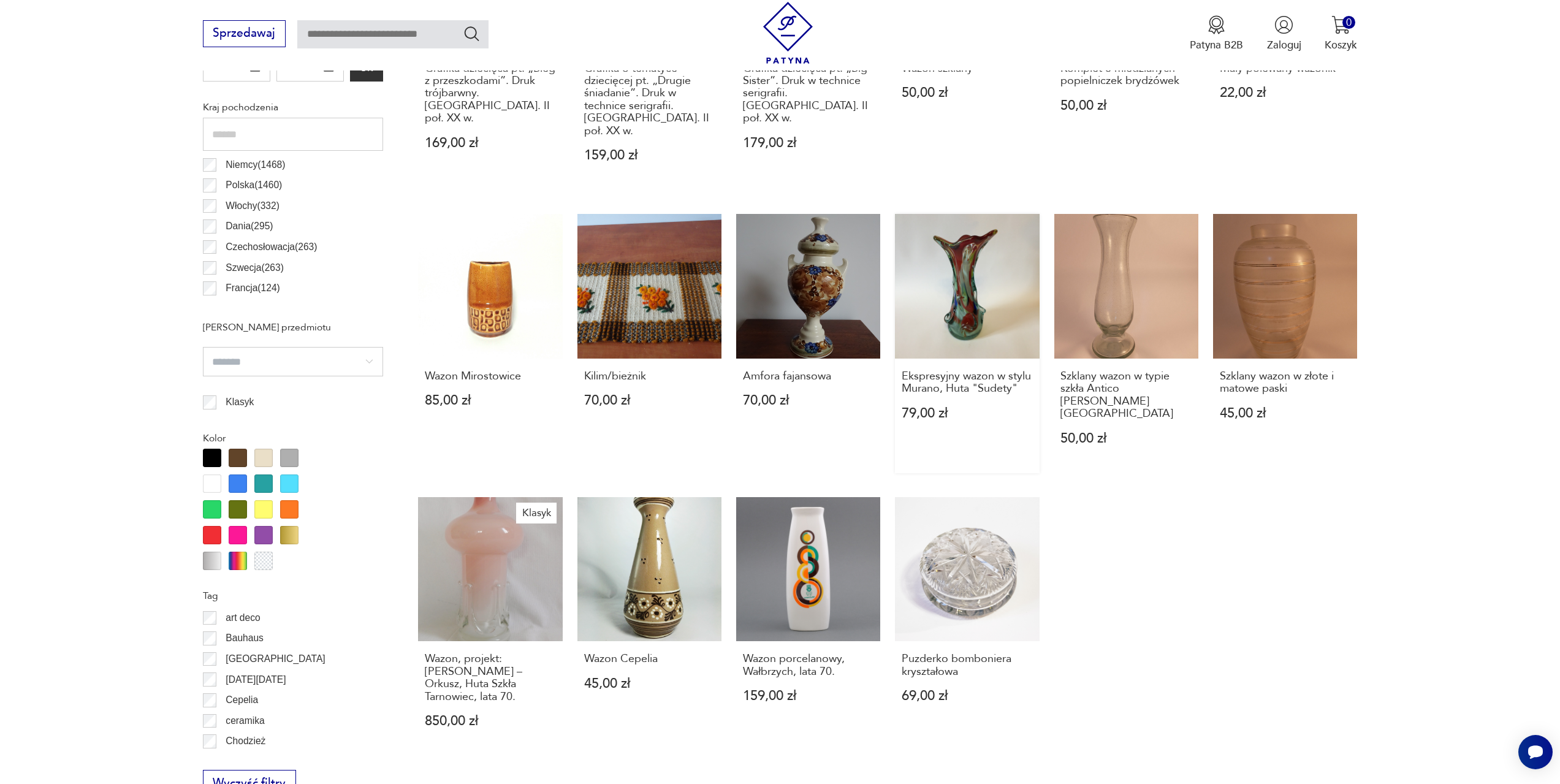
scroll to position [854, 0]
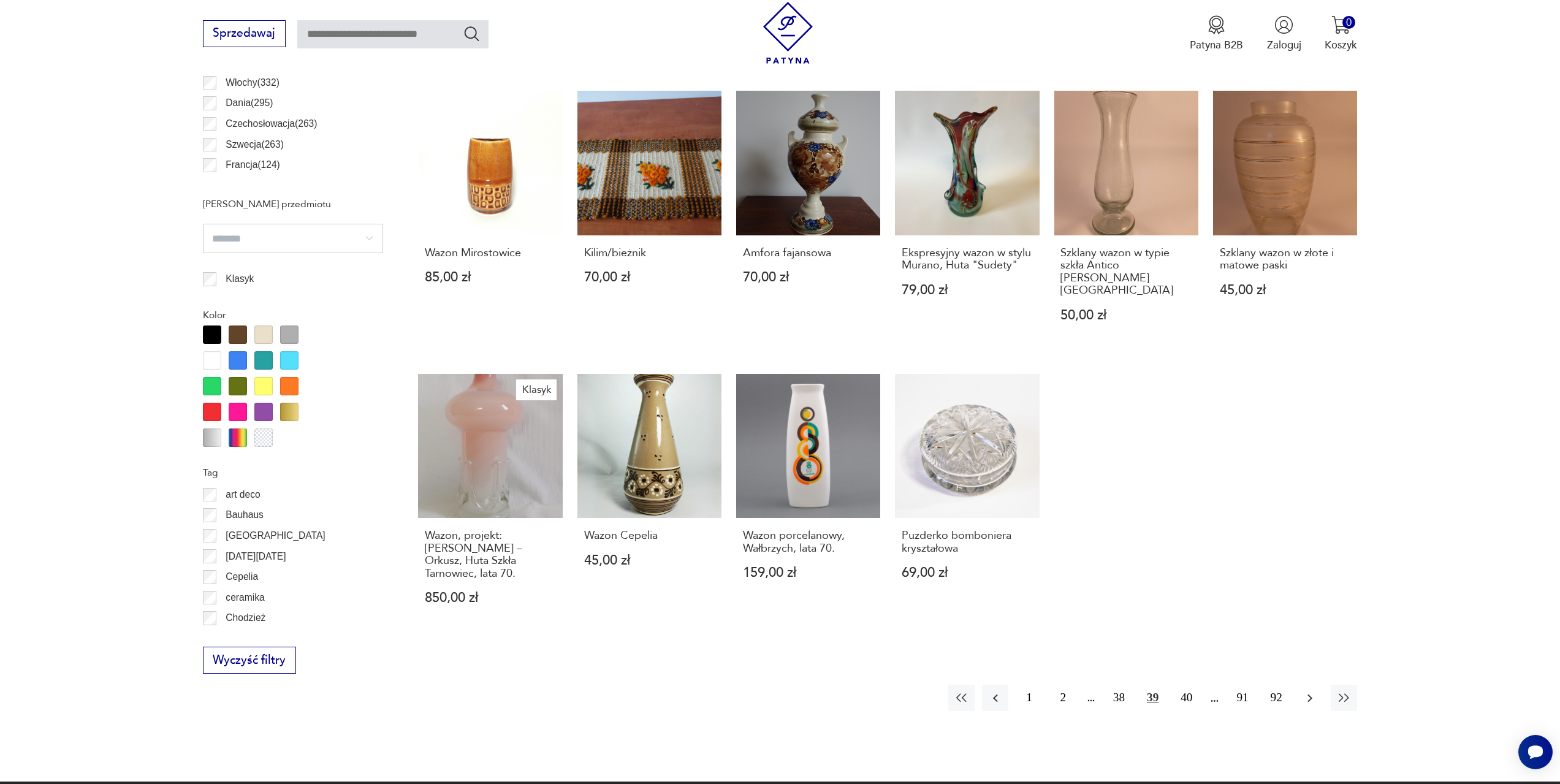
click at [1310, 691] on icon "button" at bounding box center [1310, 697] width 15 height 15
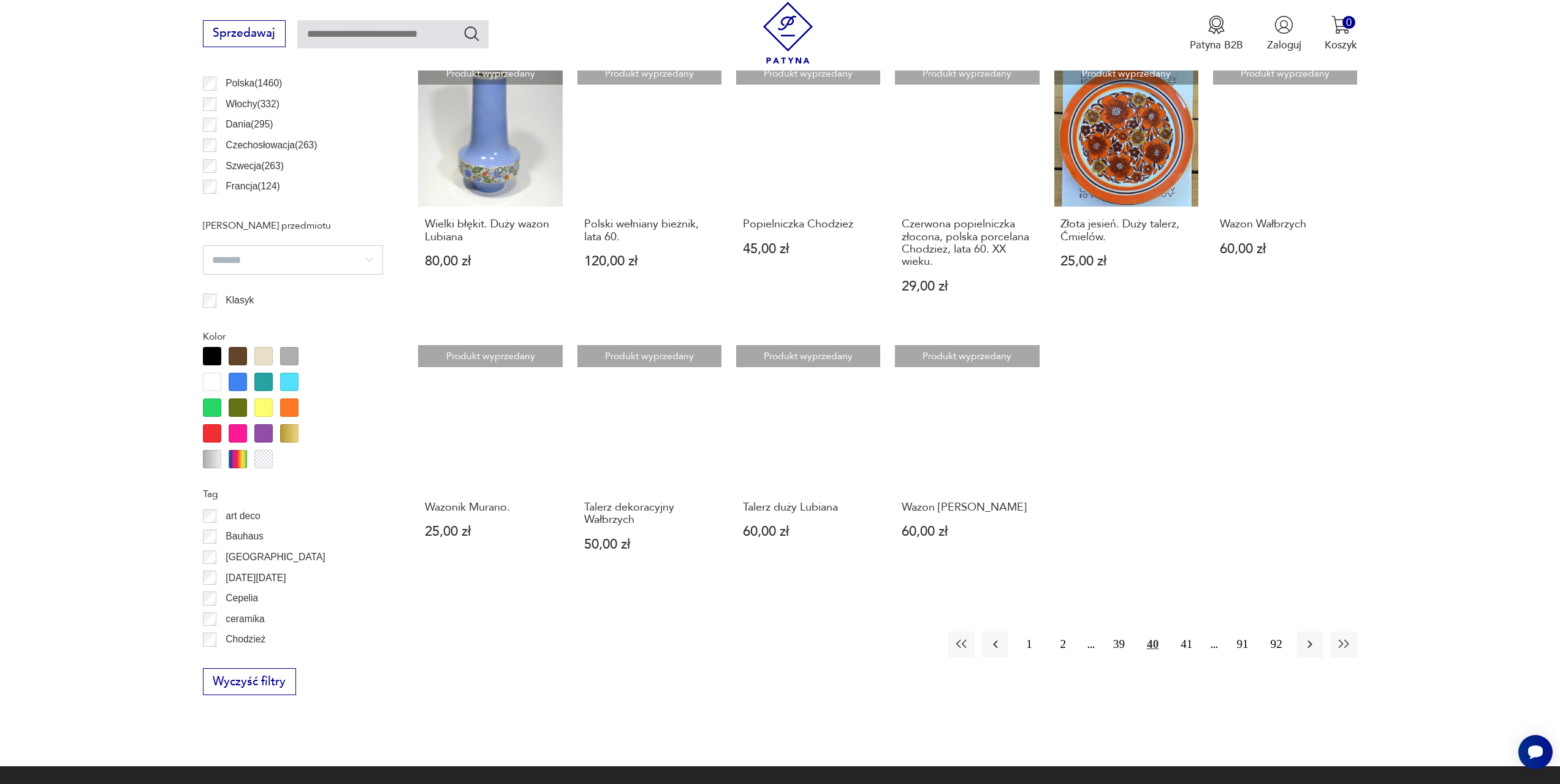
scroll to position [854, 0]
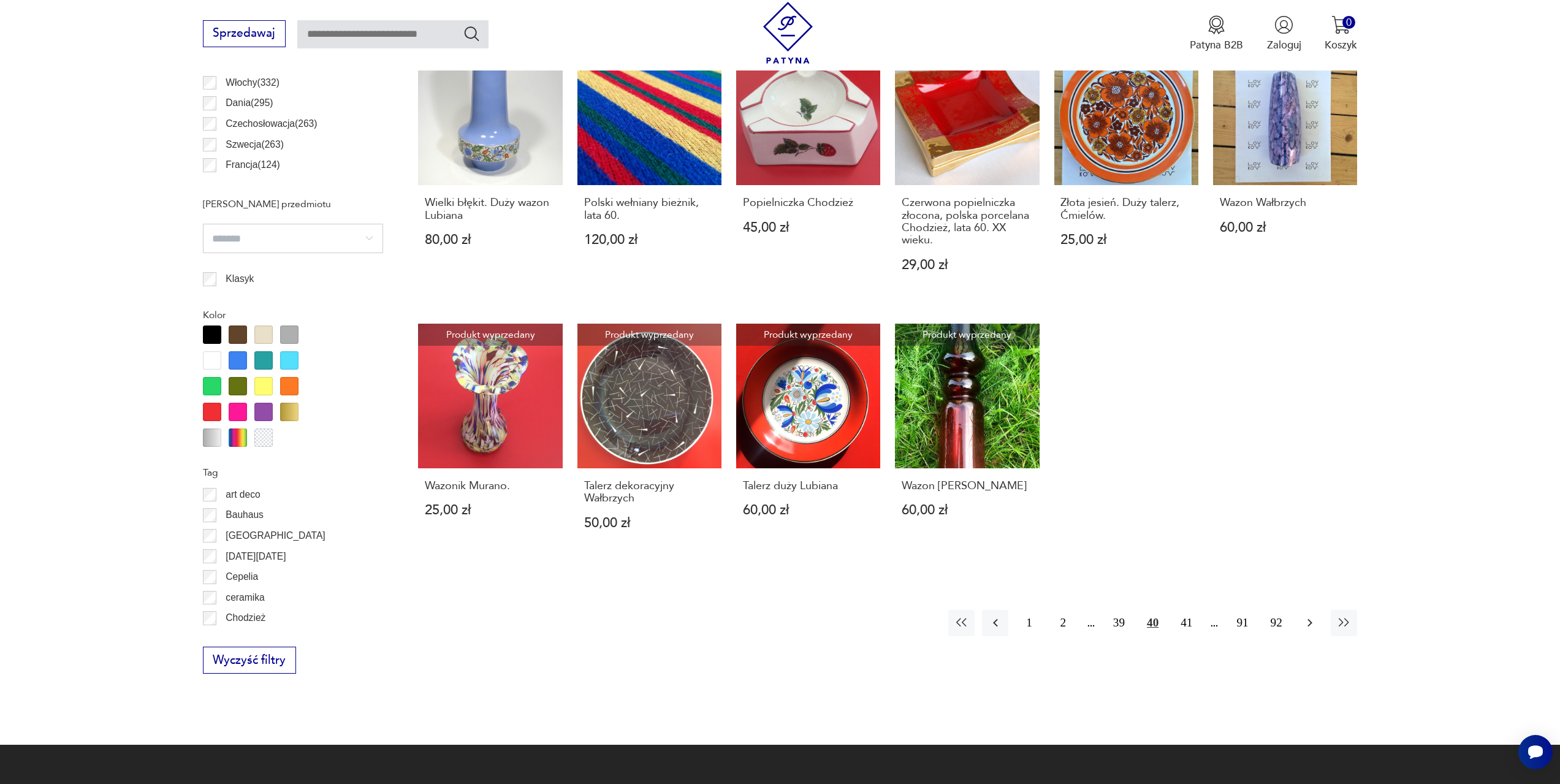
click at [1309, 615] on icon "button" at bounding box center [1310, 622] width 15 height 15
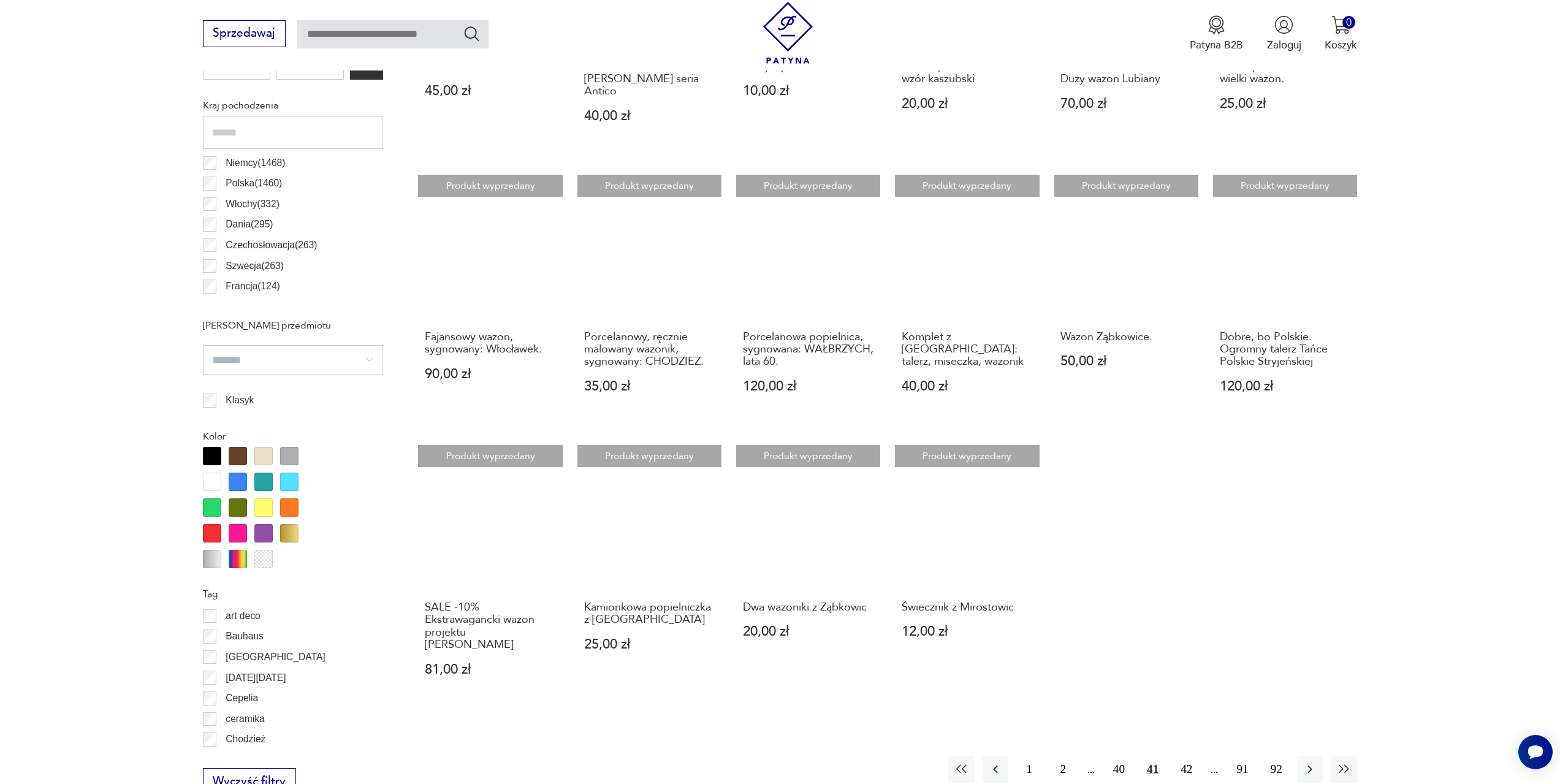
scroll to position [793, 0]
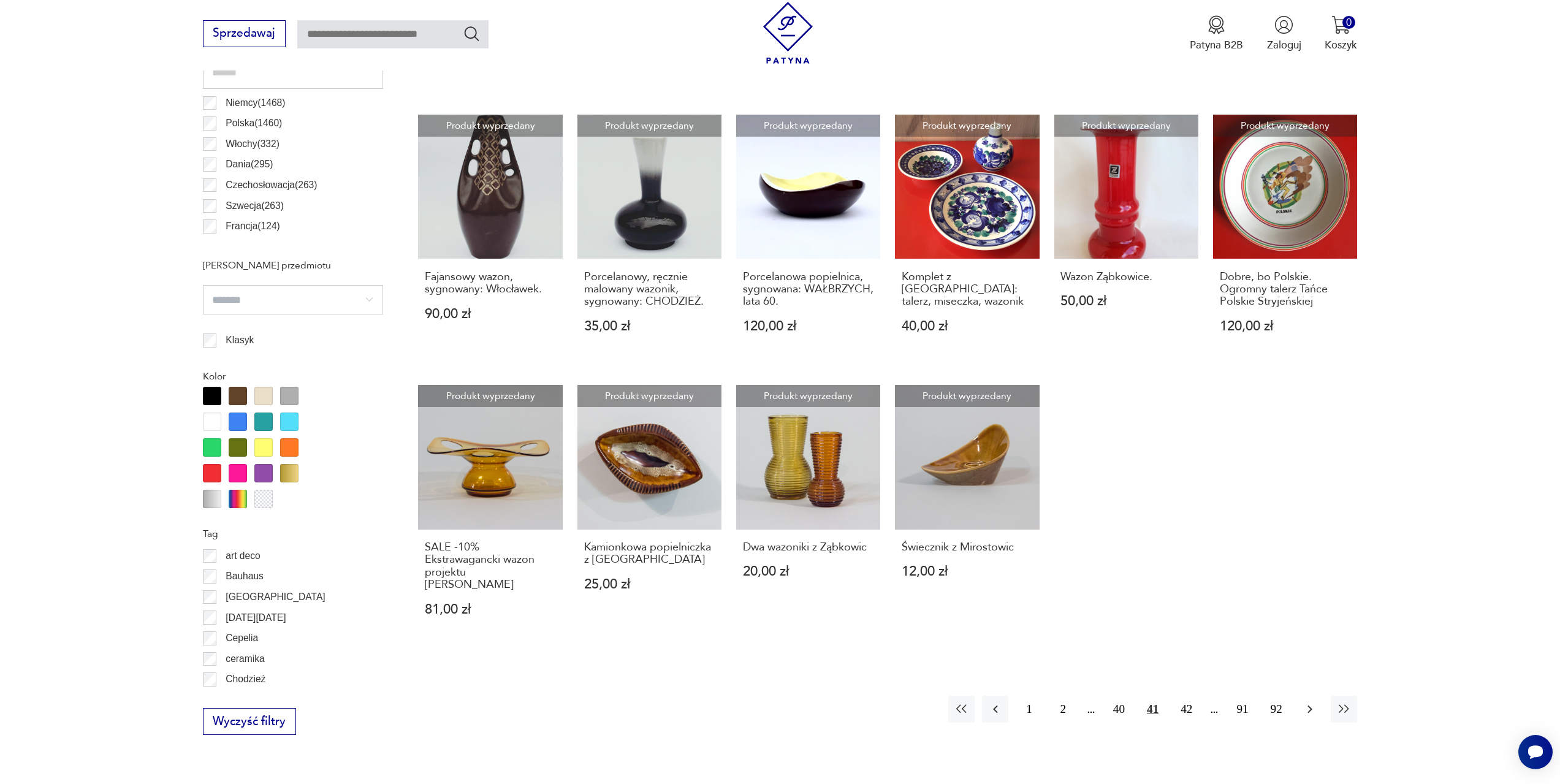
click at [1311, 705] on icon "button" at bounding box center [1311, 709] width 5 height 8
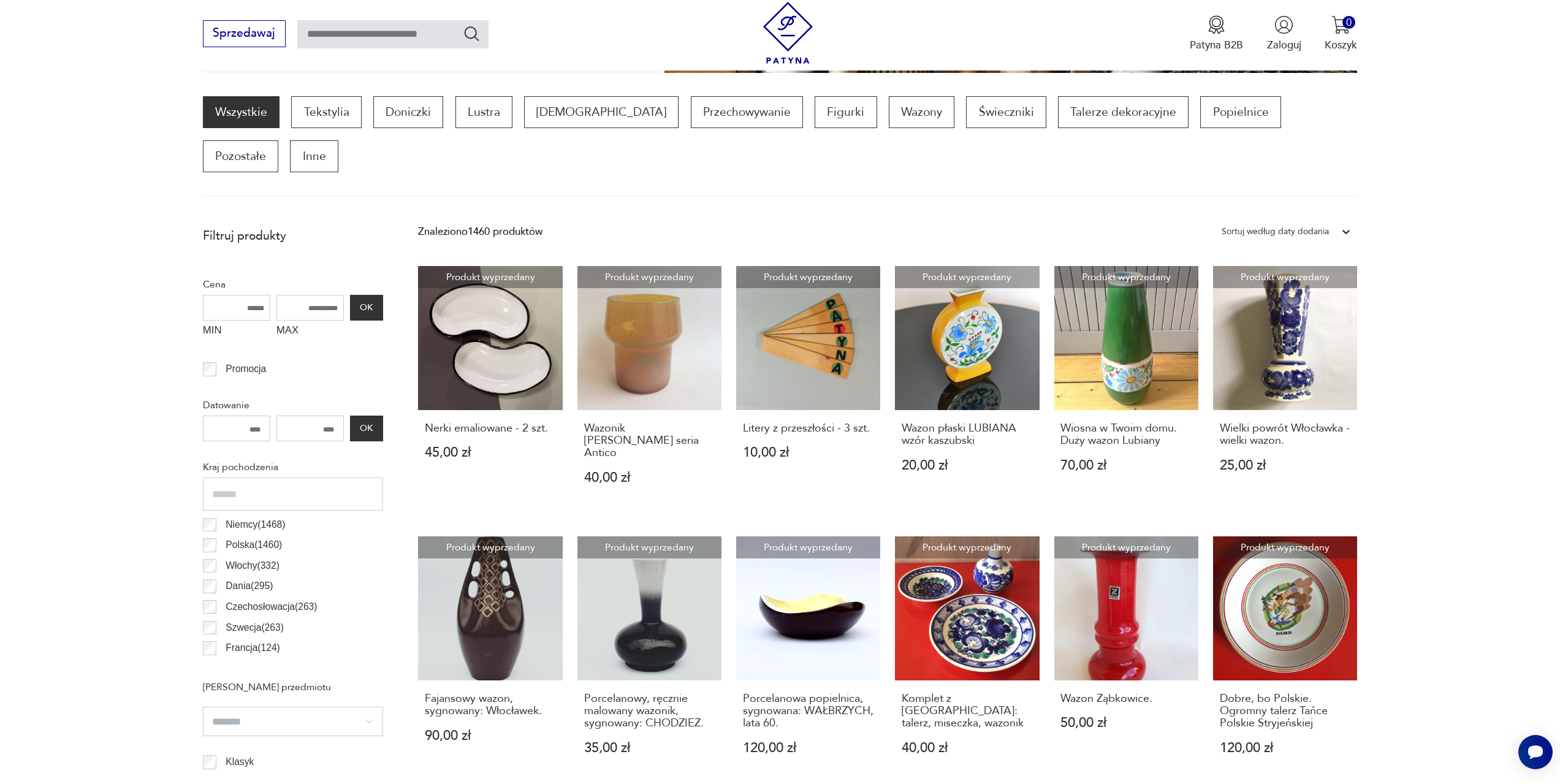
scroll to position [364, 0]
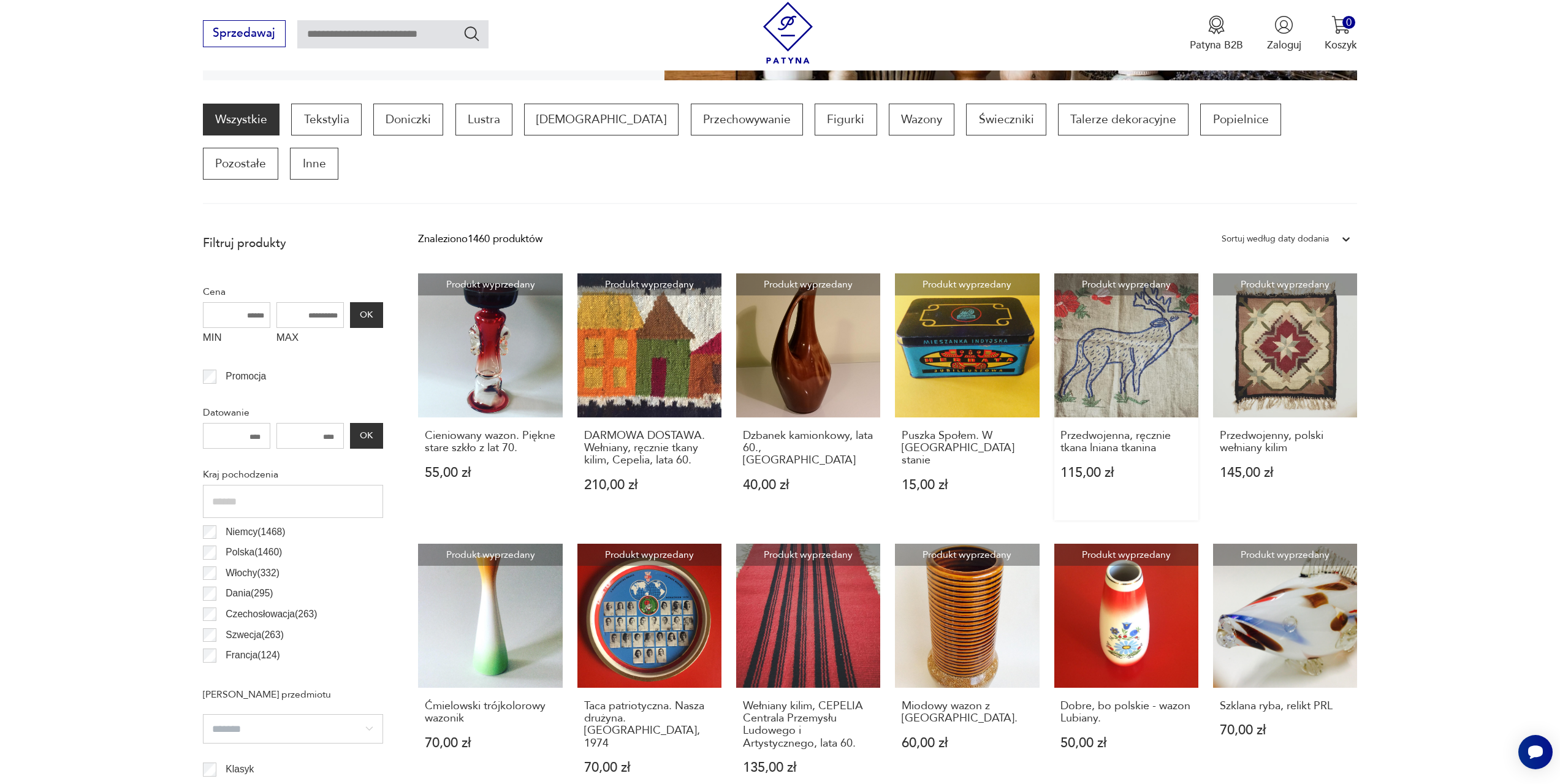
click at [1131, 315] on link "Produkt wyprzedany Przedwojenna, ręcznie tkana lniana tkanina 115,00 zł" at bounding box center [1126, 397] width 144 height 247
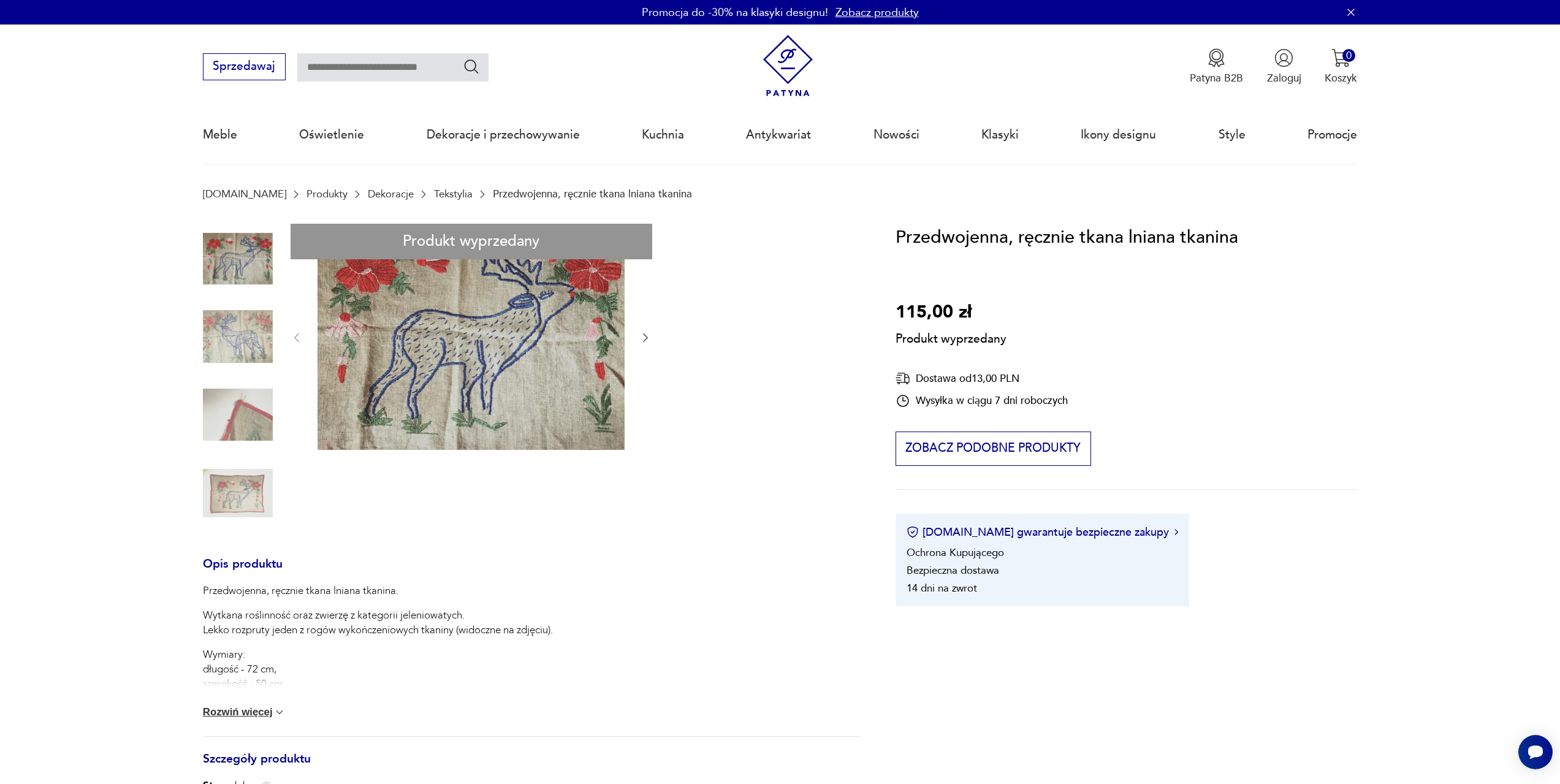
click at [261, 713] on button "Rozwiń więcej" at bounding box center [244, 712] width 83 height 12
click at [645, 334] on div "Produkt wyprzedany Opis produktu Przedwojenna, ręcznie tkana lniana tkanina. Wy…" at bounding box center [531, 608] width 657 height 770
click at [647, 335] on div "Produkt wyprzedany Opis produktu Przedwojenna, ręcznie tkana lniana tkanina. Wy…" at bounding box center [531, 608] width 657 height 770
click at [247, 344] on div "Produkt wyprzedany Opis produktu Przedwojenna, ręcznie tkana lniana tkanina. Wy…" at bounding box center [531, 608] width 657 height 770
click at [237, 428] on div "Produkt wyprzedany Opis produktu Przedwojenna, ręcznie tkana lniana tkanina. Wy…" at bounding box center [531, 608] width 657 height 770
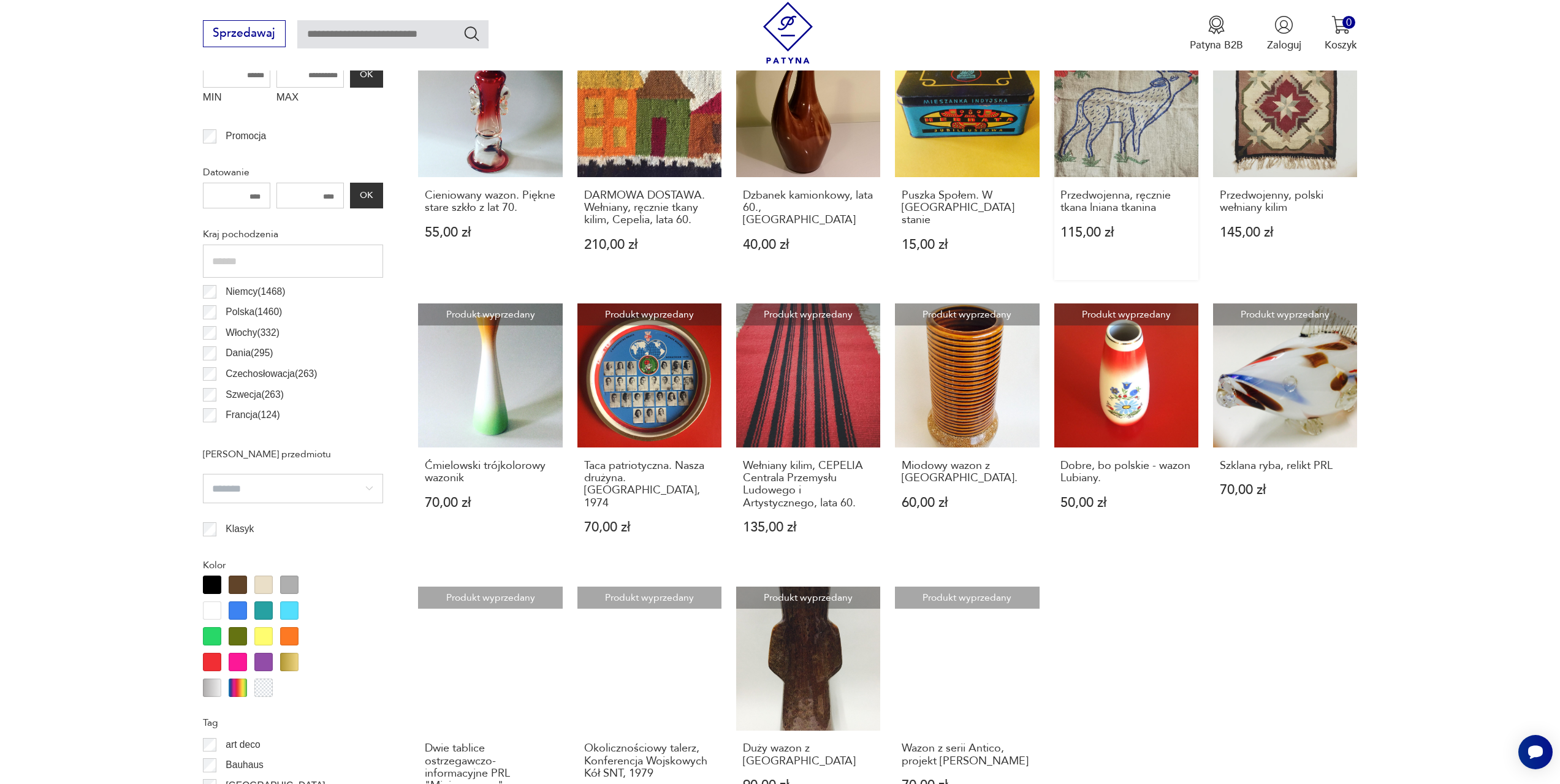
scroll to position [609, 0]
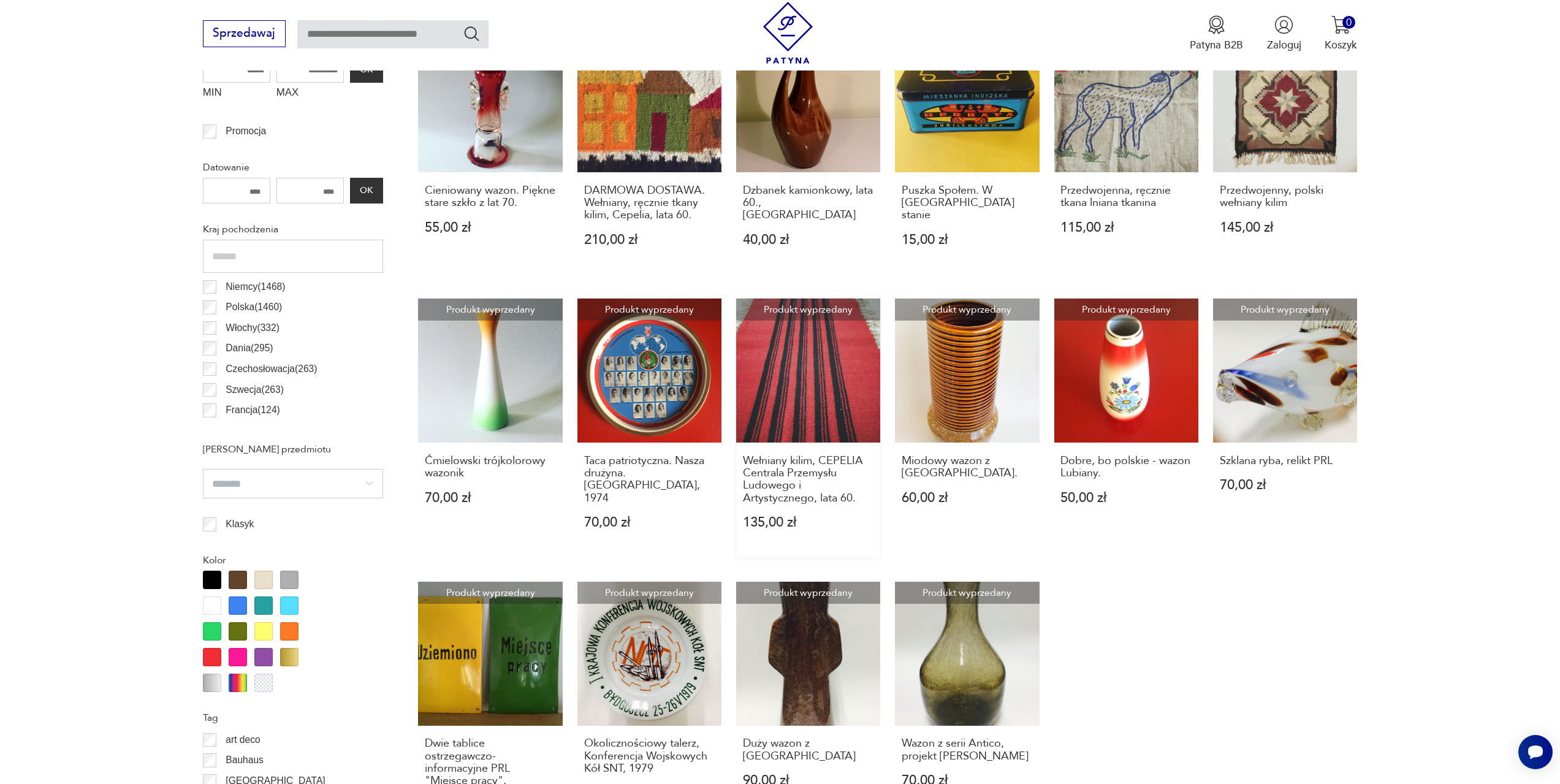
click at [843, 368] on link "Produkt wyprzedany Wełniany kilim, CEPELIA Centrala Przemysłu Ludowego i Artyst…" at bounding box center [808, 428] width 144 height 260
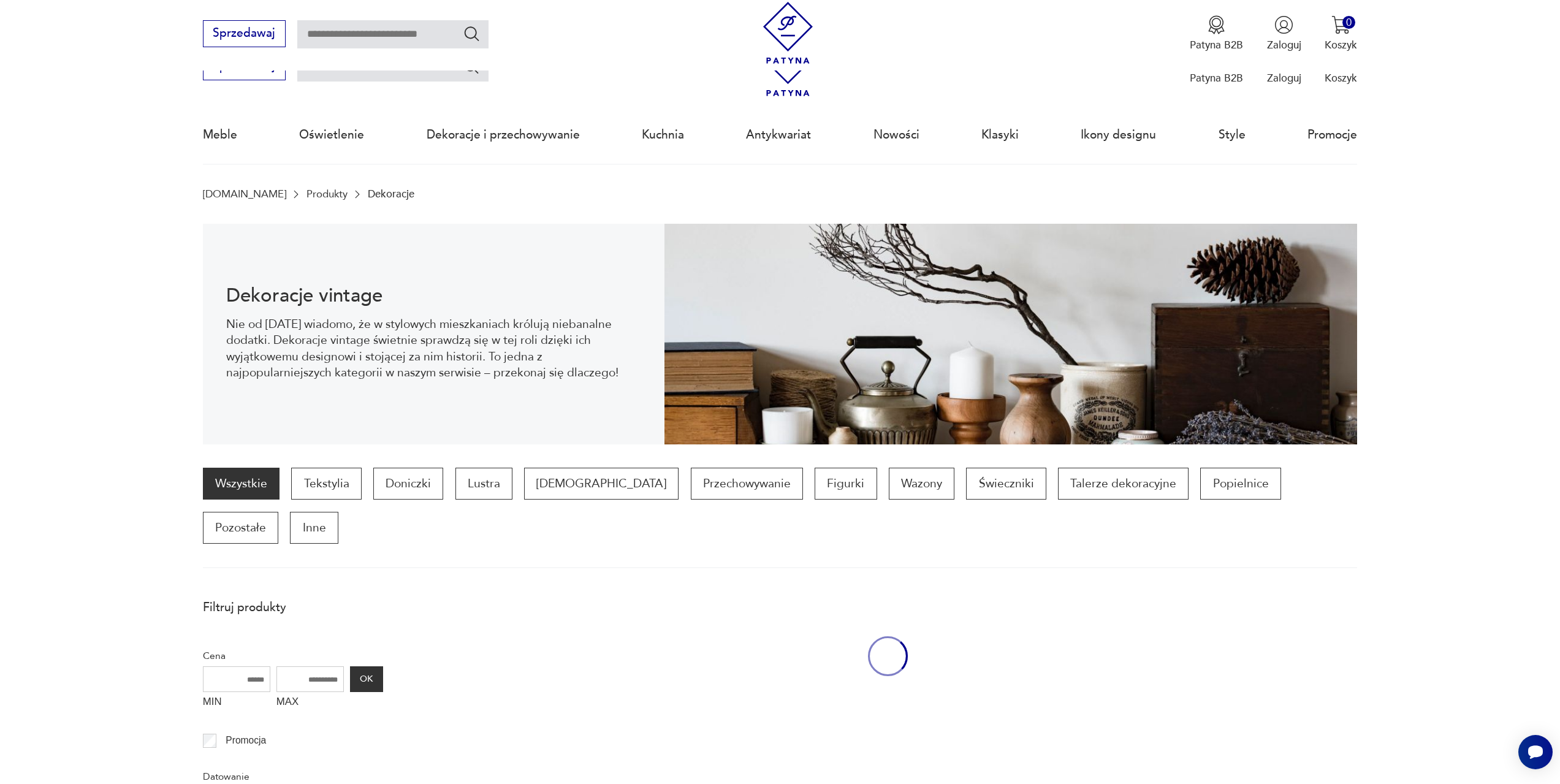
scroll to position [609, 0]
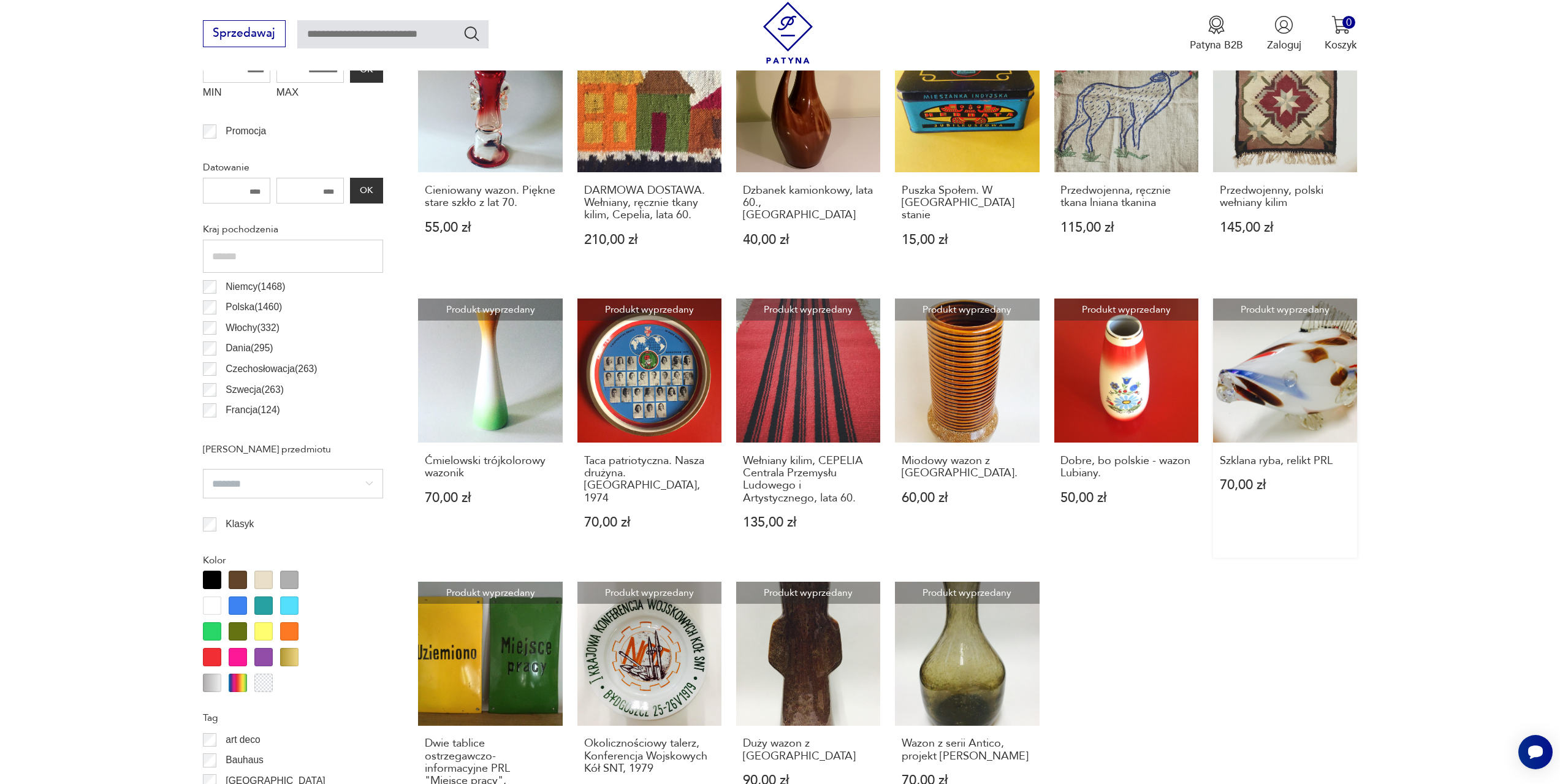
click at [1286, 356] on link "Produkt wyprzedany Szklana ryba, relikt PRL 70,00 zł" at bounding box center [1285, 428] width 144 height 260
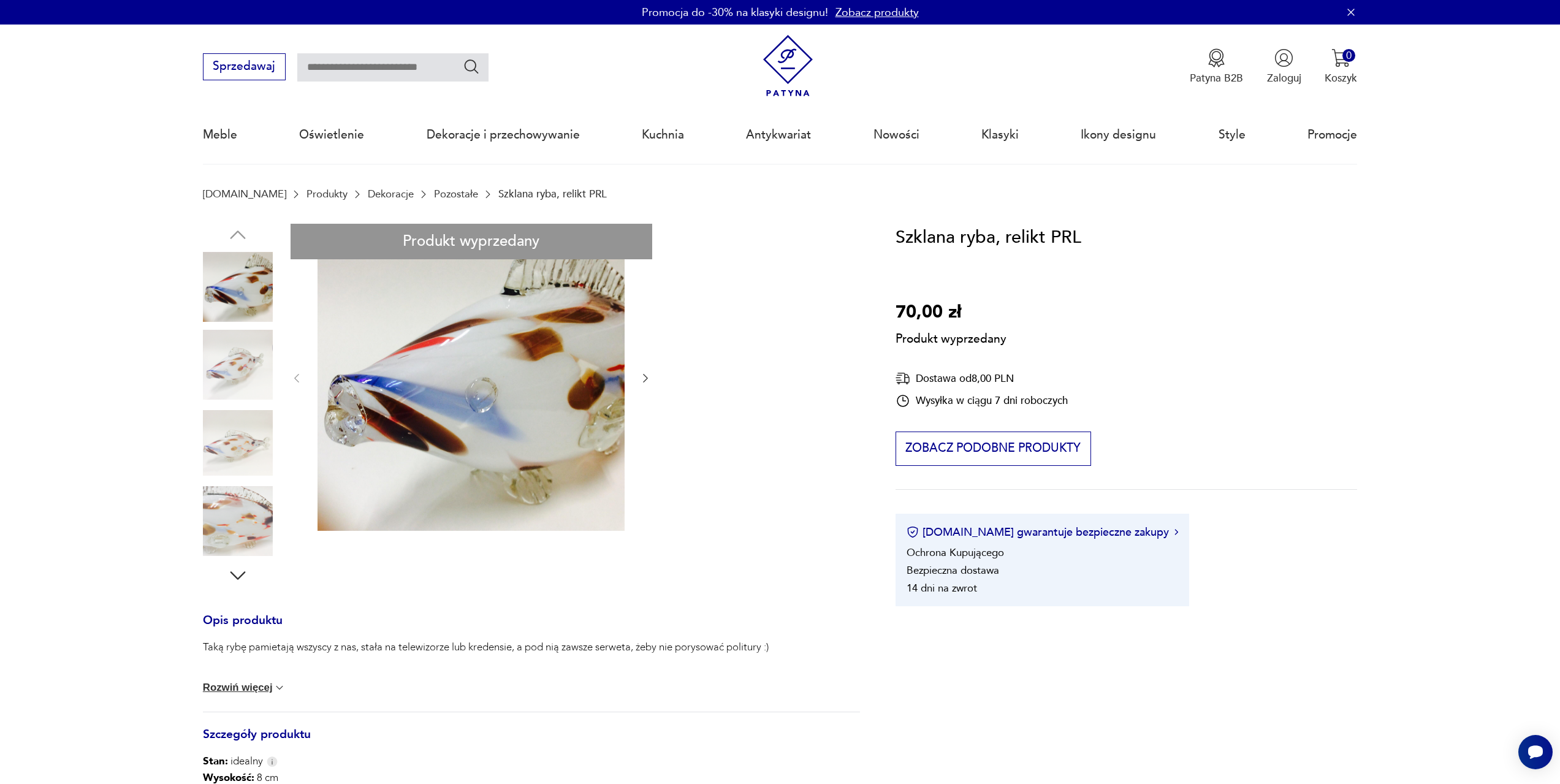
click at [243, 682] on button "Rozwiń więcej" at bounding box center [244, 687] width 83 height 12
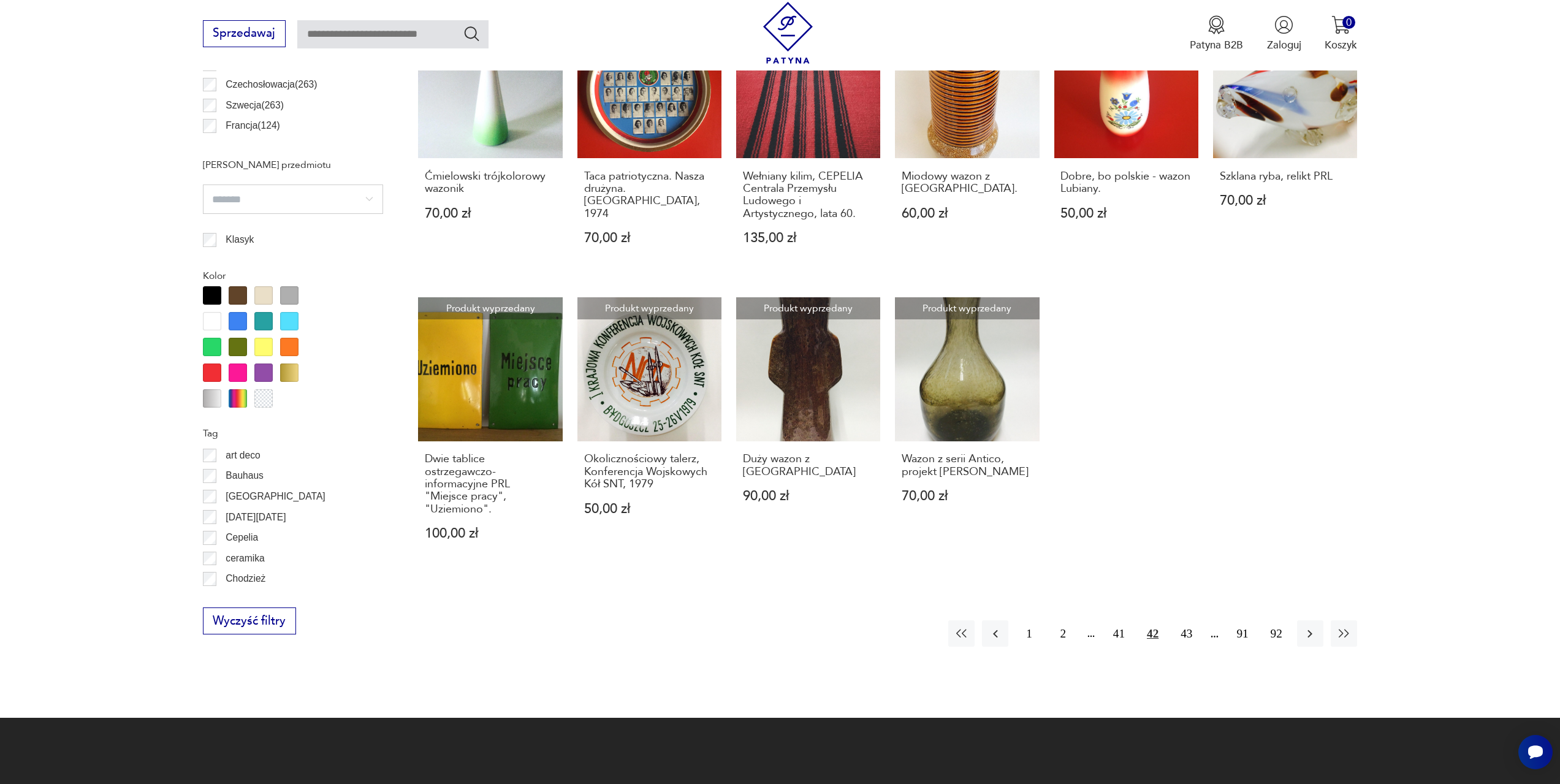
scroll to position [915, 0]
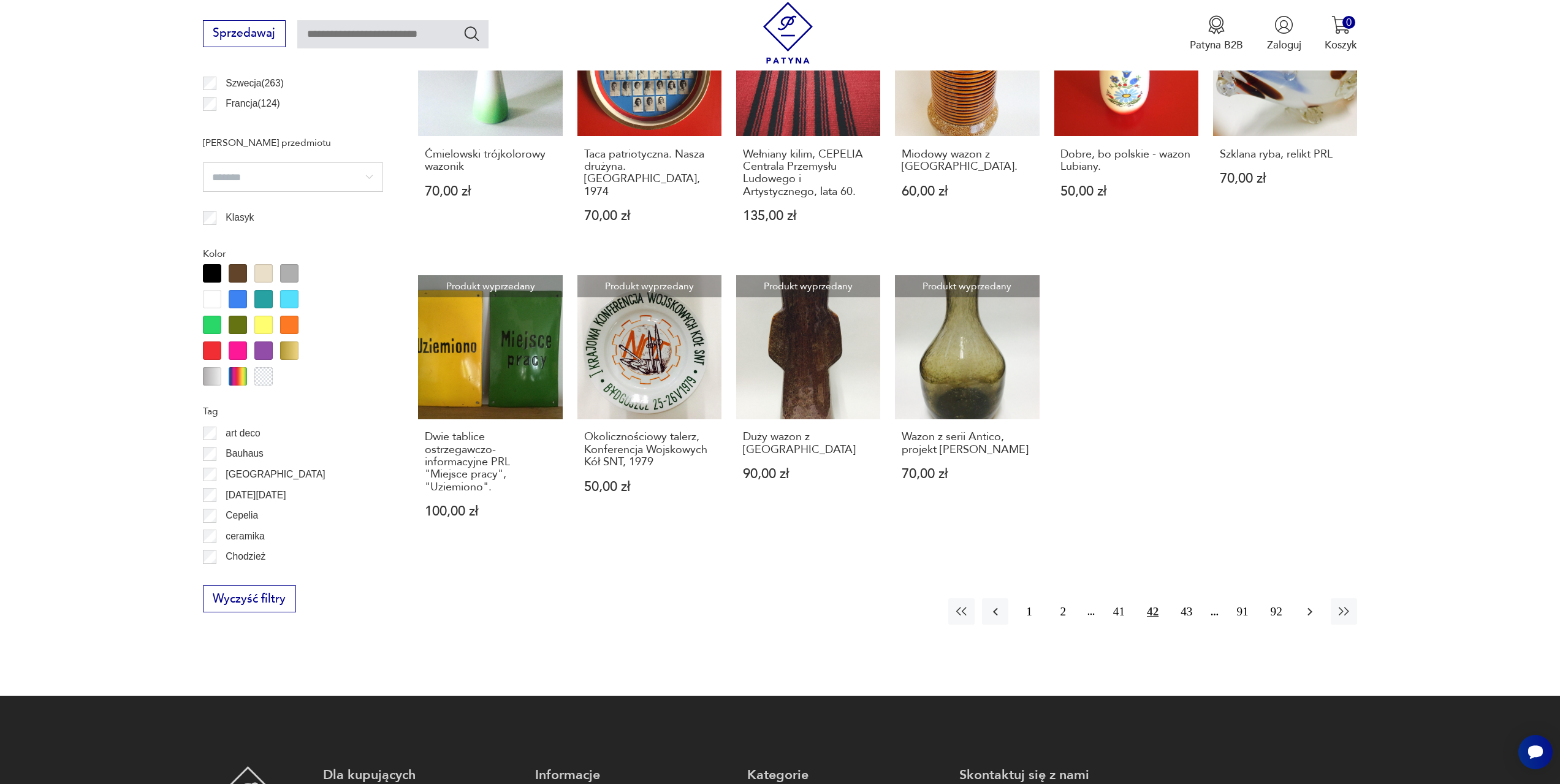
click at [1310, 607] on icon "button" at bounding box center [1311, 611] width 5 height 8
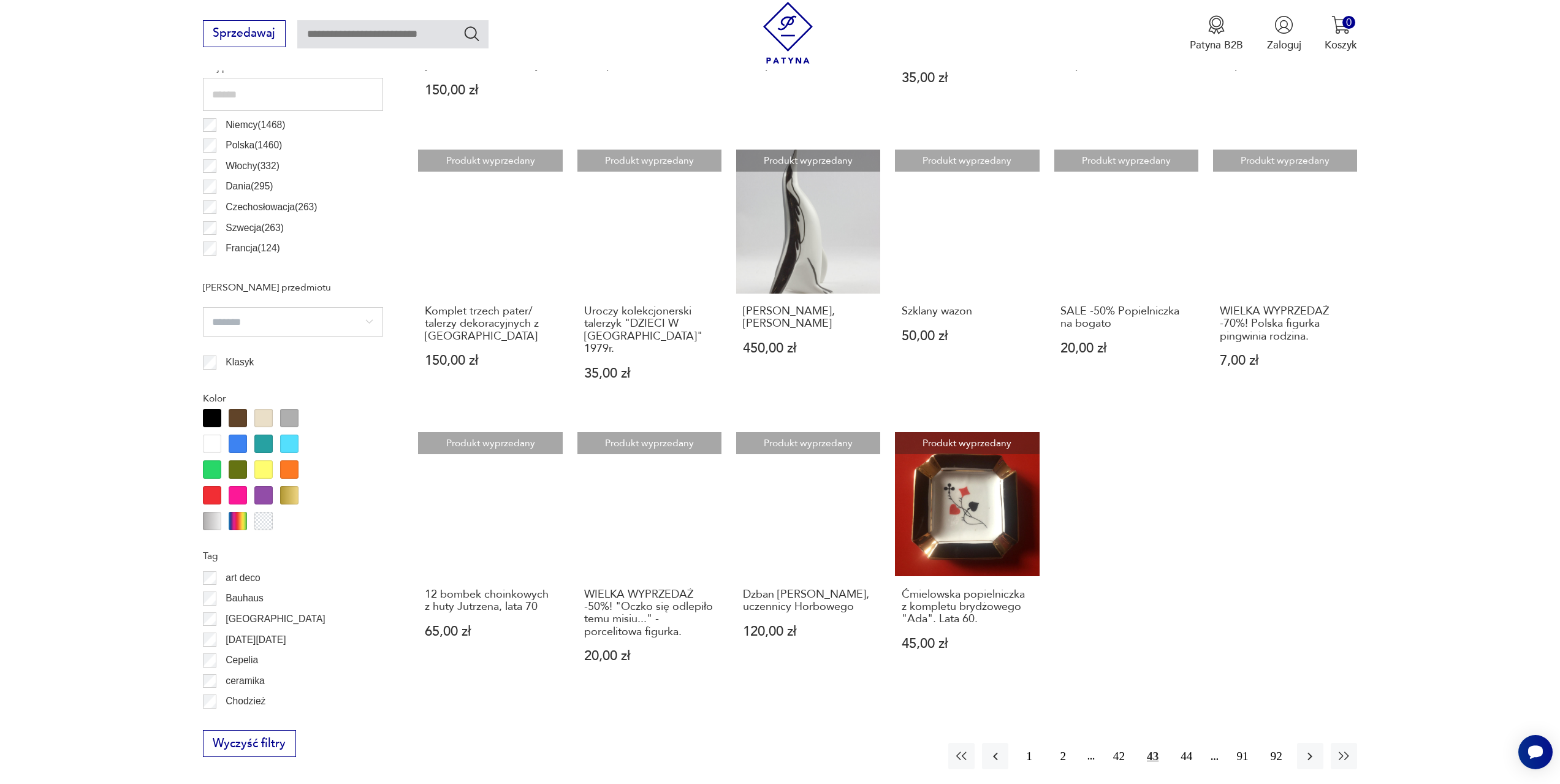
scroll to position [793, 0]
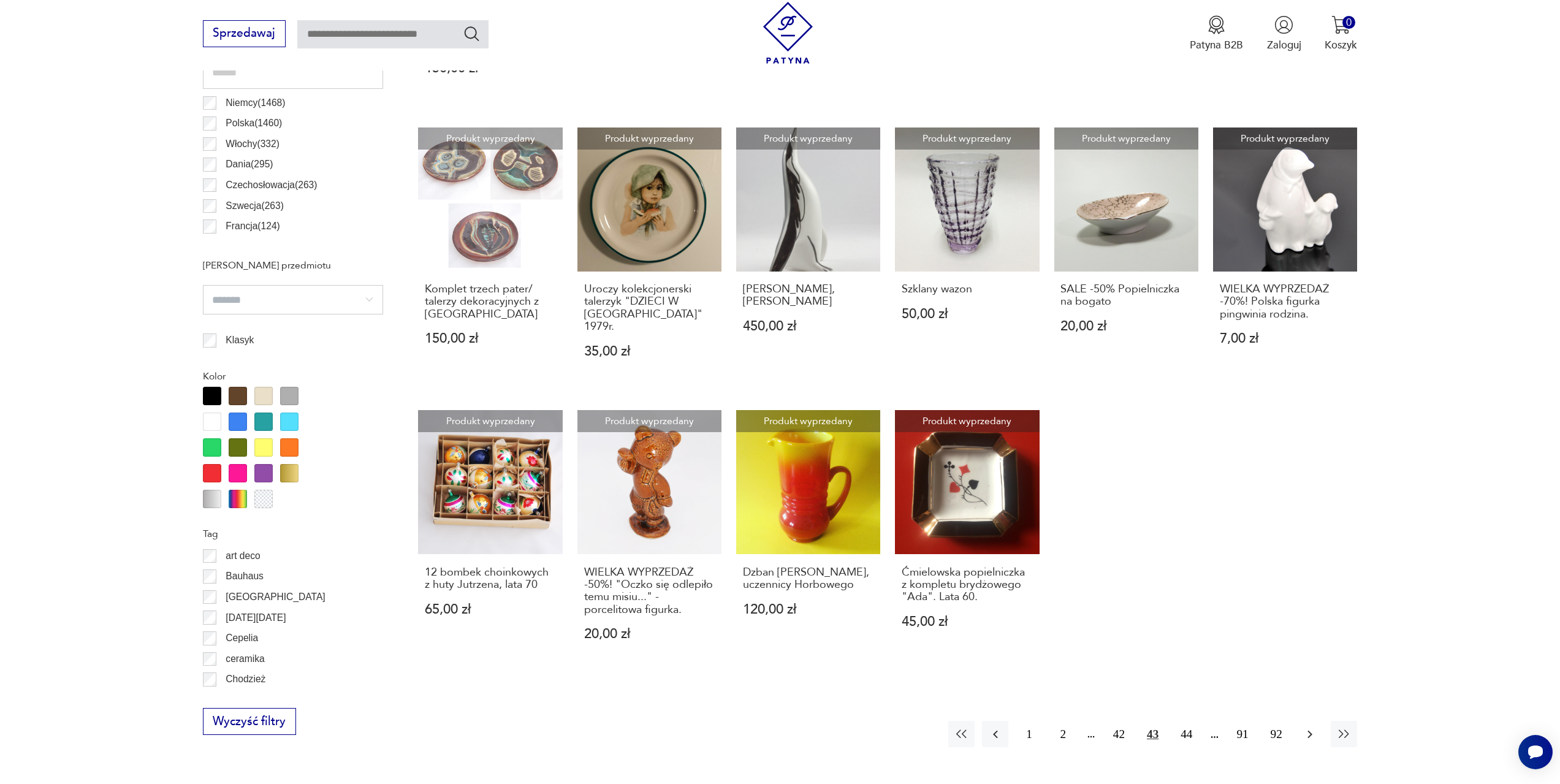
click at [1312, 730] on icon "button" at bounding box center [1311, 733] width 5 height 8
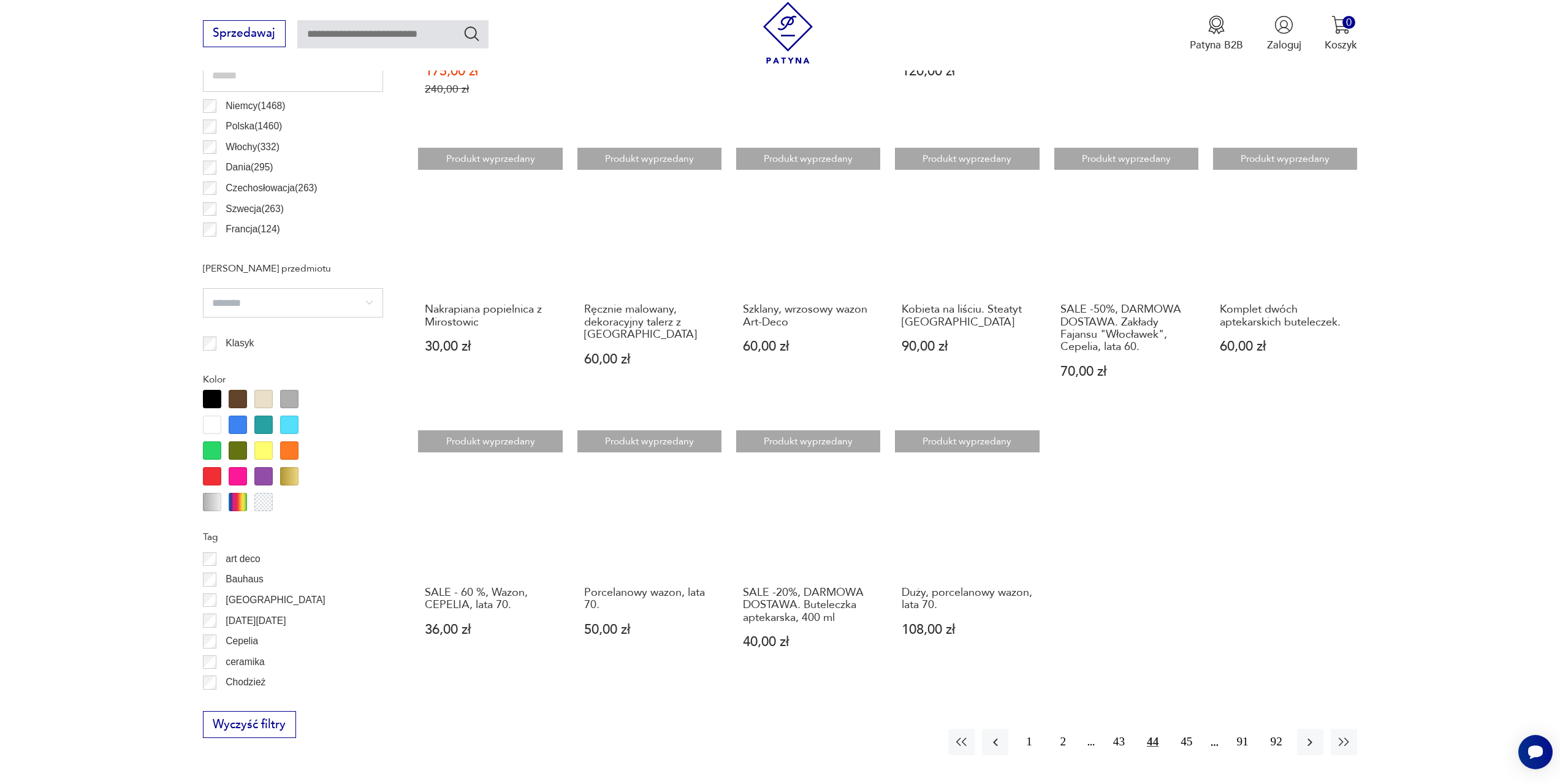
scroll to position [793, 0]
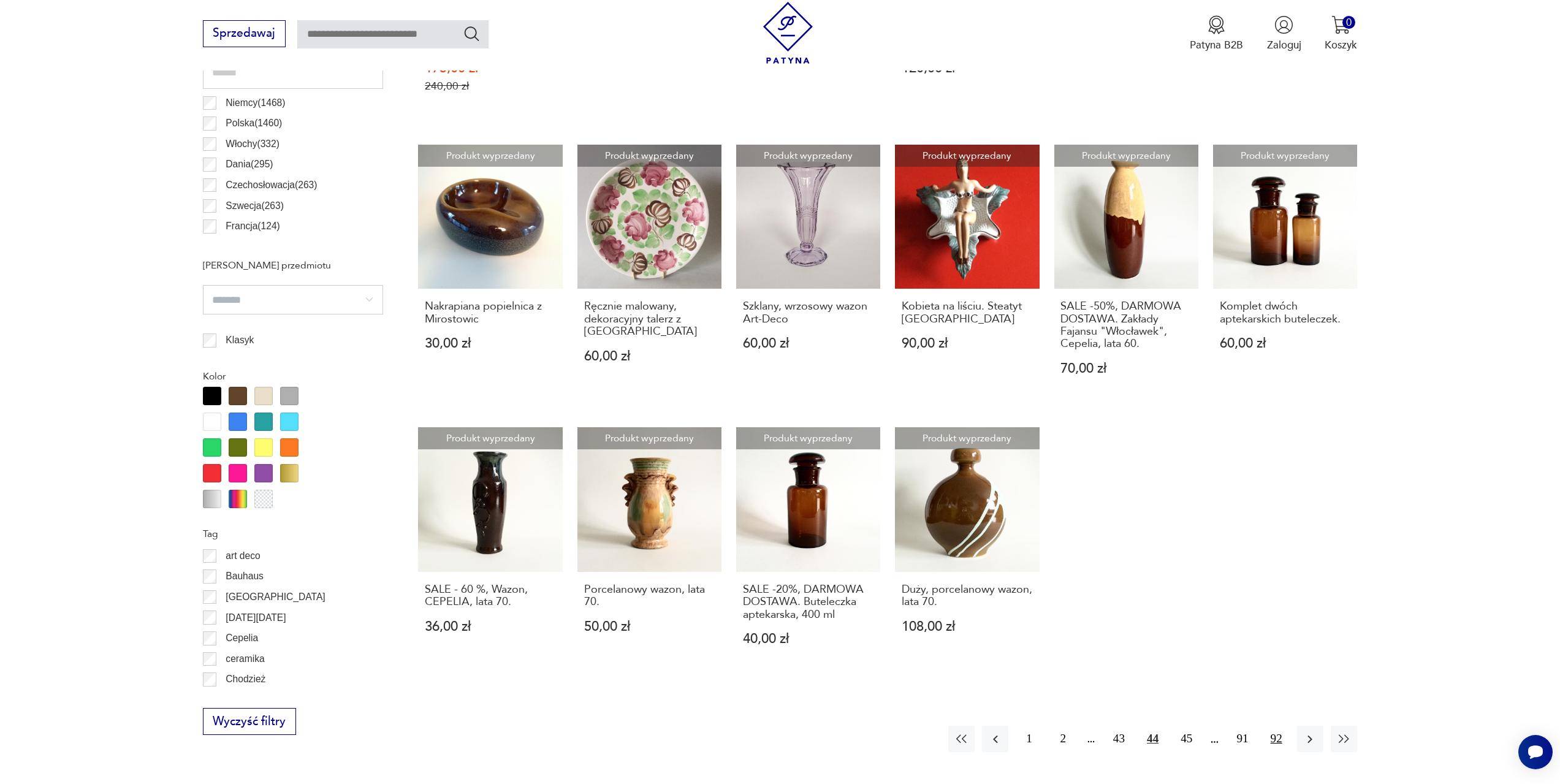
click at [1280, 726] on button "92" at bounding box center [1276, 739] width 27 height 27
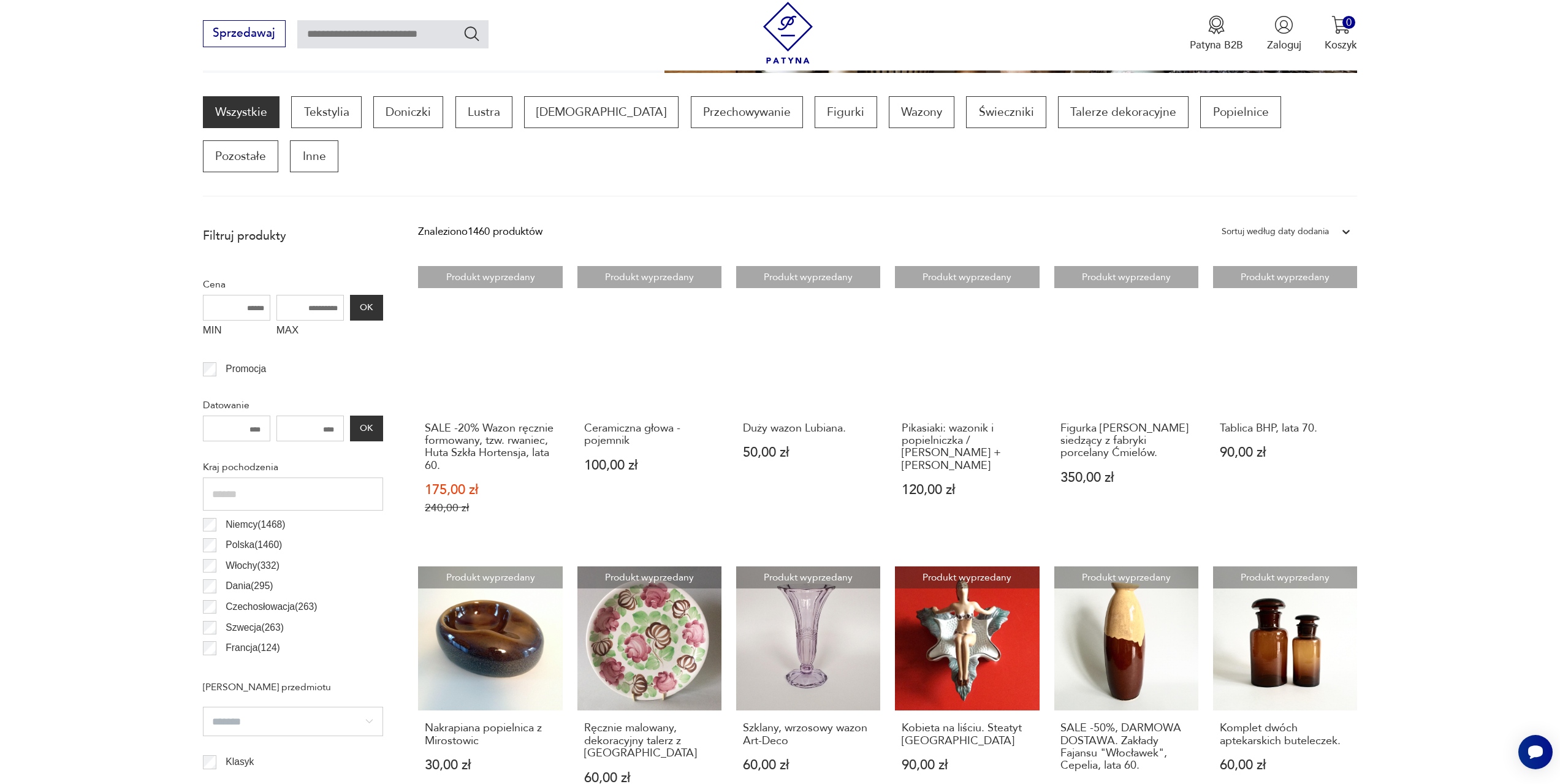
scroll to position [364, 0]
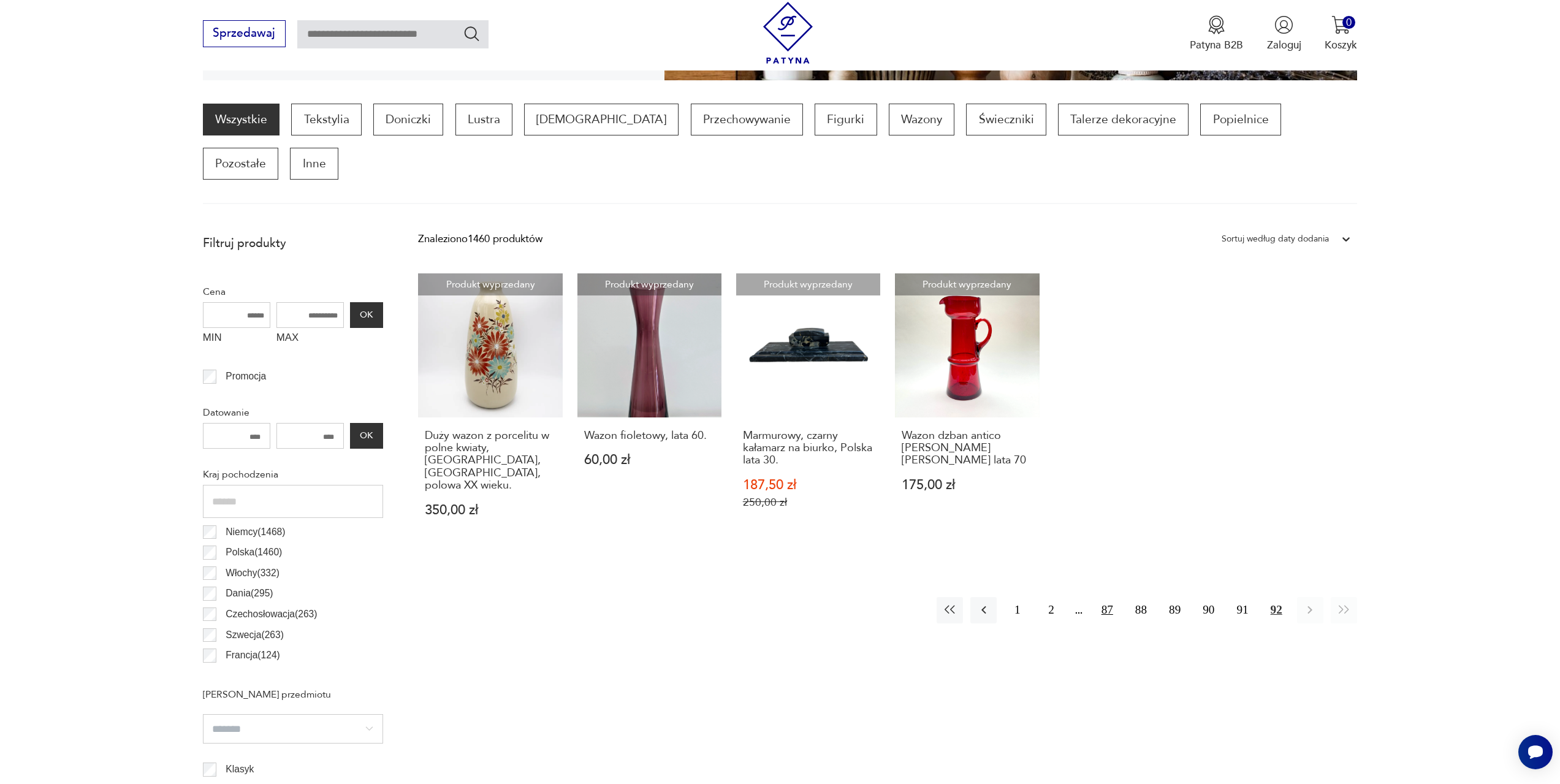
click at [1101, 597] on button "87" at bounding box center [1107, 610] width 27 height 27
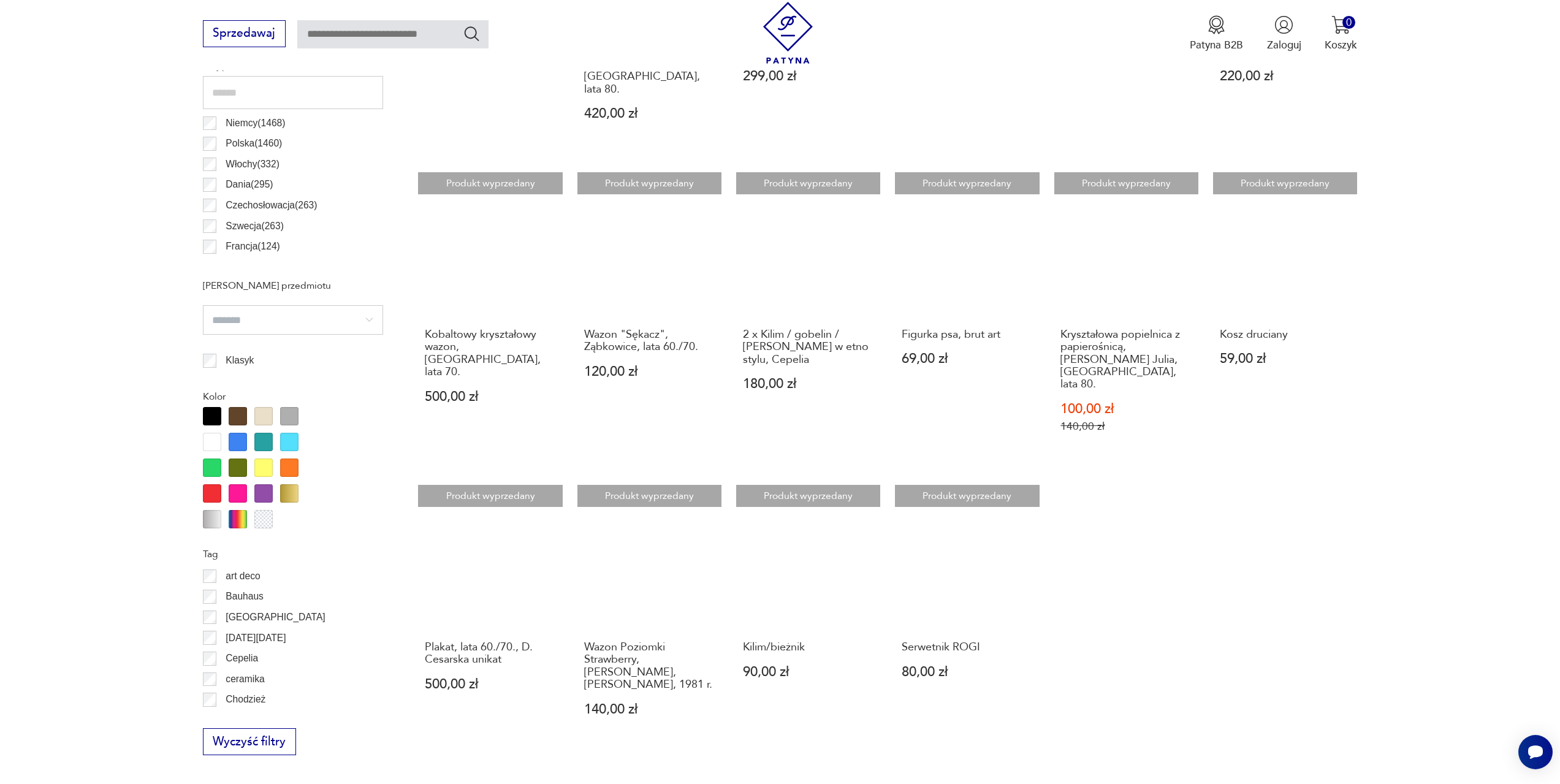
scroll to position [854, 0]
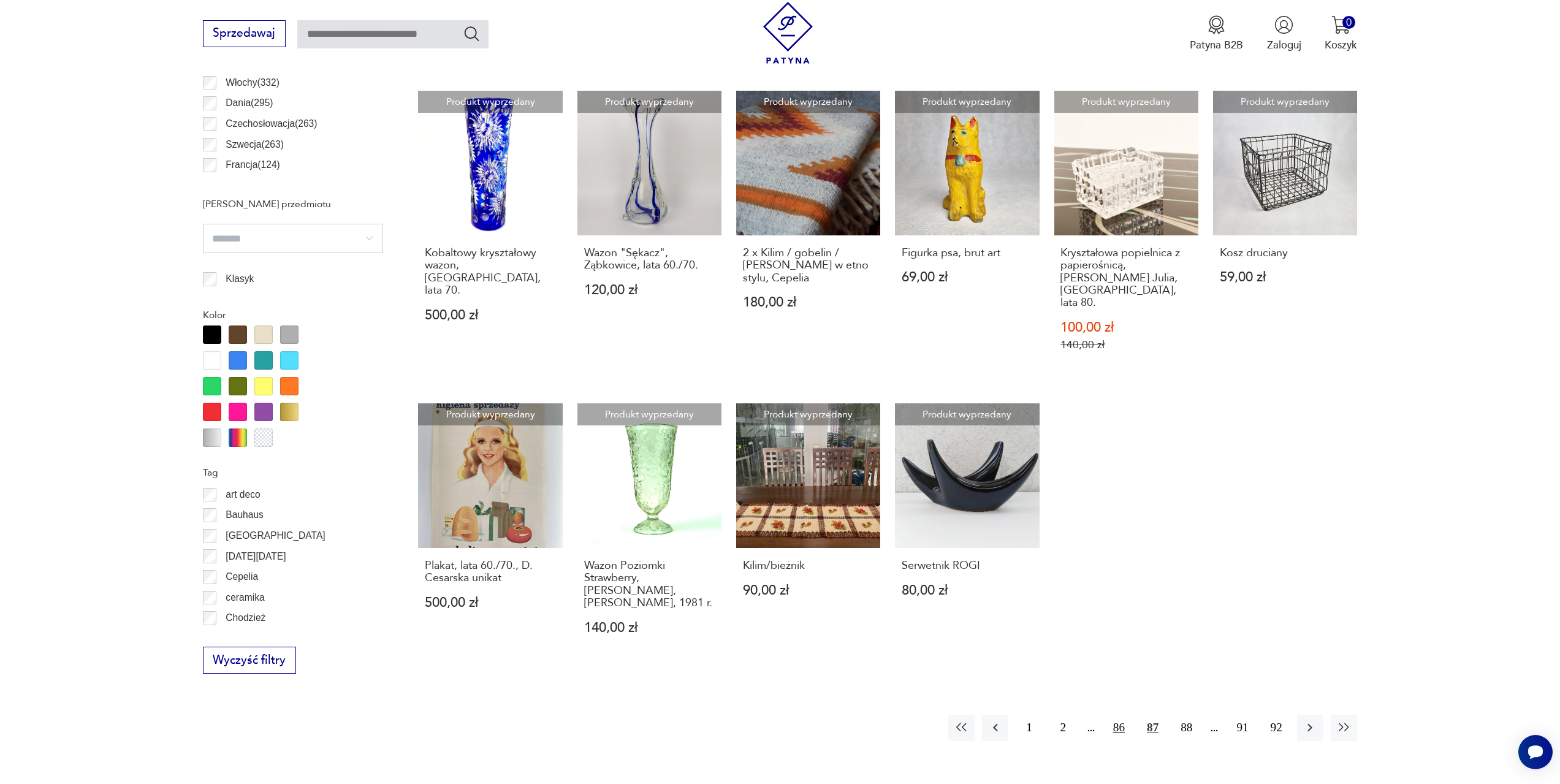
click at [1117, 715] on button "86" at bounding box center [1119, 727] width 27 height 27
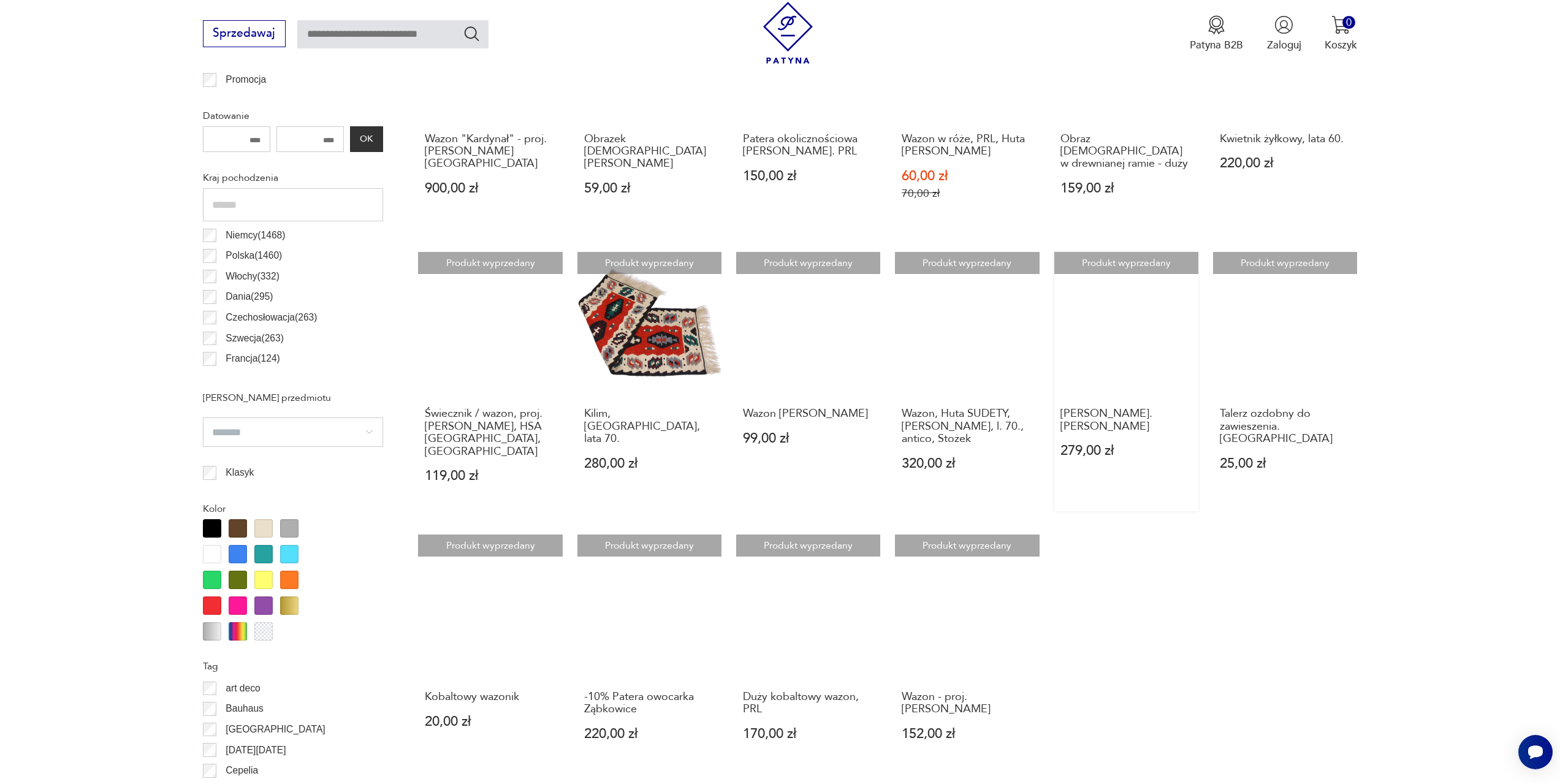
scroll to position [732, 0]
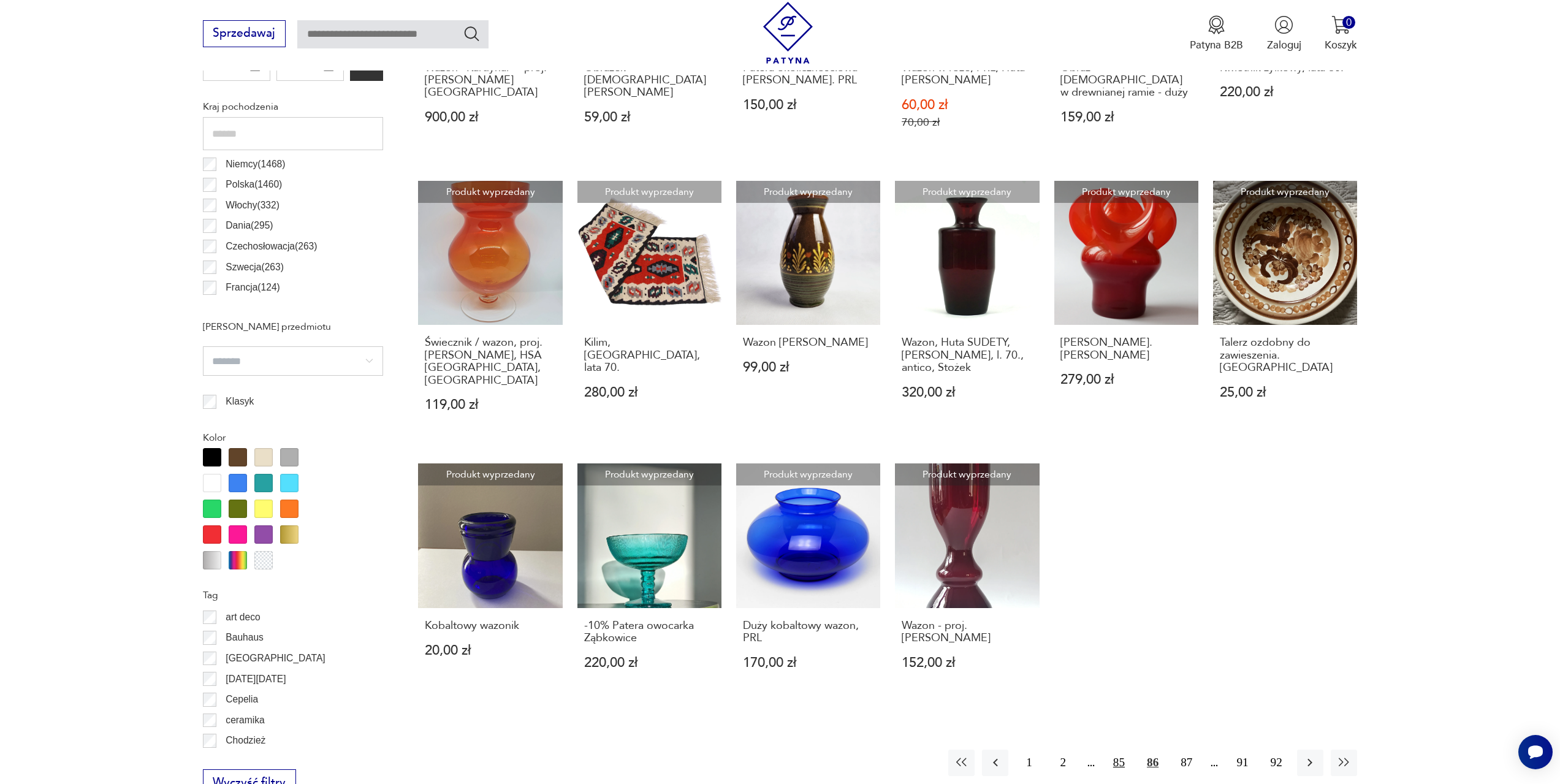
click at [1116, 750] on button "85" at bounding box center [1119, 763] width 27 height 27
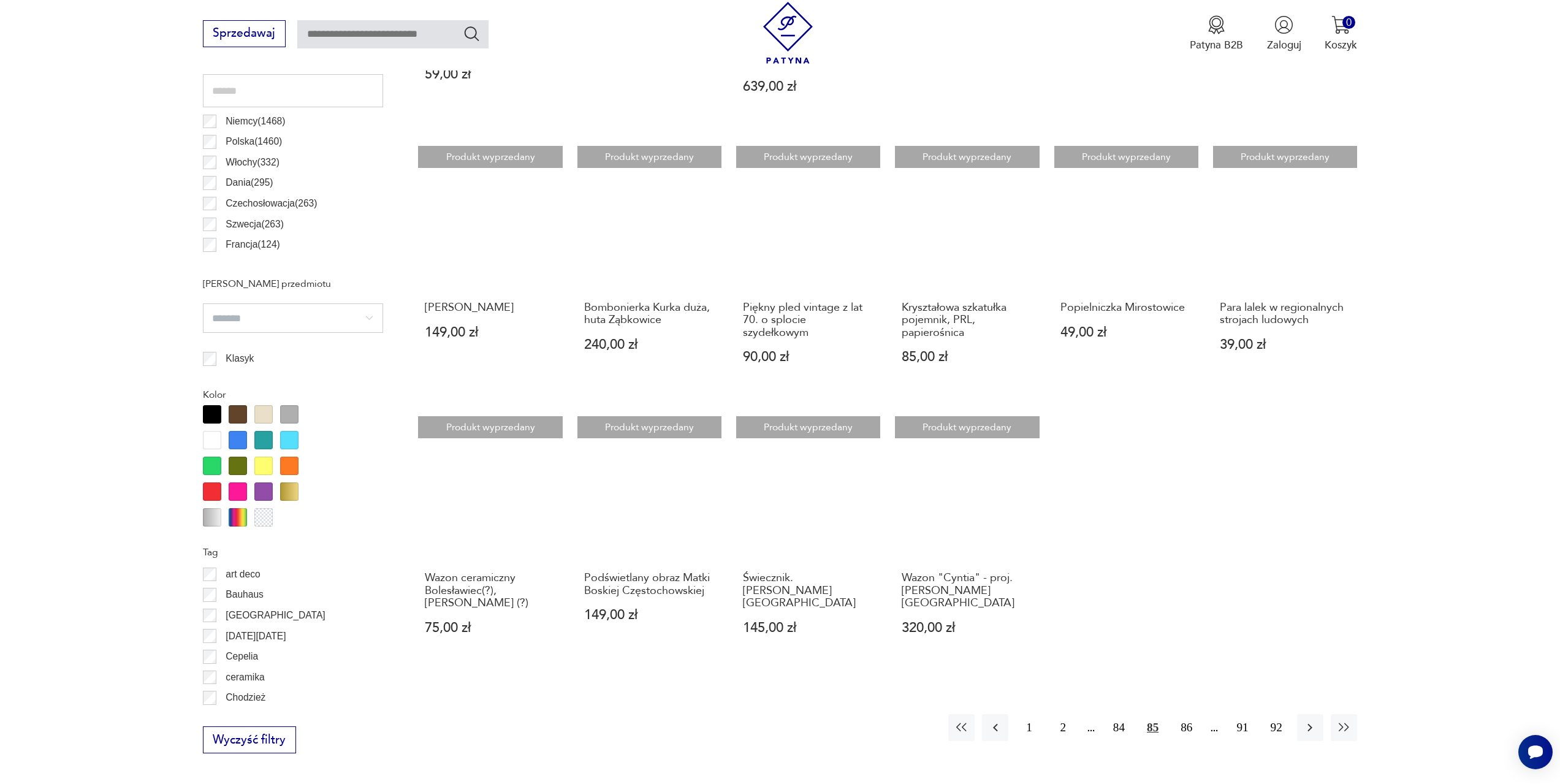
scroll to position [793, 0]
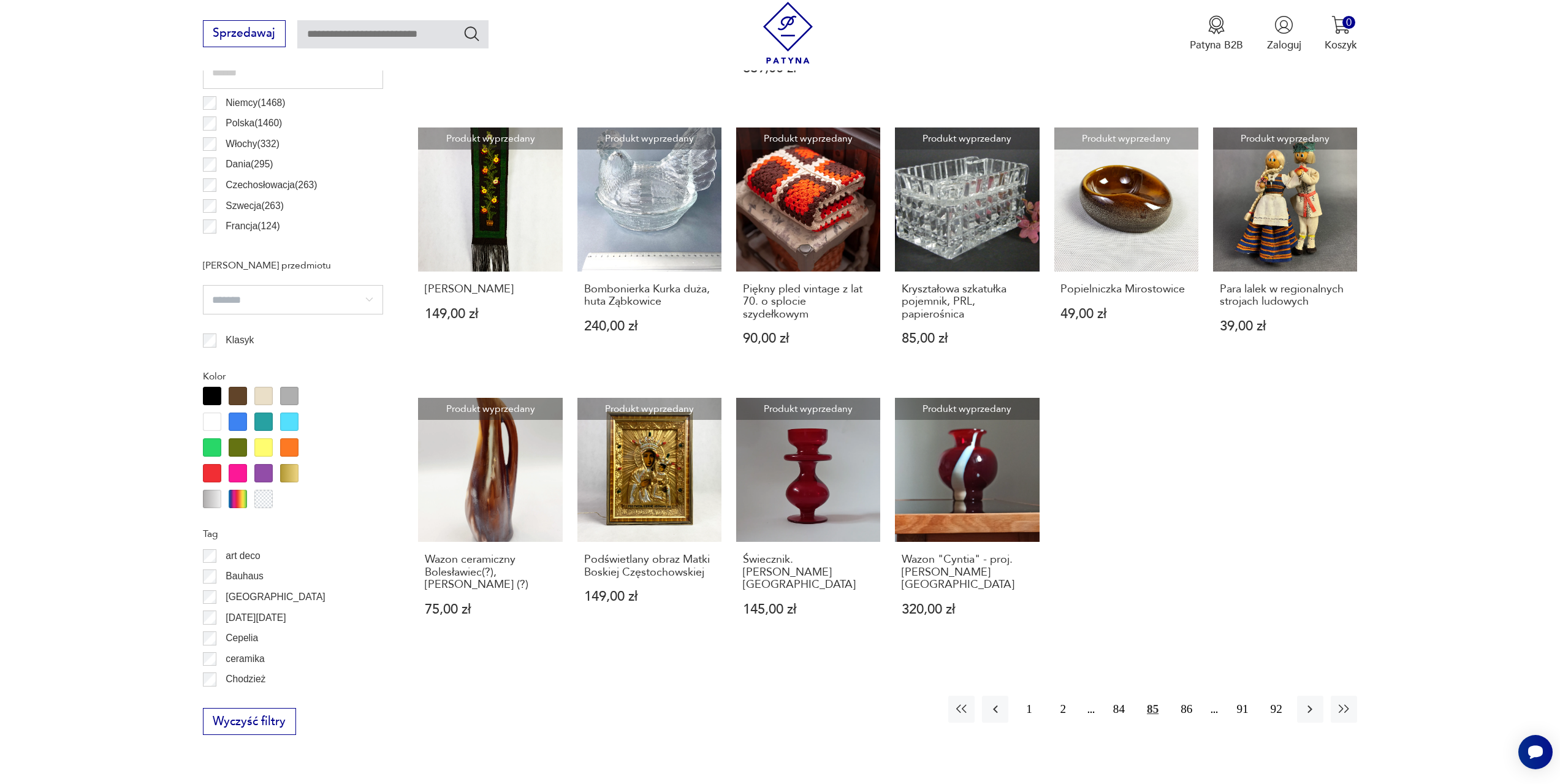
click at [1084, 696] on div "1 2 84 85 86 91 92" at bounding box center [1152, 709] width 409 height 27
click at [1064, 696] on button "2" at bounding box center [1063, 709] width 27 height 27
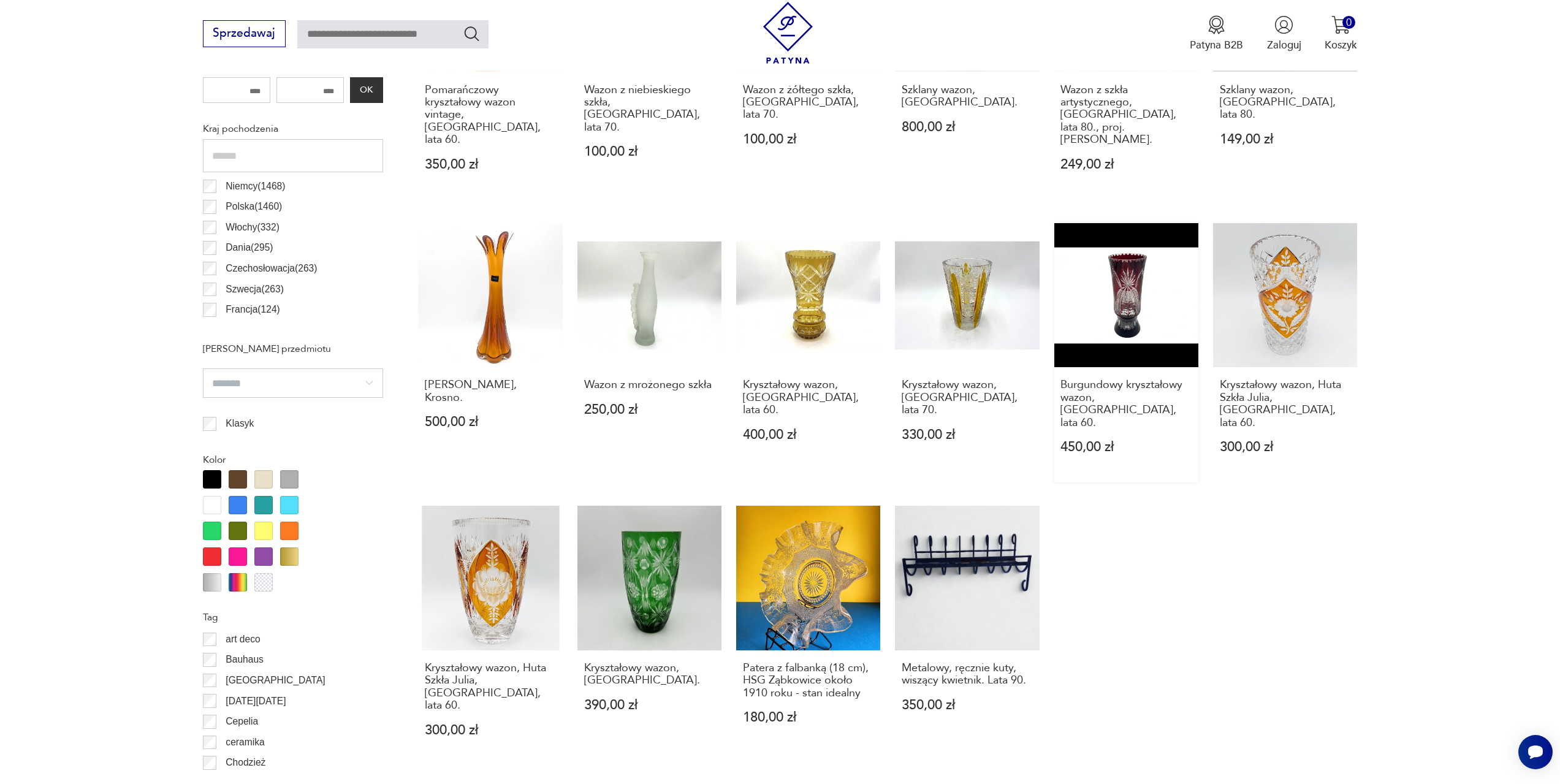
scroll to position [732, 0]
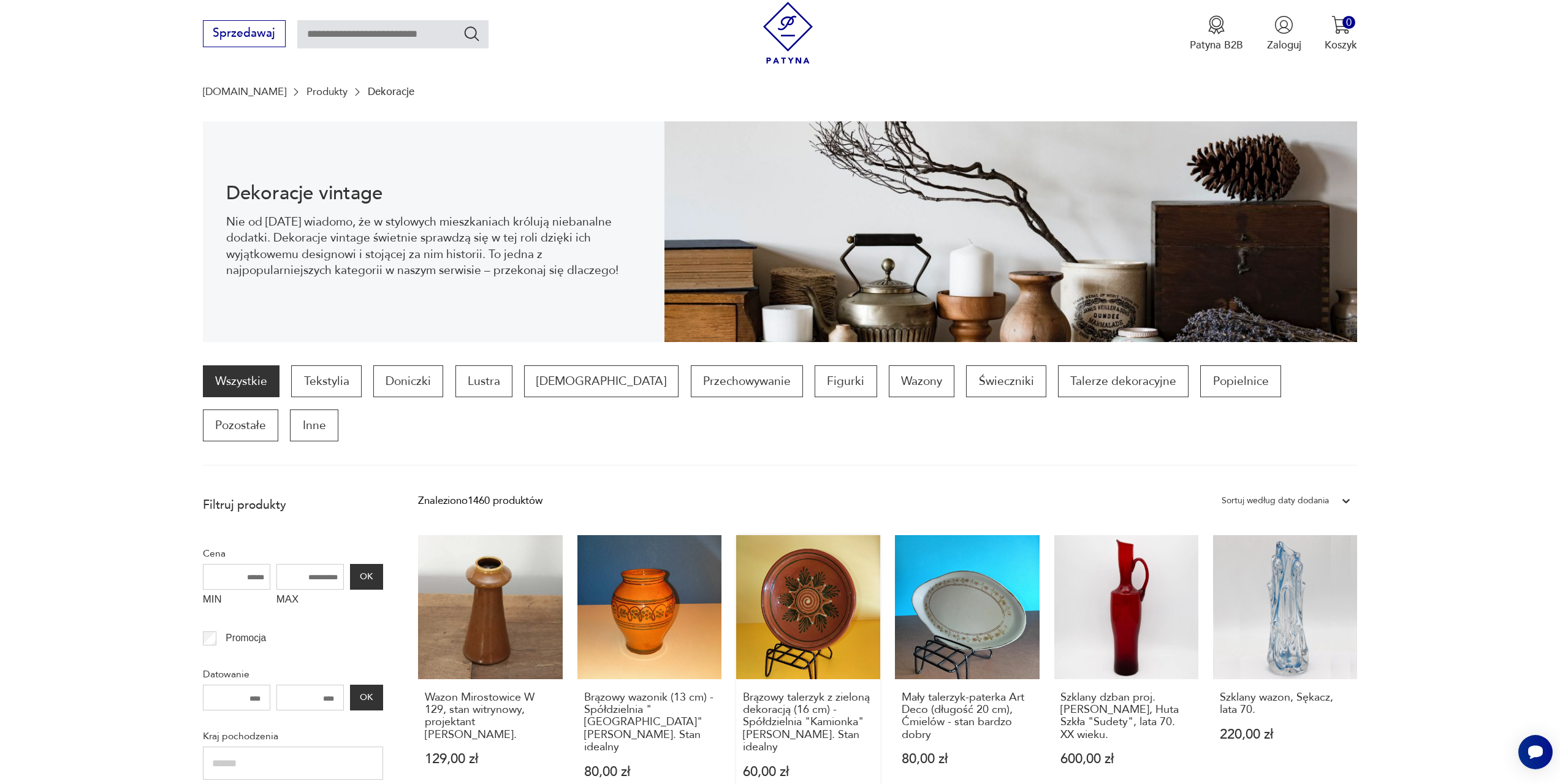
scroll to position [242, 0]
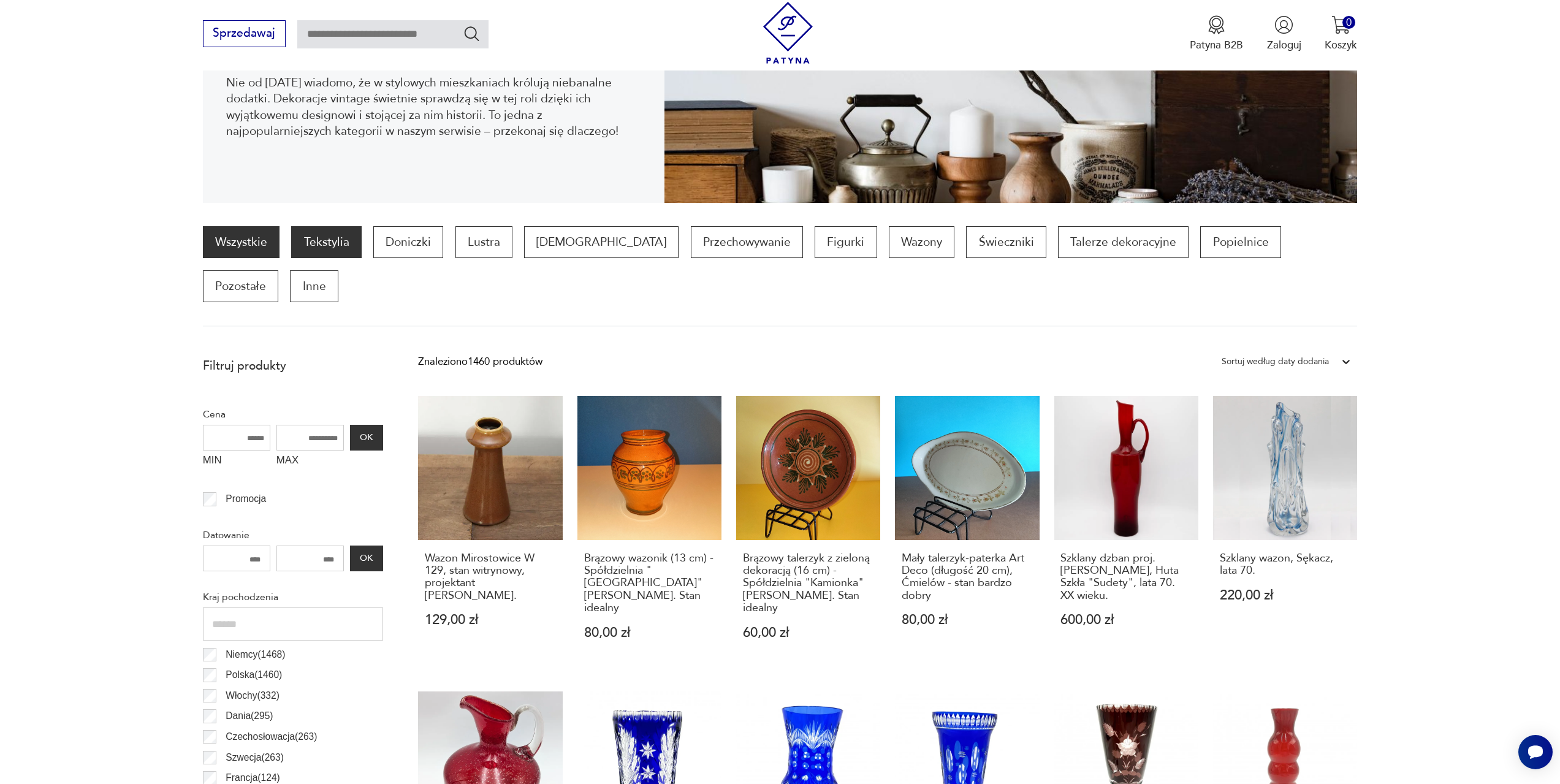
click at [341, 242] on p "Tekstylia" at bounding box center [327, 242] width 70 height 32
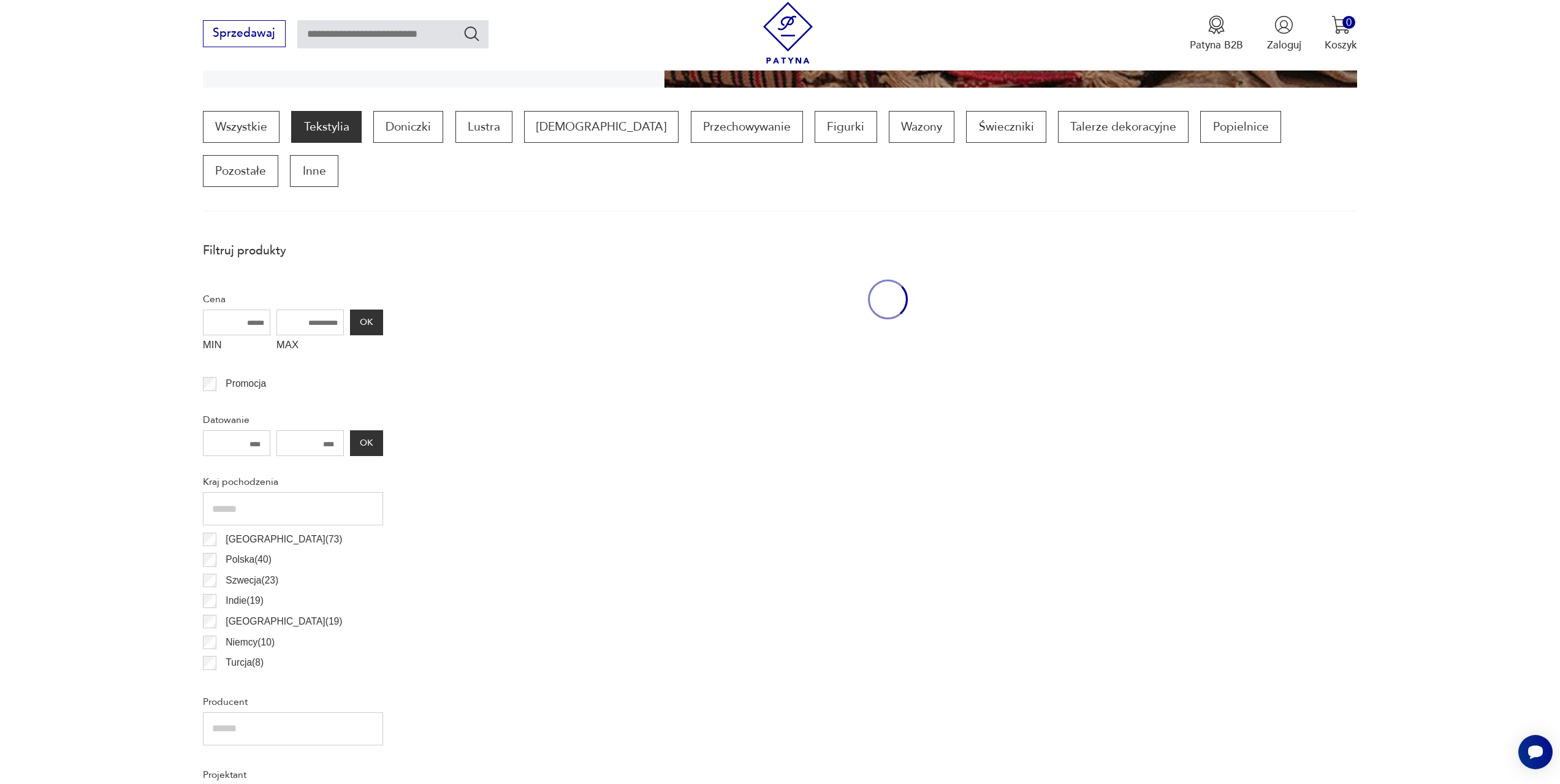
scroll to position [364, 0]
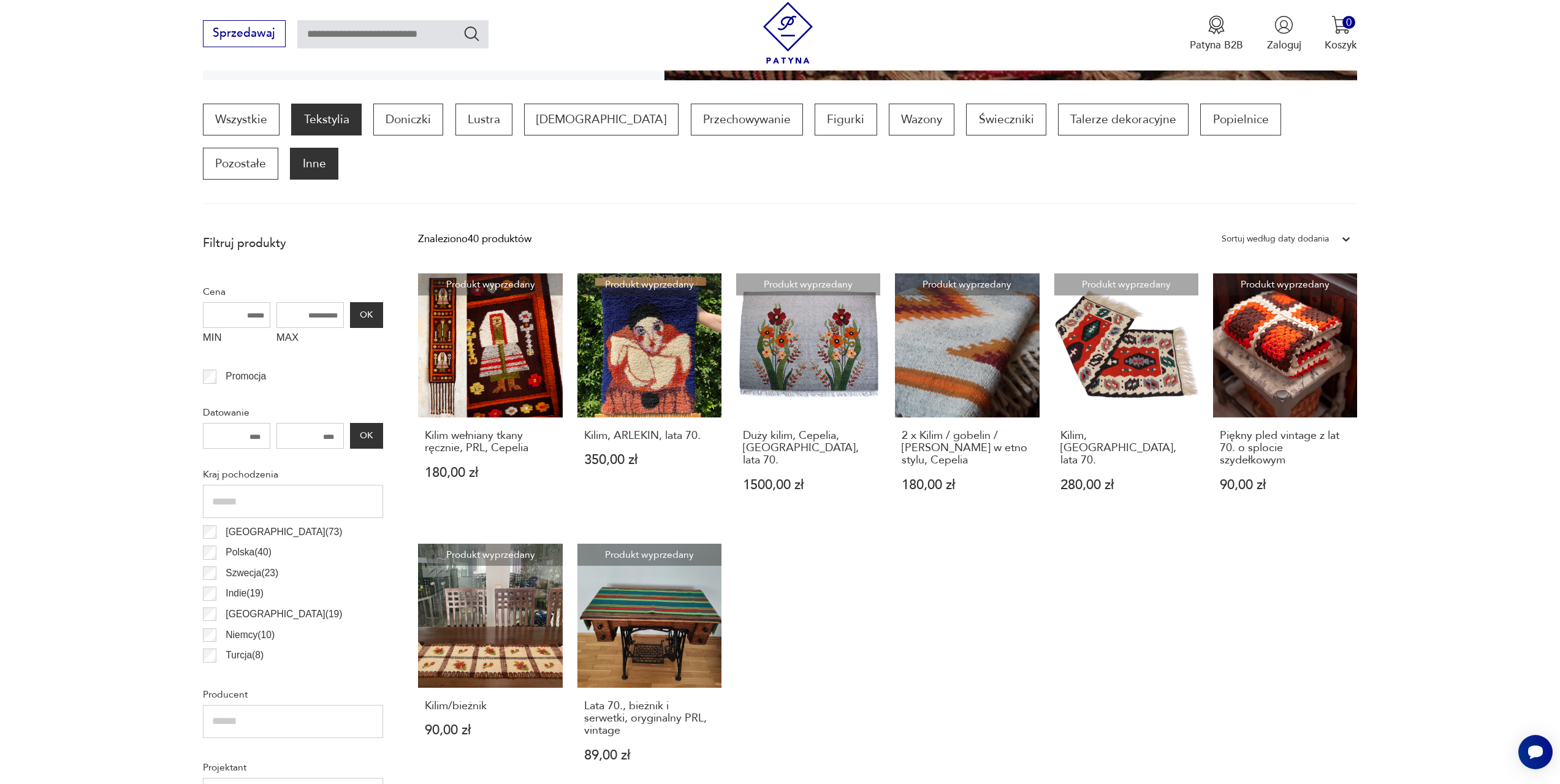
click at [338, 147] on p "Inne" at bounding box center [314, 163] width 48 height 32
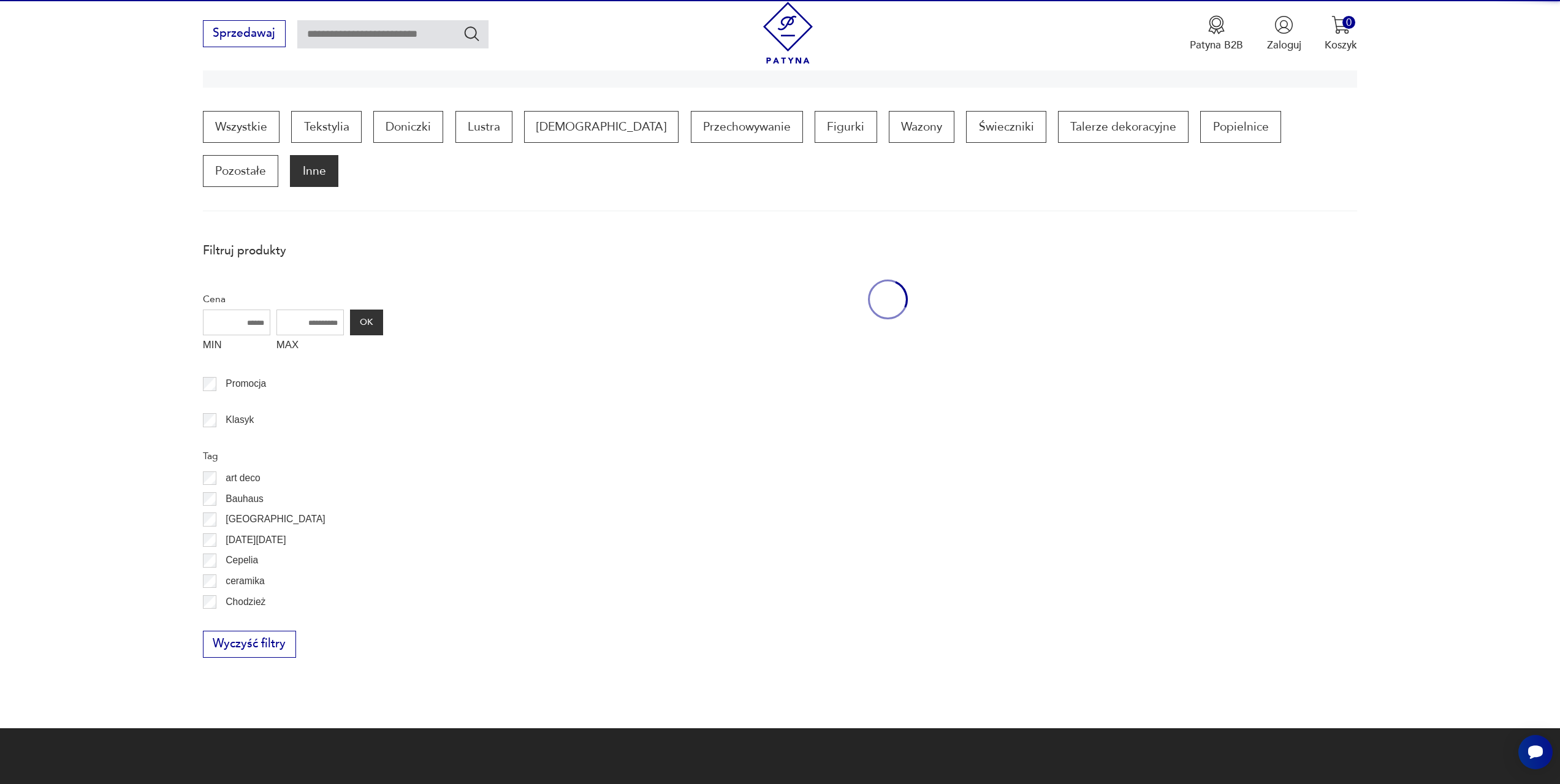
scroll to position [371, 0]
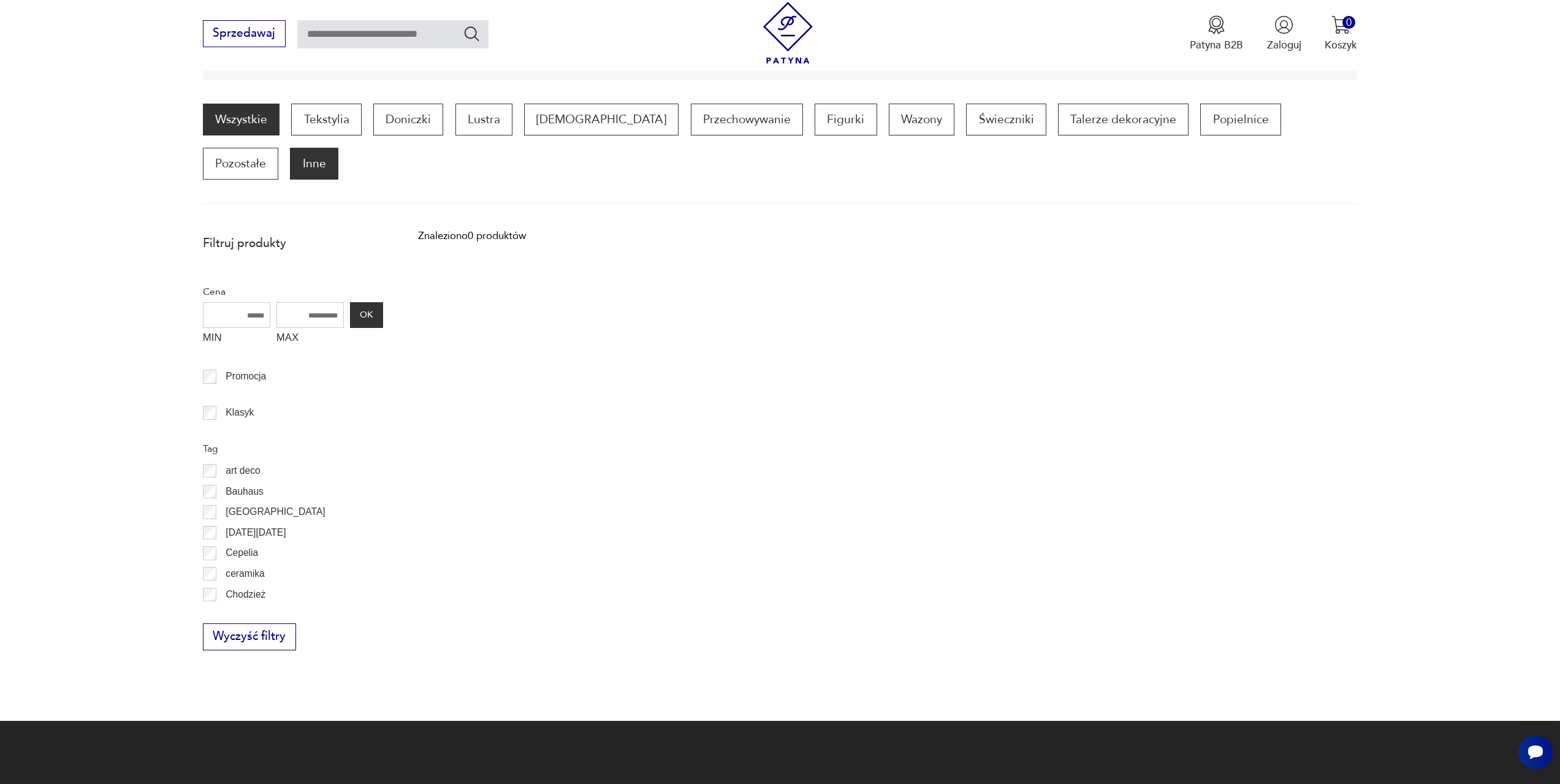
click at [233, 121] on link "Wszystkie" at bounding box center [241, 119] width 76 height 32
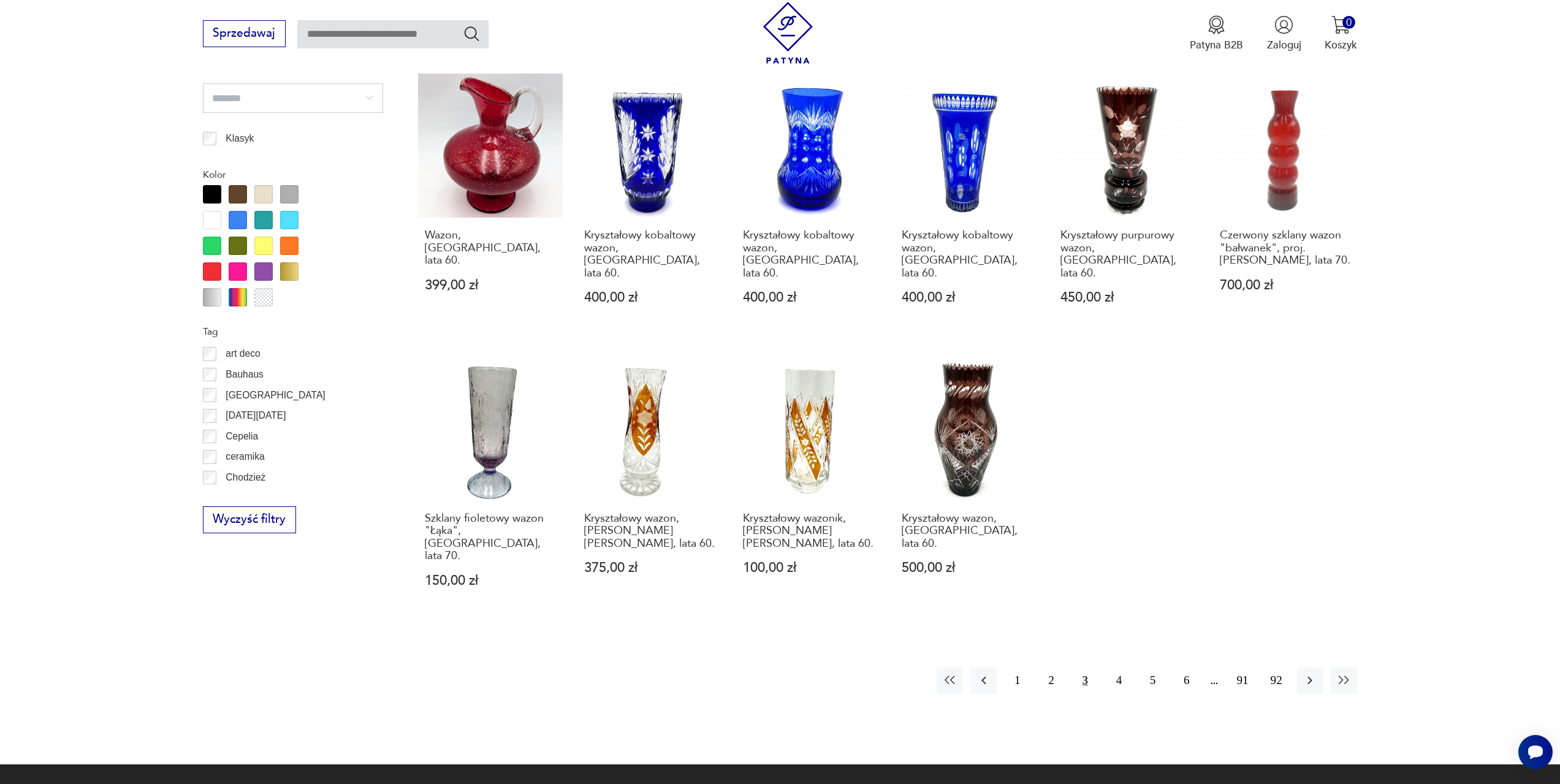
scroll to position [1039, 0]
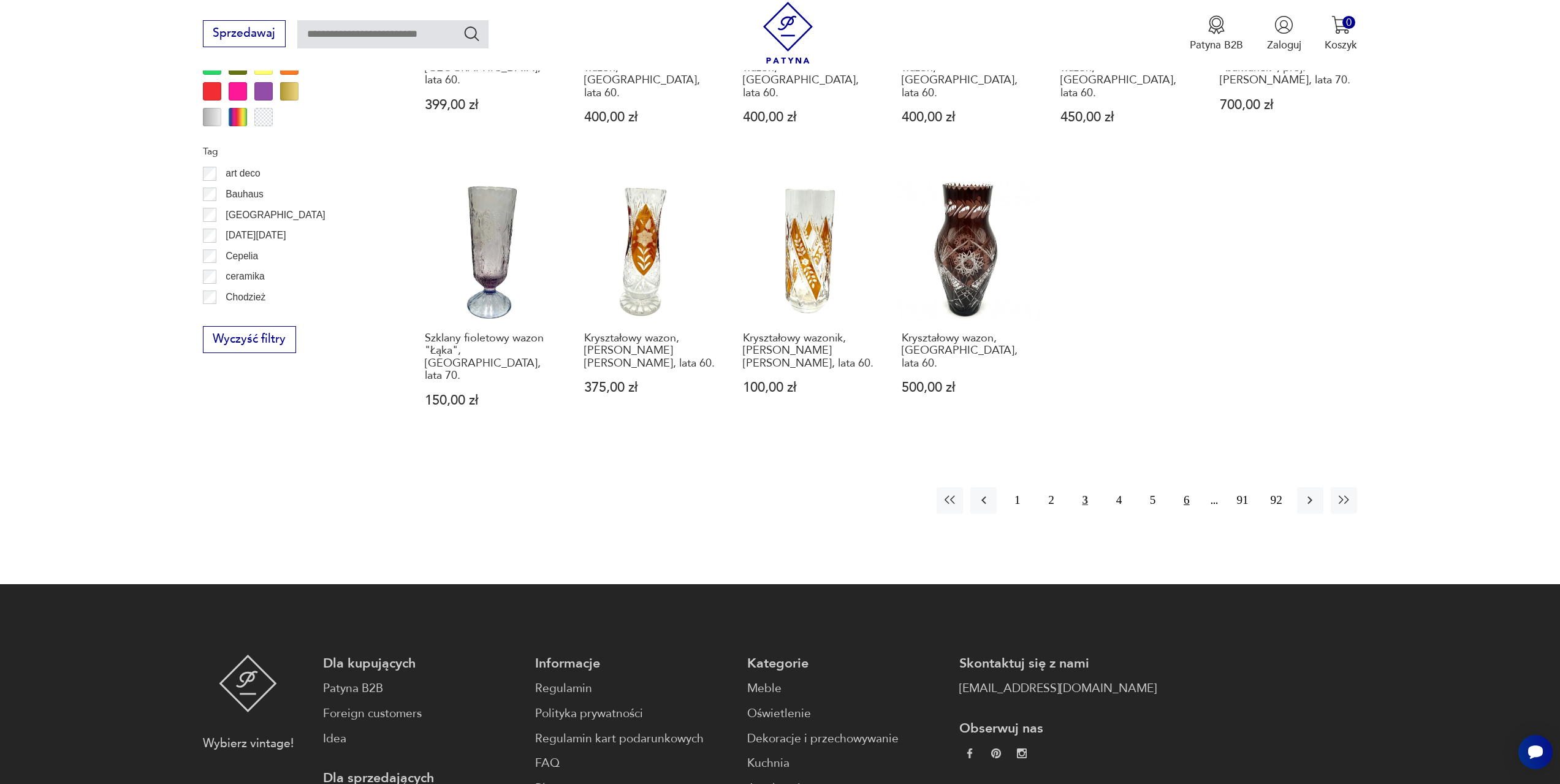
click at [1188, 488] on button "6" at bounding box center [1186, 500] width 27 height 27
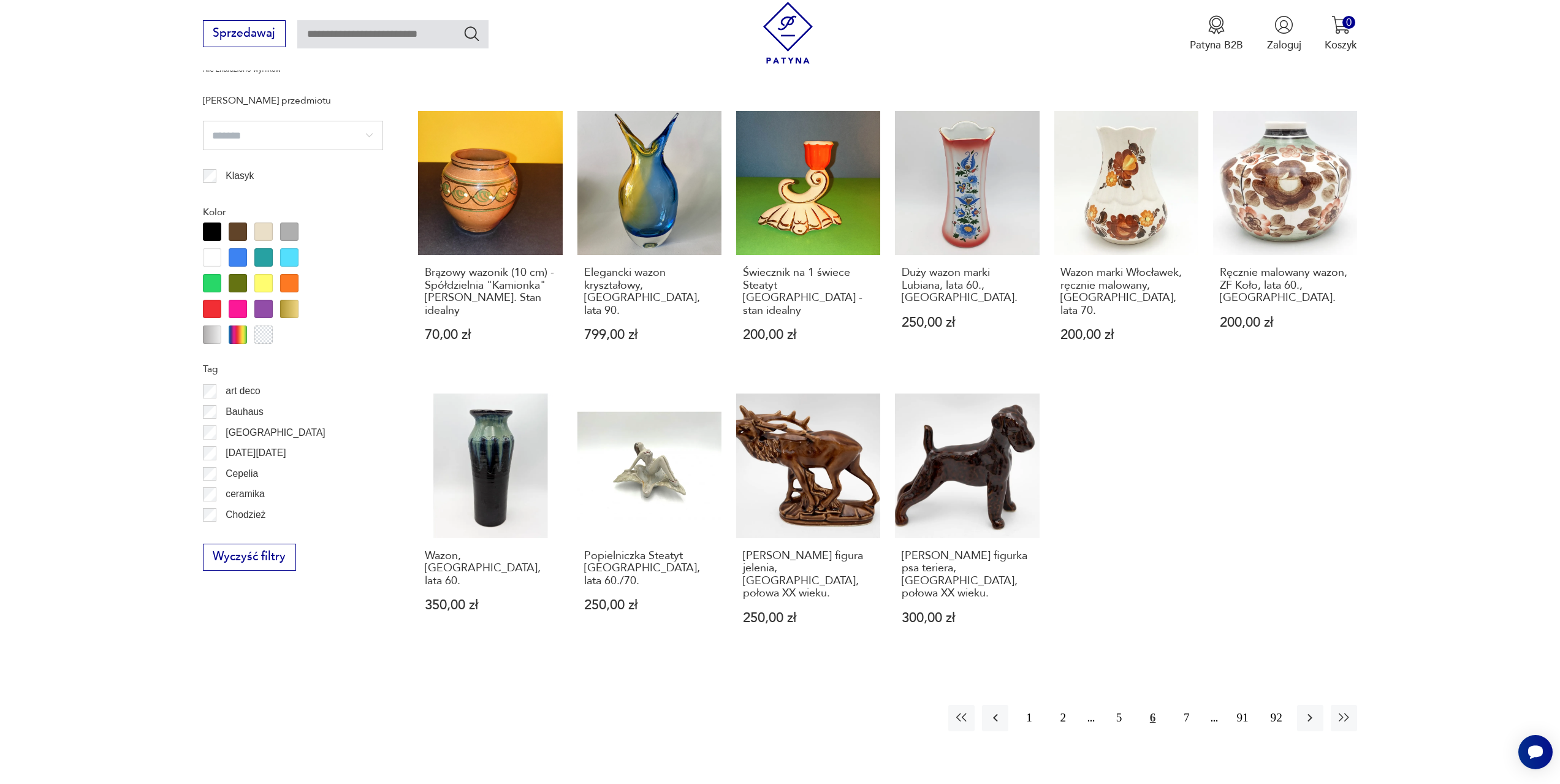
scroll to position [915, 0]
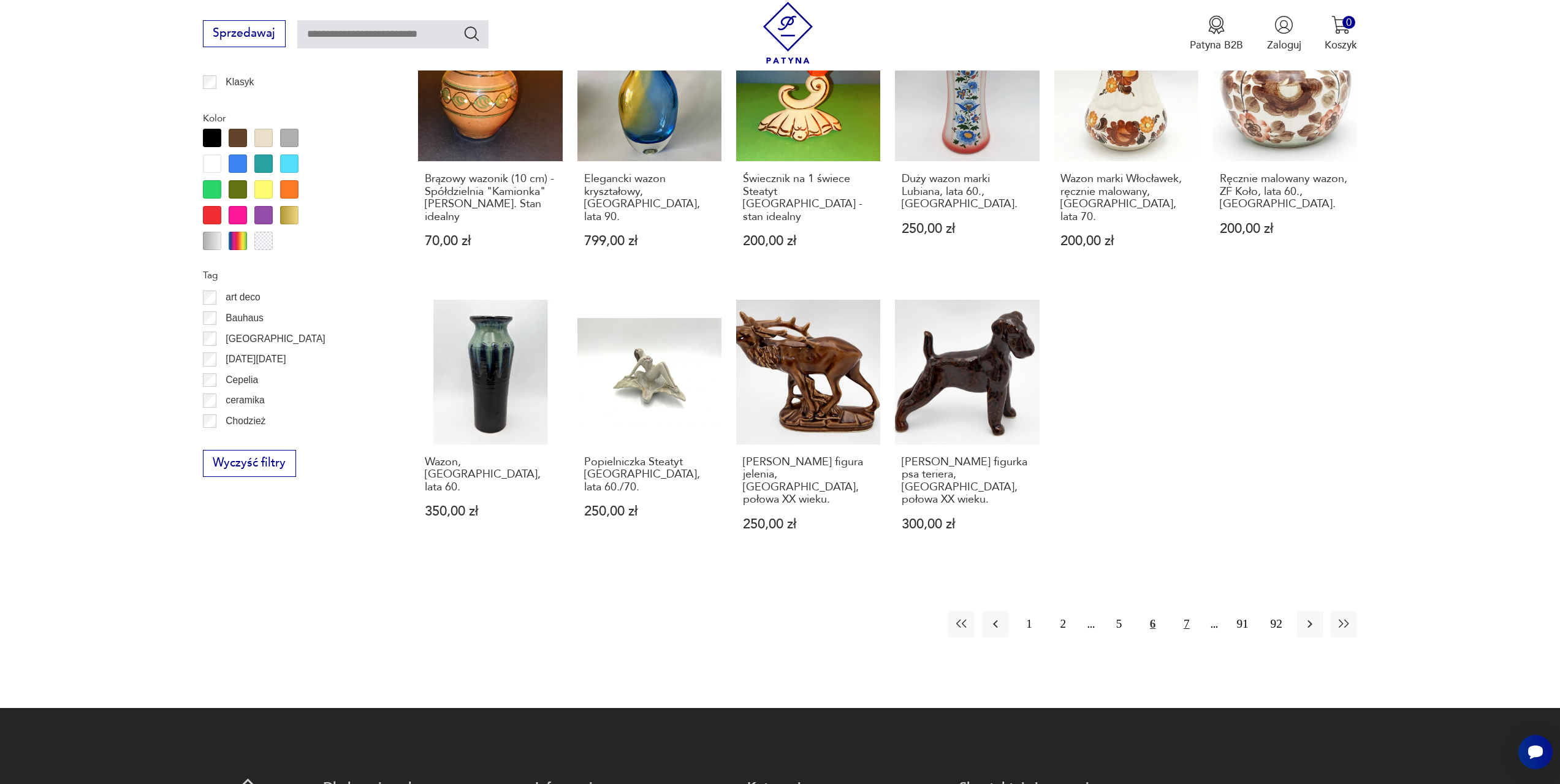
click at [1188, 611] on button "7" at bounding box center [1186, 624] width 27 height 27
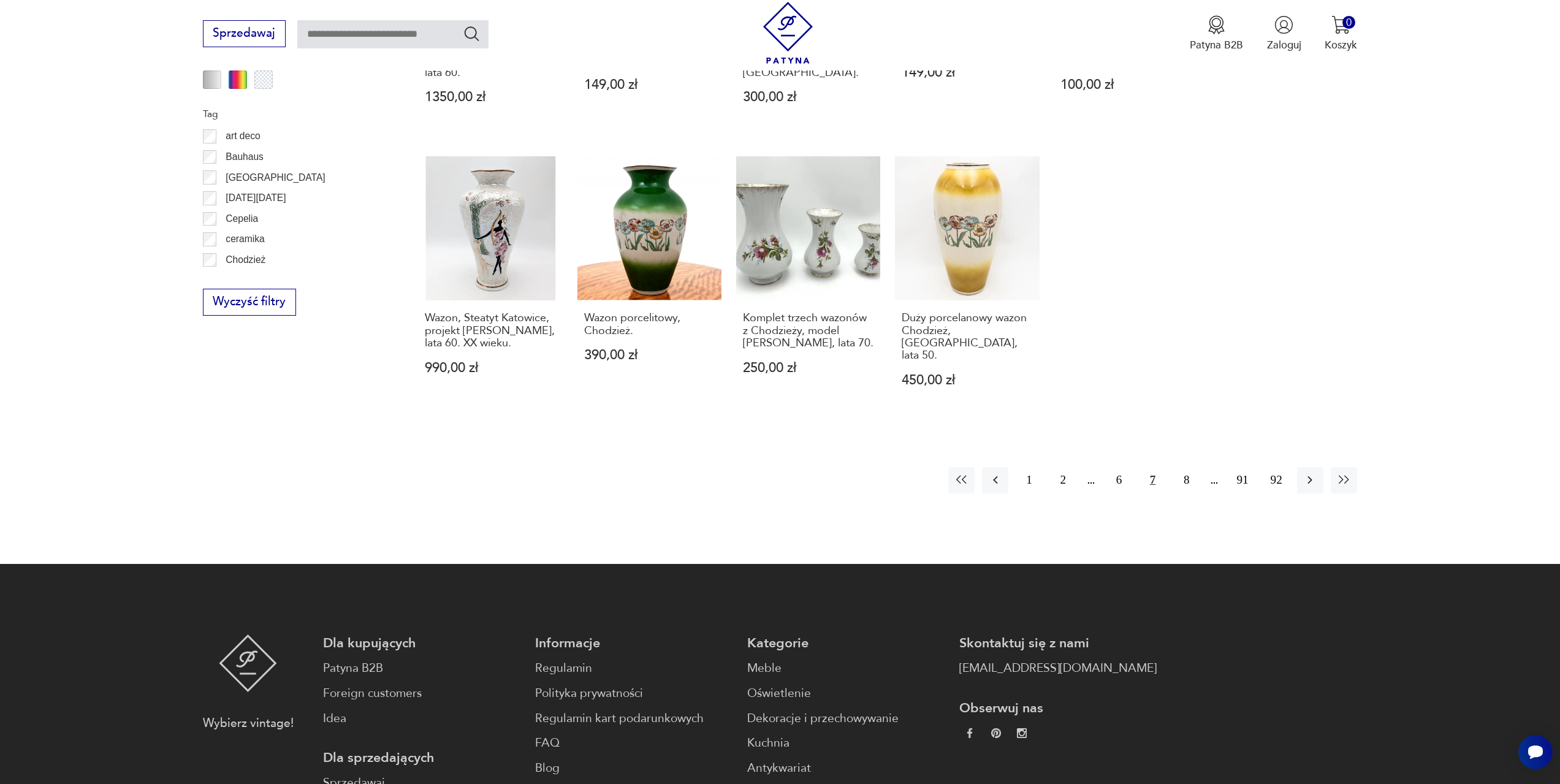
scroll to position [1099, 0]
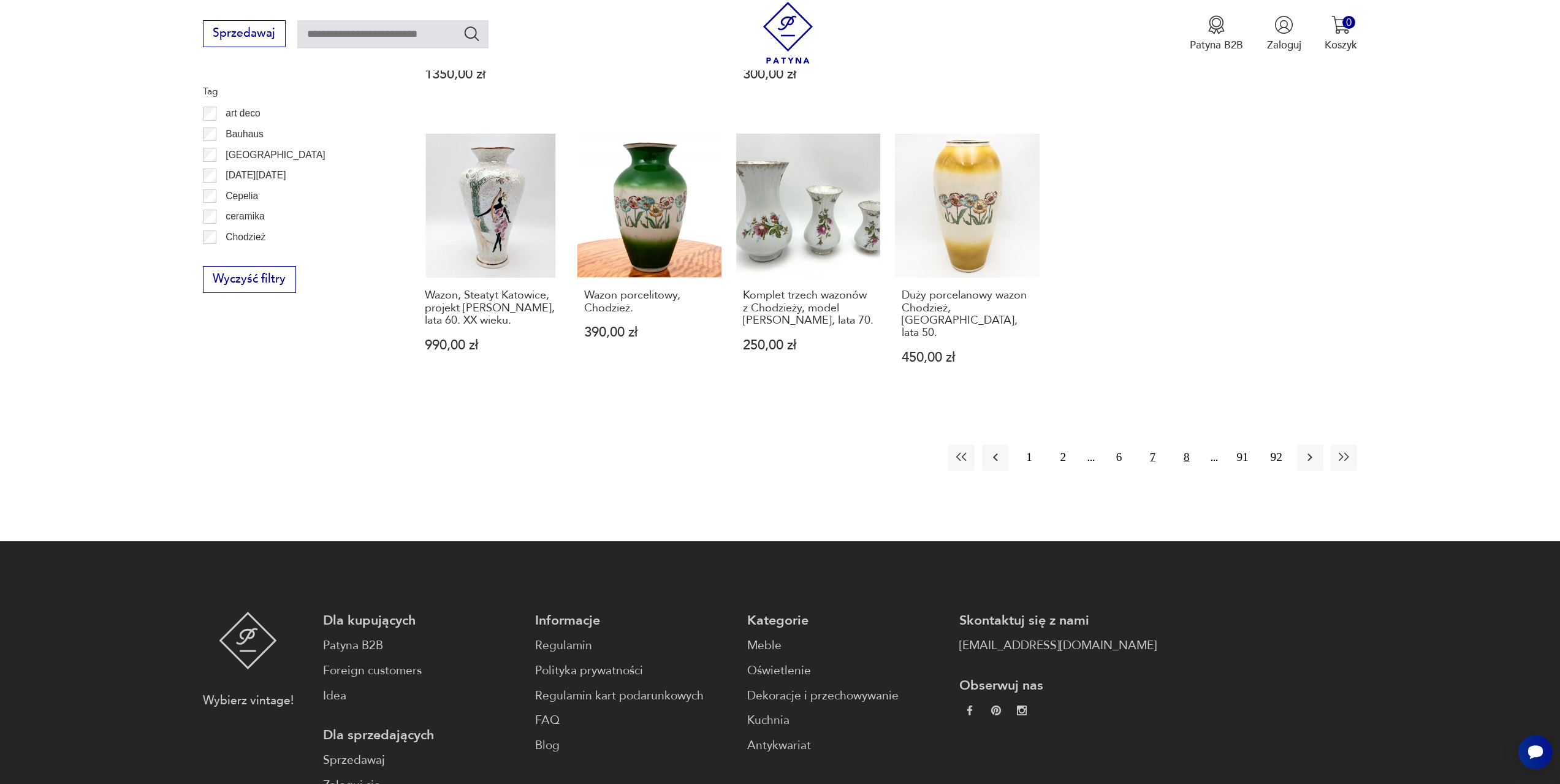
click at [1188, 444] on button "8" at bounding box center [1186, 457] width 27 height 27
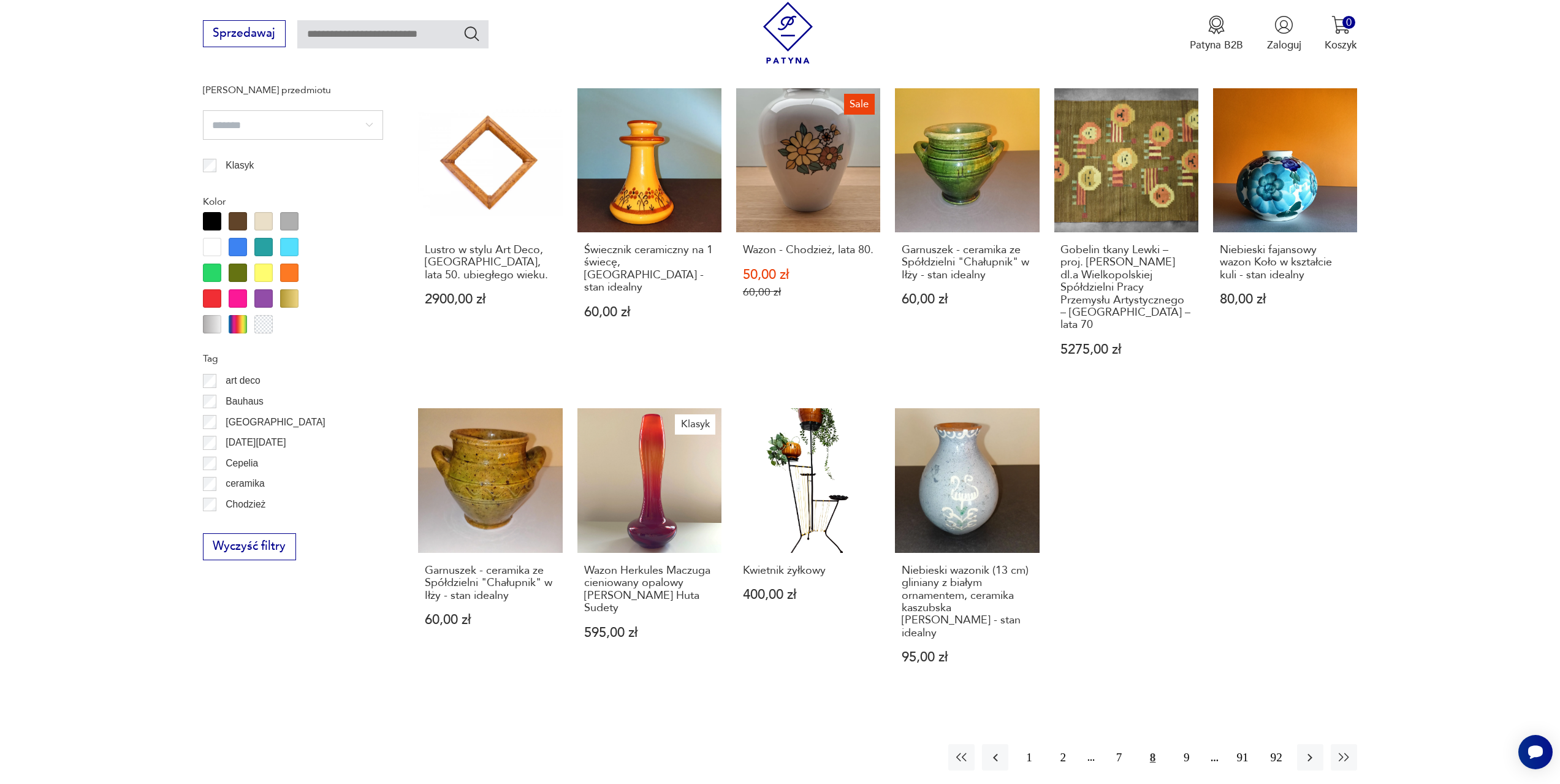
scroll to position [854, 0]
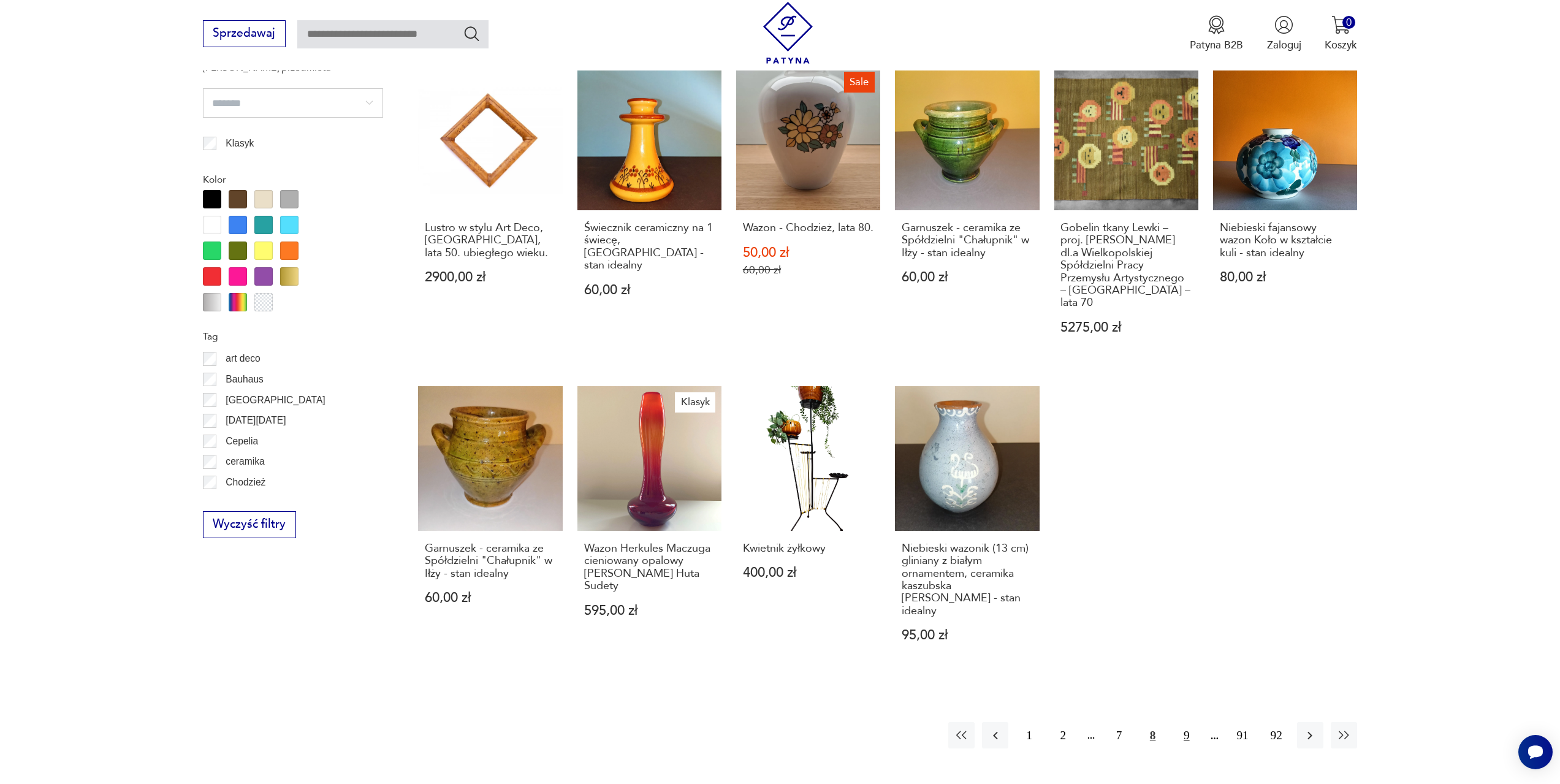
click at [1191, 721] on button "9" at bounding box center [1186, 734] width 27 height 27
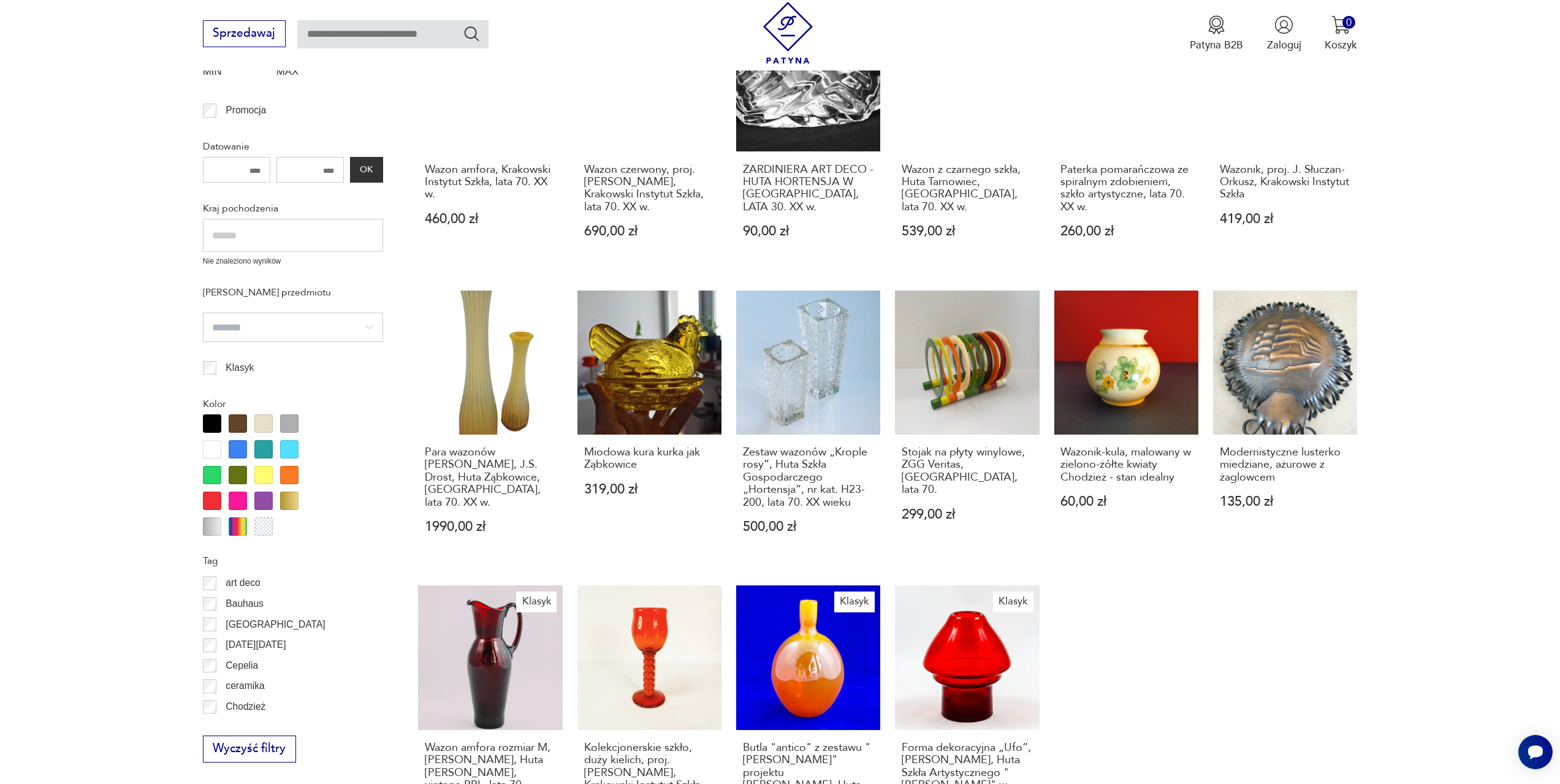
scroll to position [609, 0]
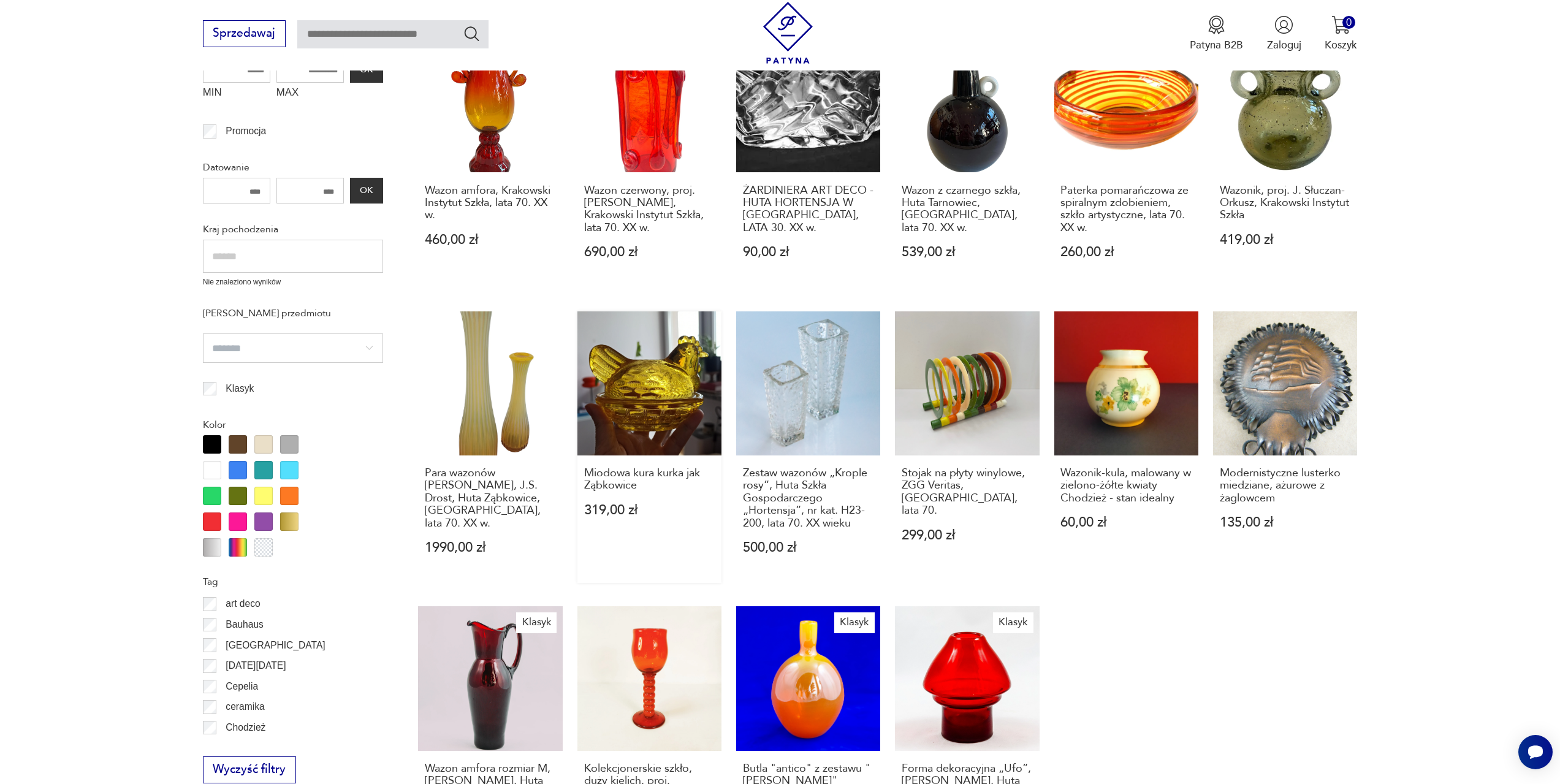
click at [675, 371] on link "Miodowa kura kurka jak Ząbkowice 319,00 zł" at bounding box center [650, 446] width 144 height 272
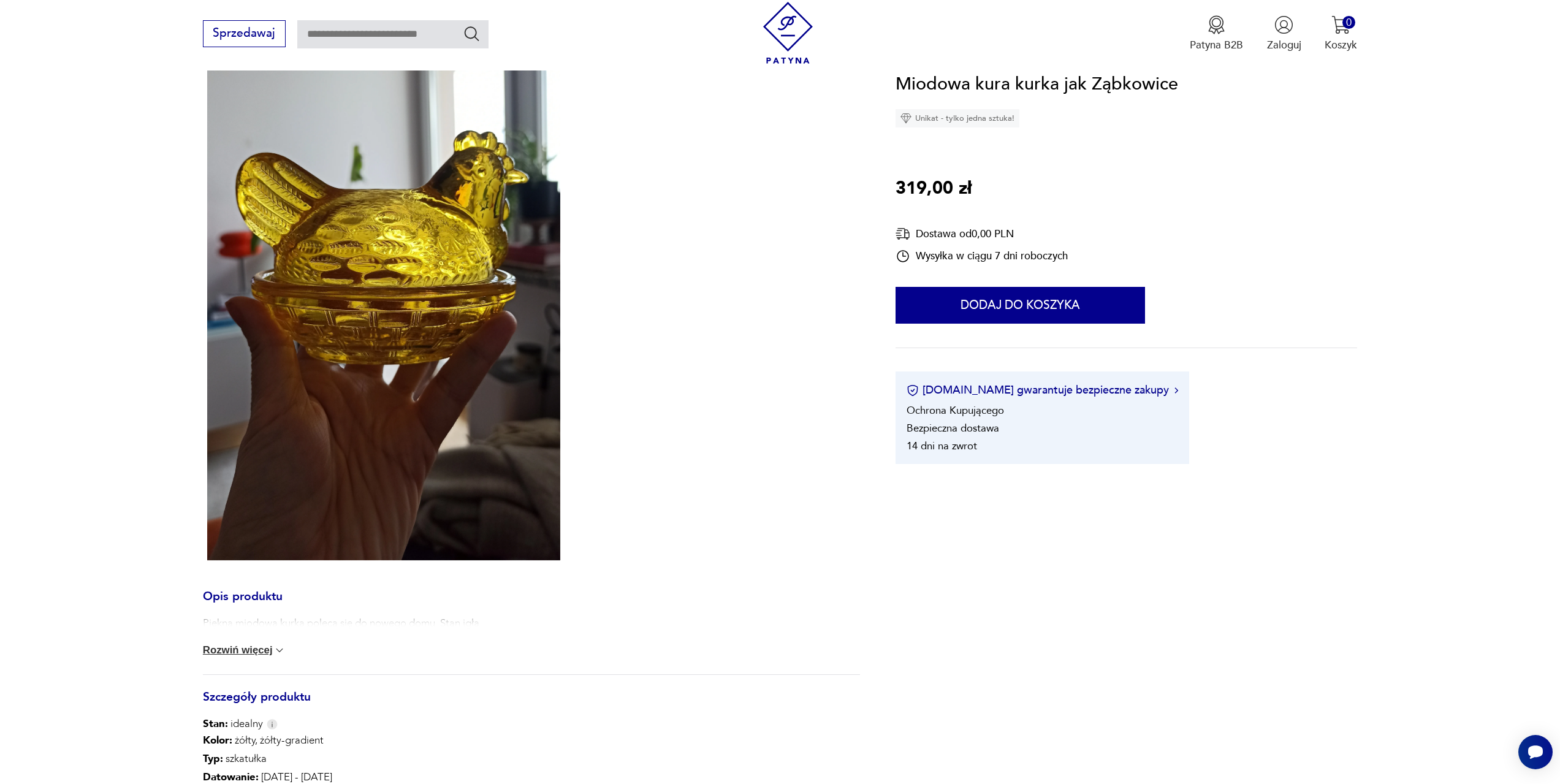
scroll to position [245, 0]
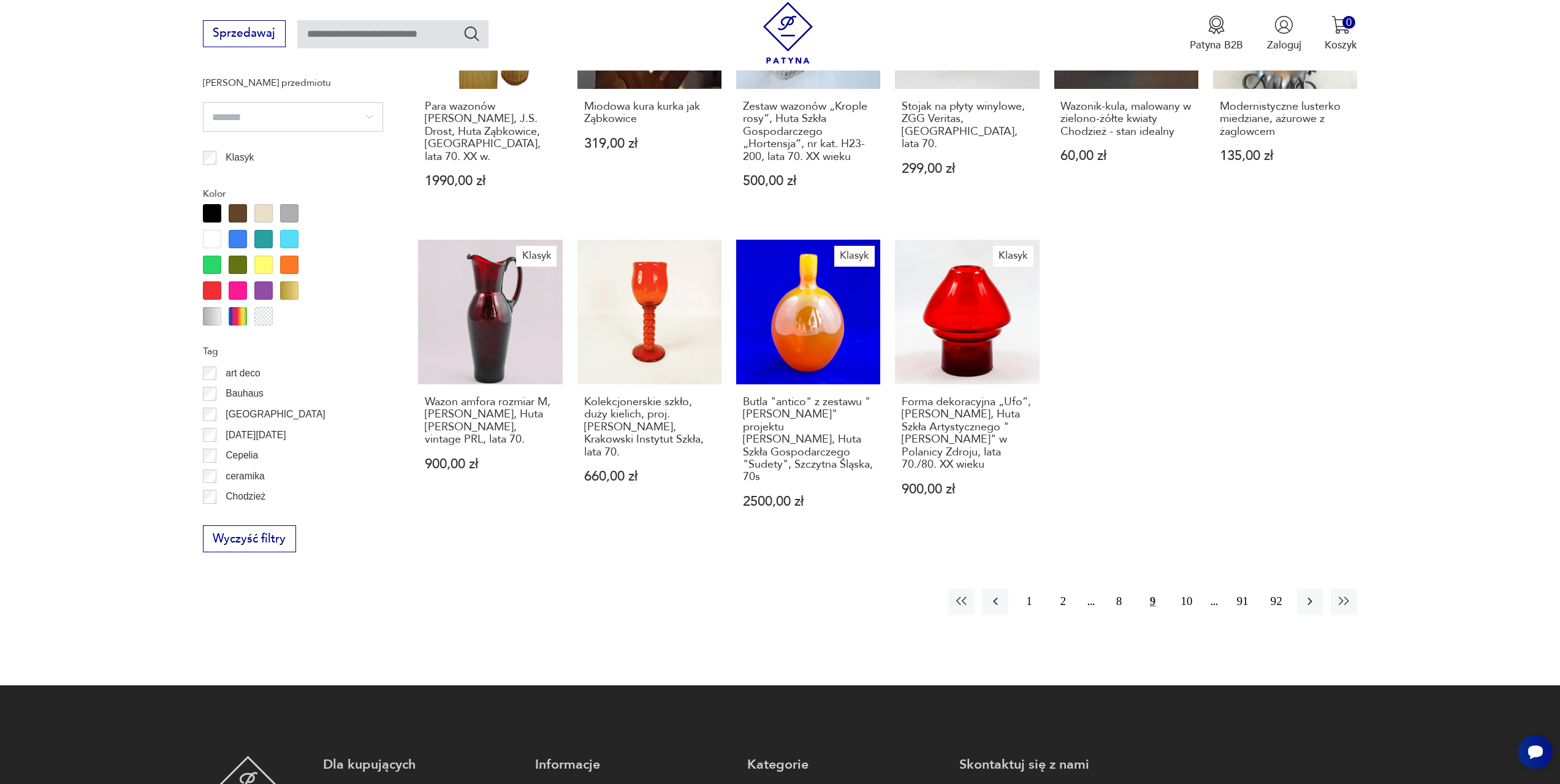
scroll to position [977, 0]
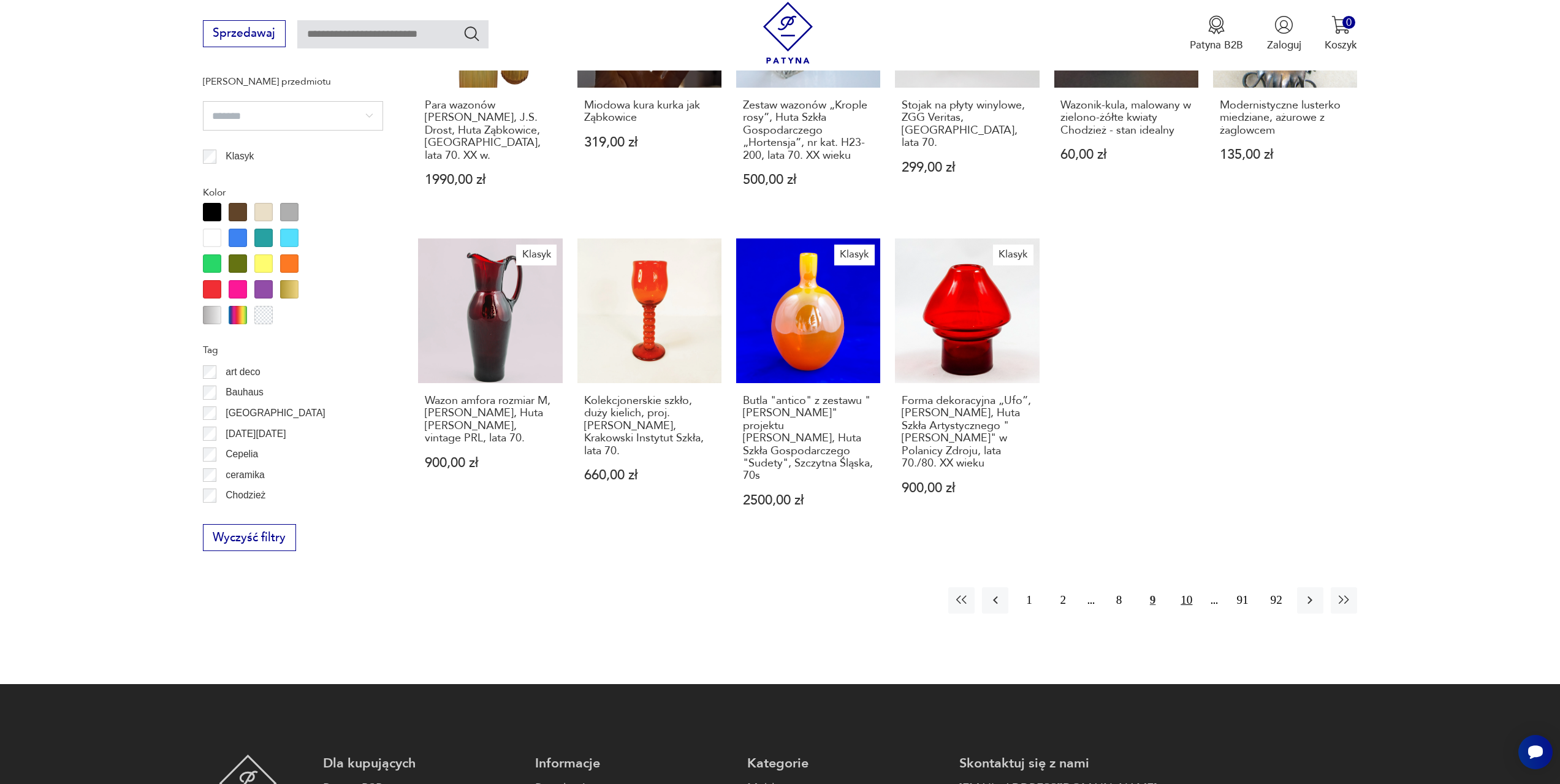
click at [1189, 587] on button "10" at bounding box center [1186, 600] width 27 height 27
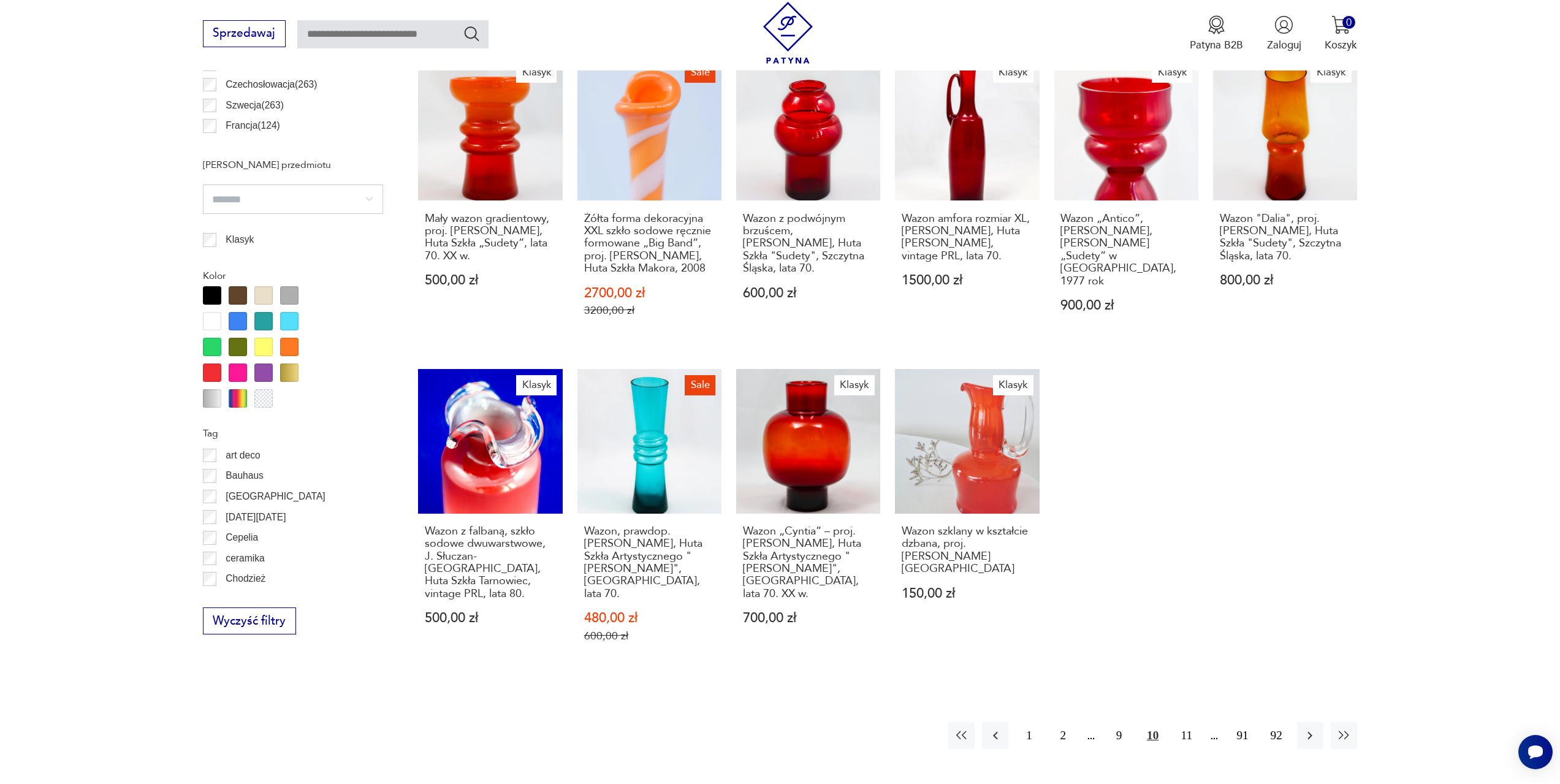
scroll to position [915, 0]
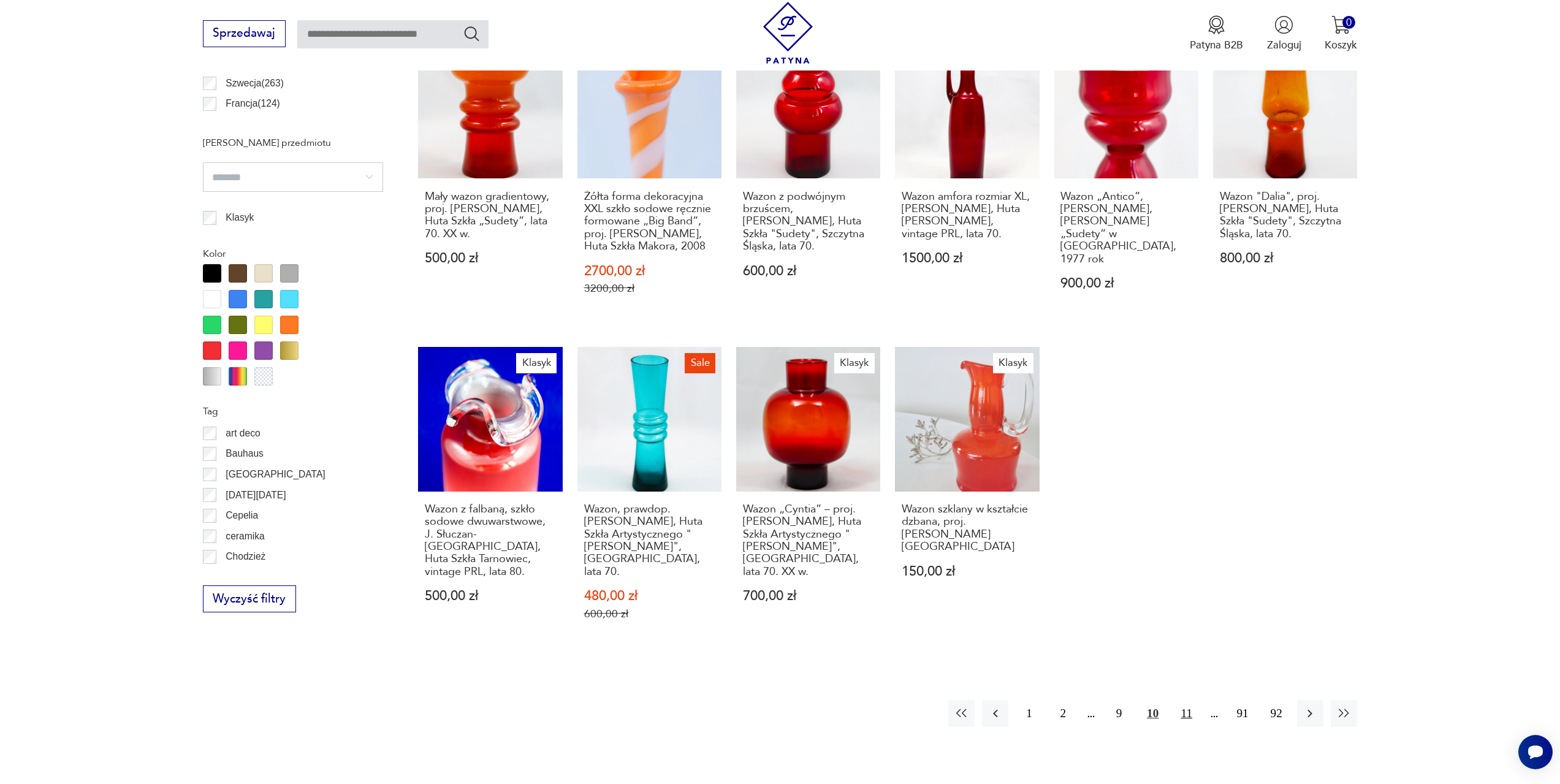
click at [1189, 700] on button "11" at bounding box center [1186, 713] width 27 height 27
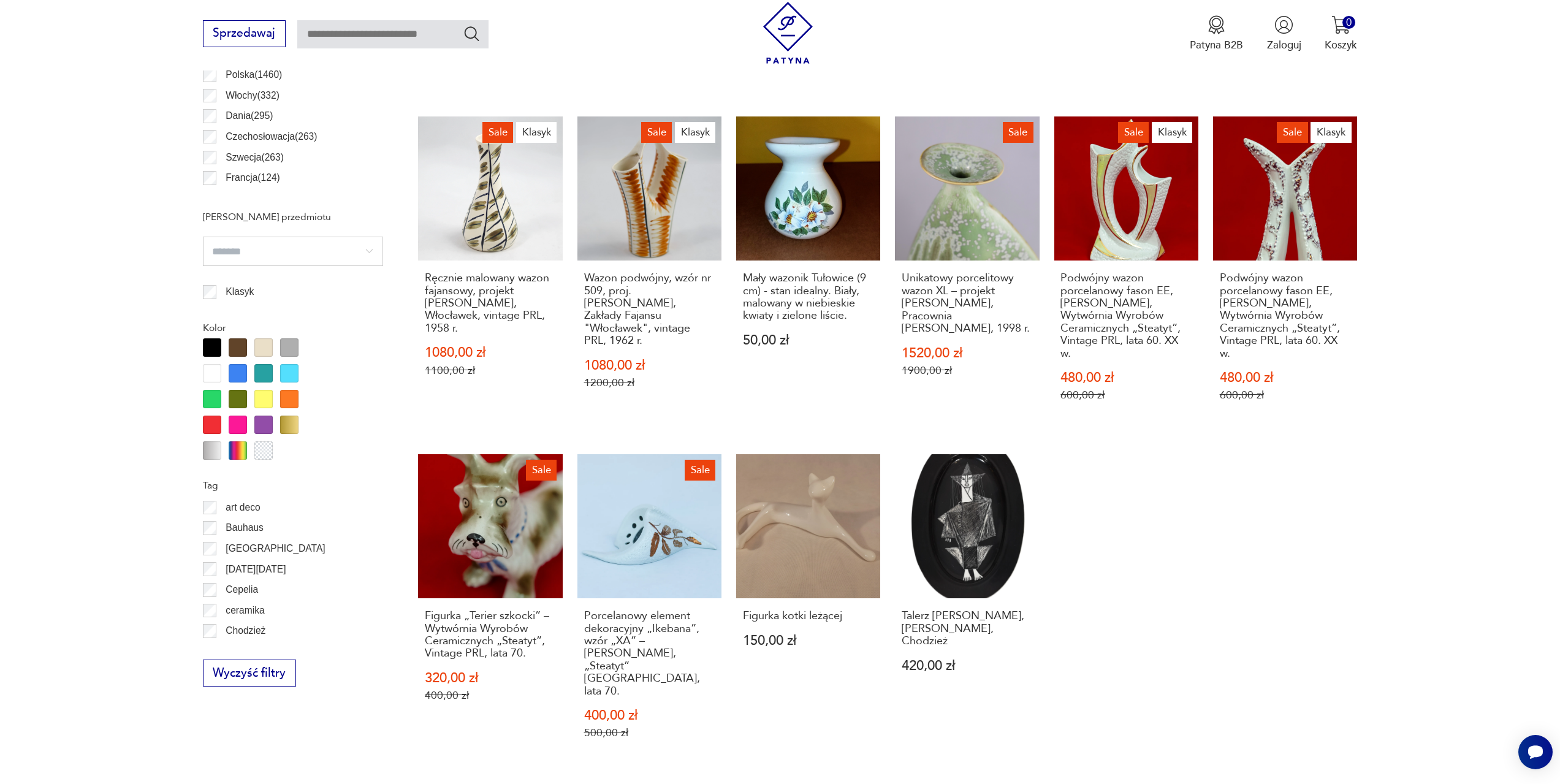
scroll to position [854, 0]
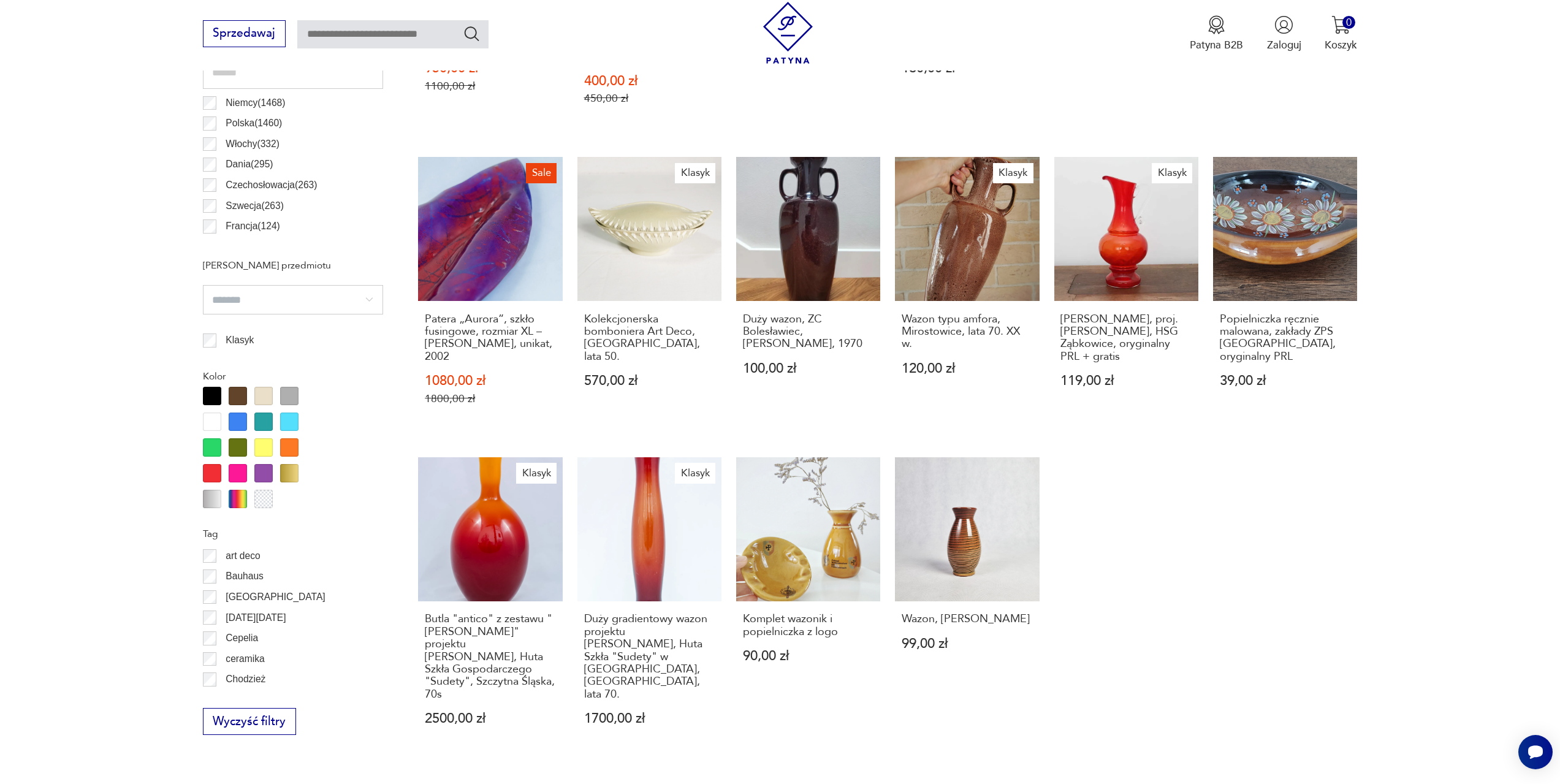
scroll to position [854, 0]
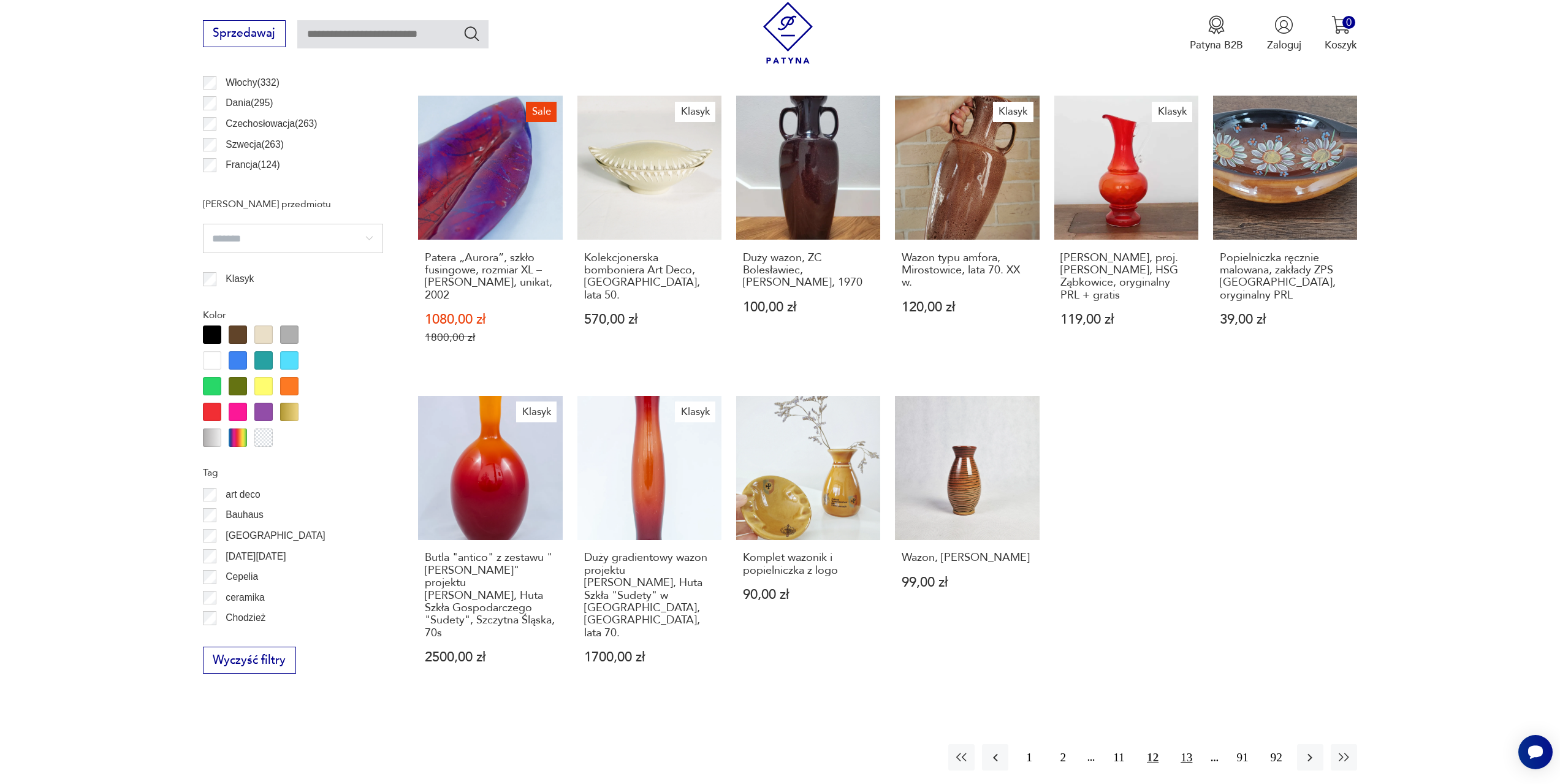
click at [1185, 744] on button "13" at bounding box center [1186, 757] width 27 height 27
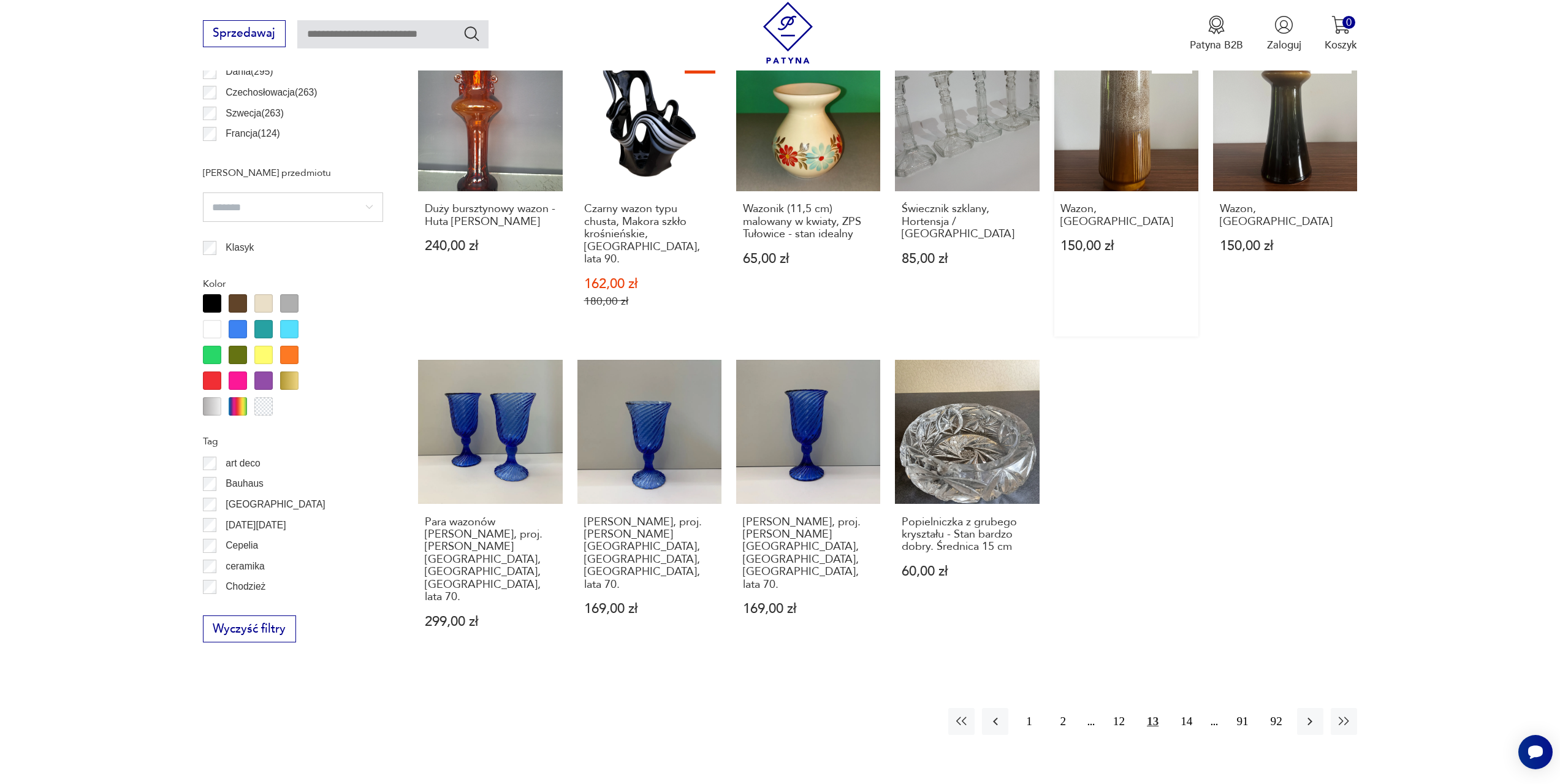
scroll to position [915, 0]
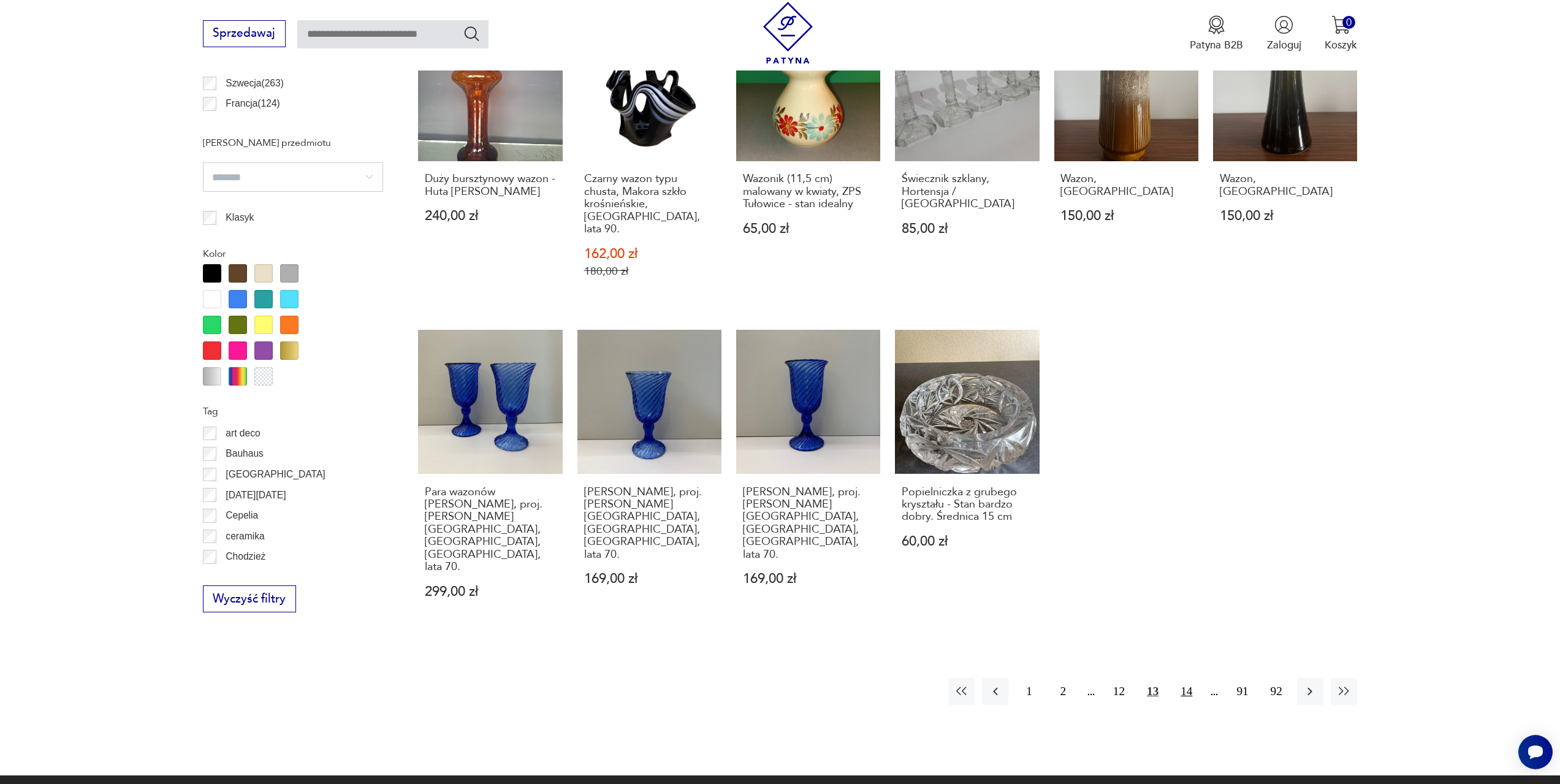
click at [1187, 678] on button "14" at bounding box center [1186, 691] width 27 height 27
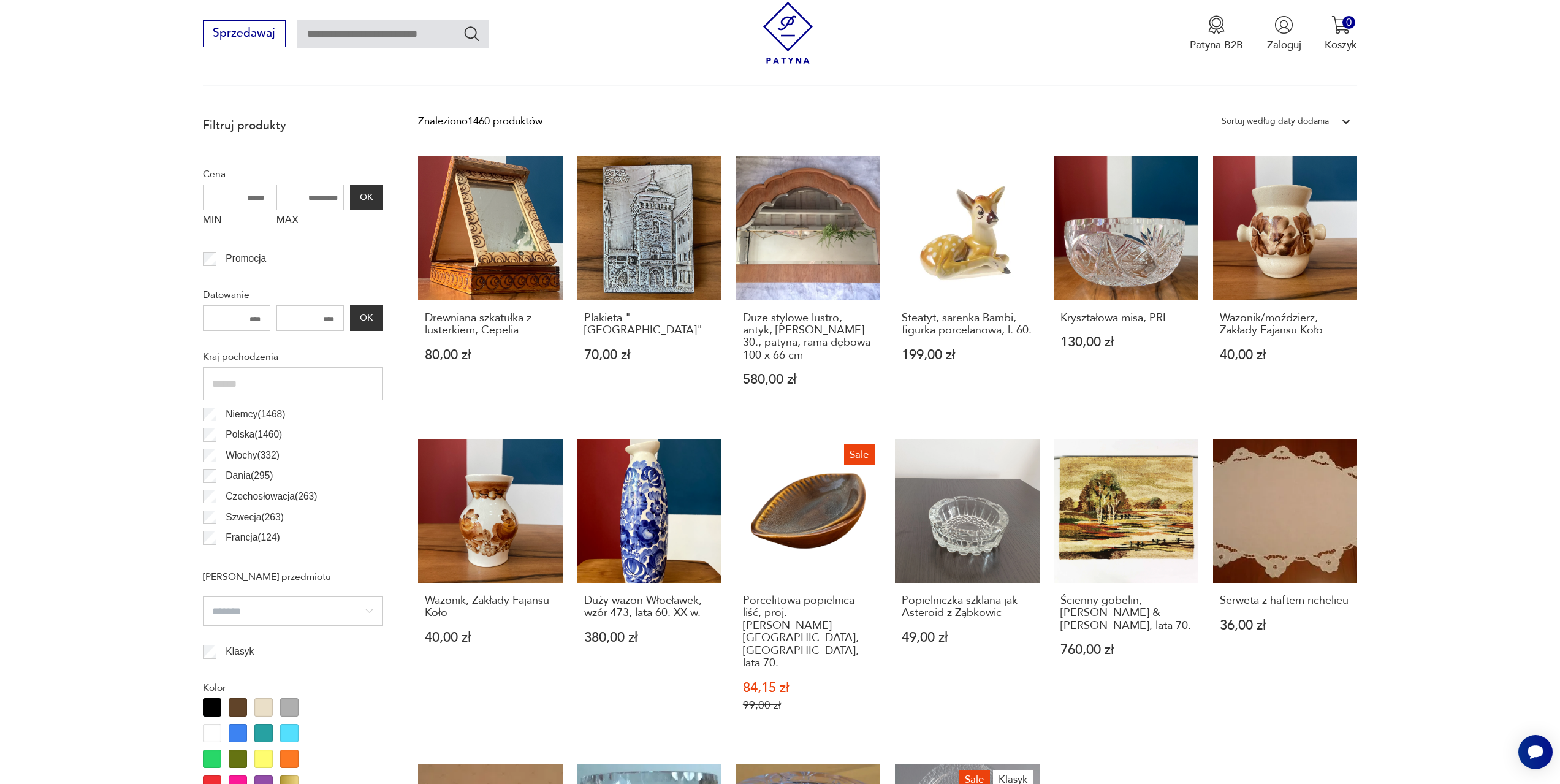
scroll to position [487, 0]
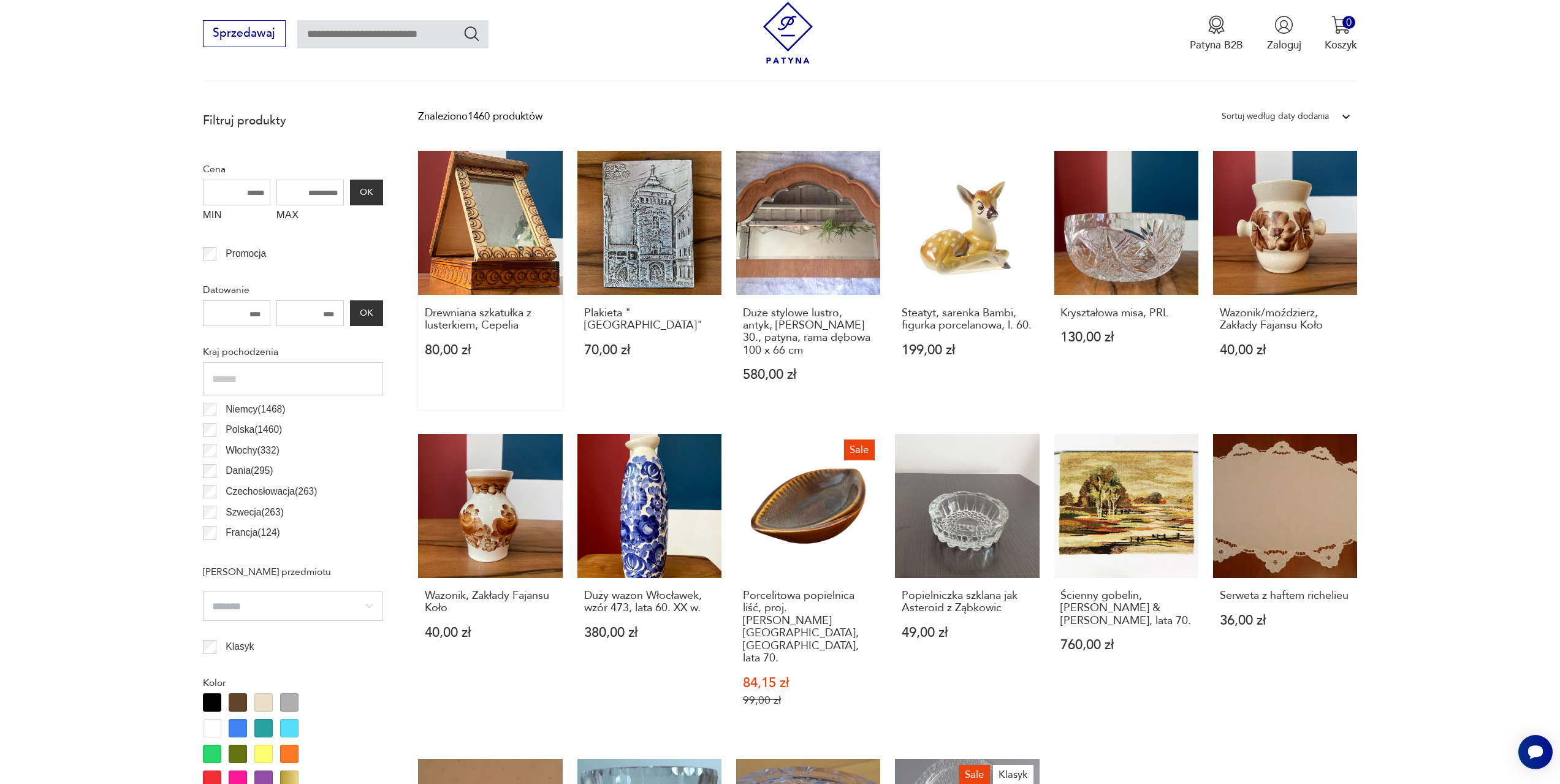
click at [513, 177] on link "Drewniana szkatułka z lusterkiem, Cepelia 80,00 zł" at bounding box center [490, 280] width 144 height 260
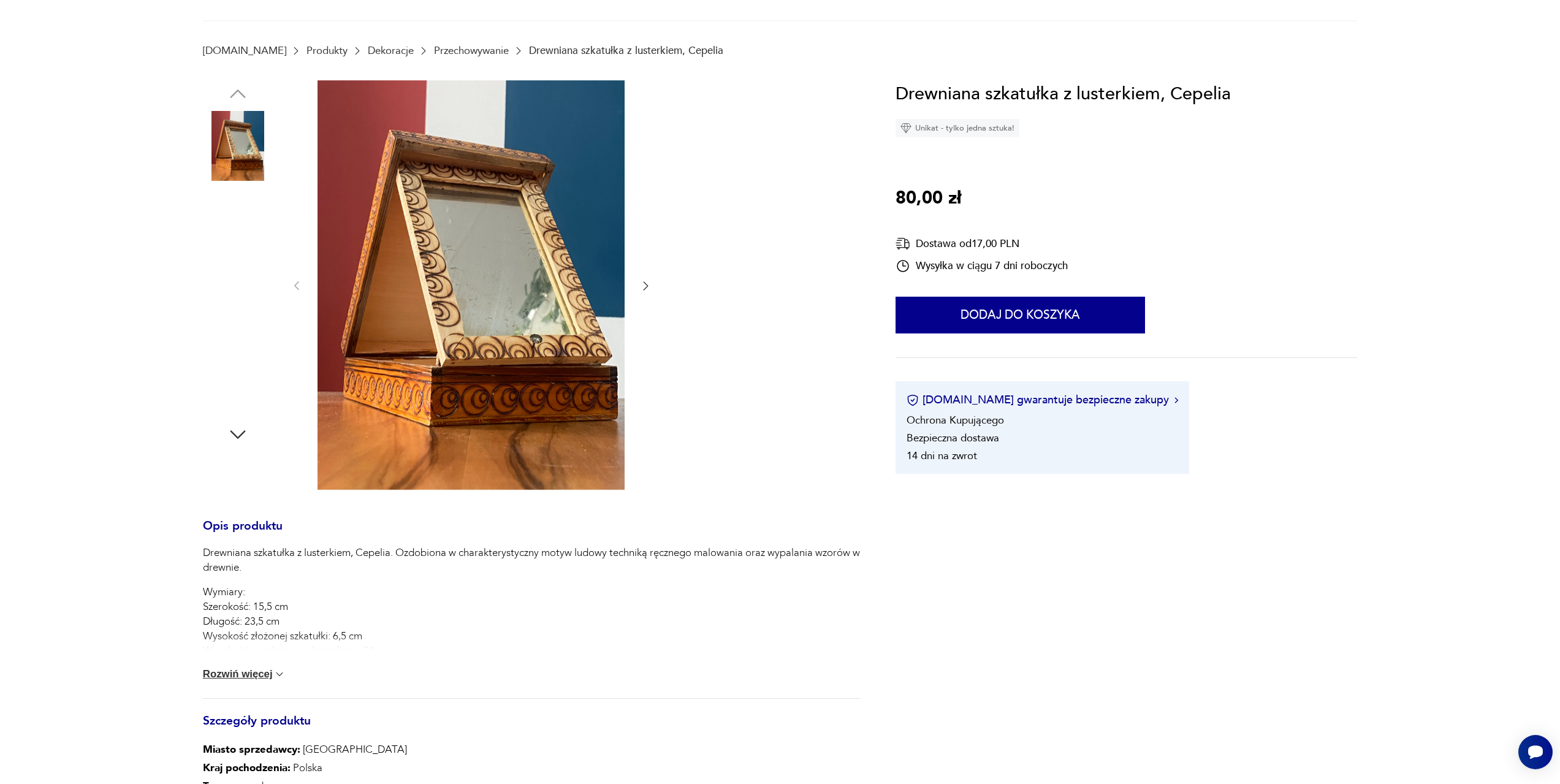
scroll to position [62, 0]
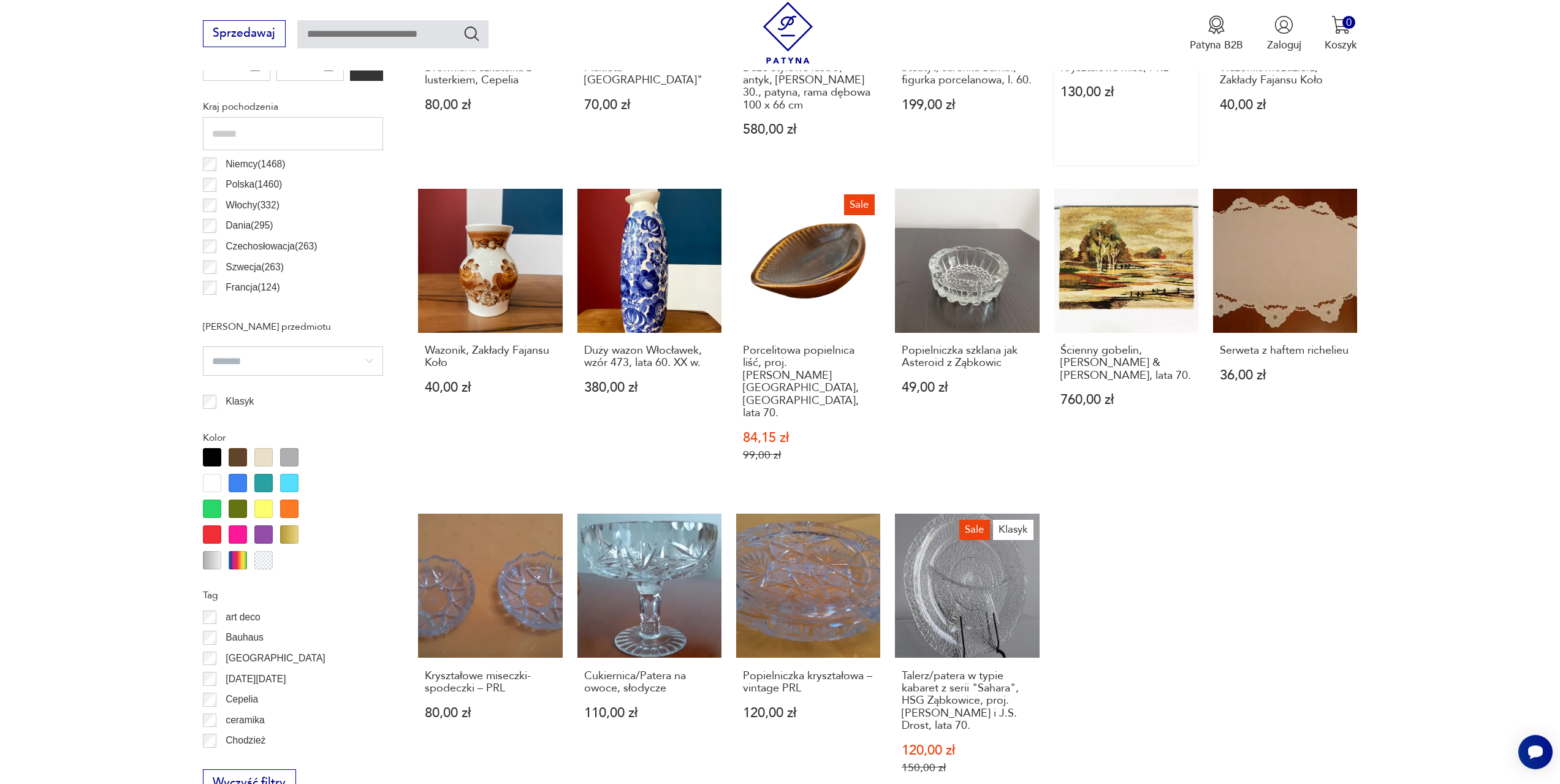
scroll to position [670, 0]
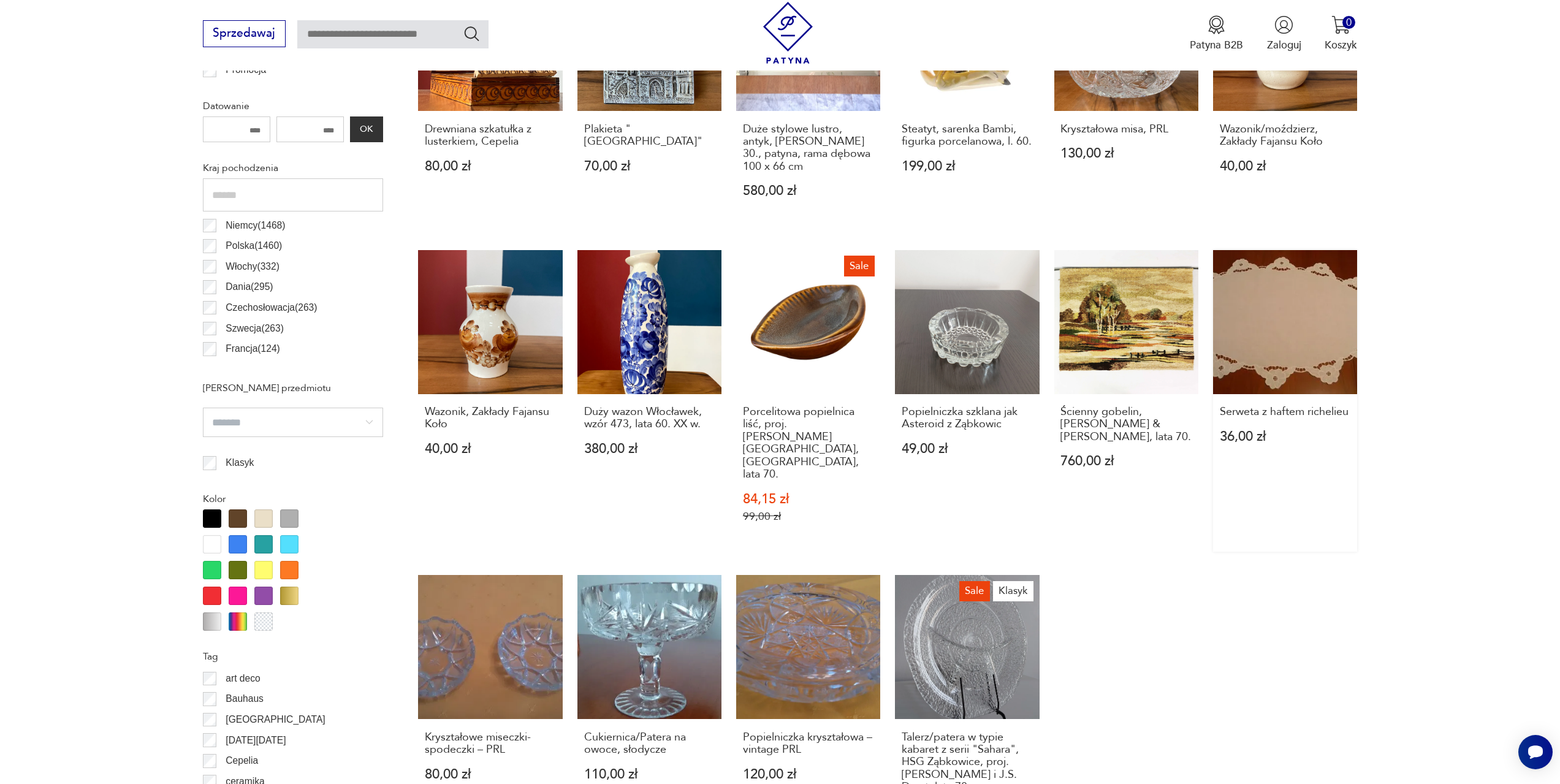
click at [1282, 285] on link "Serweta z haftem richelieu 36,00 zł" at bounding box center [1285, 401] width 144 height 302
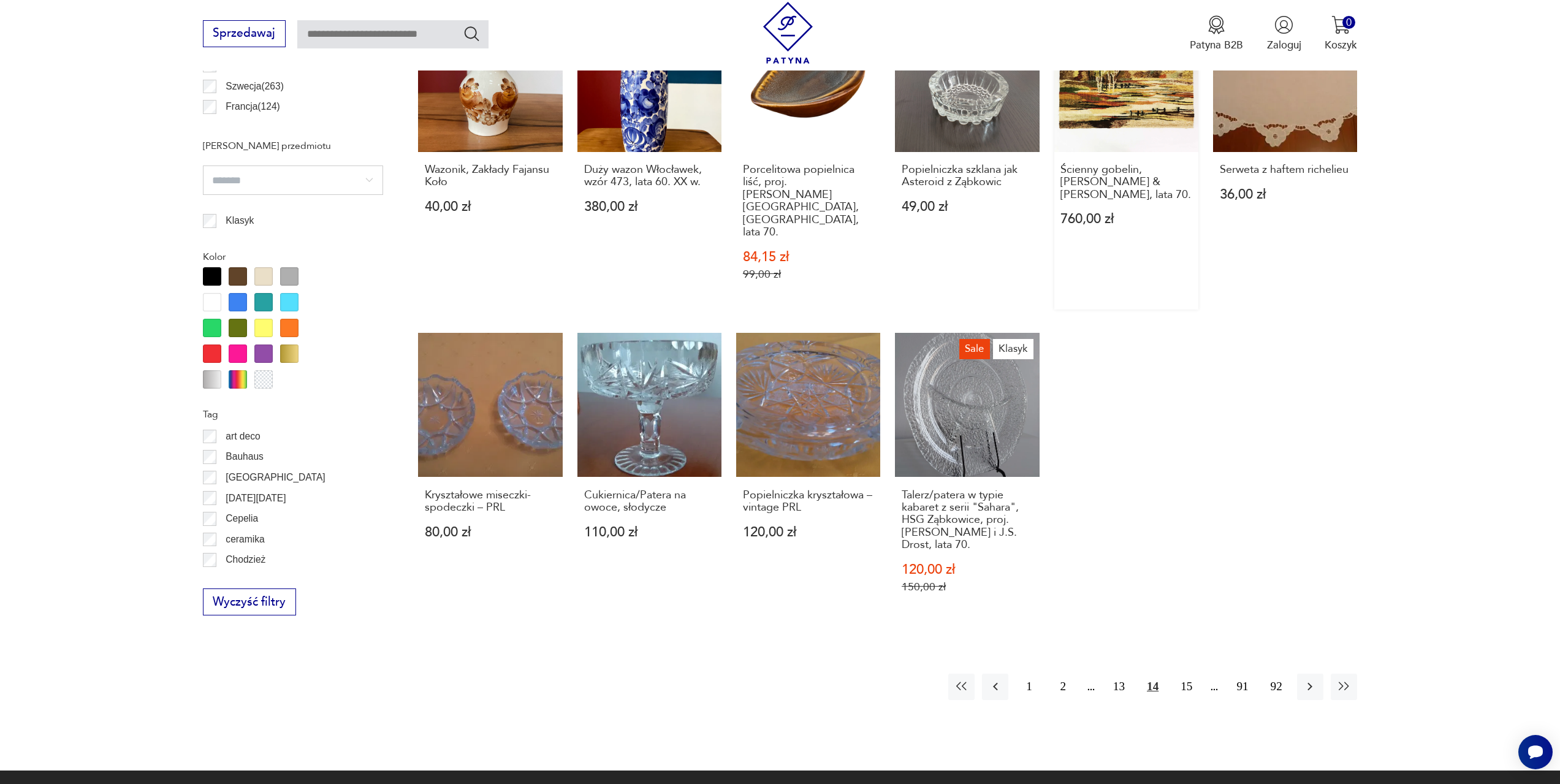
scroll to position [915, 0]
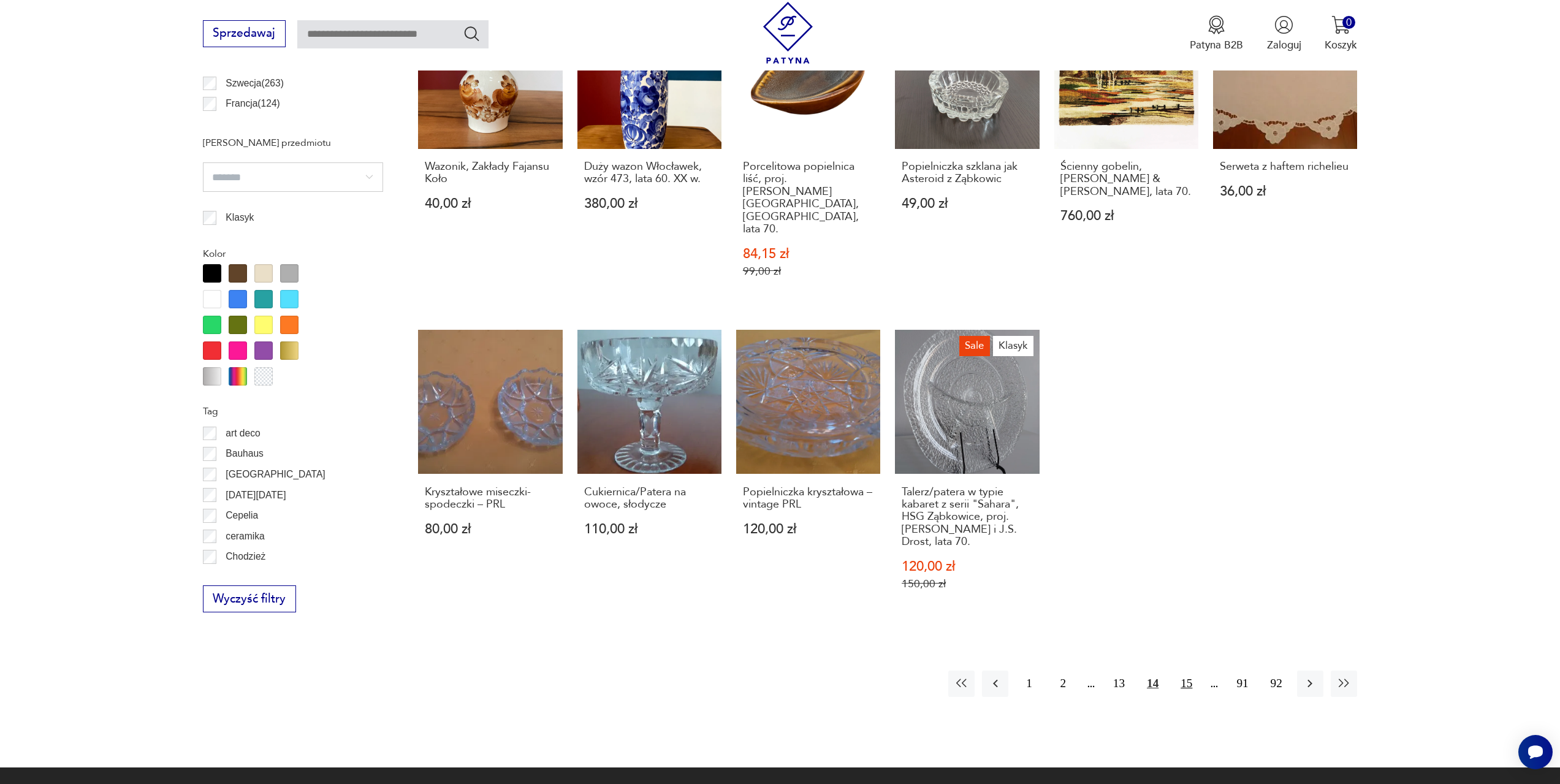
click at [1193, 670] on button "15" at bounding box center [1186, 683] width 27 height 27
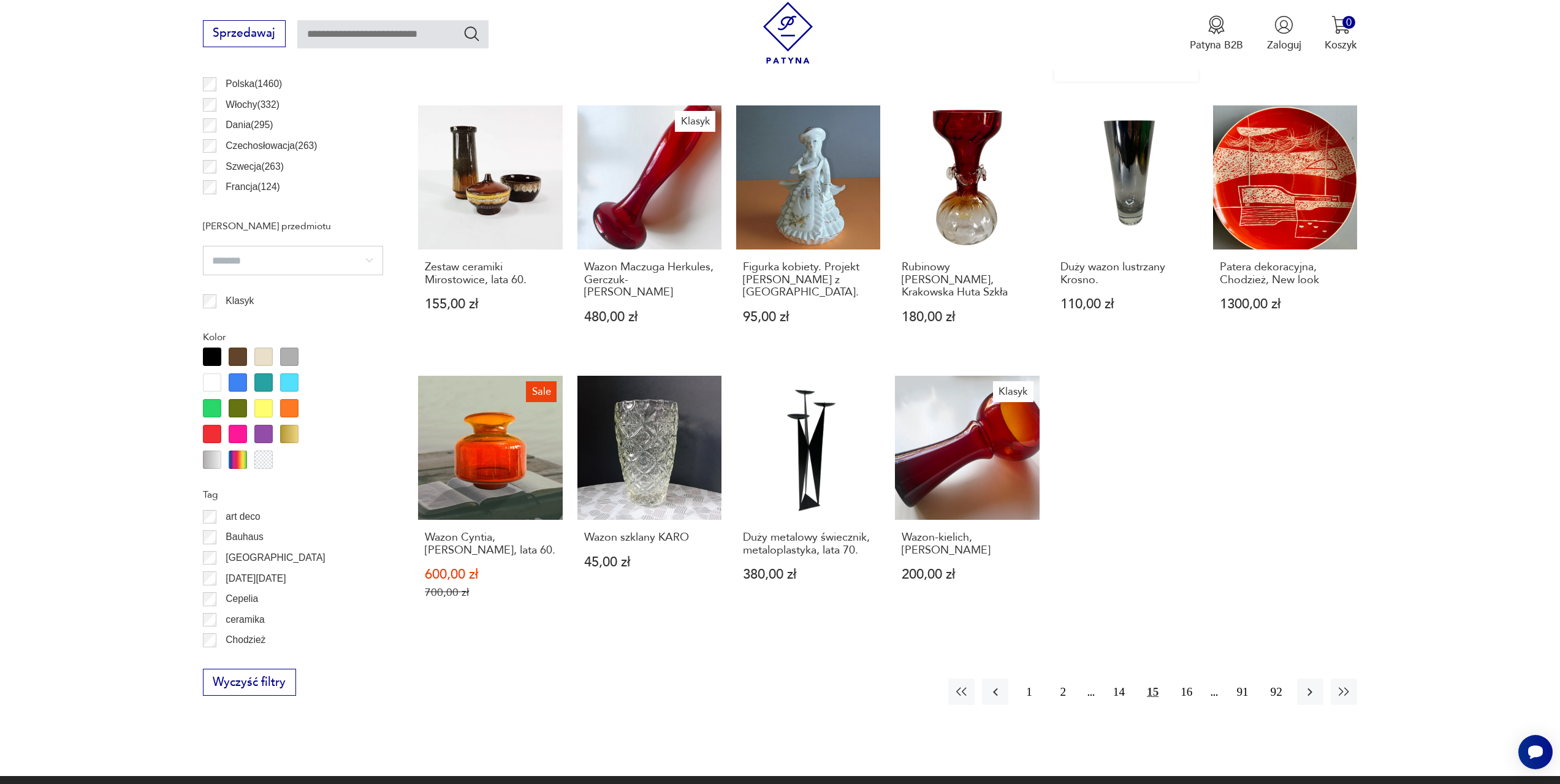
scroll to position [854, 0]
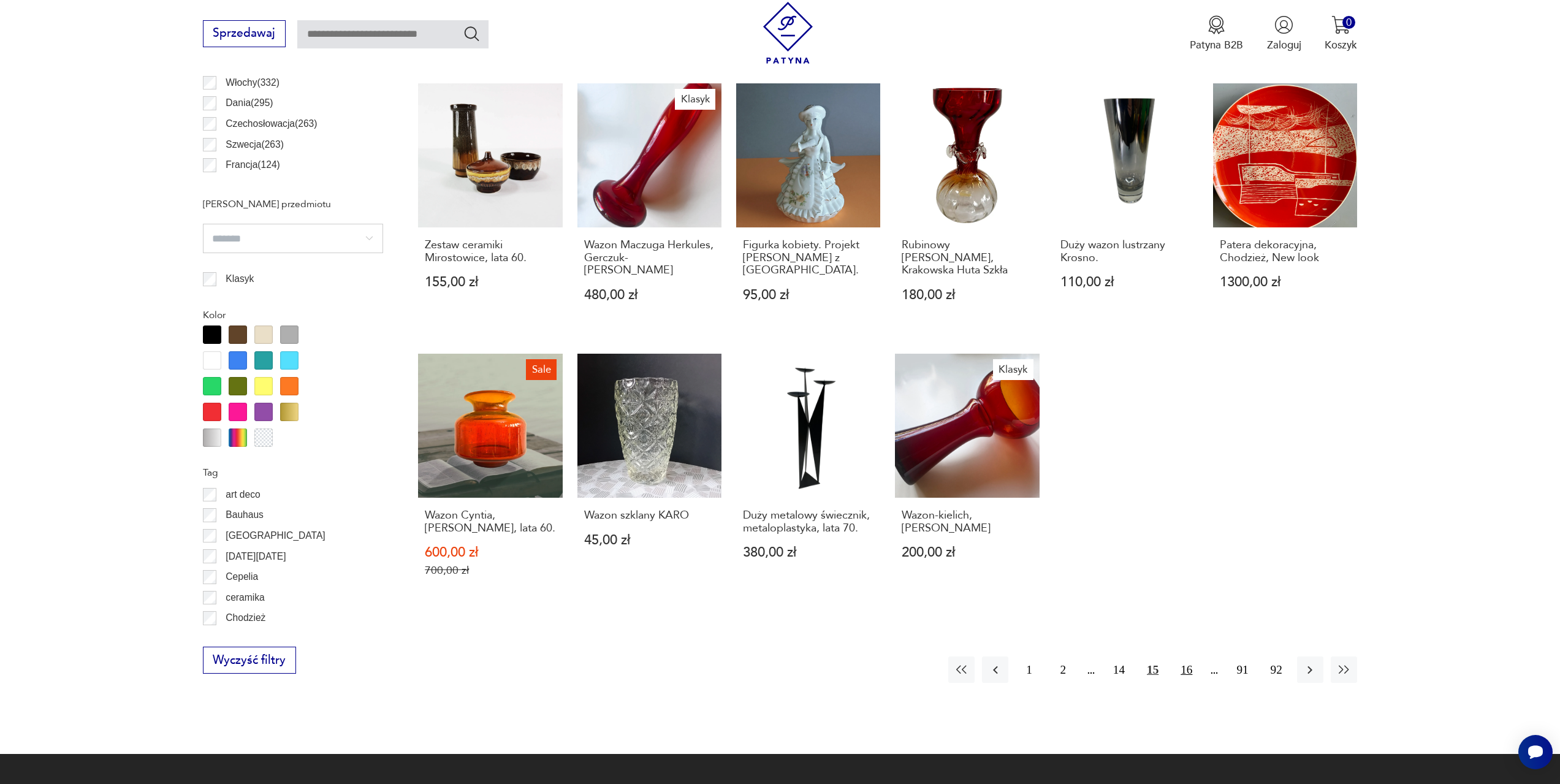
click at [1186, 656] on button "16" at bounding box center [1186, 669] width 27 height 27
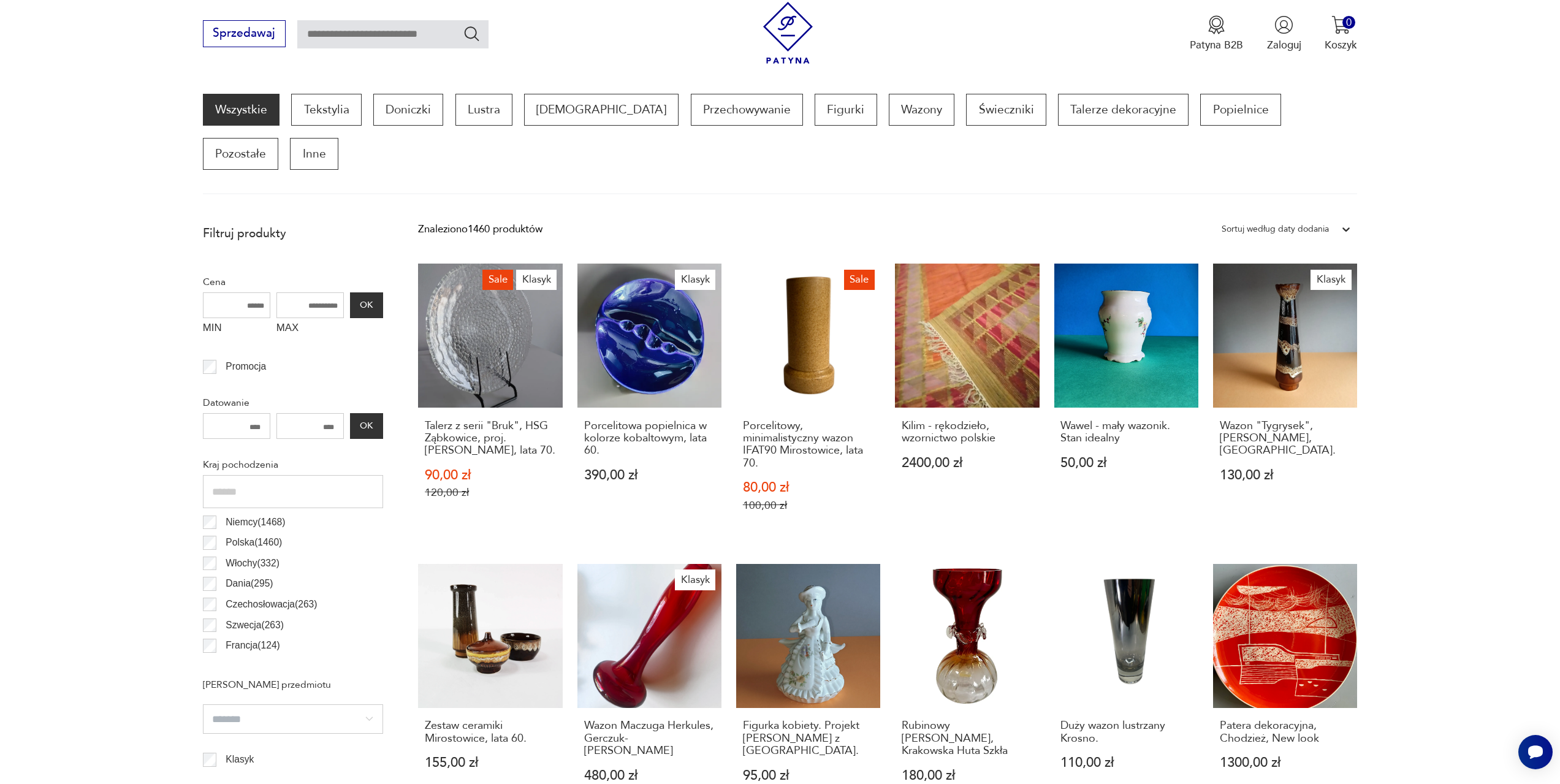
scroll to position [364, 0]
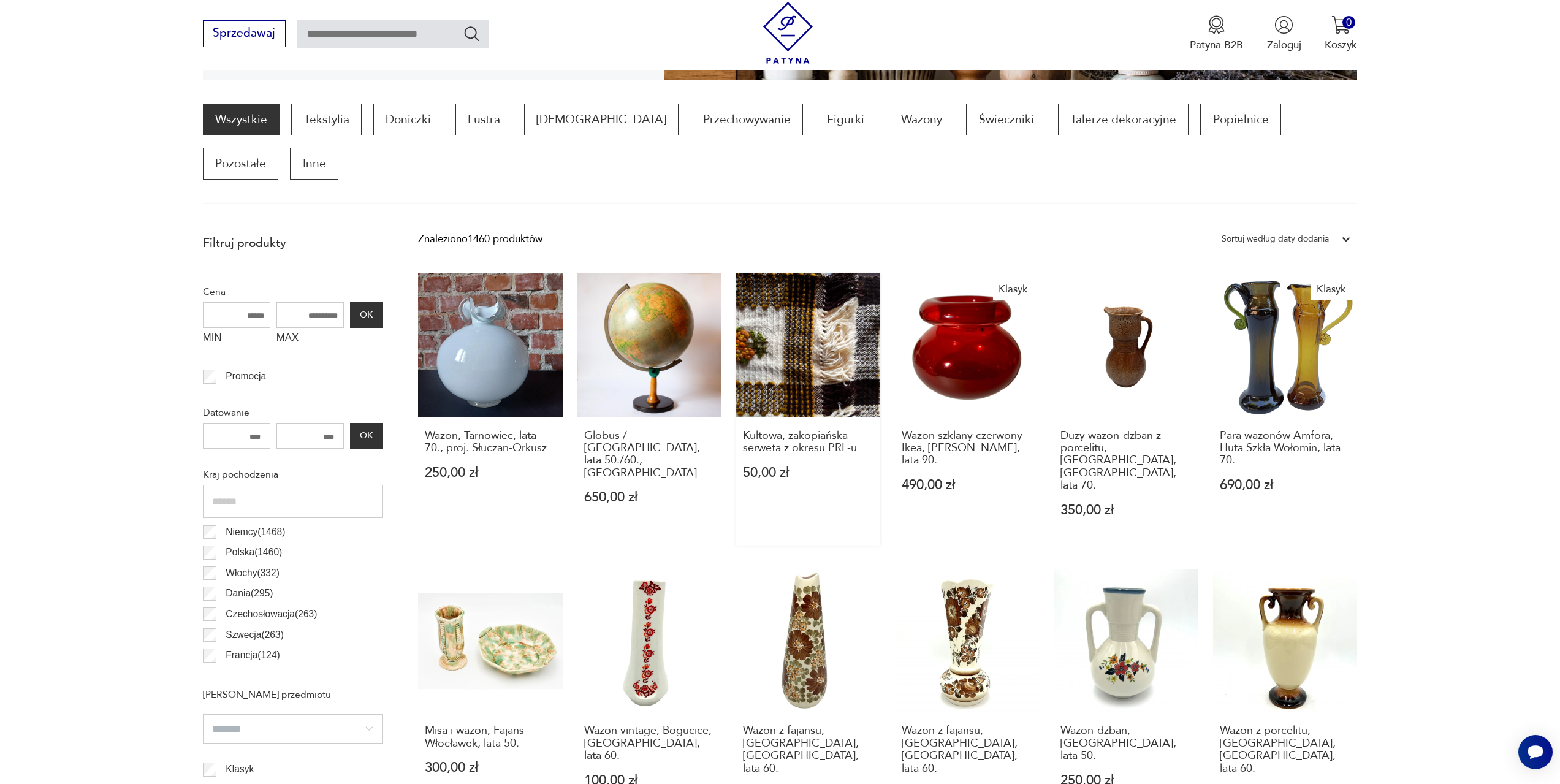
click at [847, 330] on link "Kultowa, zakopiańska serweta z okresu PRL-u 50,00 zł" at bounding box center [808, 409] width 144 height 272
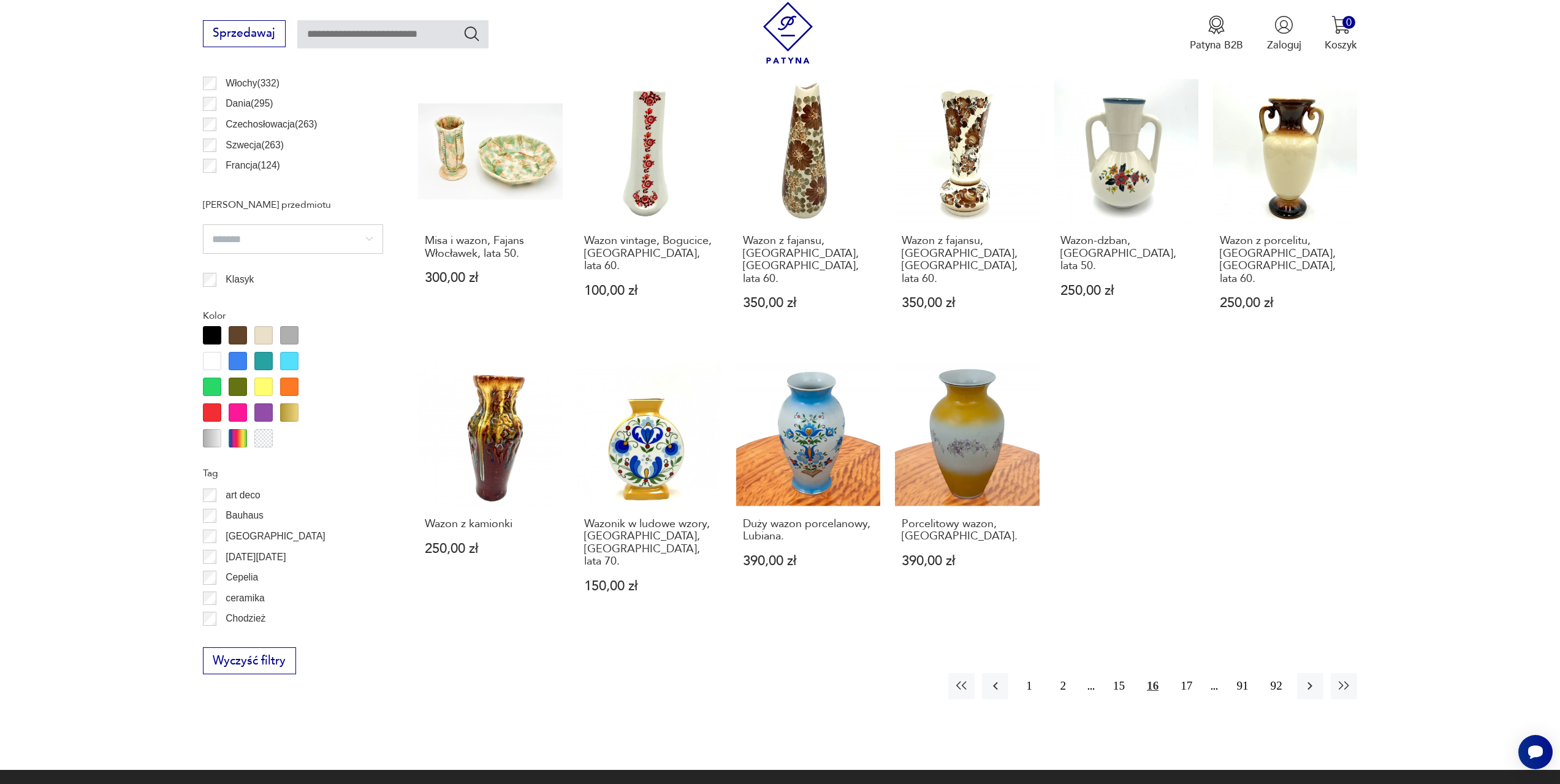
scroll to position [854, 0]
click at [1189, 673] on button "17" at bounding box center [1186, 685] width 27 height 27
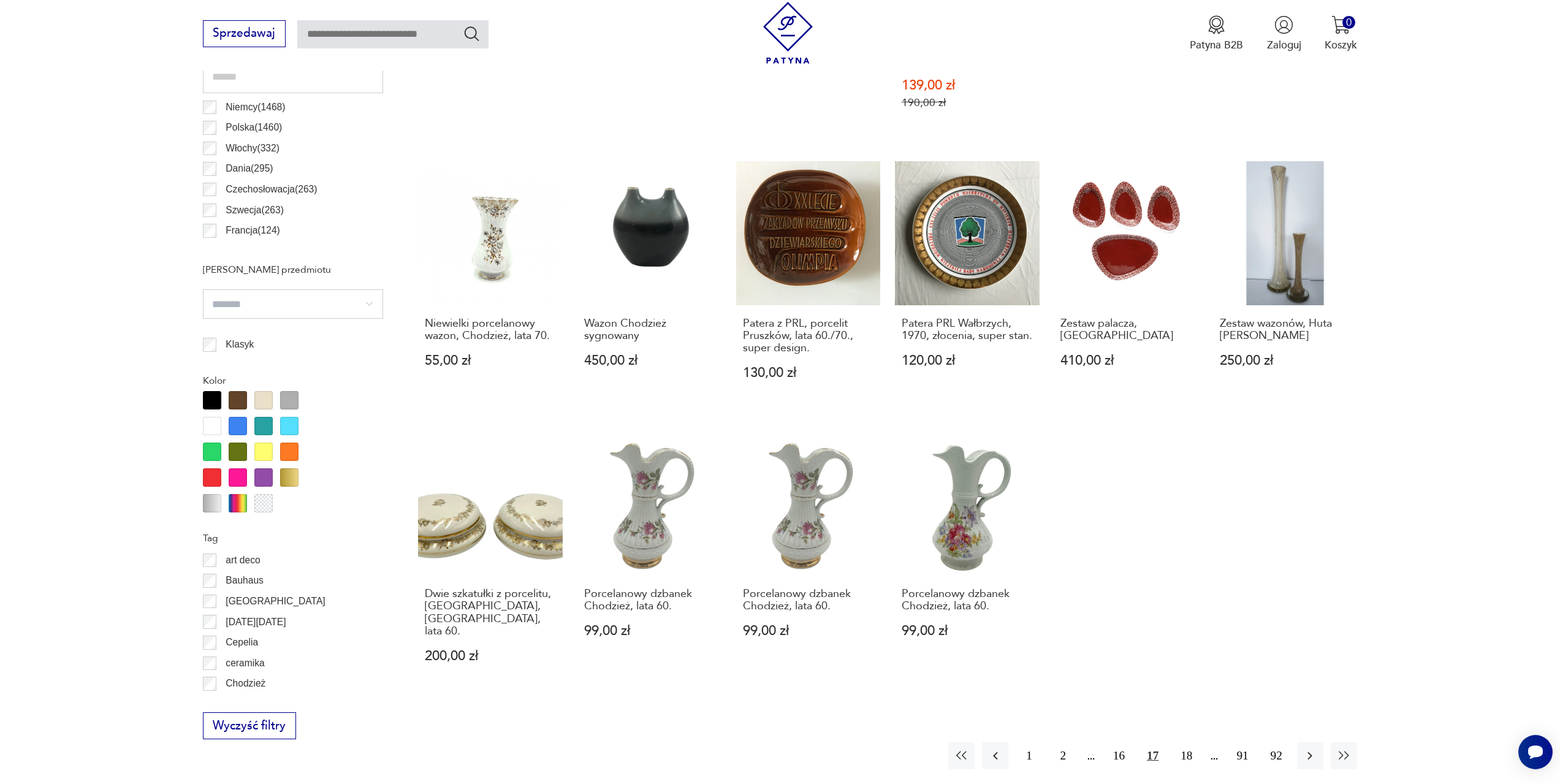
scroll to position [793, 0]
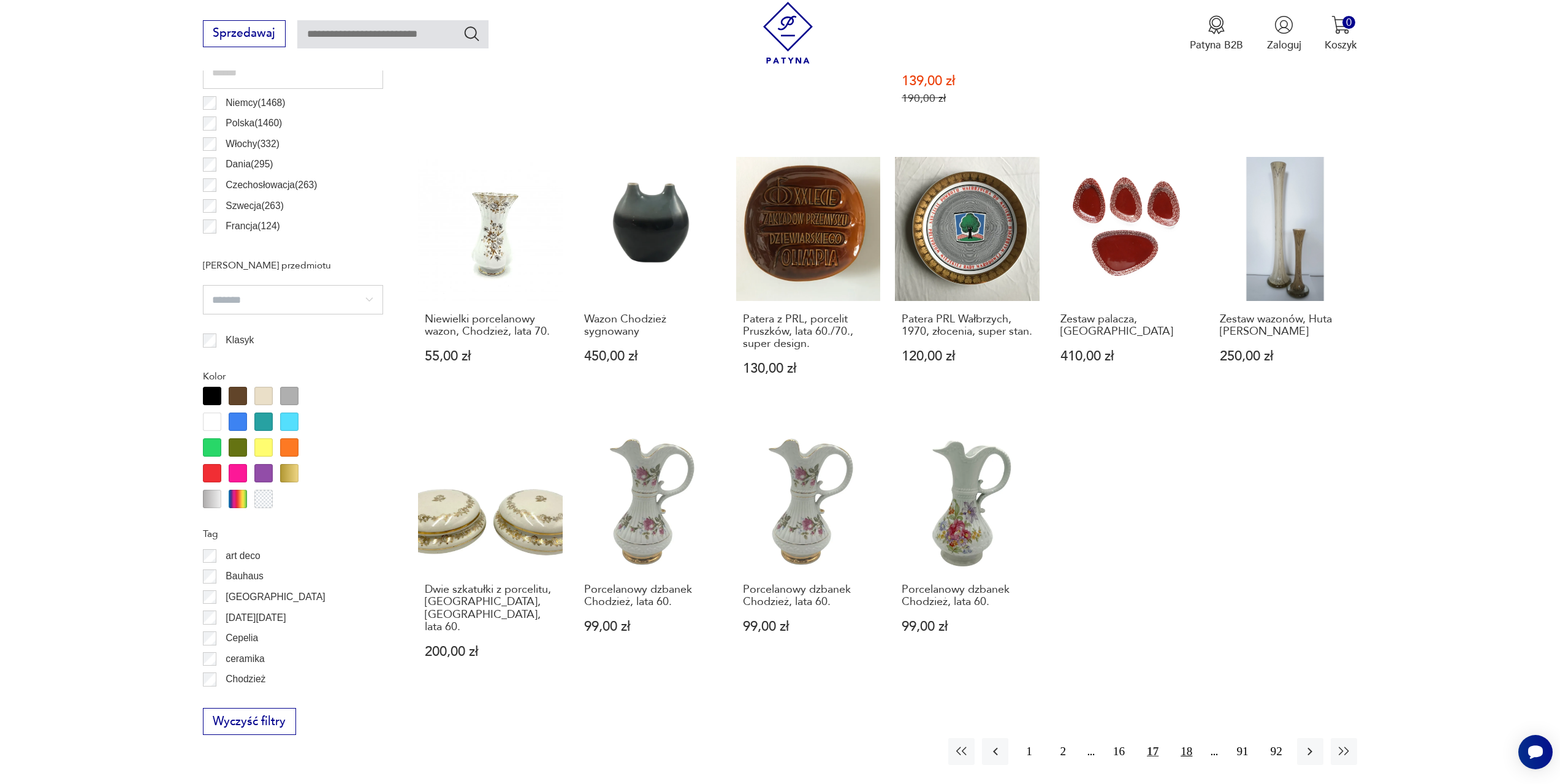
click at [1187, 738] on button "18" at bounding box center [1186, 751] width 27 height 27
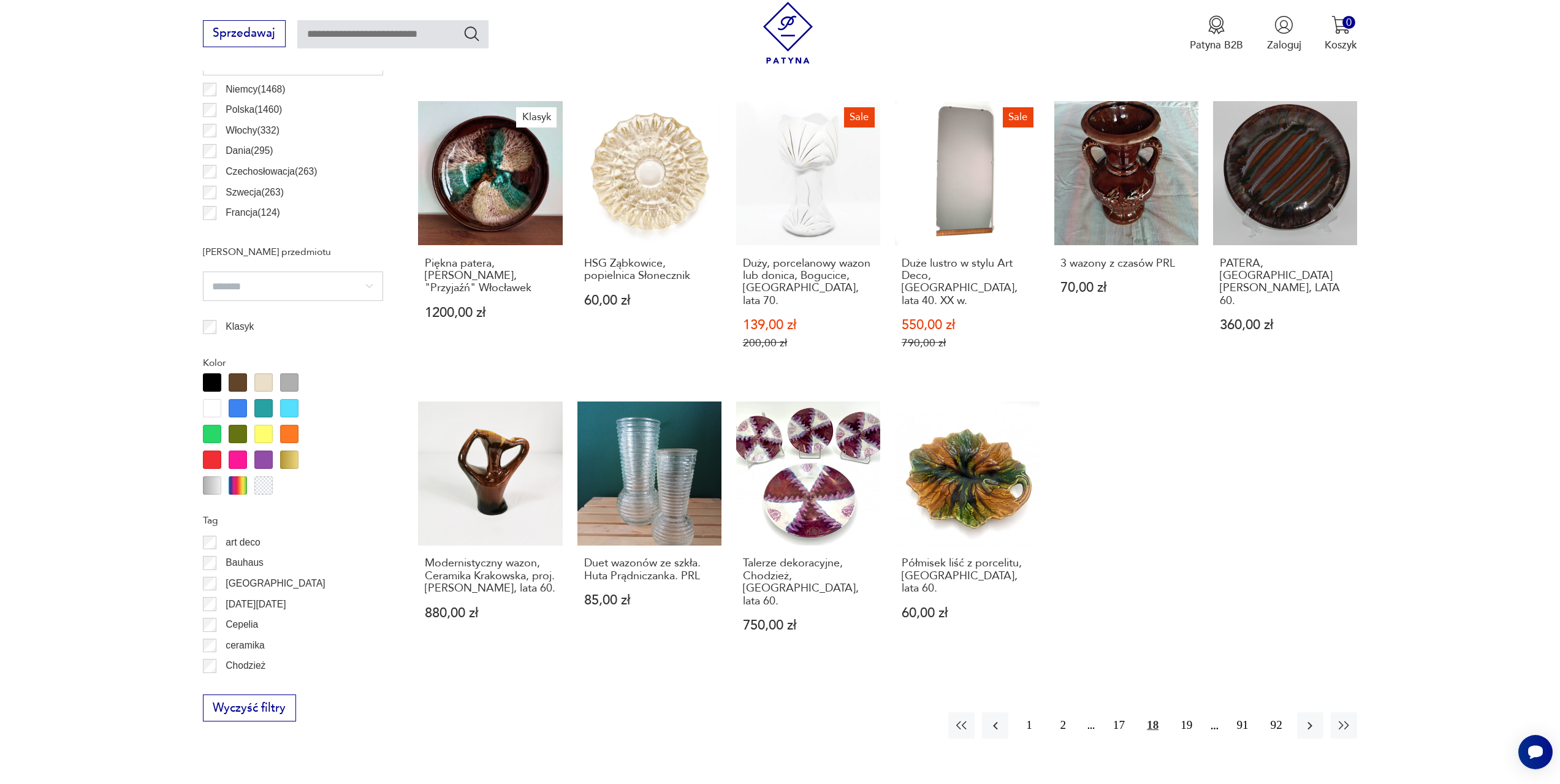
scroll to position [854, 0]
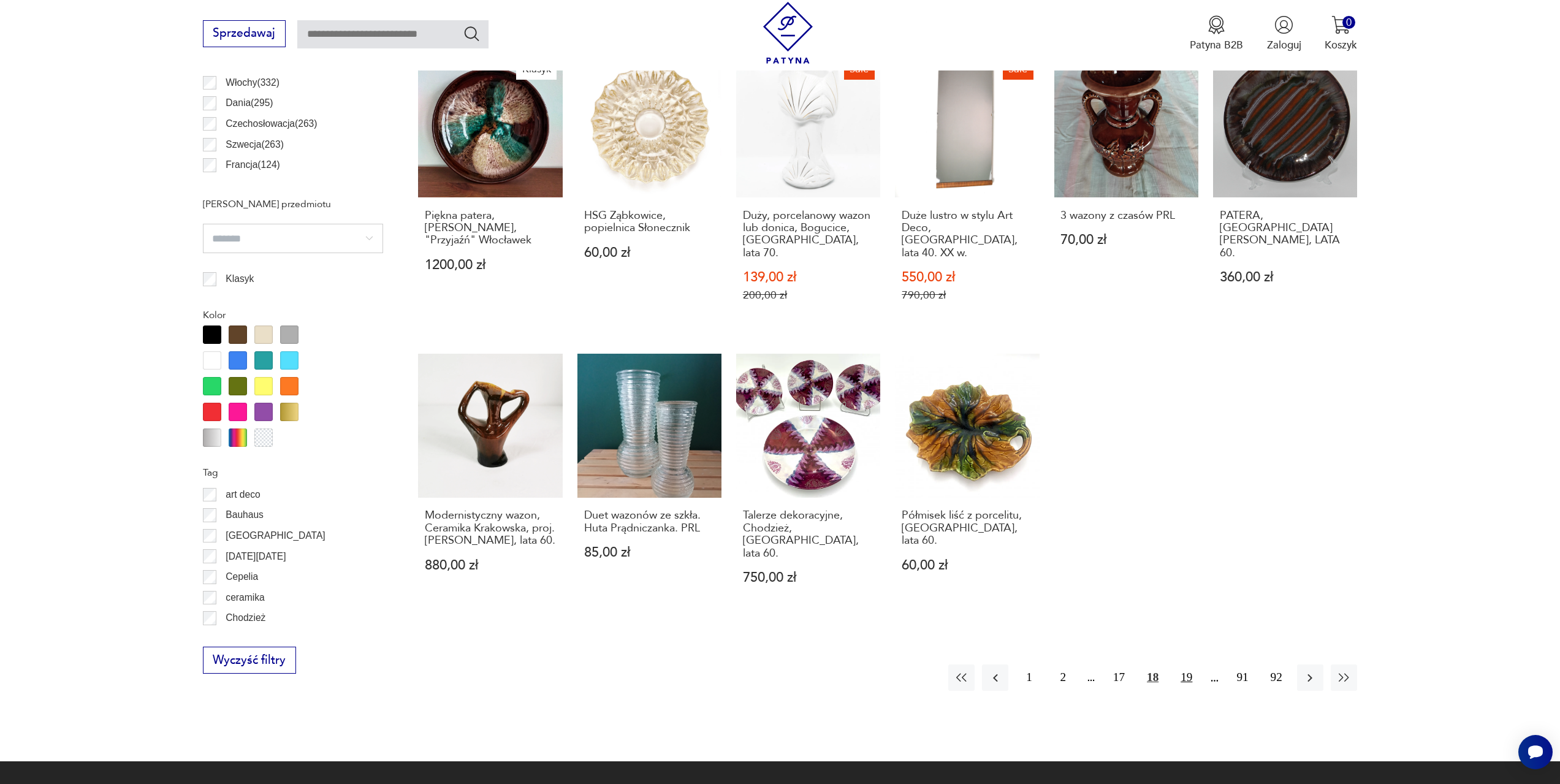
click at [1192, 664] on button "19" at bounding box center [1186, 677] width 27 height 27
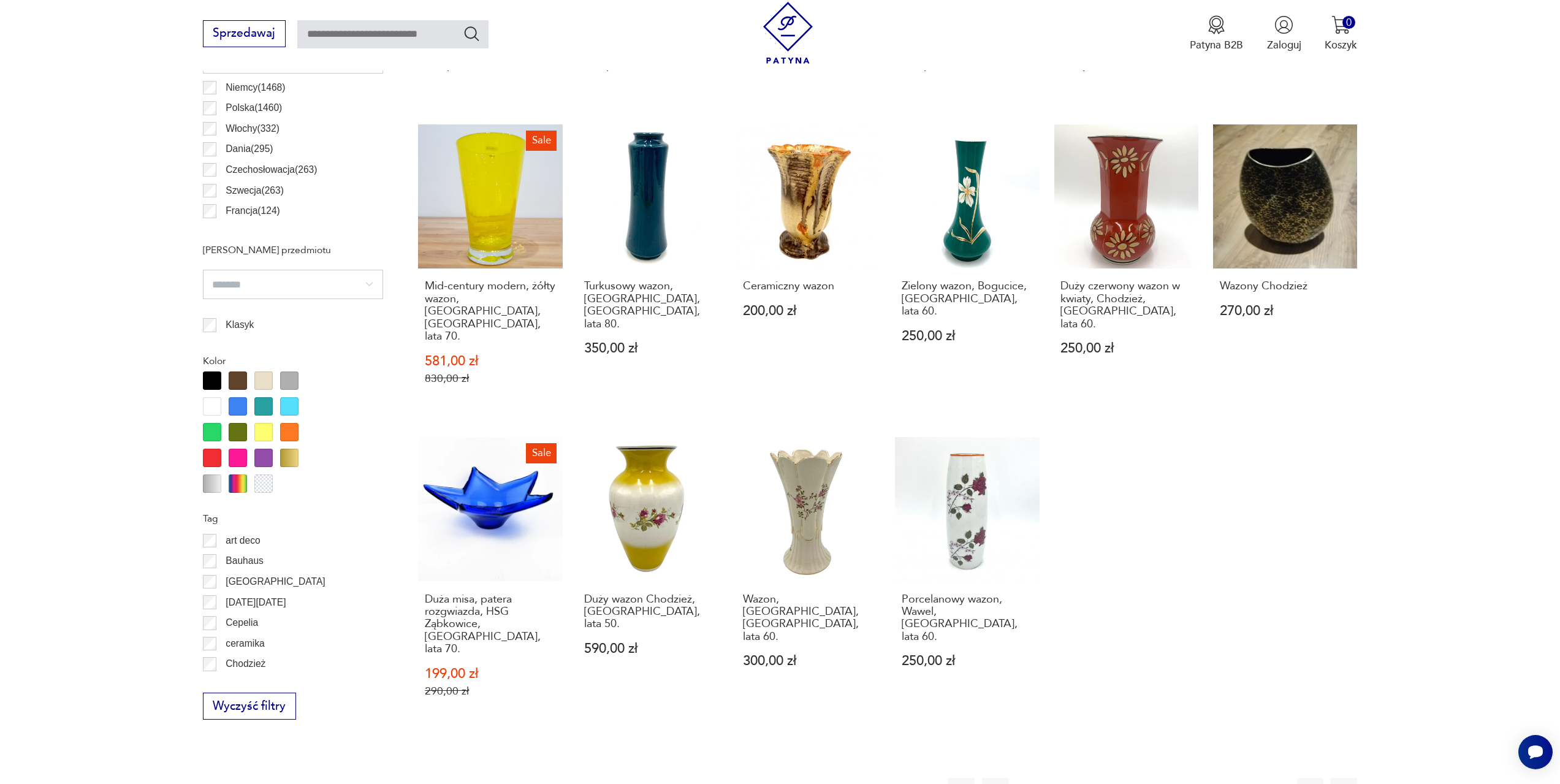
scroll to position [854, 0]
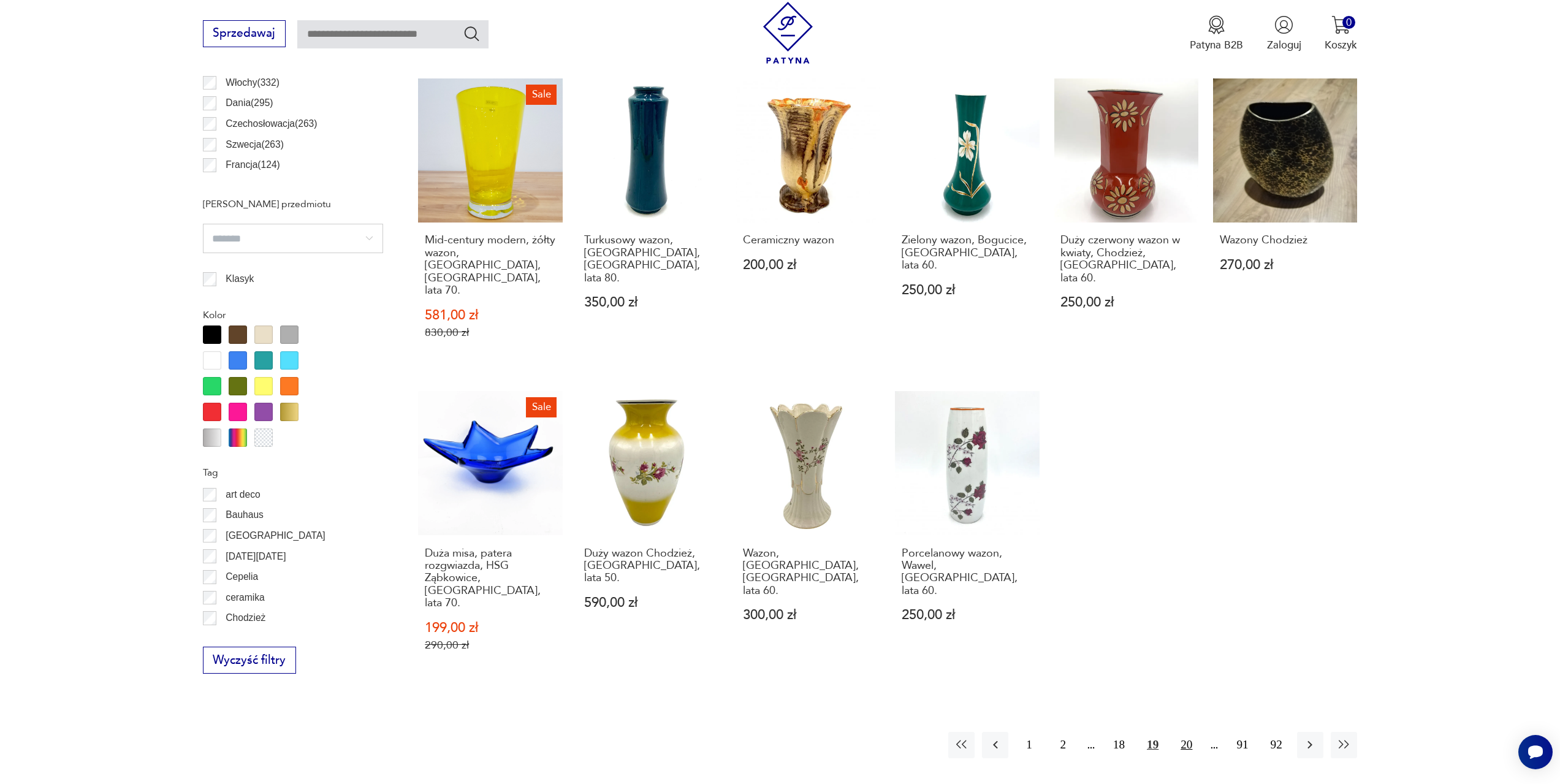
click at [1181, 732] on button "20" at bounding box center [1186, 745] width 27 height 27
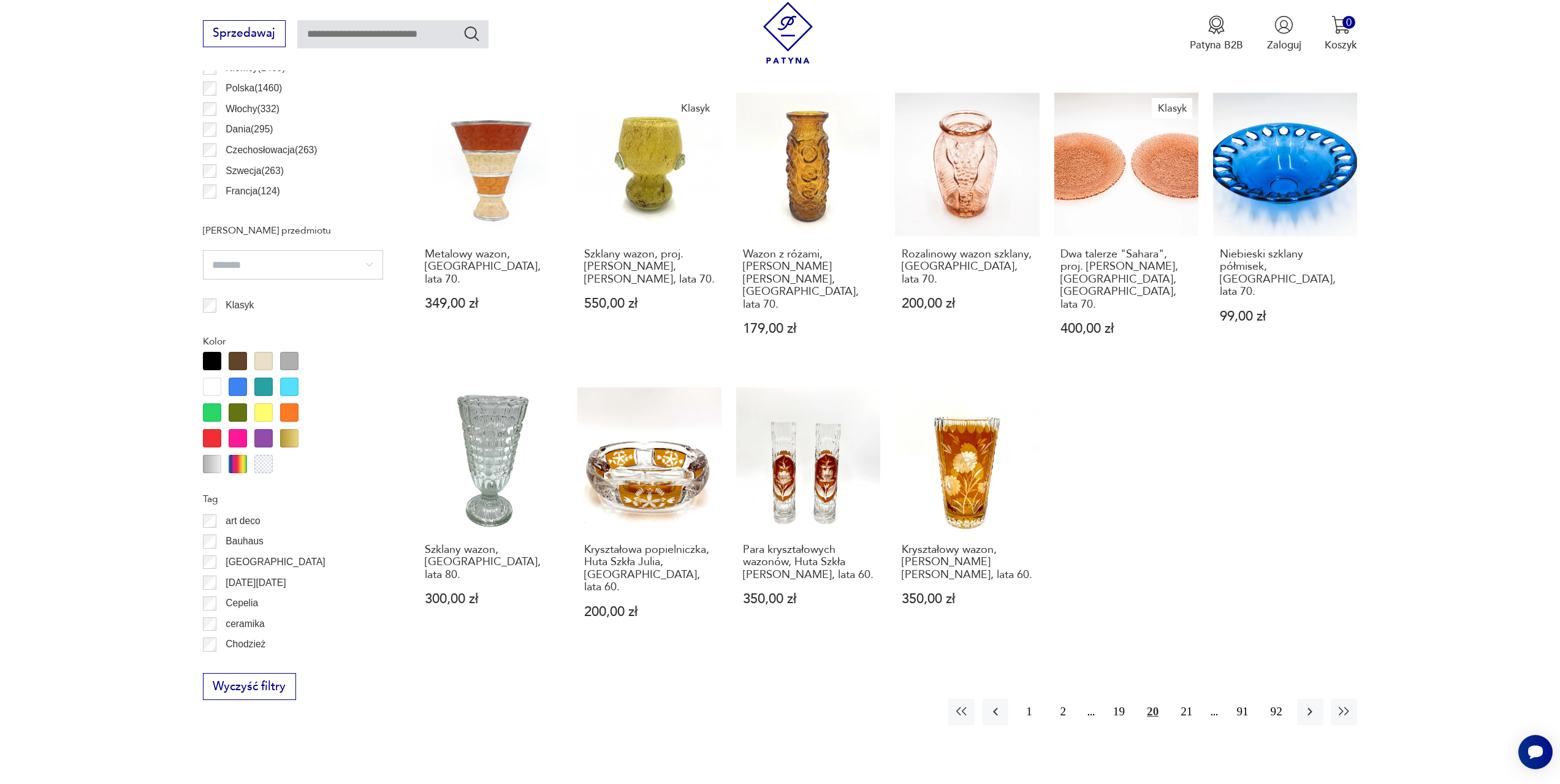
scroll to position [854, 0]
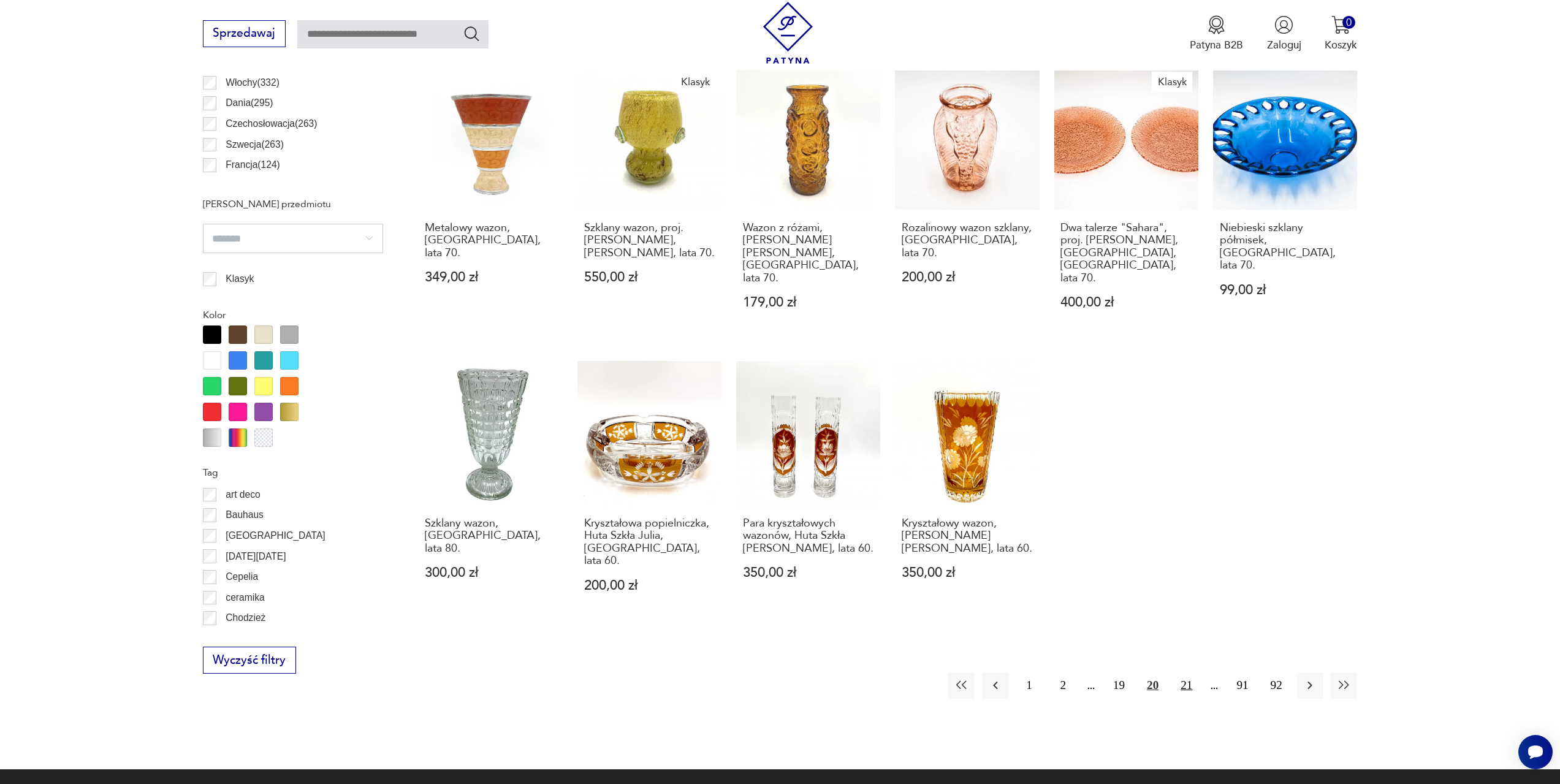
click at [1189, 673] on button "21" at bounding box center [1186, 685] width 27 height 27
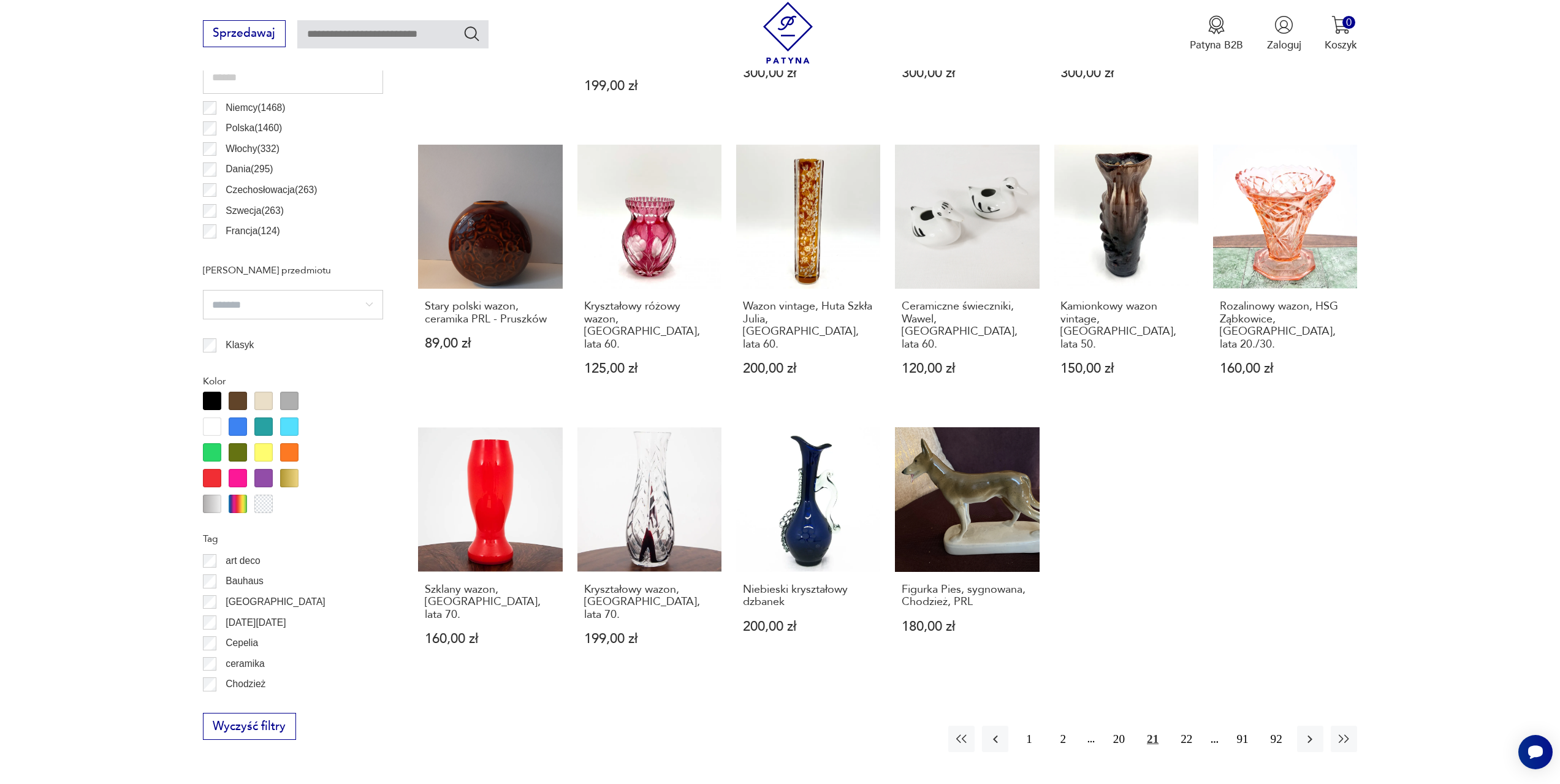
scroll to position [793, 0]
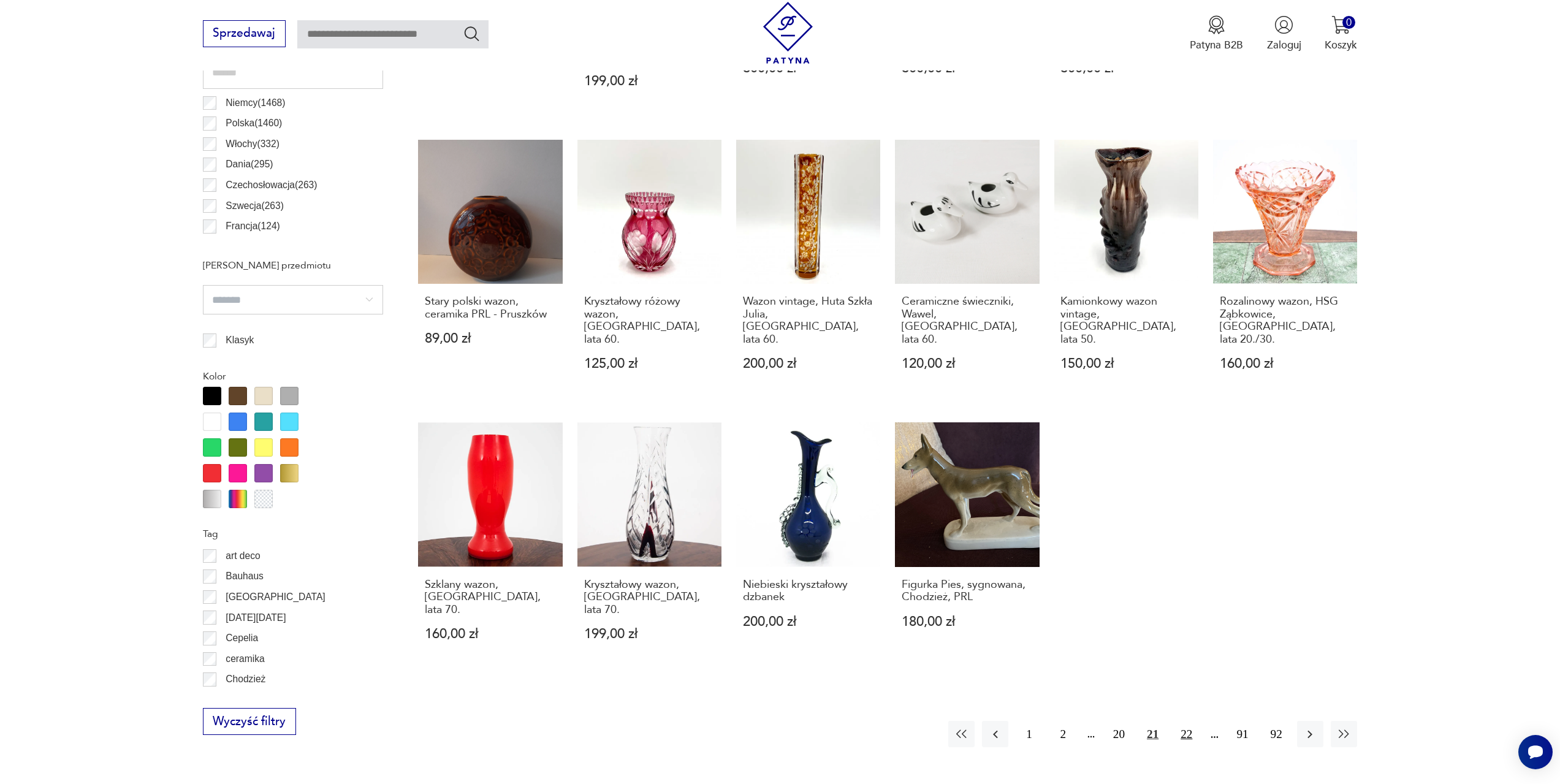
click at [1191, 721] on button "22" at bounding box center [1186, 733] width 27 height 27
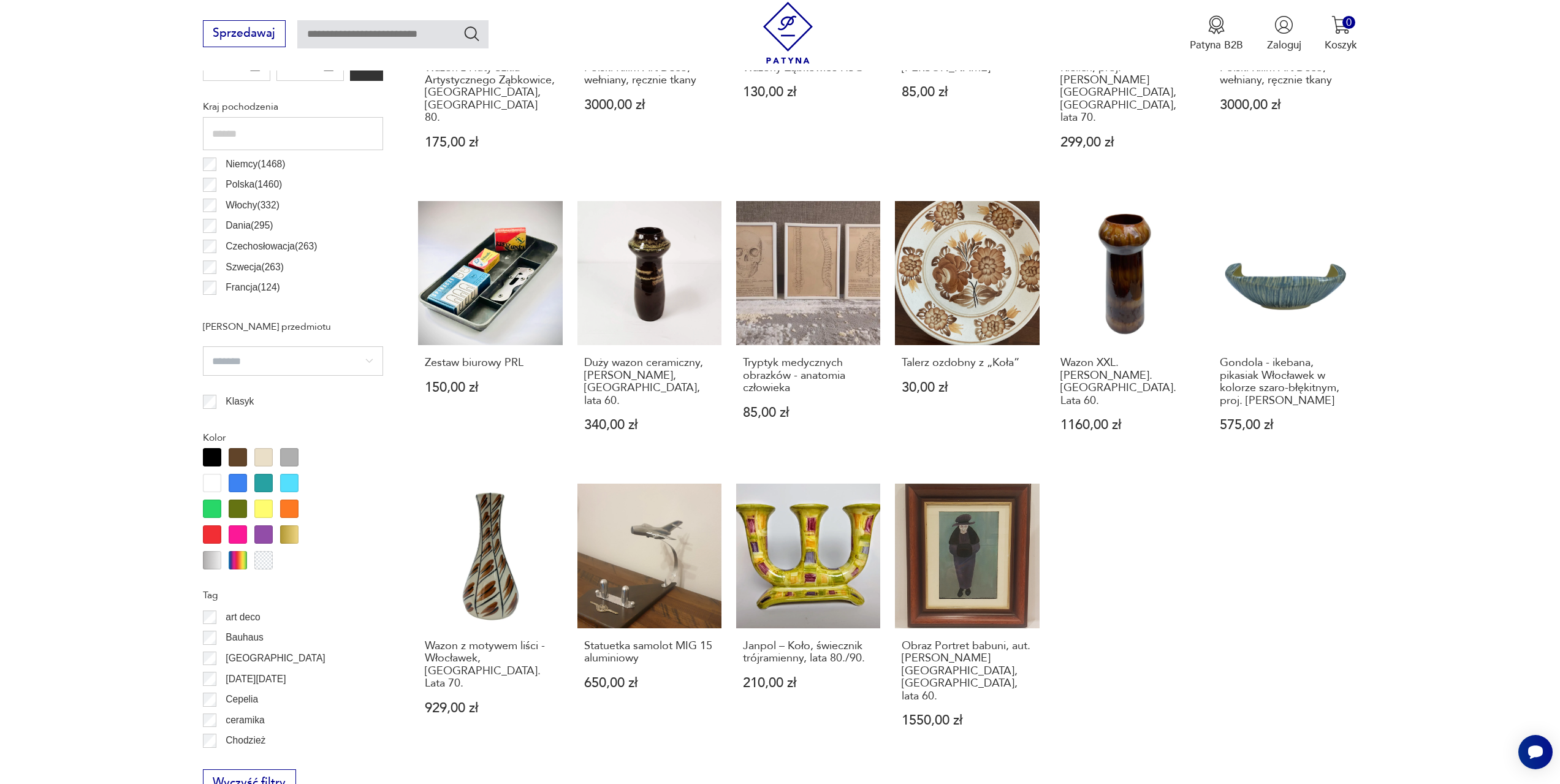
scroll to position [793, 0]
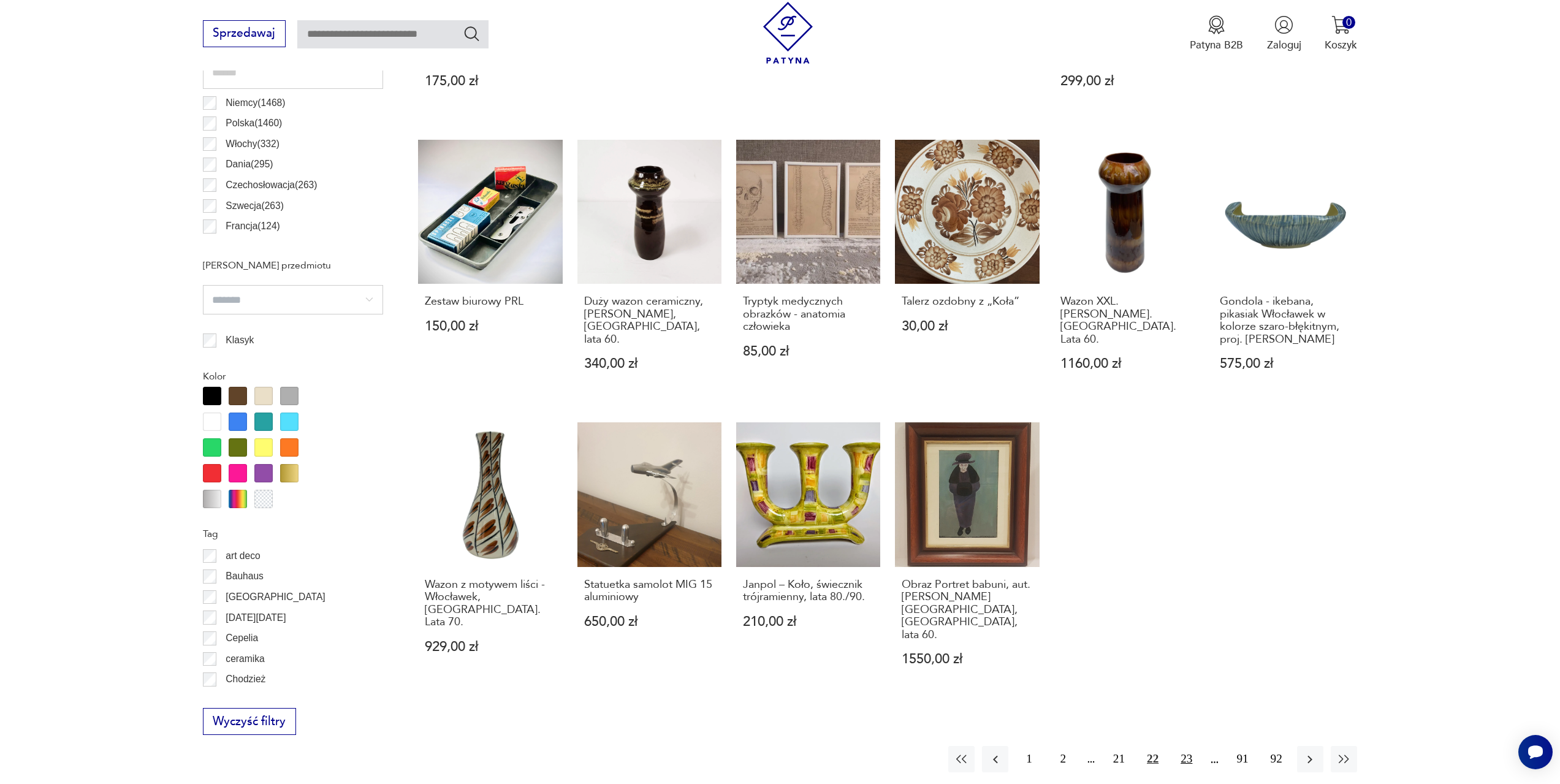
click at [1189, 745] on button "23" at bounding box center [1186, 758] width 27 height 27
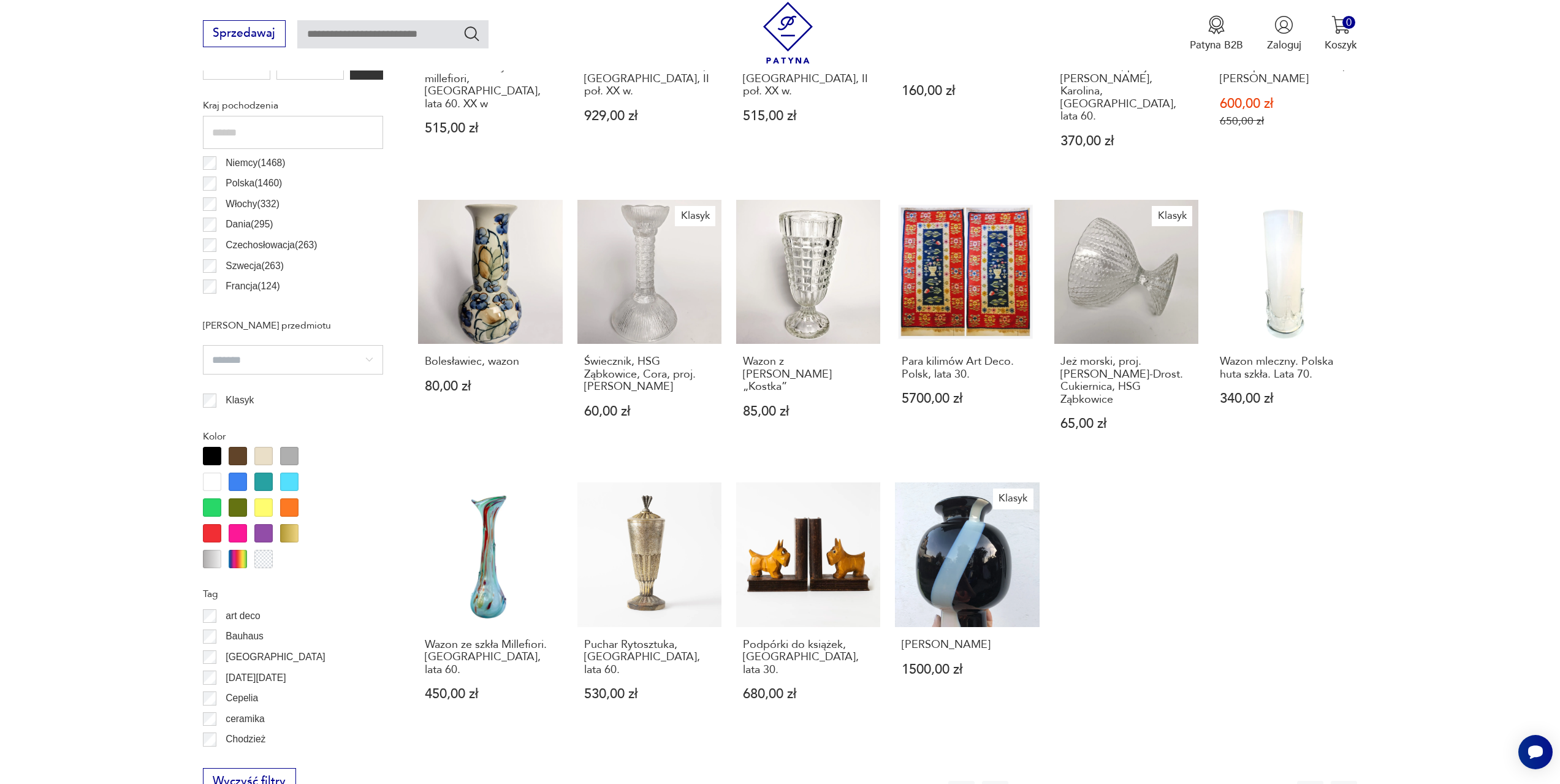
scroll to position [793, 0]
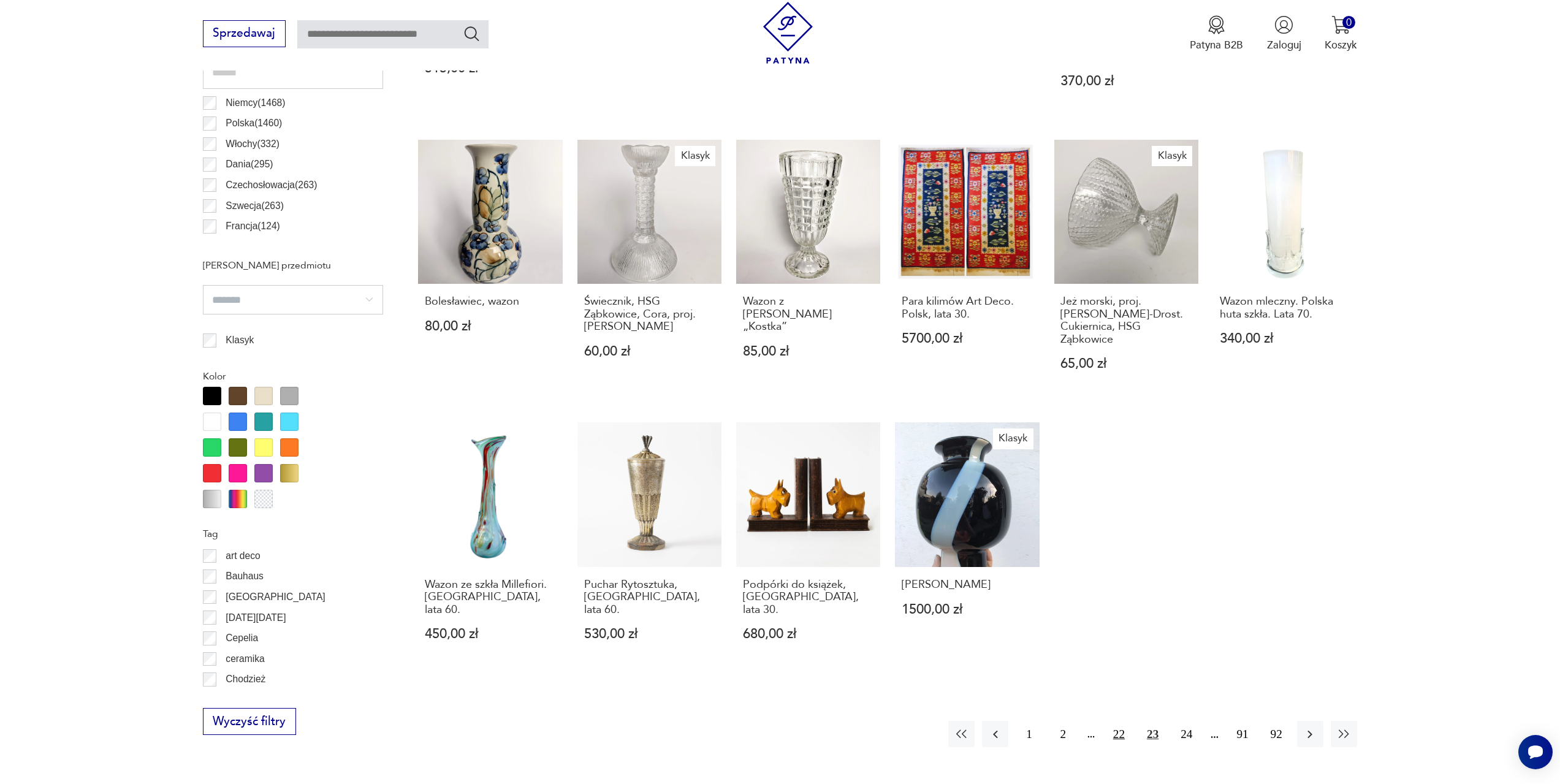
click at [1119, 721] on button "22" at bounding box center [1119, 733] width 27 height 27
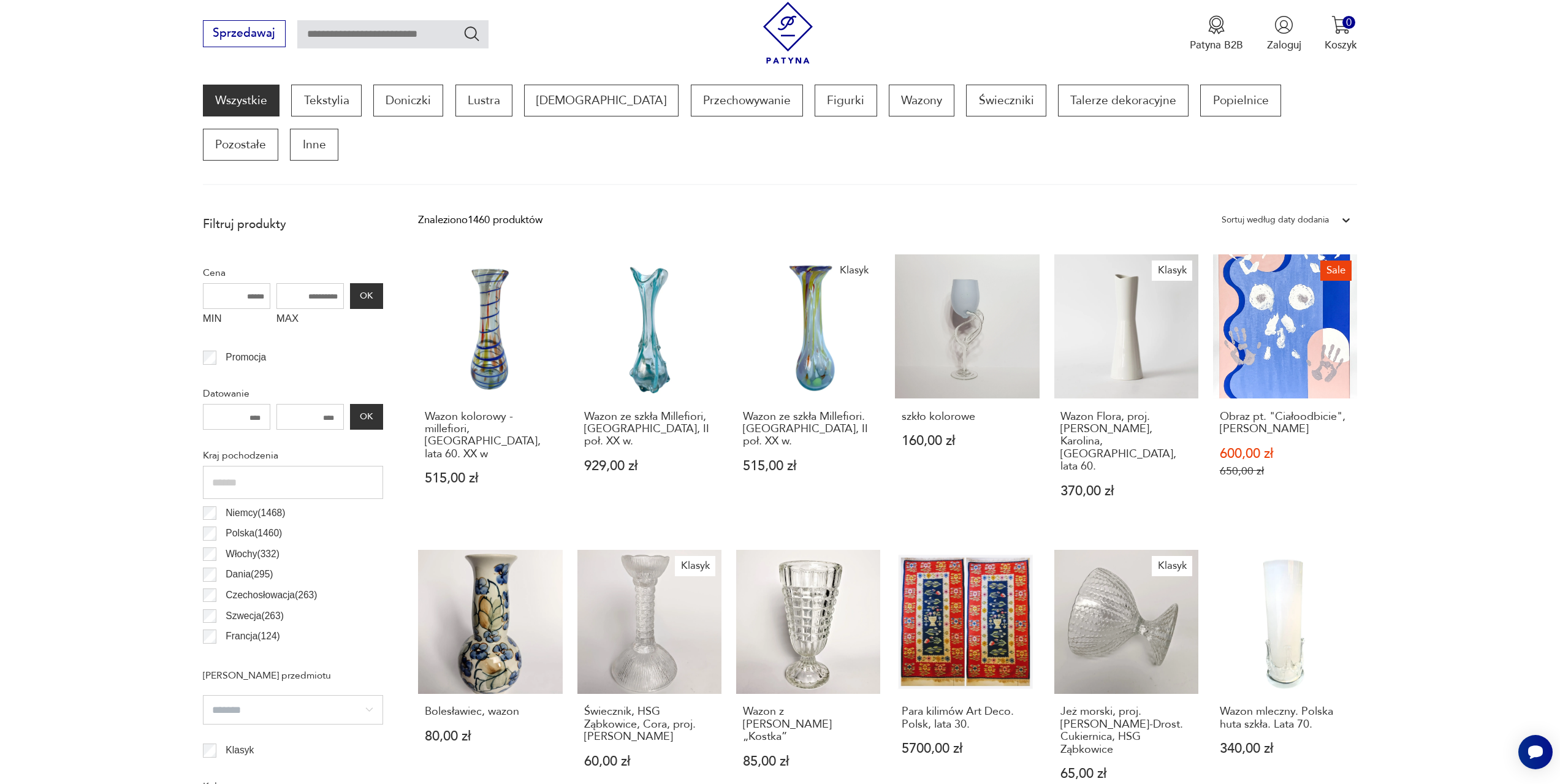
scroll to position [364, 0]
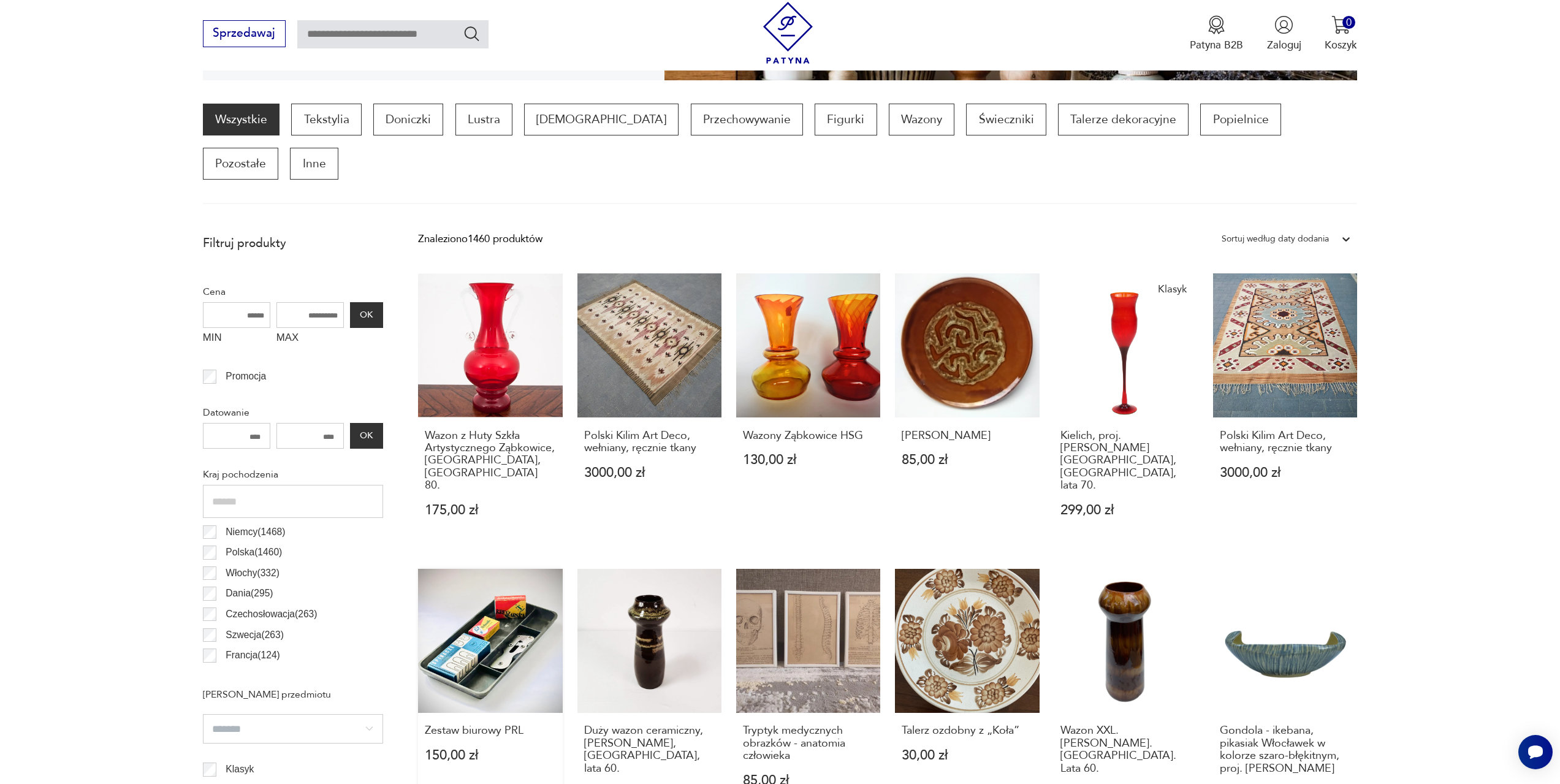
click at [526, 584] on link "Zestaw biurowy PRL 150,00 zł" at bounding box center [490, 698] width 144 height 260
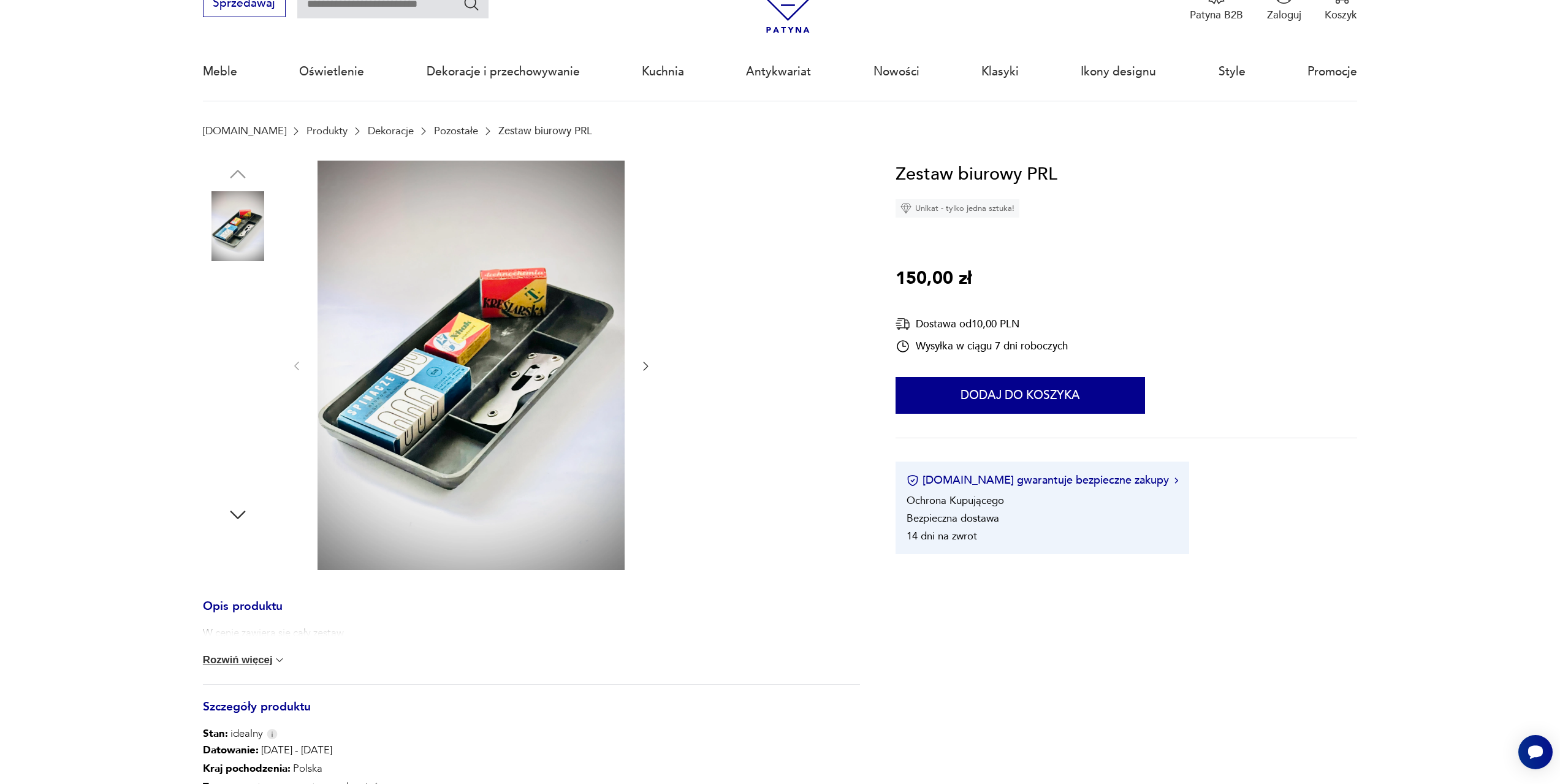
scroll to position [62, 0]
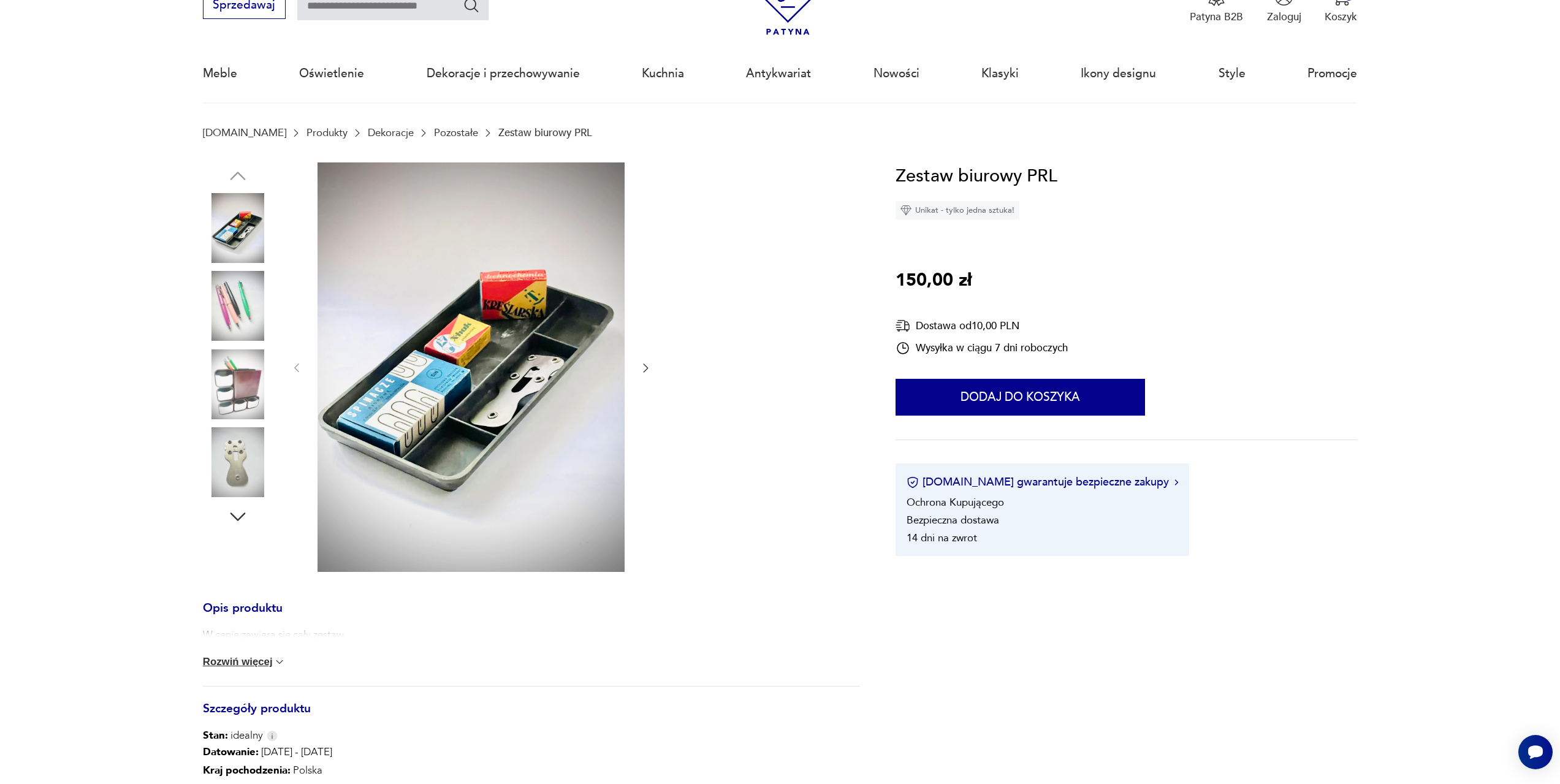
click at [244, 315] on img at bounding box center [238, 306] width 70 height 70
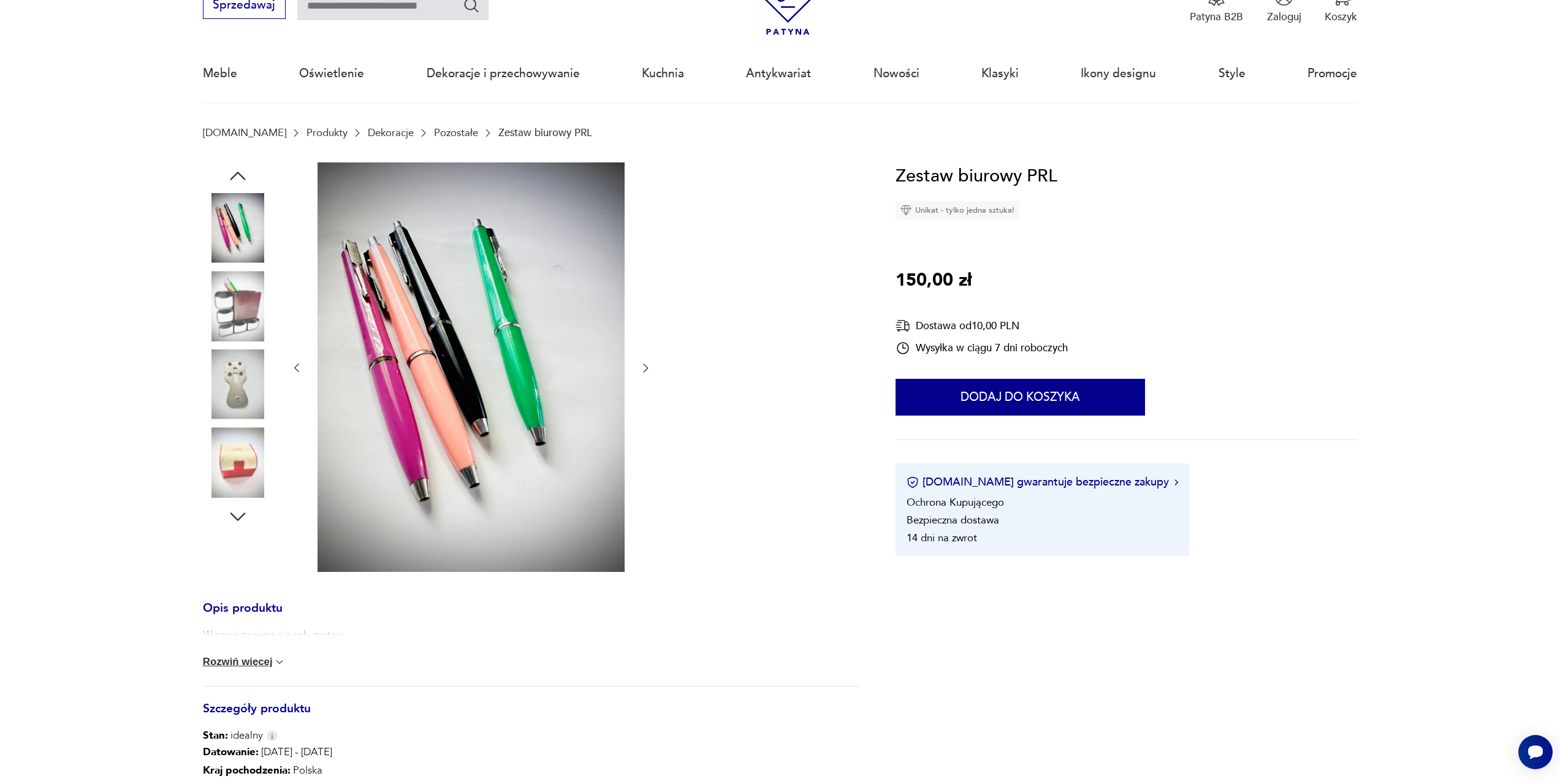
click at [241, 313] on img at bounding box center [238, 306] width 70 height 70
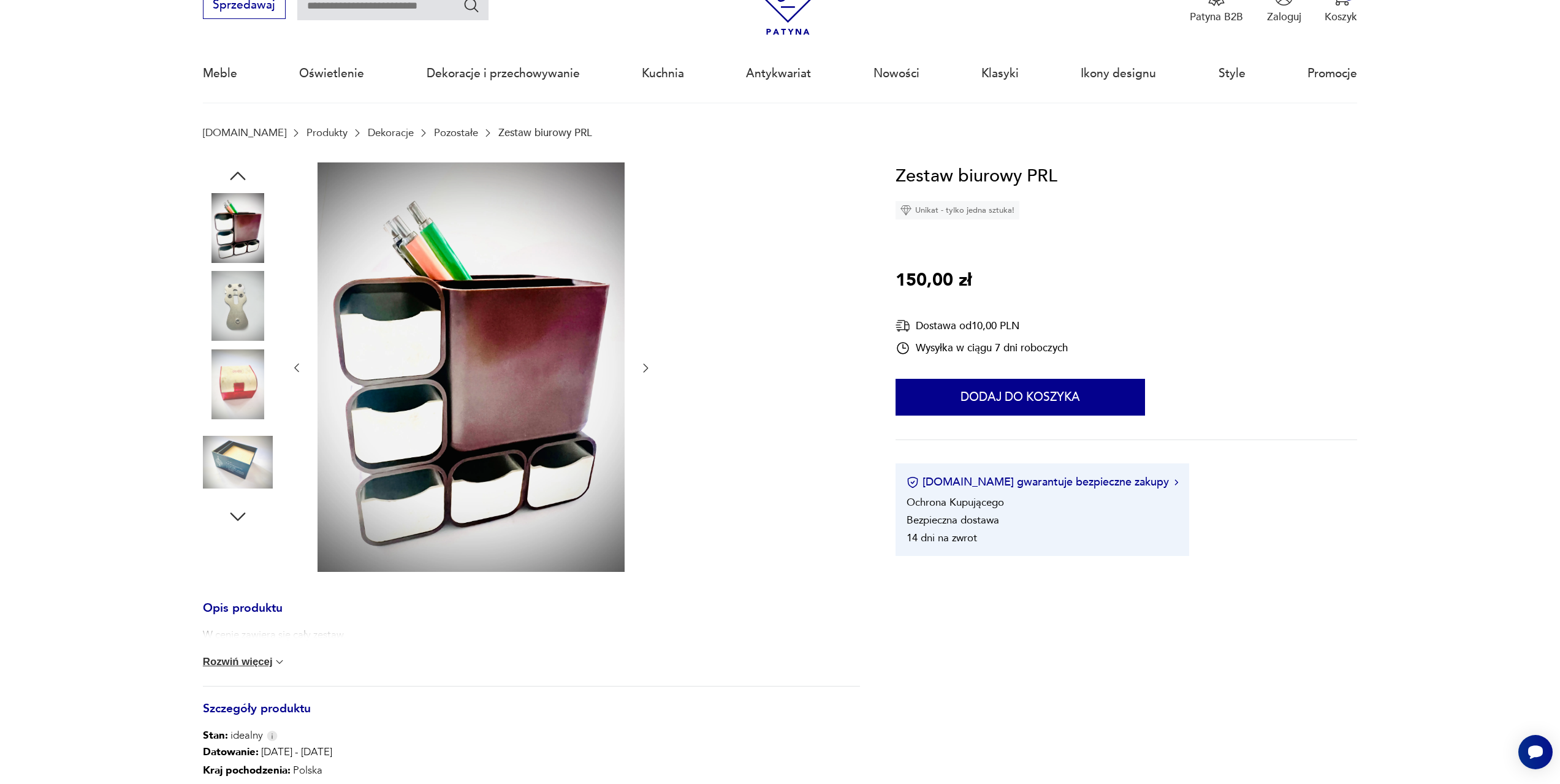
click at [242, 382] on img at bounding box center [238, 385] width 70 height 70
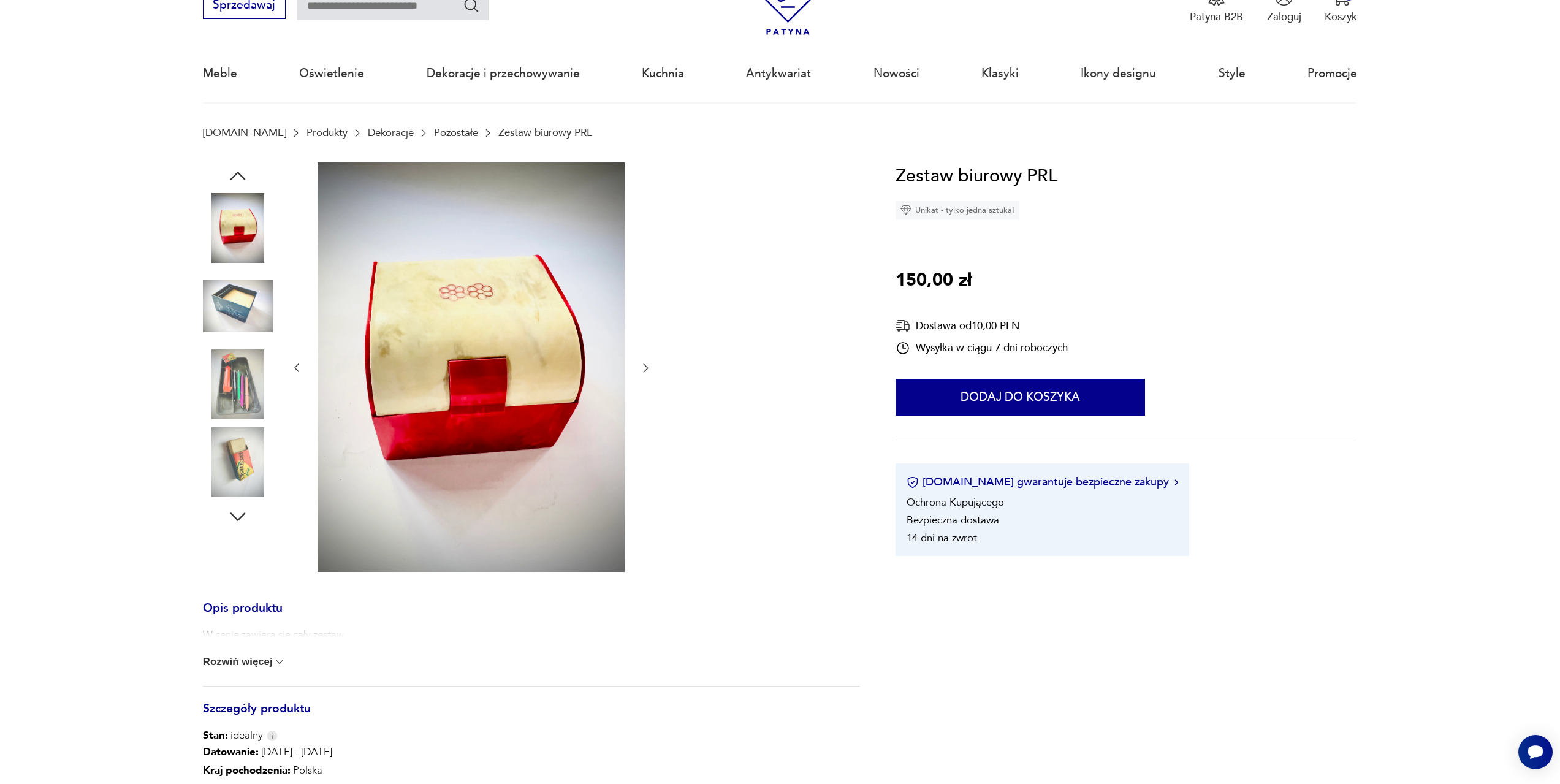
click at [238, 454] on img at bounding box center [238, 462] width 70 height 70
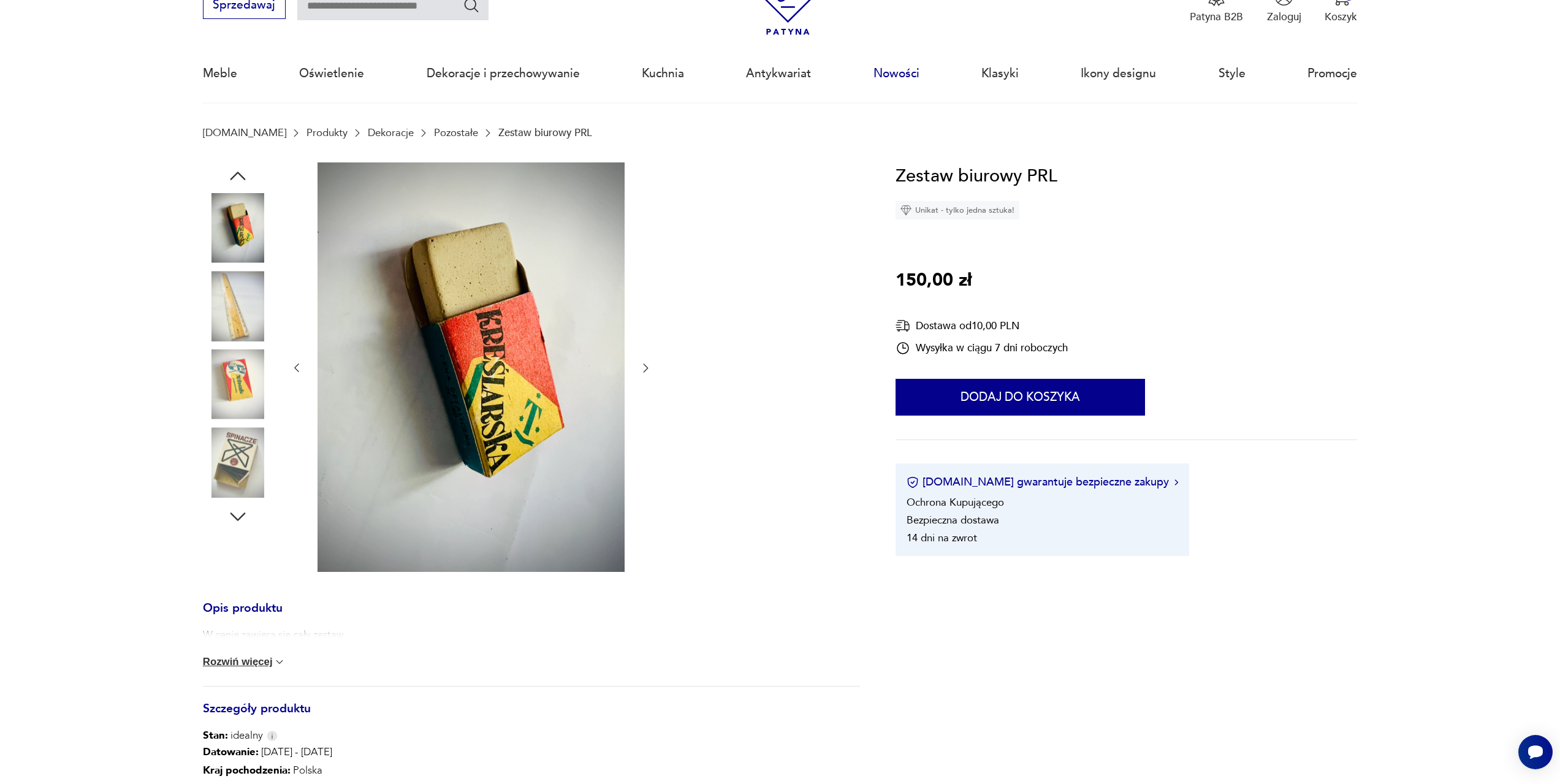
click at [890, 76] on link "Nowości" at bounding box center [897, 74] width 46 height 57
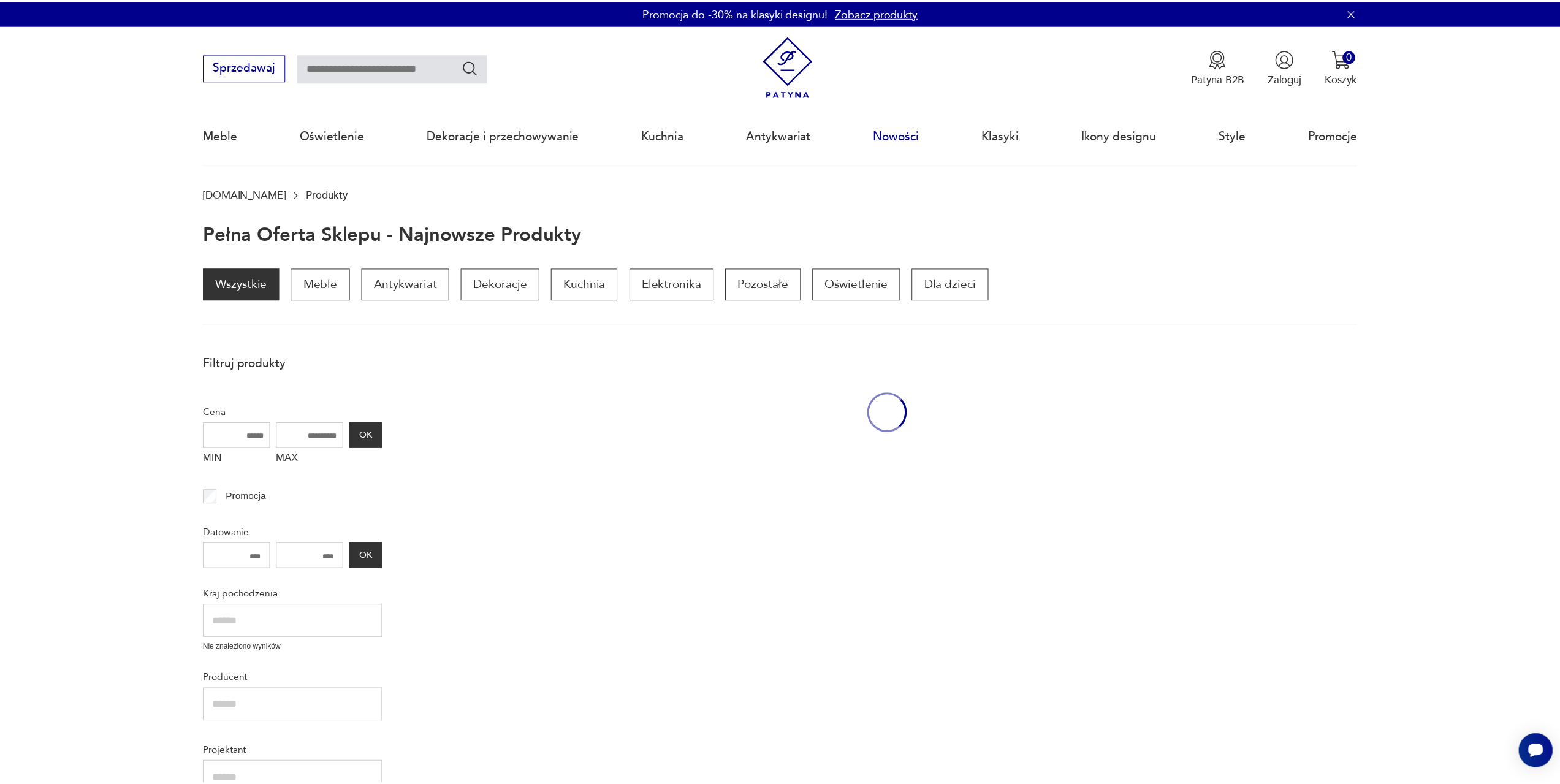
scroll to position [165, 0]
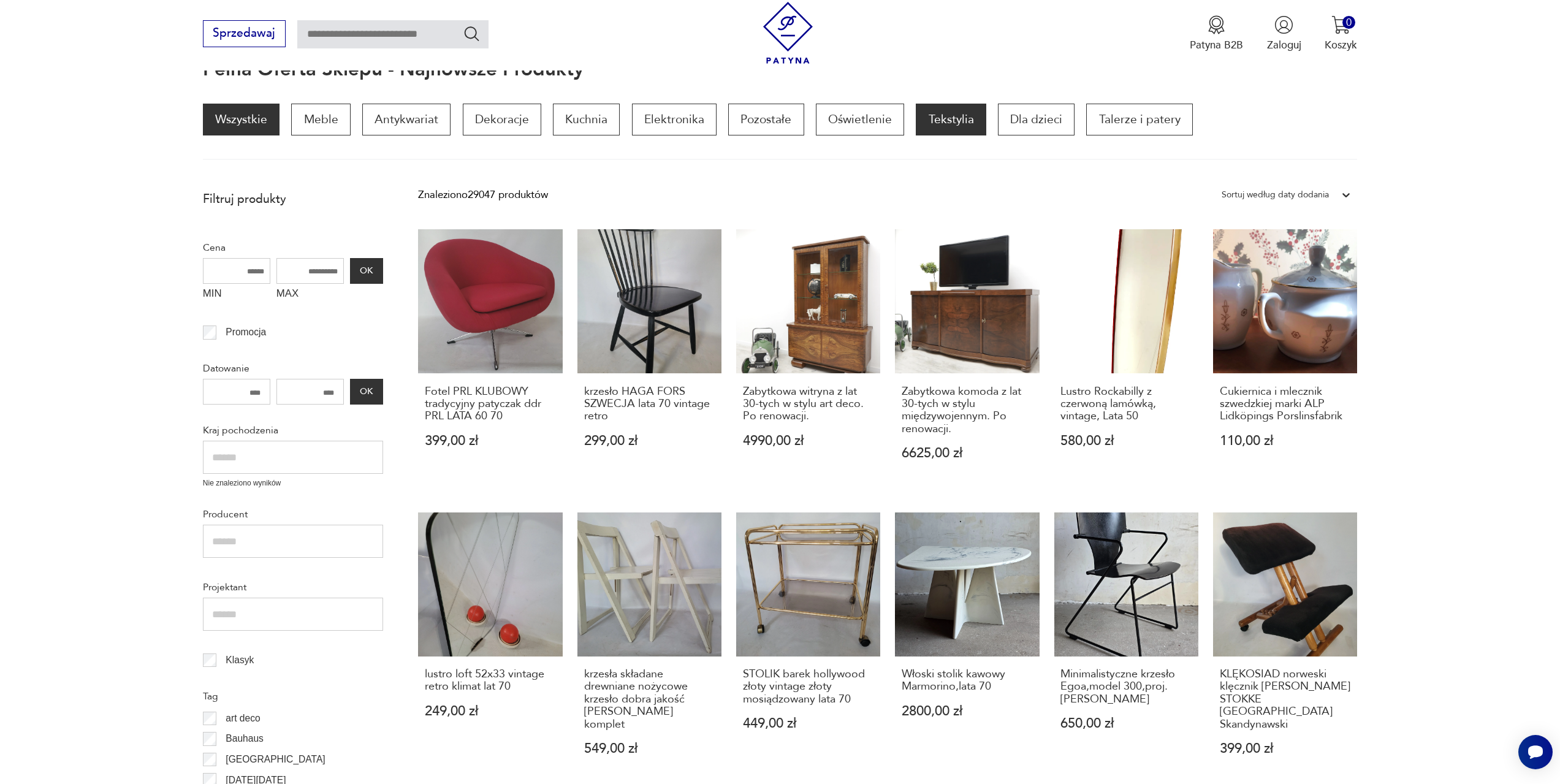
click at [951, 115] on p "Tekstylia" at bounding box center [951, 119] width 70 height 32
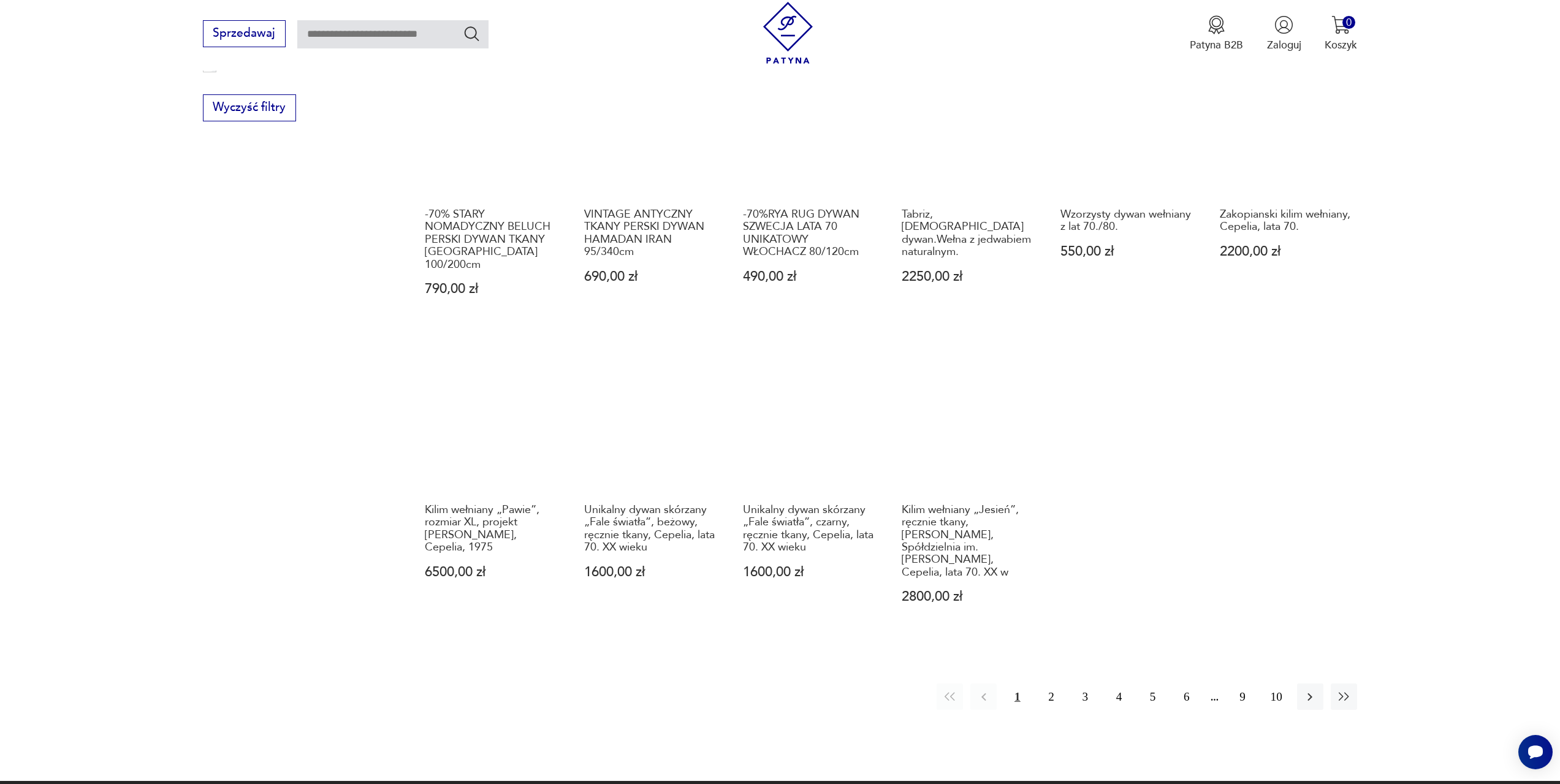
scroll to position [672, 0]
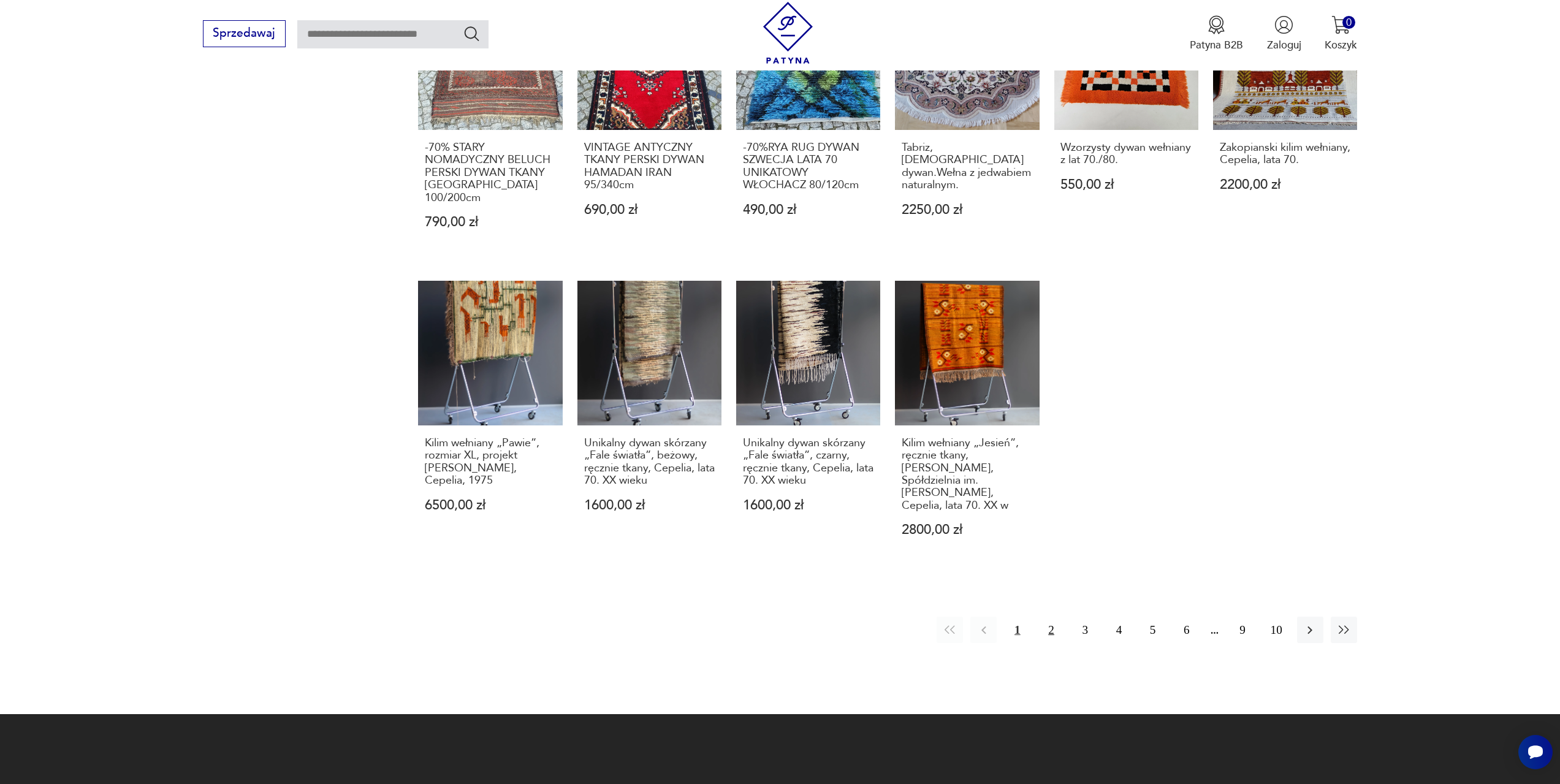
click at [1046, 616] on button "2" at bounding box center [1051, 629] width 27 height 27
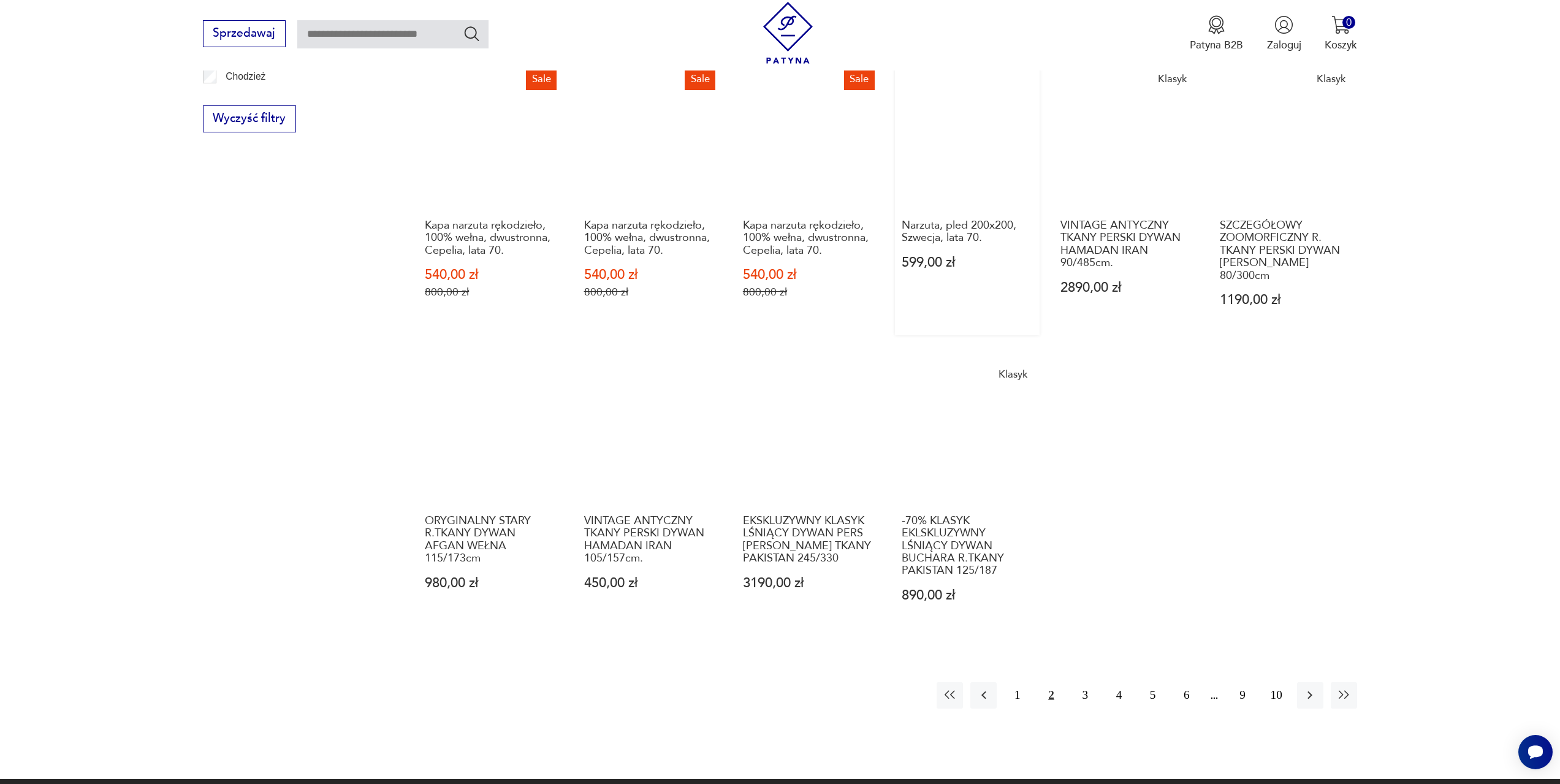
scroll to position [610, 0]
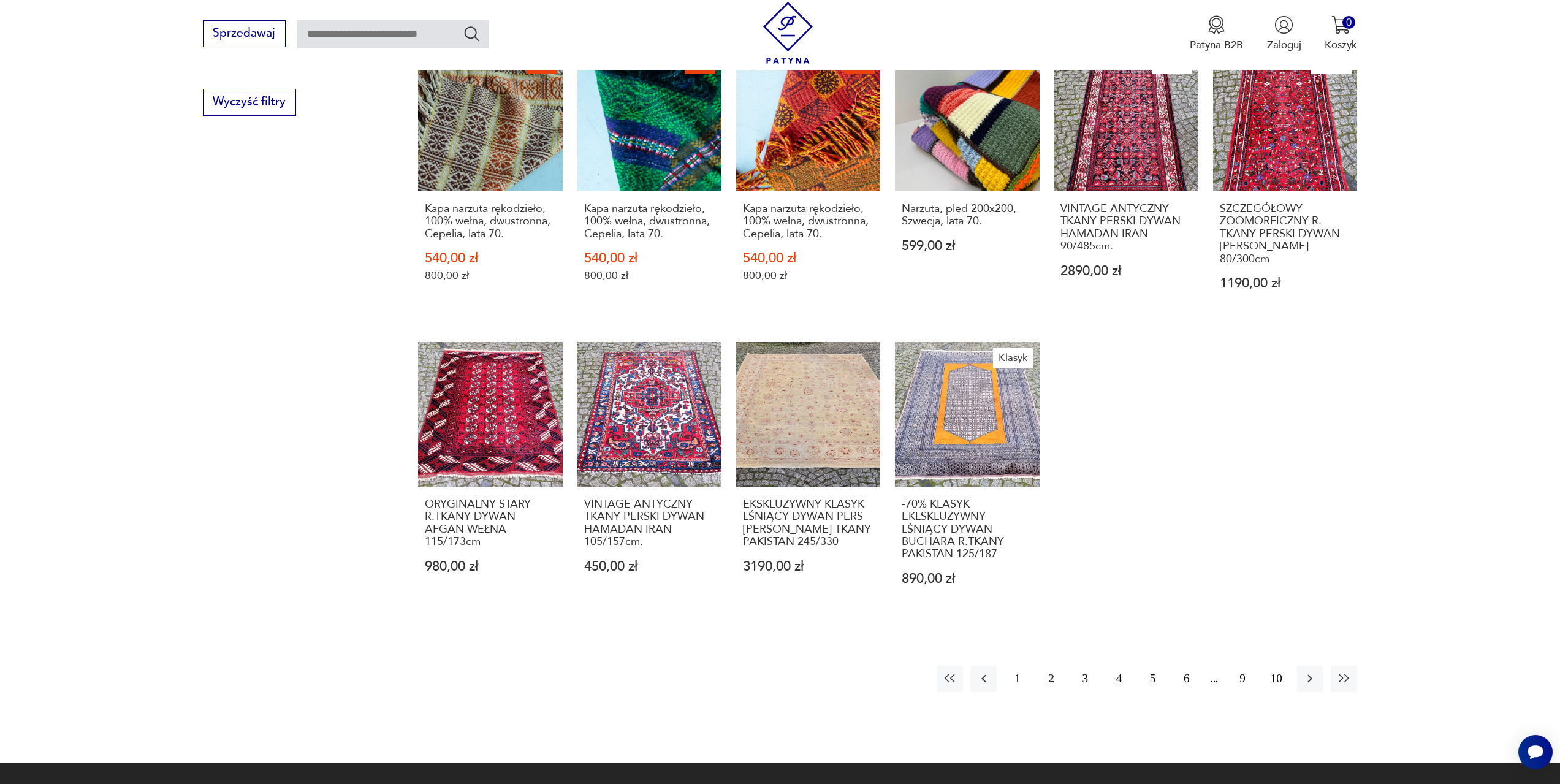
click at [1120, 672] on button "4" at bounding box center [1119, 679] width 27 height 27
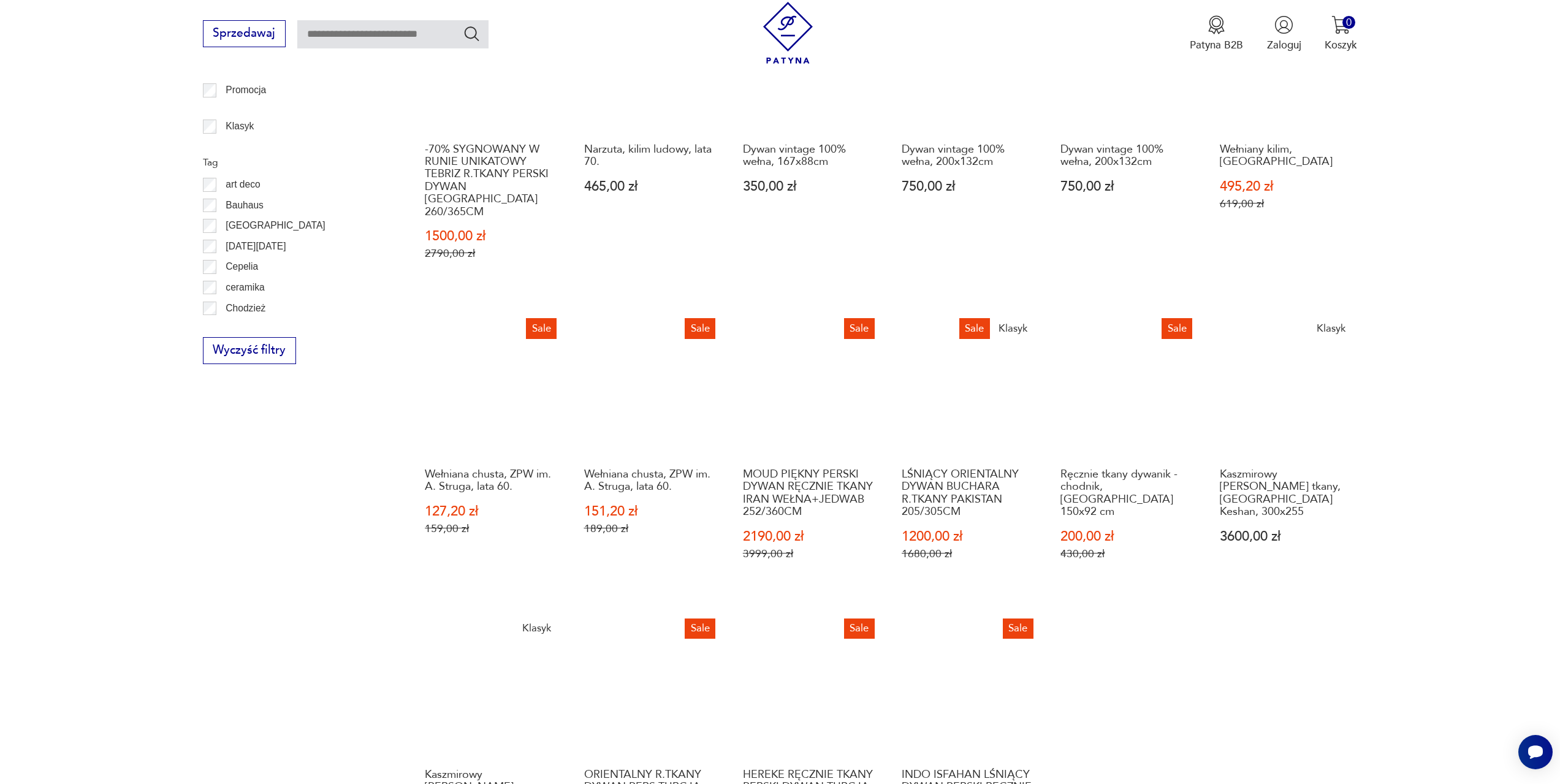
scroll to position [365, 0]
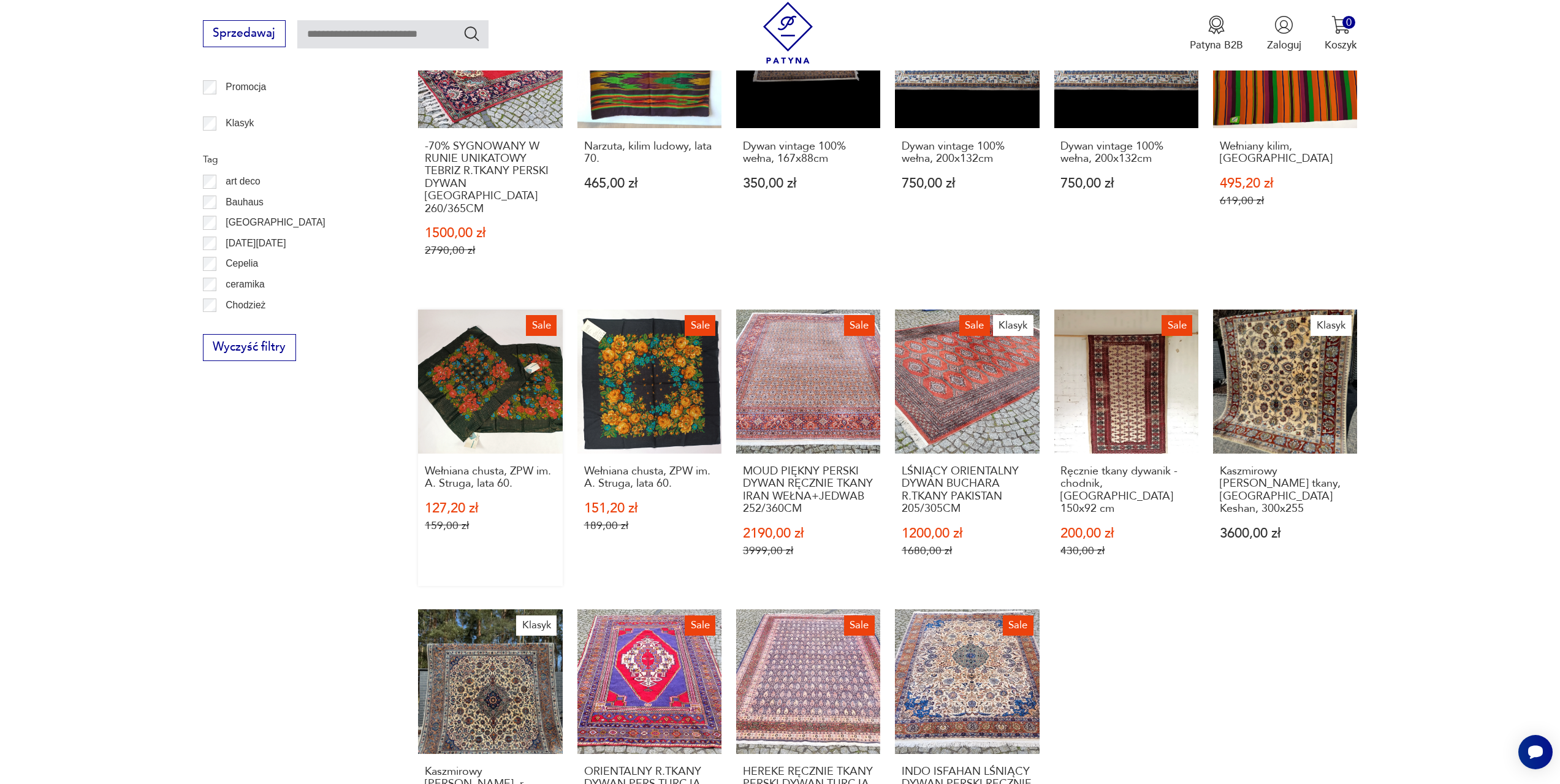
click at [519, 384] on link "Sale Wełniana chusta, ZPW im. A. Struga, lata 60. 127,20 zł 159,00 zł" at bounding box center [490, 447] width 144 height 277
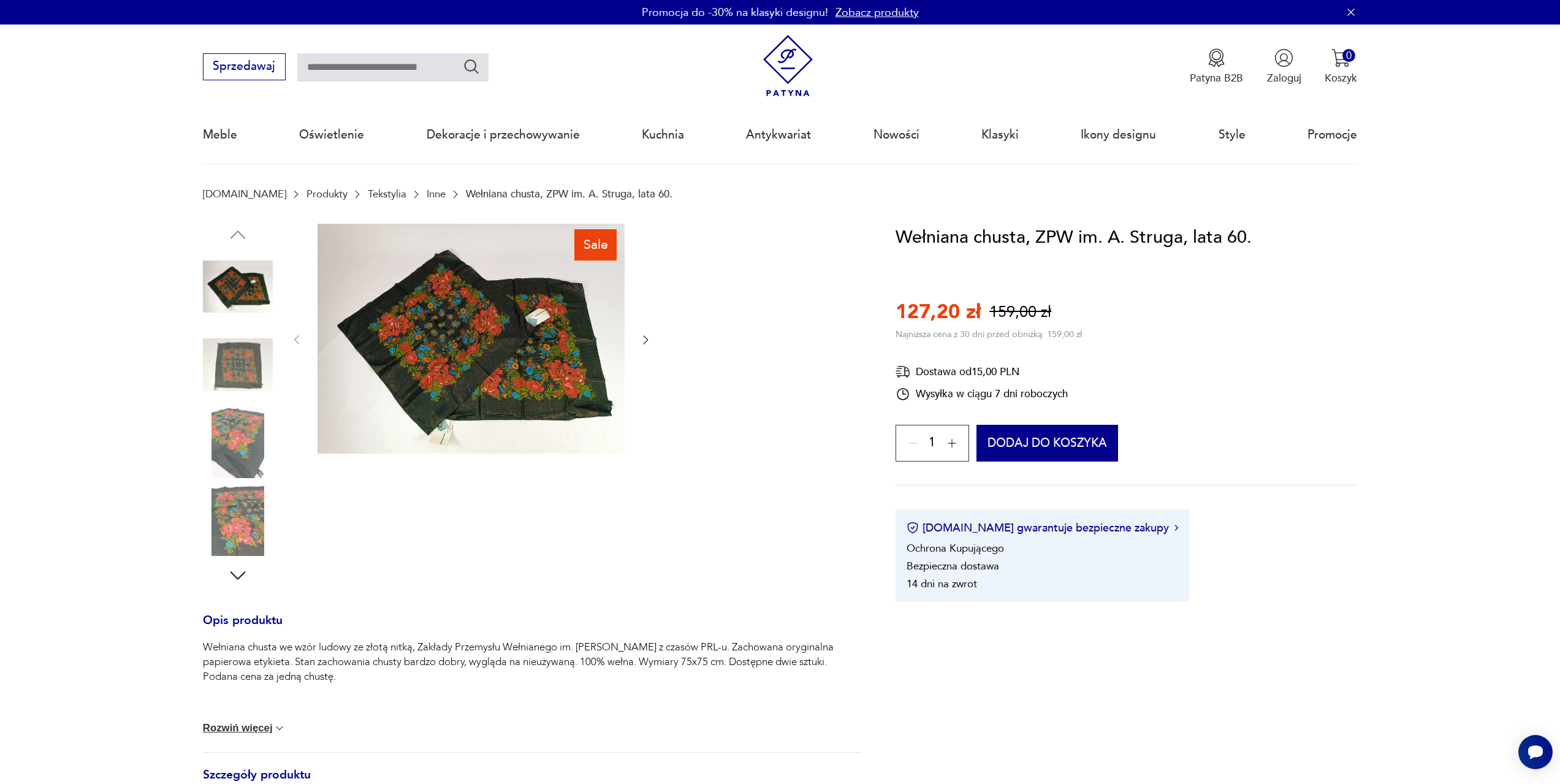
click at [644, 334] on icon "button" at bounding box center [645, 339] width 12 height 12
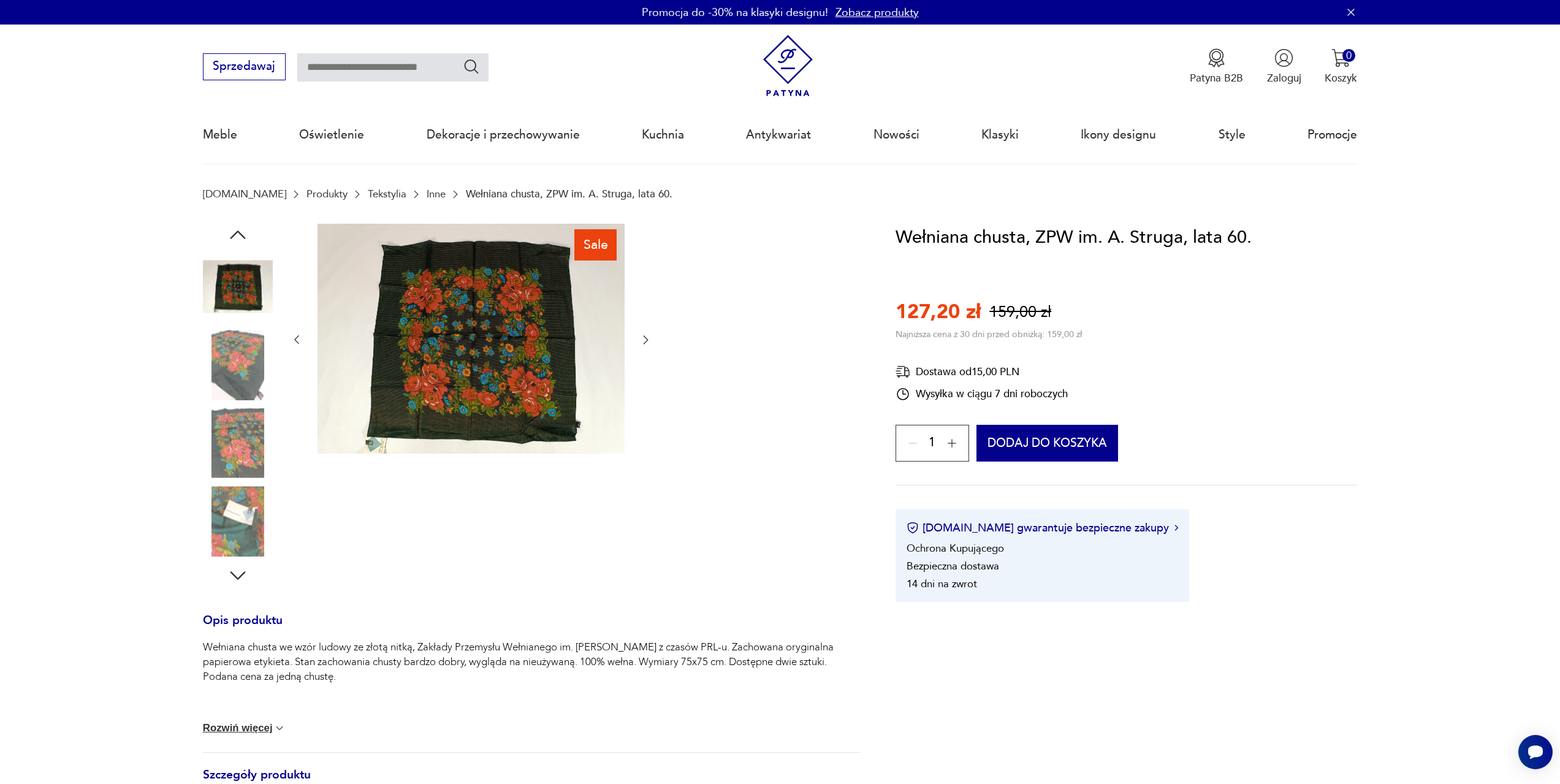
click at [510, 352] on img at bounding box center [471, 338] width 307 height 230
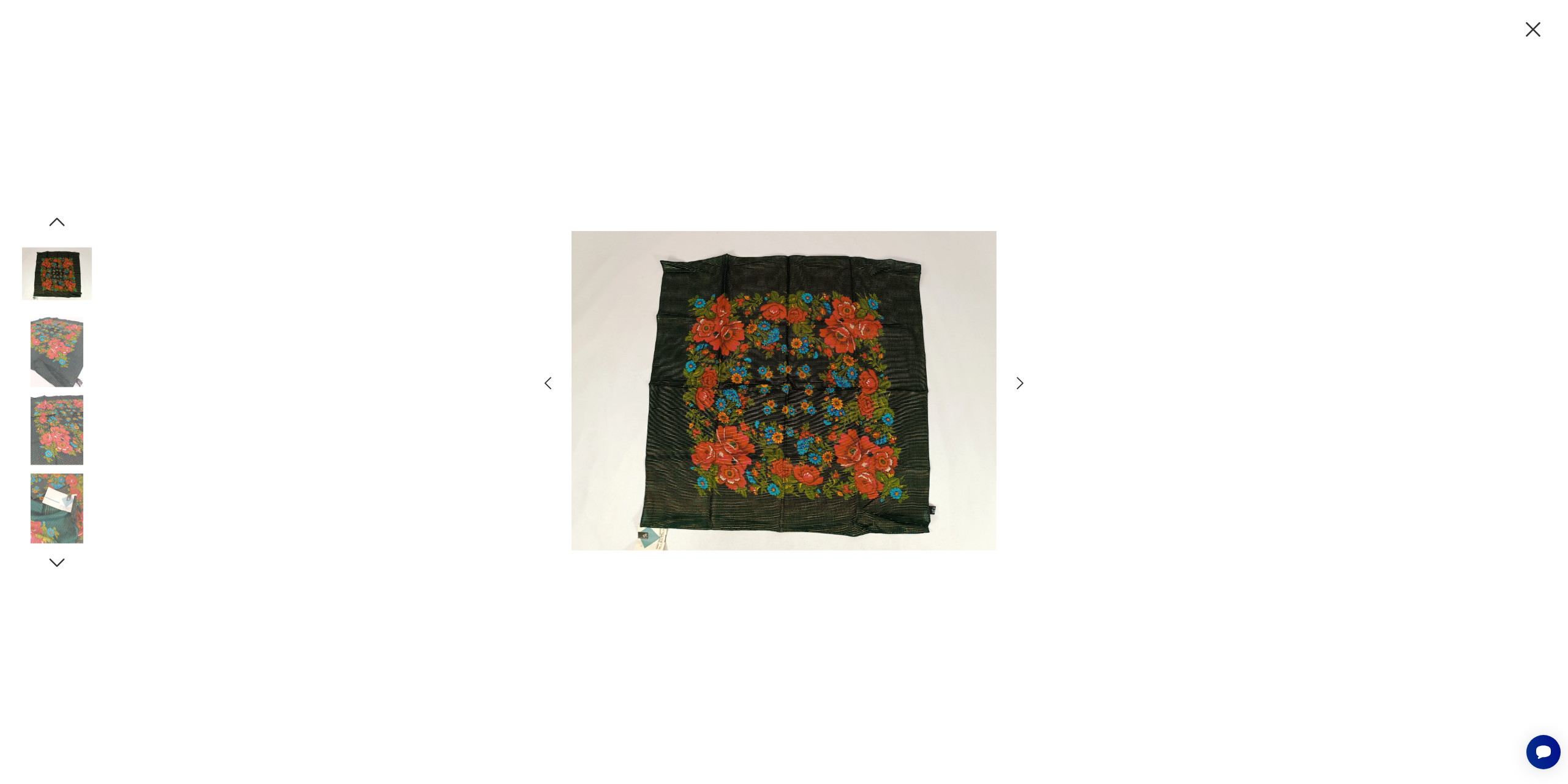
click at [1021, 381] on icon "button" at bounding box center [1020, 383] width 7 height 12
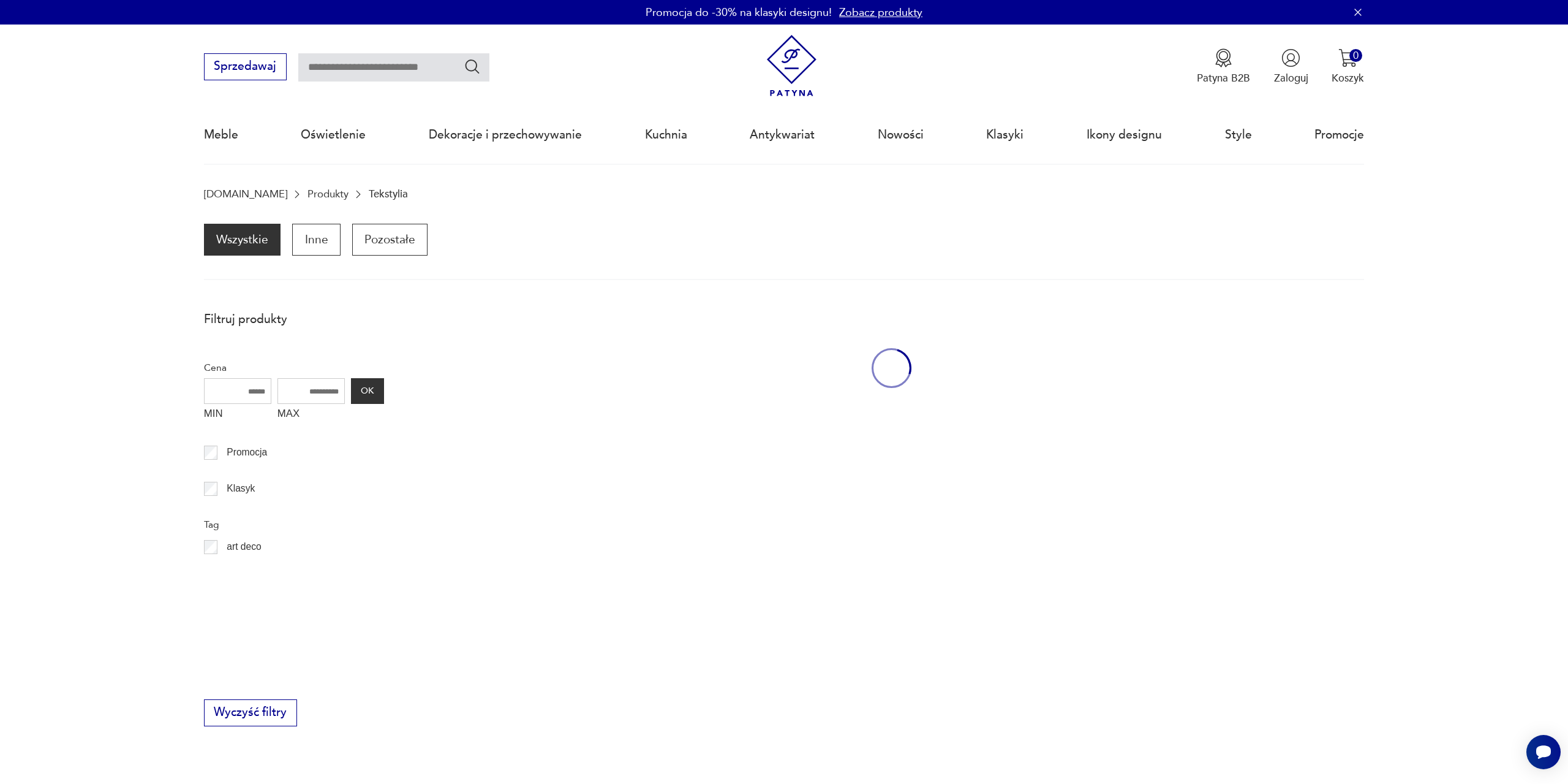
scroll to position [365, 0]
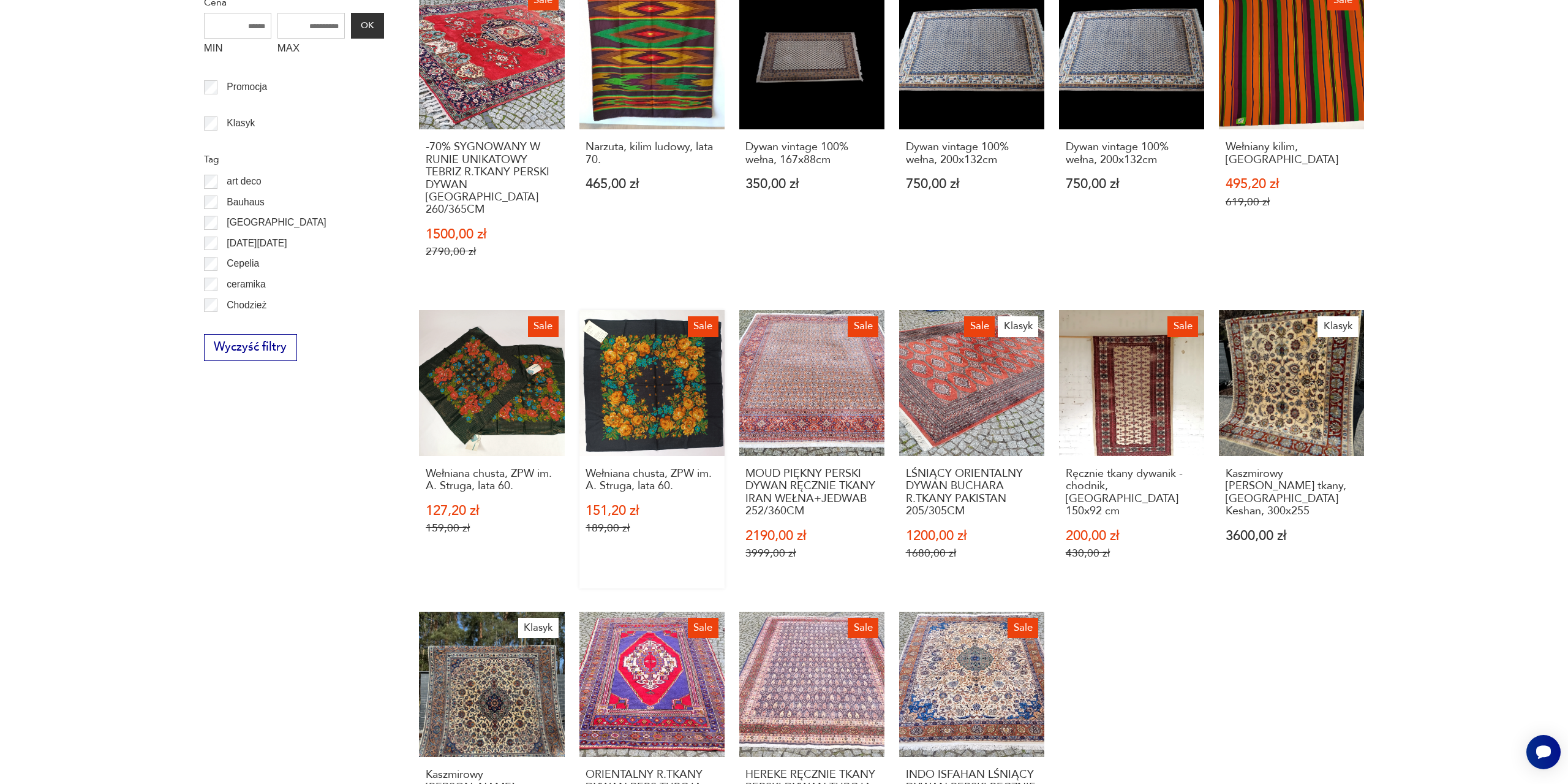
click at [661, 418] on link "Sale Wełniana chusta, ZPW im. A. Struga, lata 60. 151,20 zł 189,00 zł" at bounding box center [652, 449] width 145 height 278
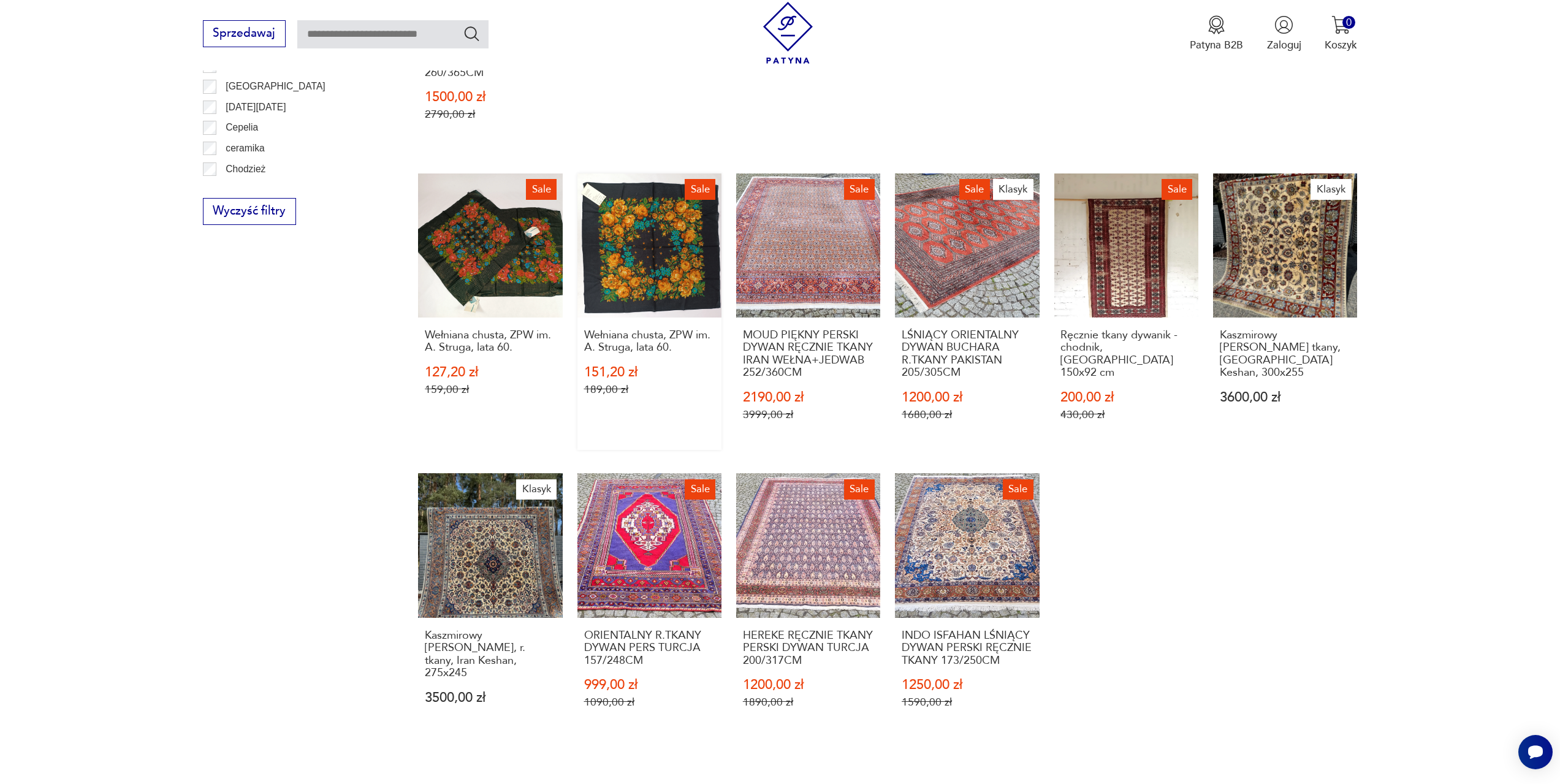
scroll to position [552, 0]
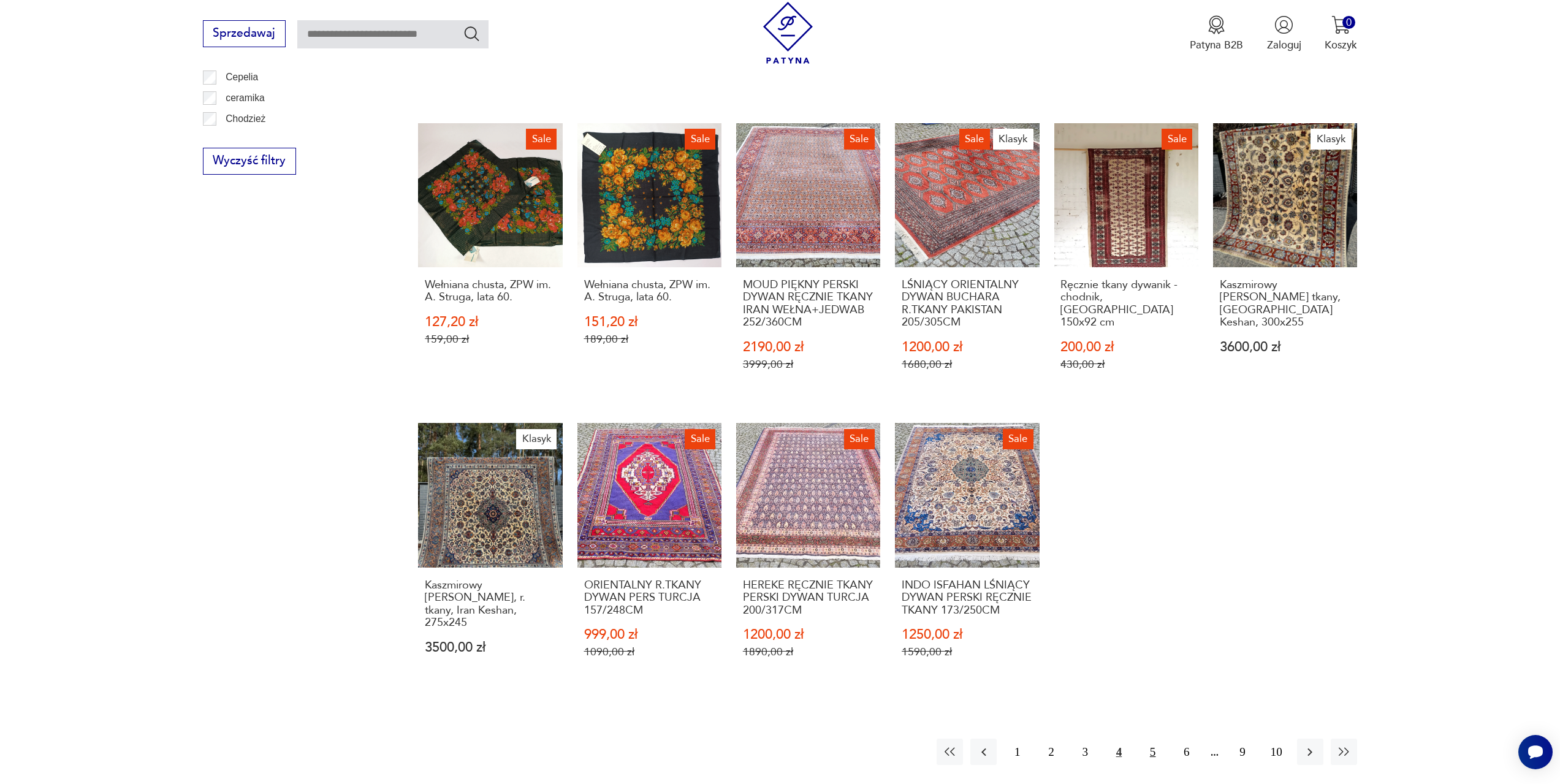
click at [1155, 739] on button "5" at bounding box center [1152, 751] width 27 height 27
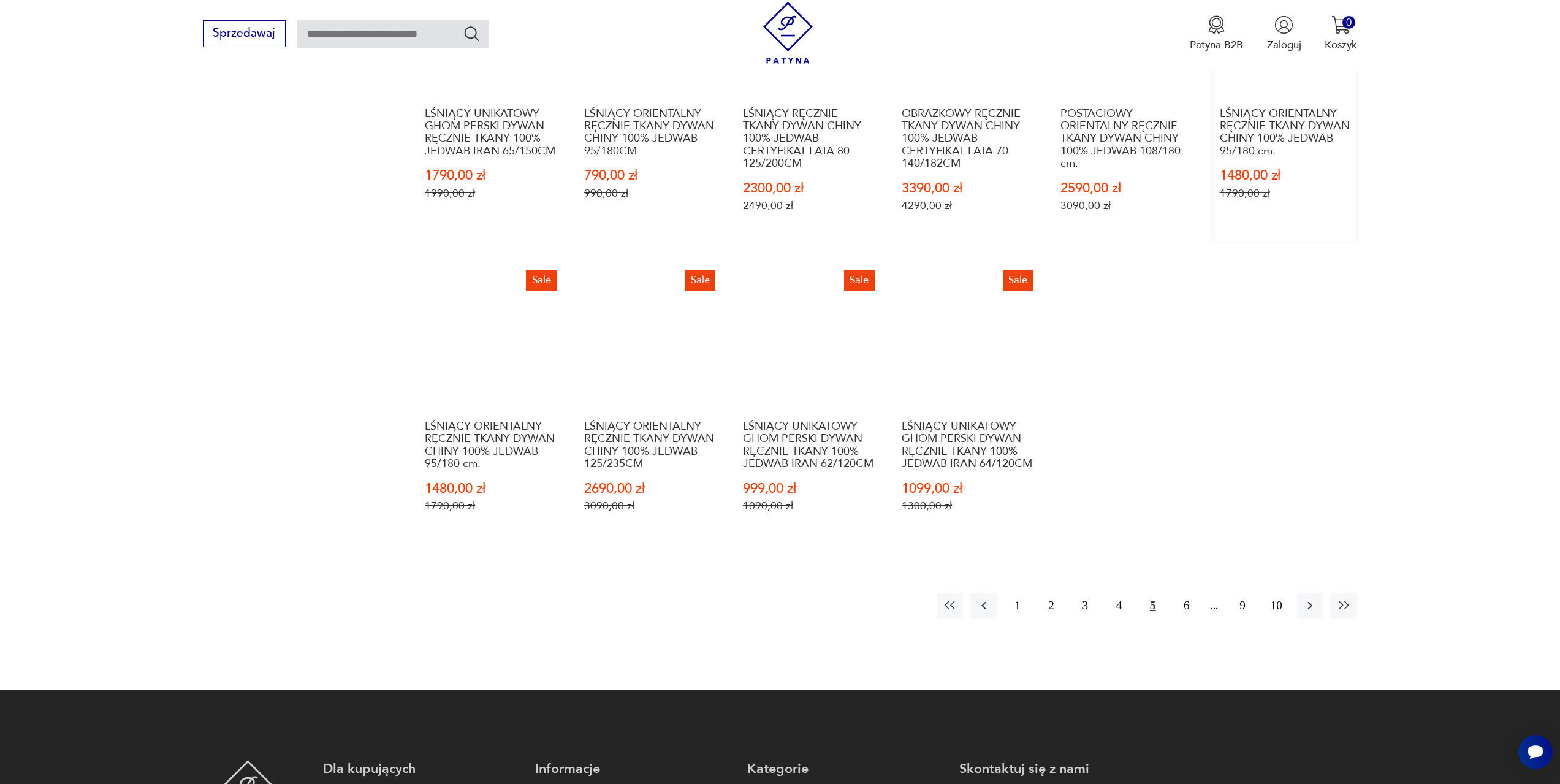
scroll to position [733, 0]
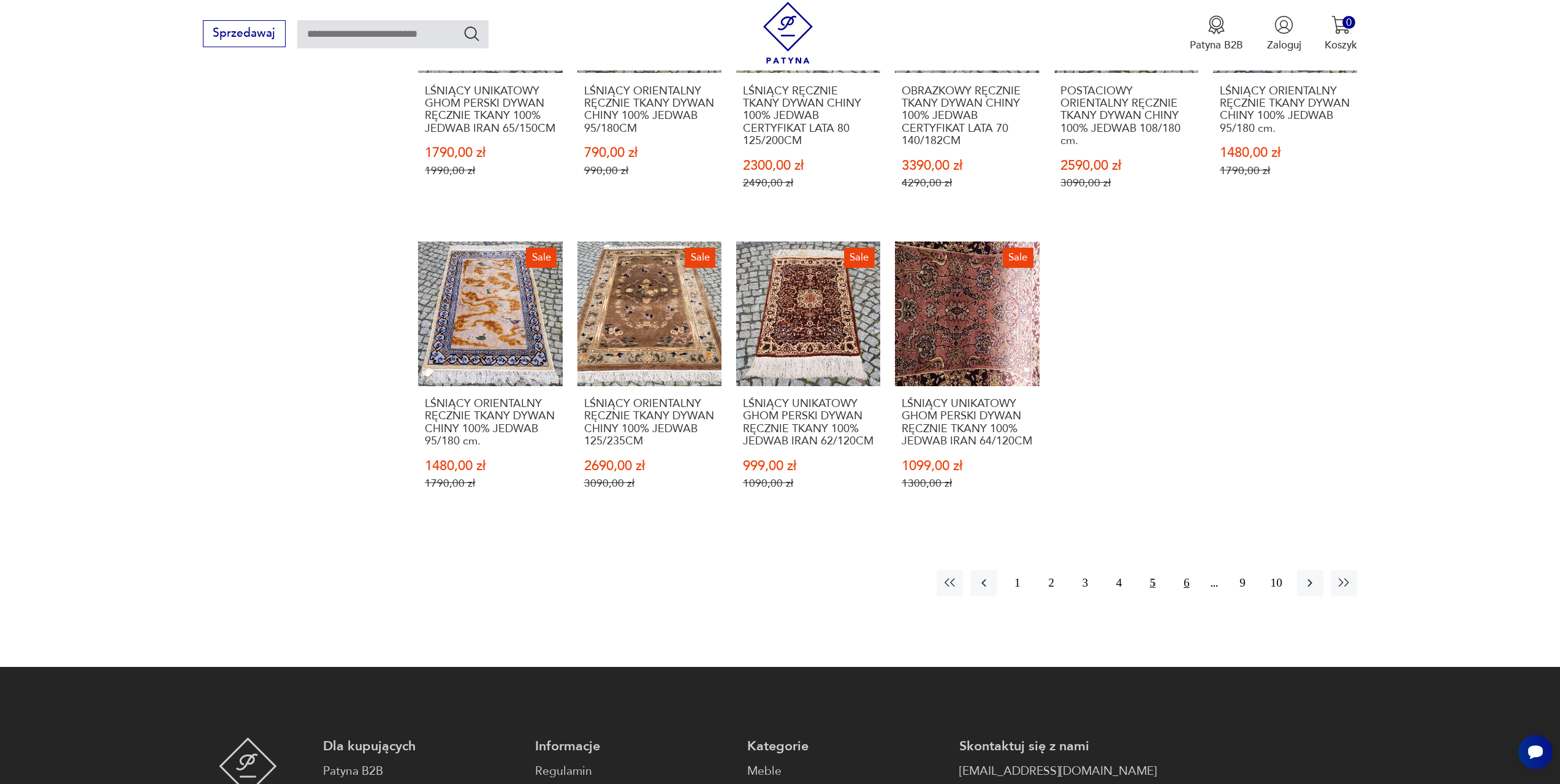
click at [1185, 585] on button "6" at bounding box center [1186, 583] width 27 height 27
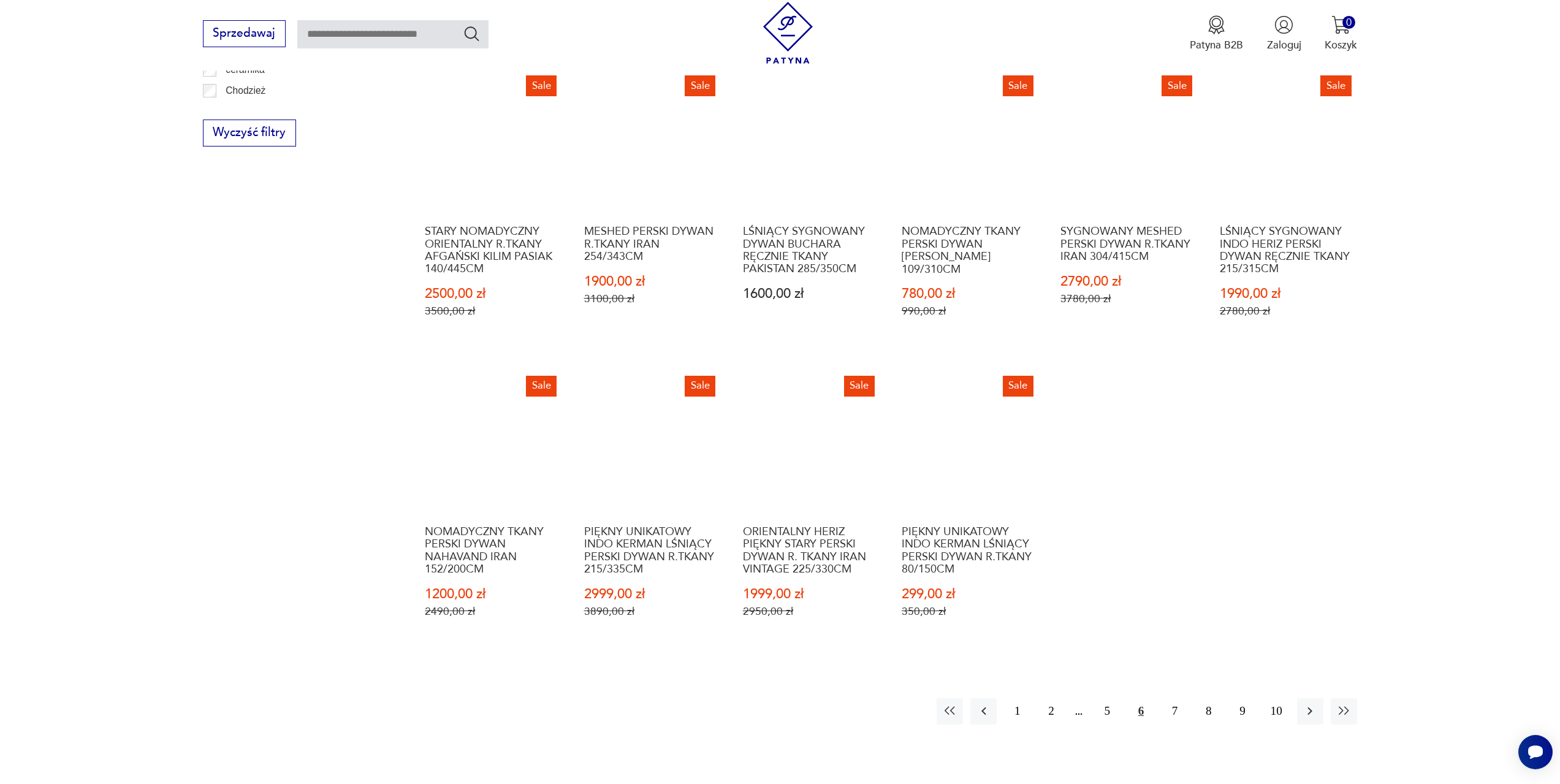
scroll to position [610, 0]
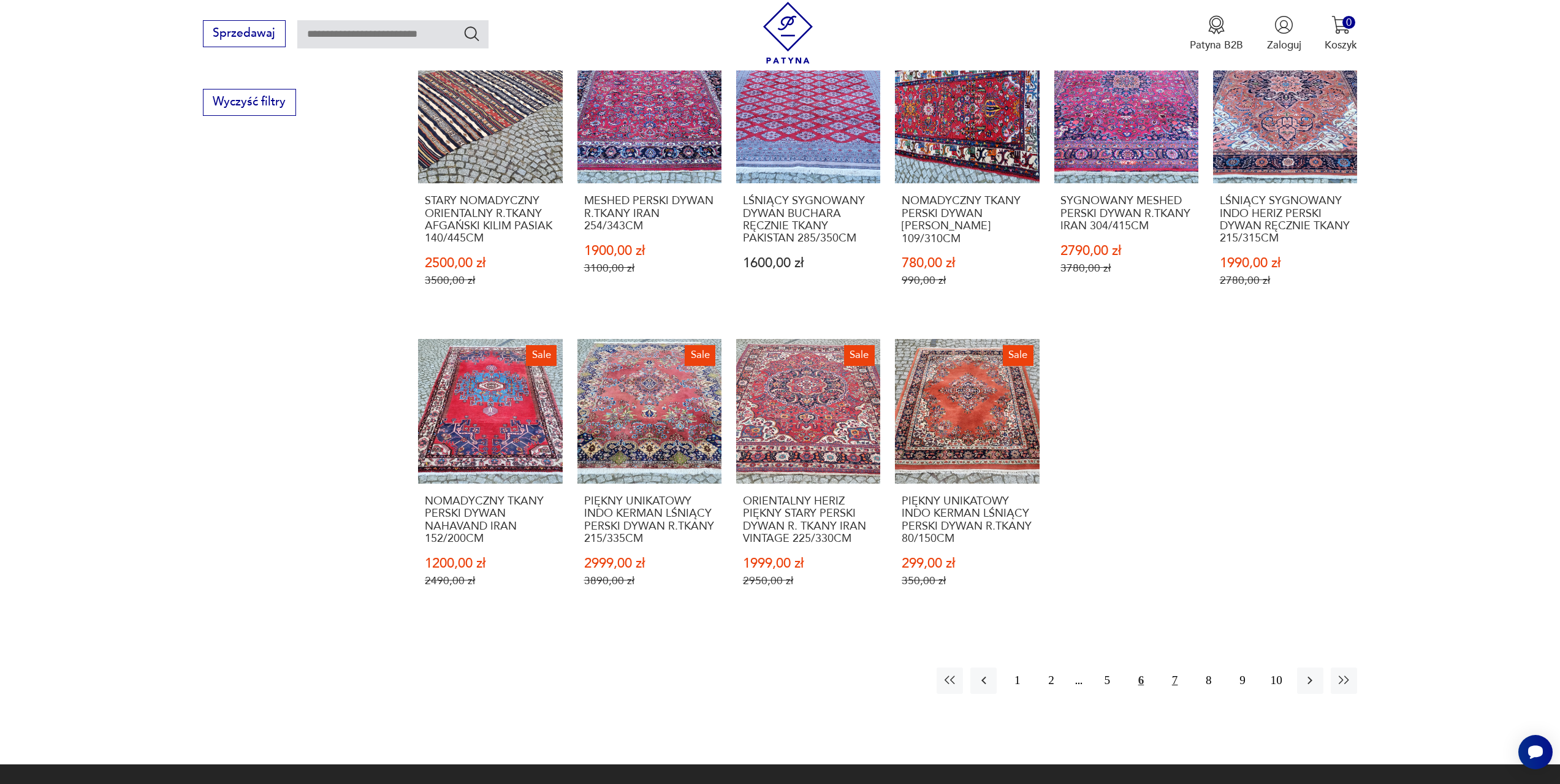
click at [1172, 676] on button "7" at bounding box center [1174, 680] width 27 height 27
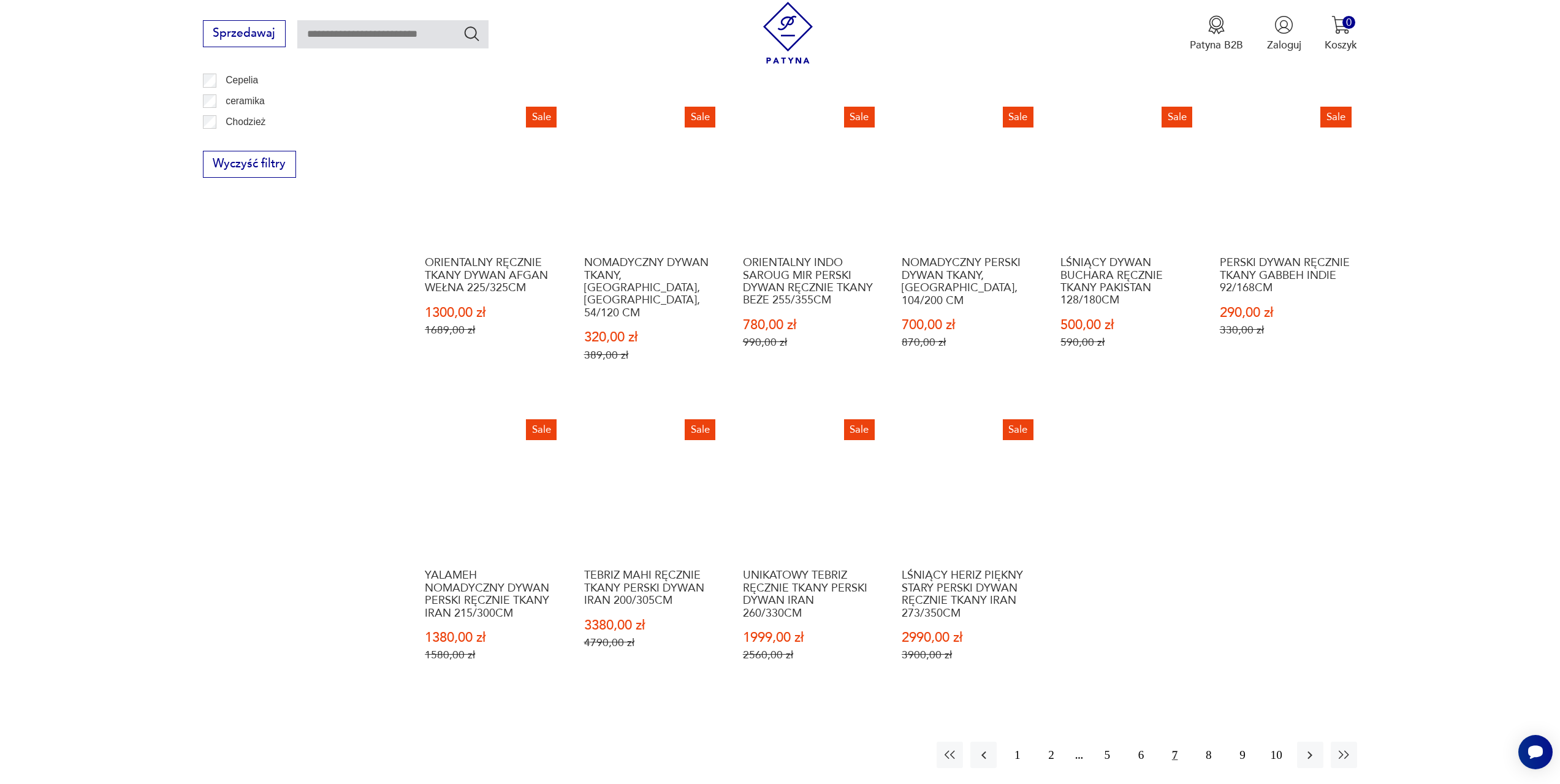
scroll to position [549, 0]
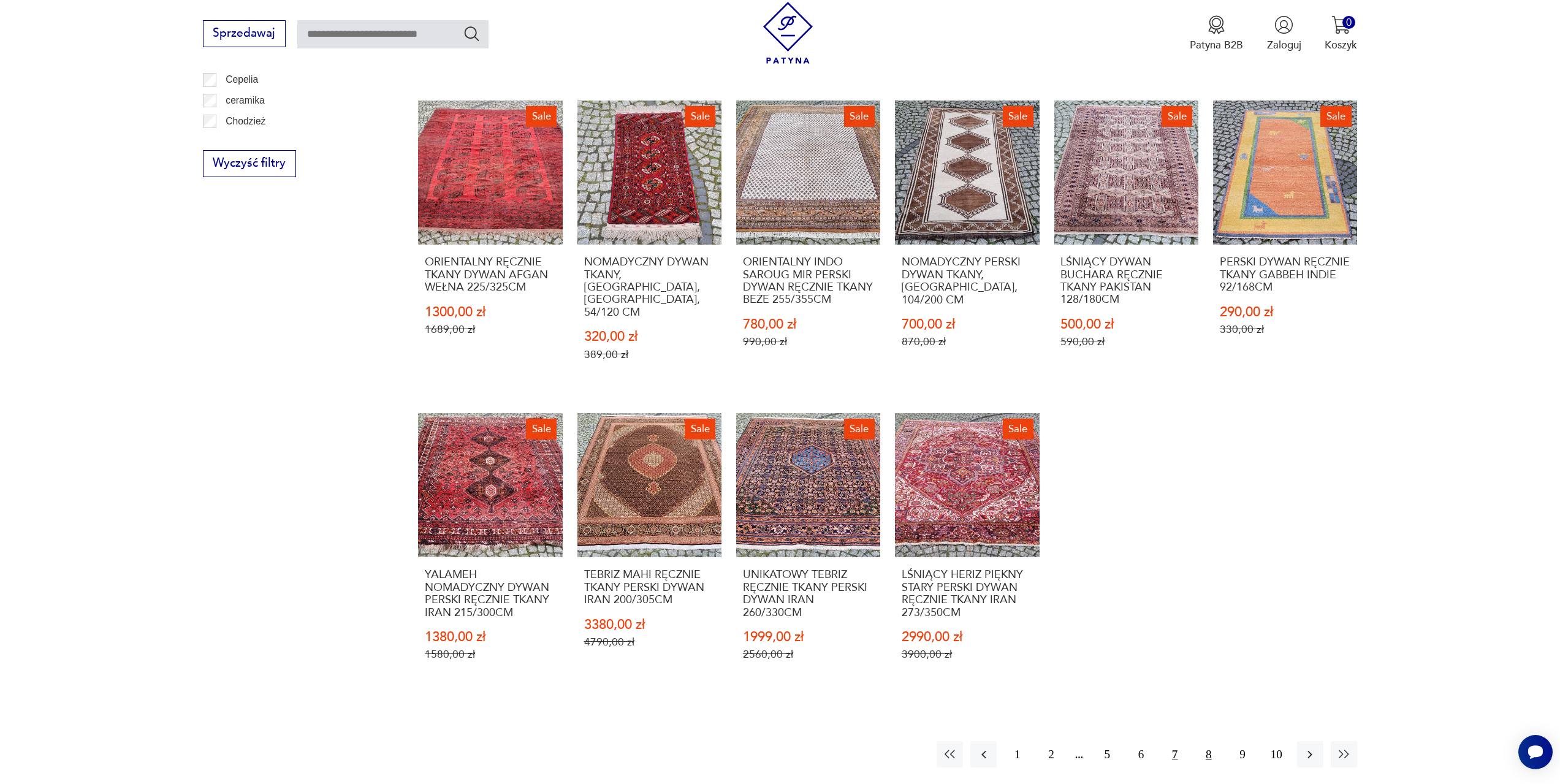
click at [1211, 741] on button "8" at bounding box center [1209, 754] width 27 height 27
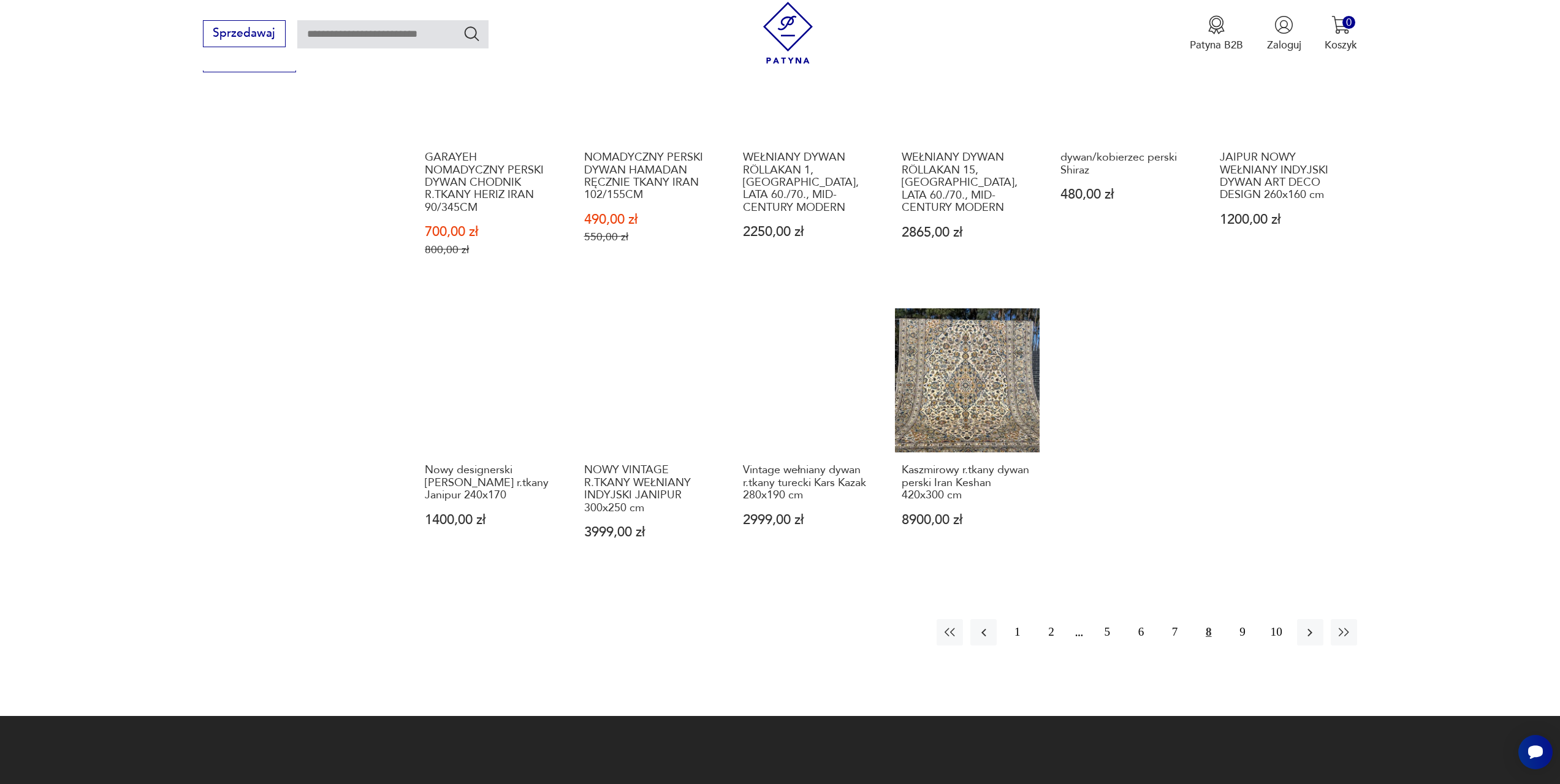
scroll to position [672, 0]
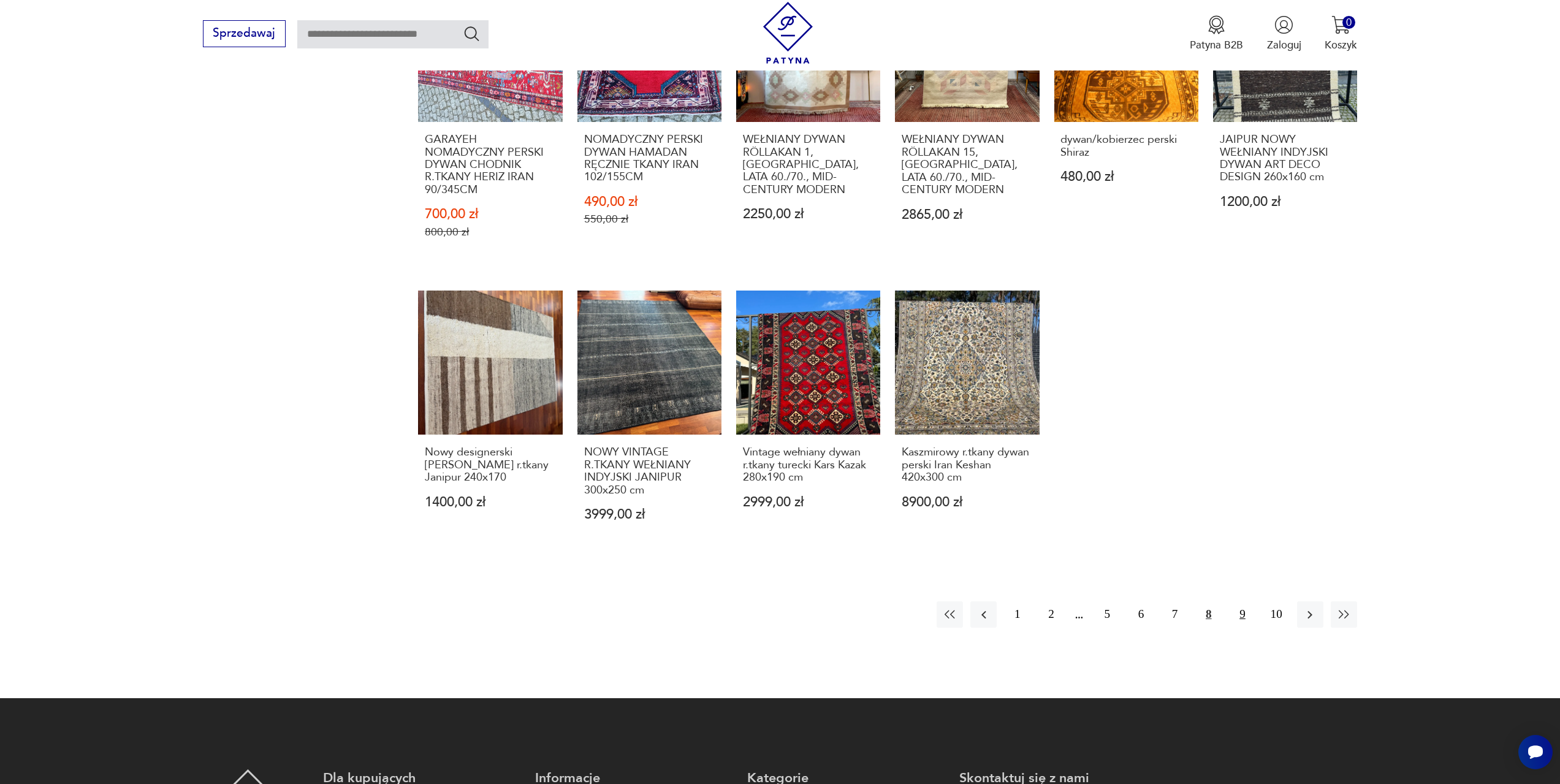
click at [1239, 614] on button "9" at bounding box center [1242, 614] width 27 height 27
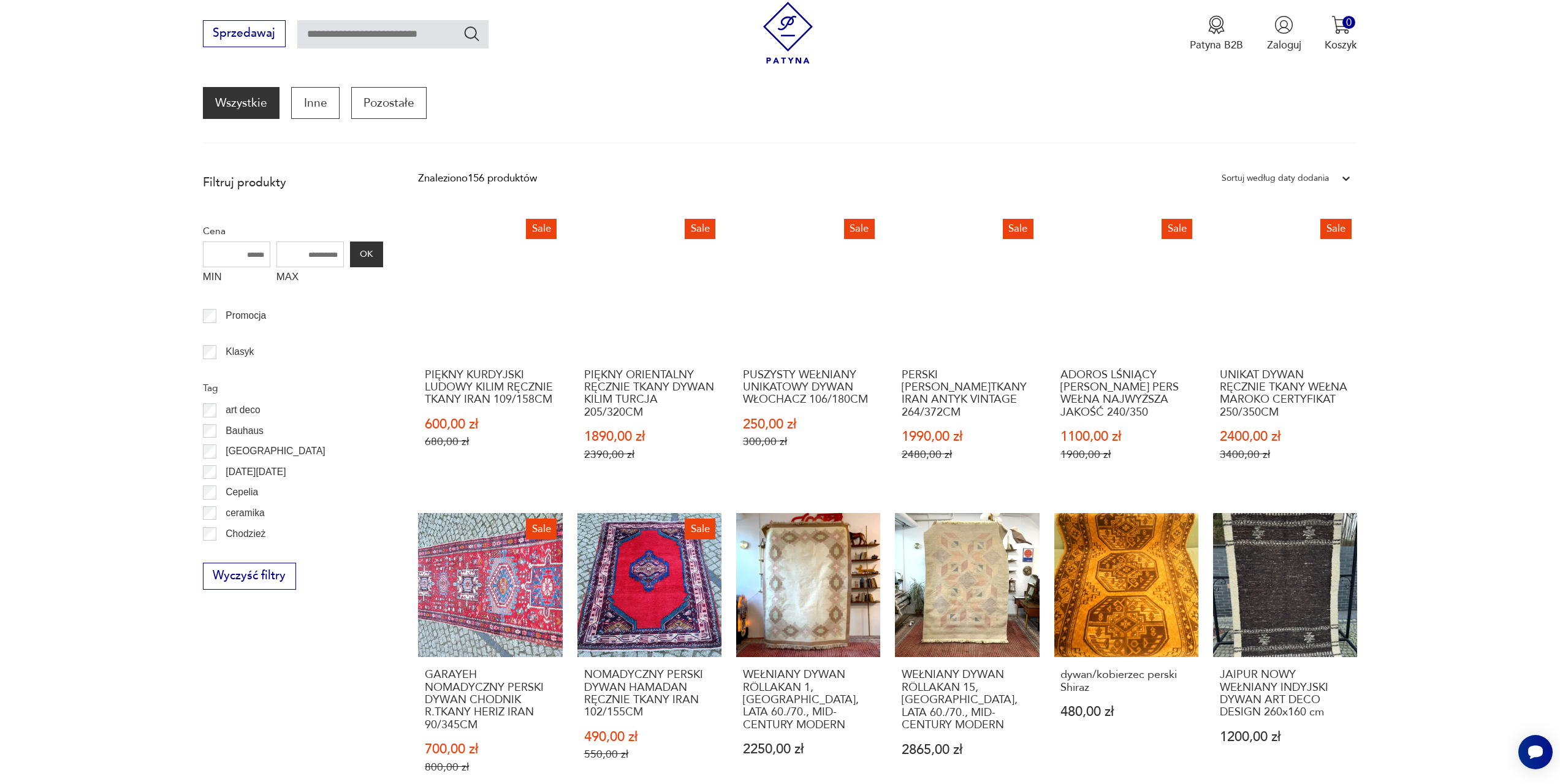
scroll to position [120, 0]
